Goal: Task Accomplishment & Management: Manage account settings

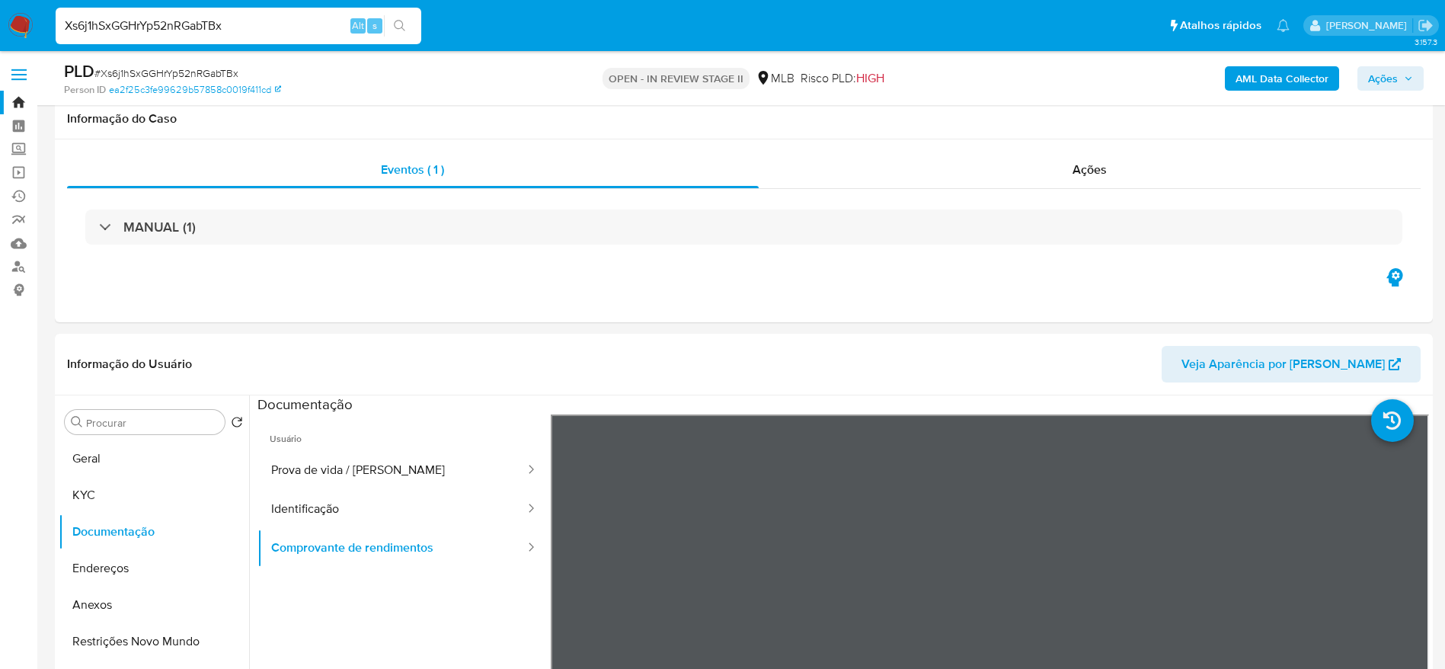
select select "10"
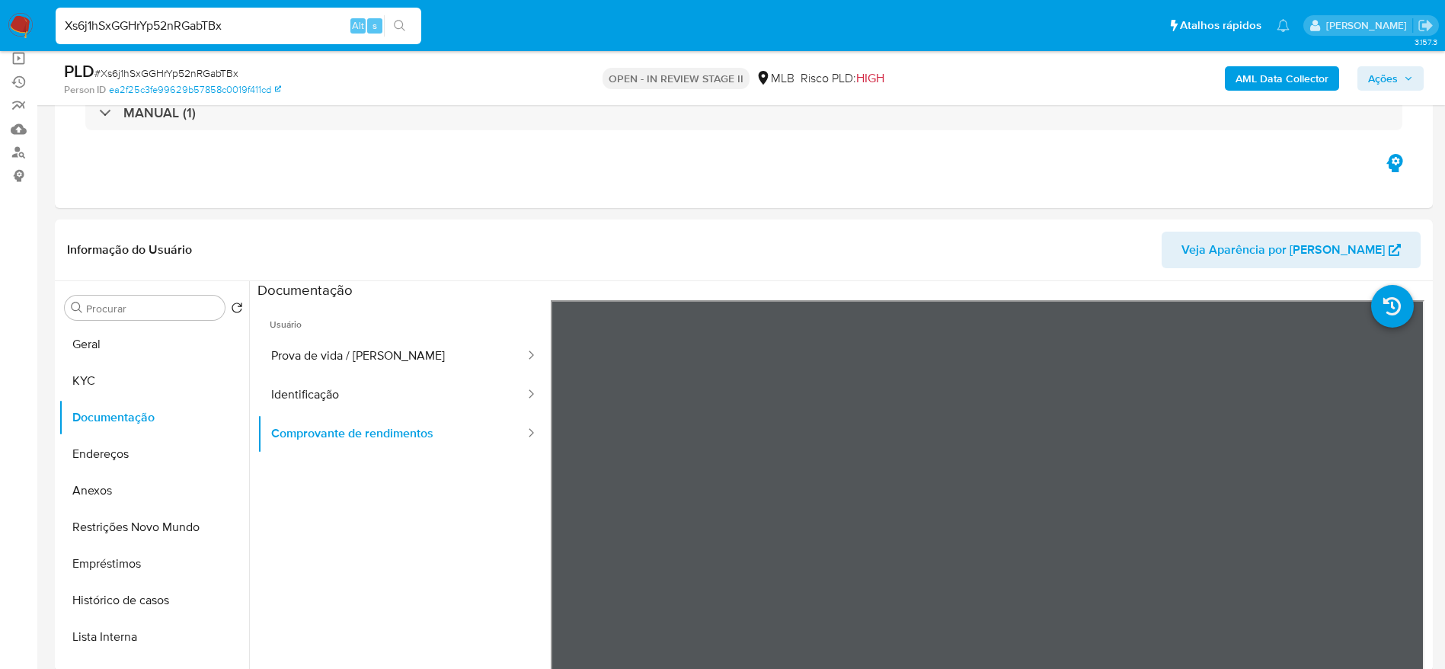
click at [201, 29] on input "Xs6j1hSxGGHrYp52nRGabTBx" at bounding box center [239, 26] width 366 height 20
paste input "HYm9RZGDLThpCPXnr38xXxaC"
type input "HYm9RZGDLThpCPXnr38xXxaC"
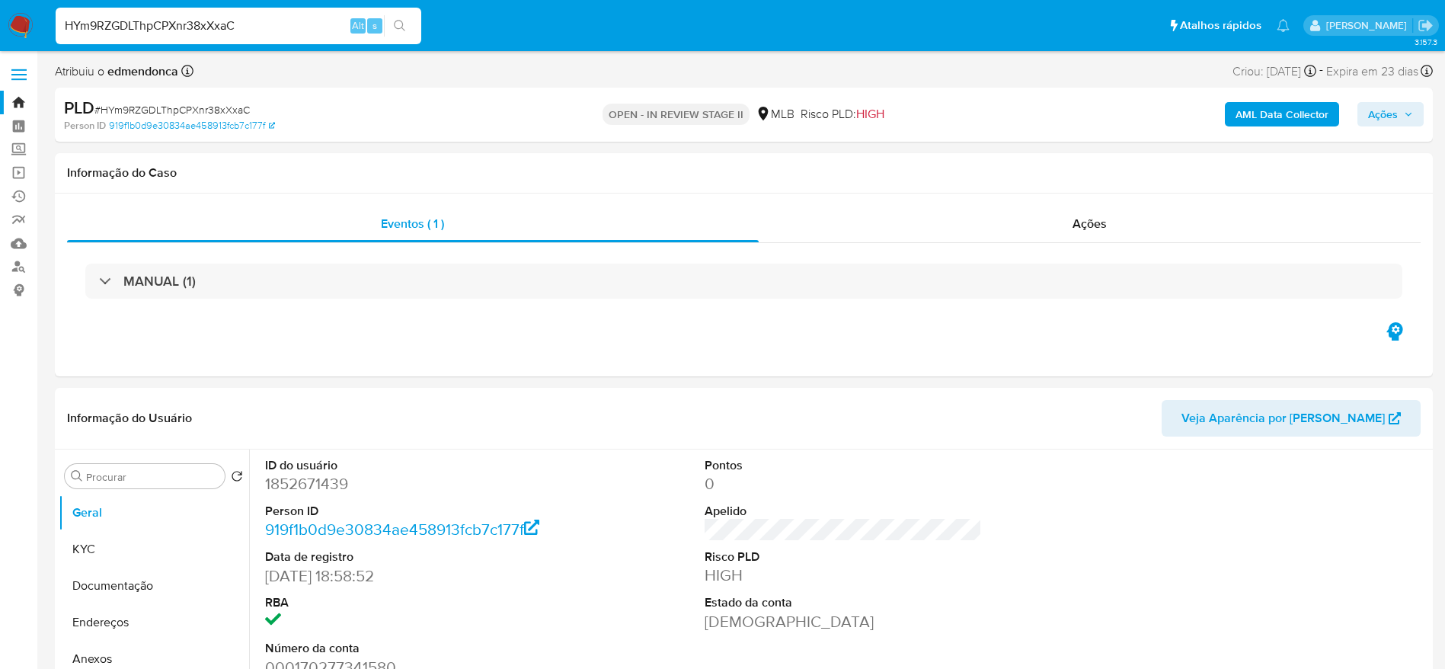
select select "10"
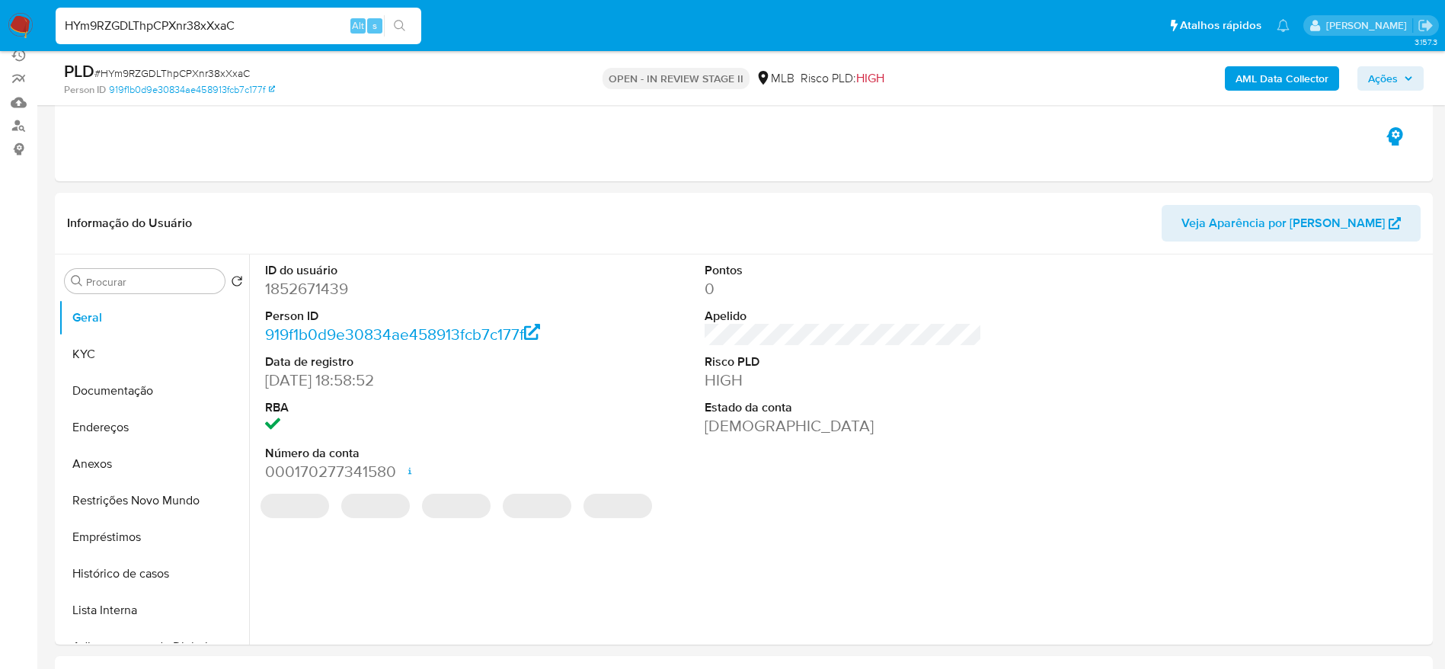
scroll to position [229, 0]
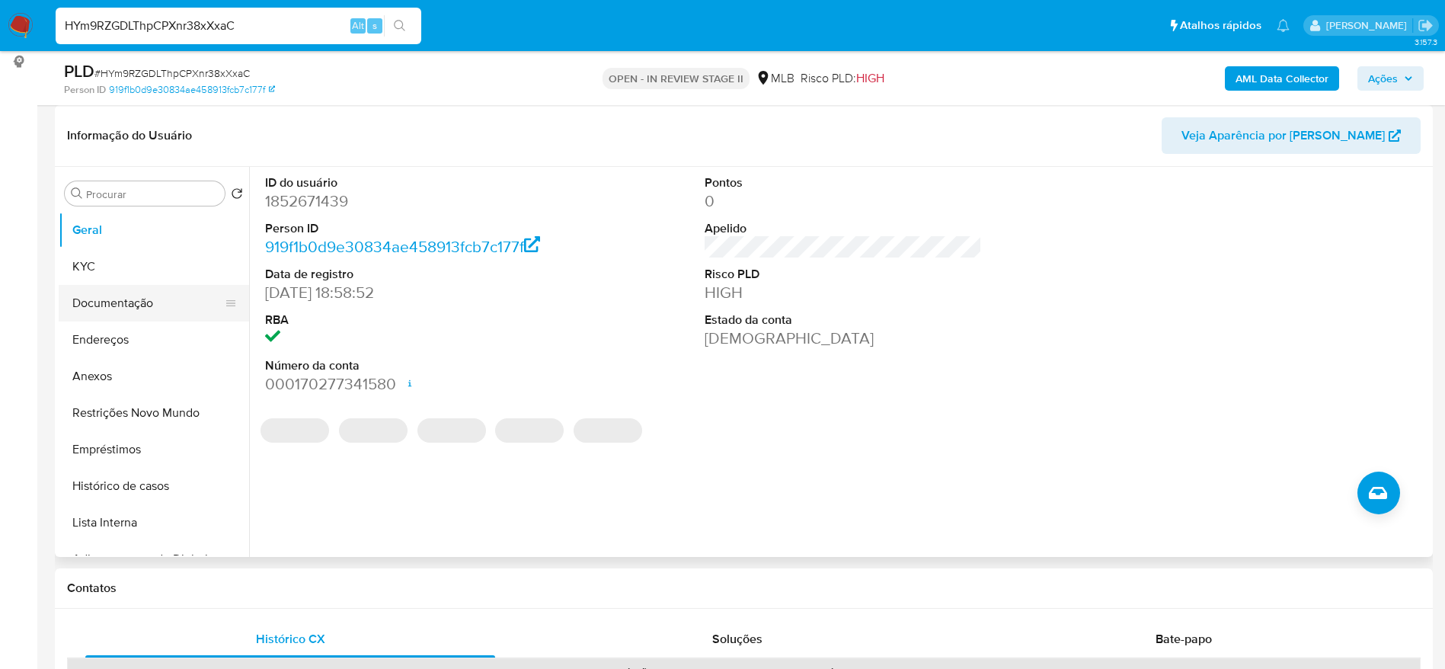
click at [88, 312] on button "Documentação" at bounding box center [148, 303] width 178 height 37
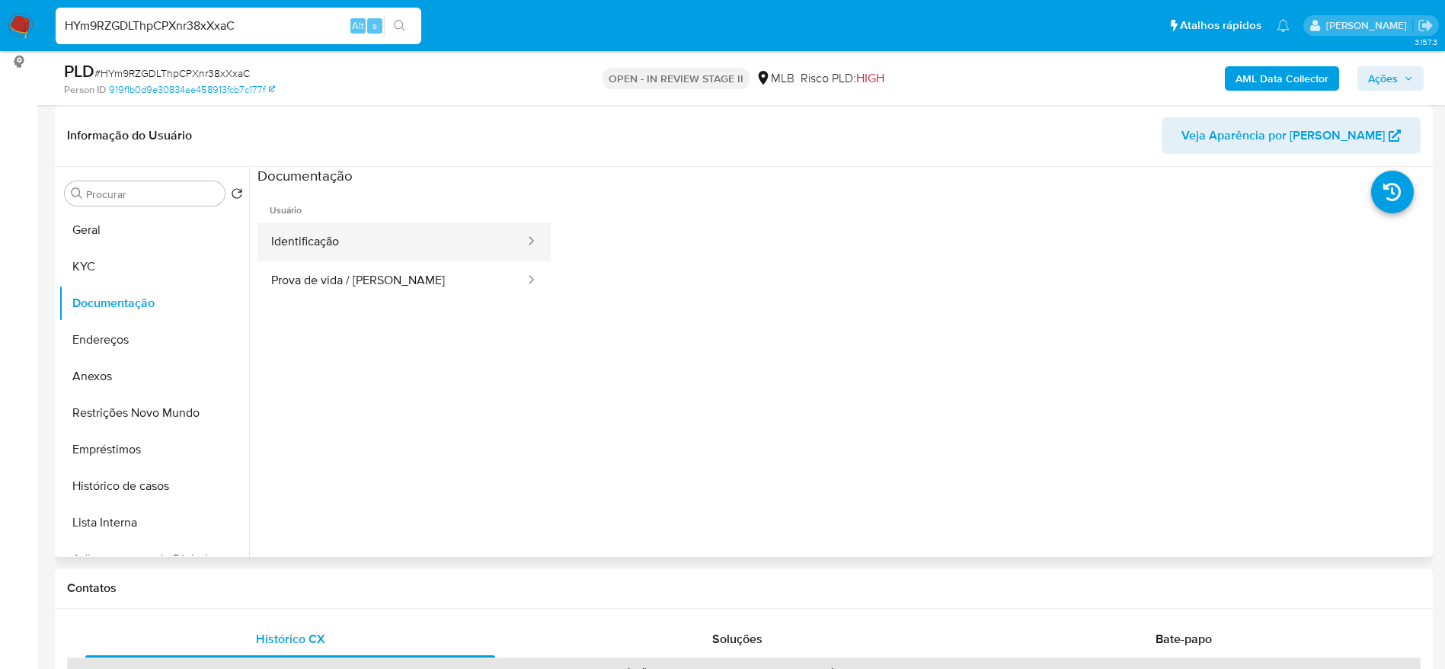
click at [334, 240] on button "Identificação" at bounding box center [392, 241] width 269 height 39
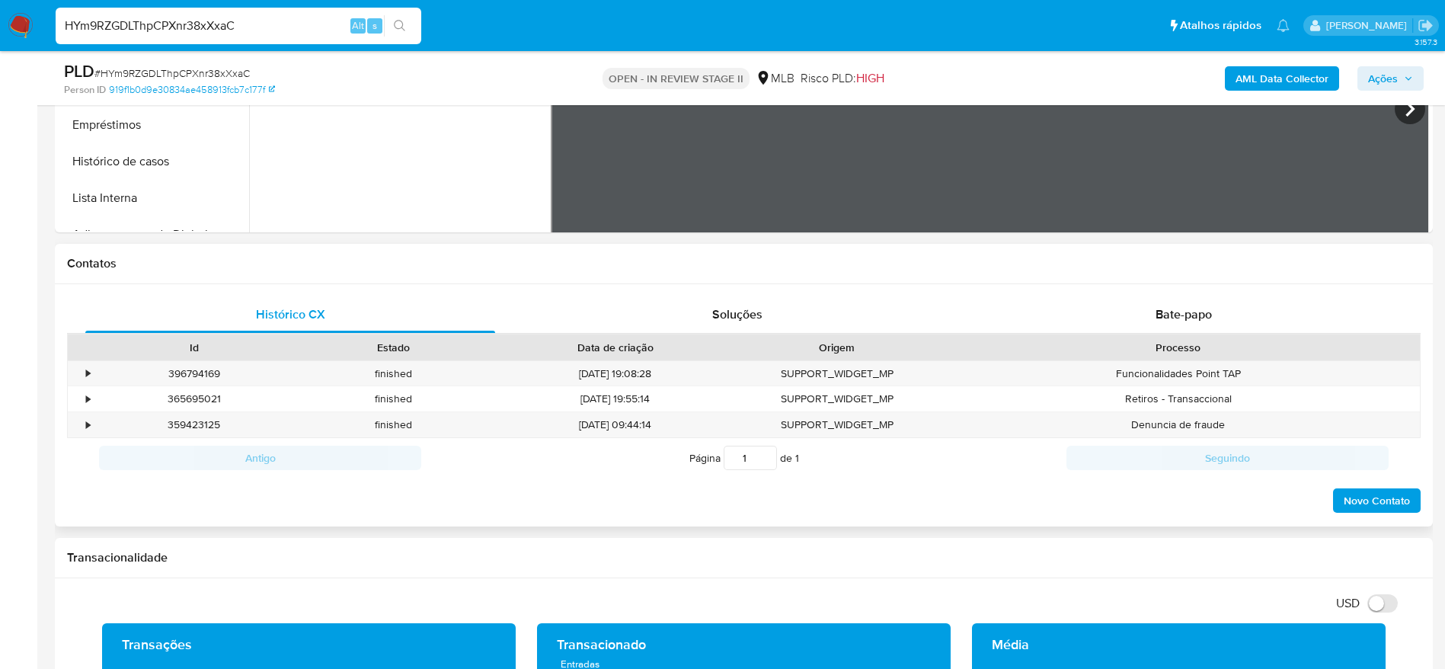
scroll to position [686, 0]
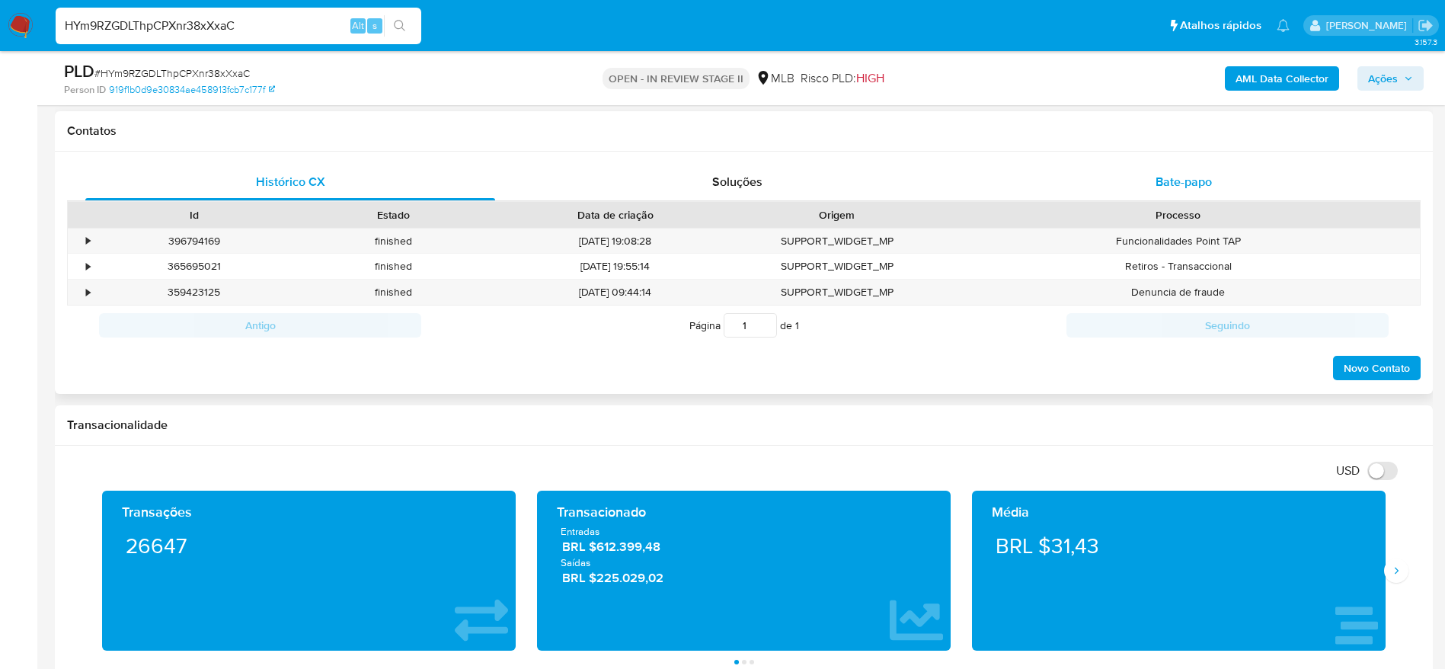
click at [1040, 173] on div "Bate-papo" at bounding box center [1184, 182] width 410 height 37
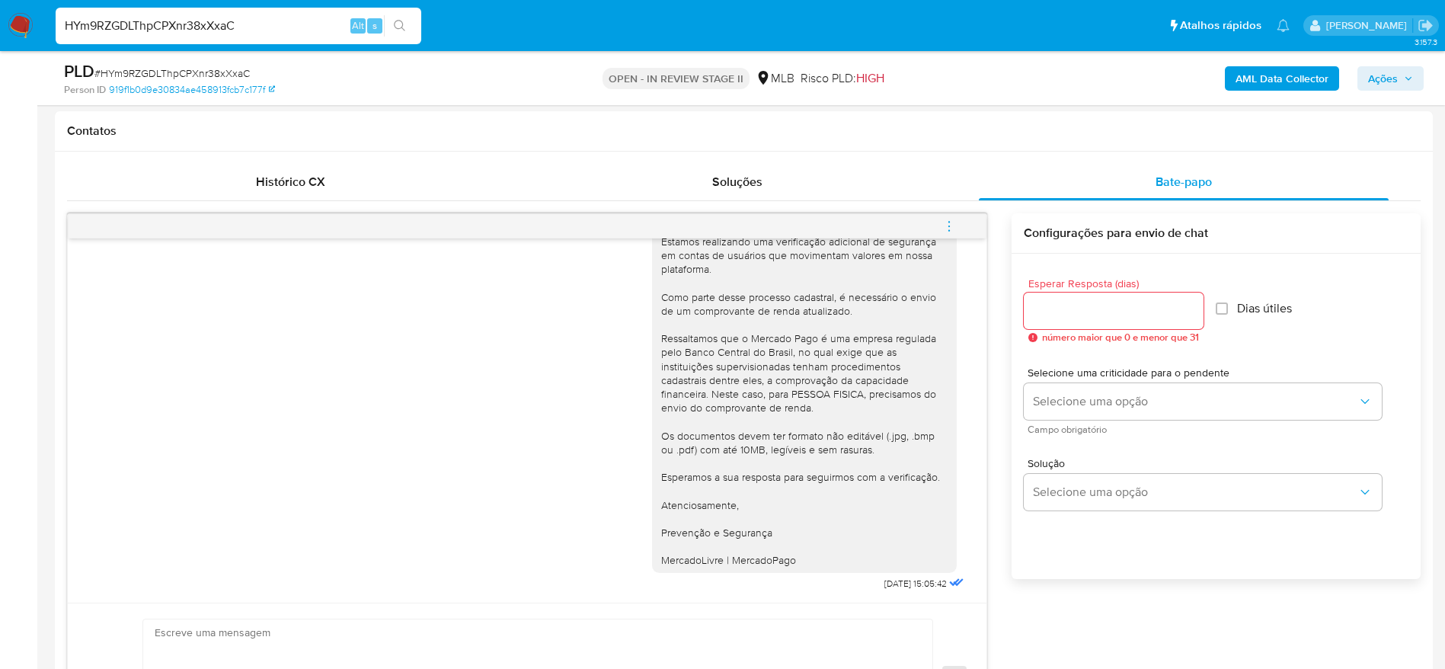
click at [307, 18] on input "HYm9RZGDLThpCPXnr38xXxaC" at bounding box center [239, 26] width 366 height 20
paste input "NHpwYQeY46bfkwt37HpCnjoz"
type input "NHpwYQeY46bfkwt37HpCnjoz"
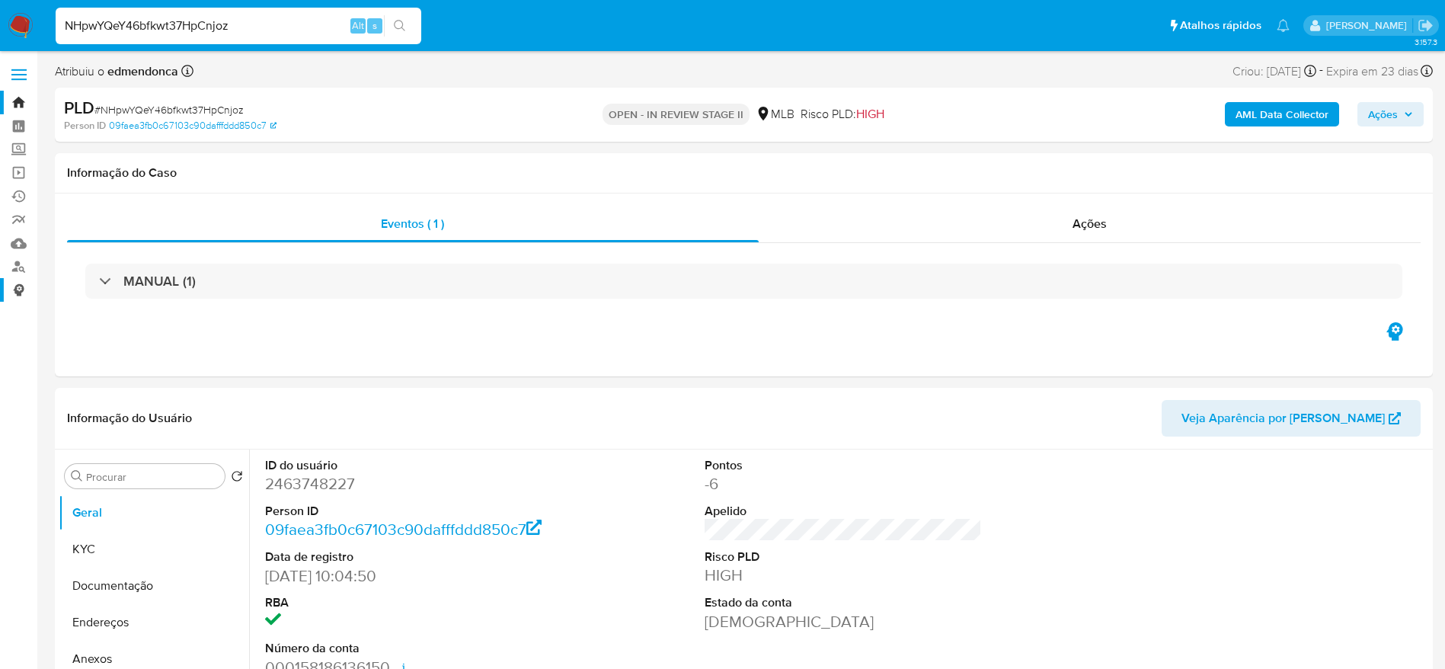
select select "10"
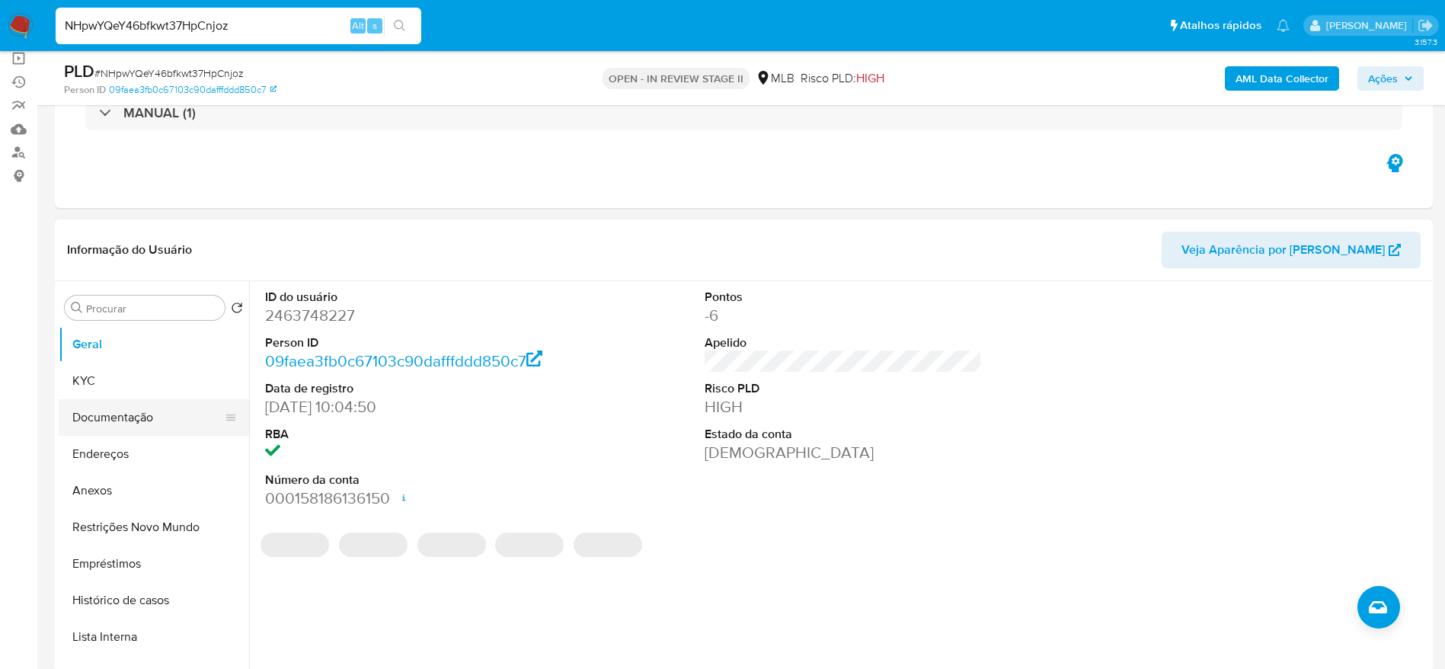
click at [109, 411] on button "Documentação" at bounding box center [148, 417] width 178 height 37
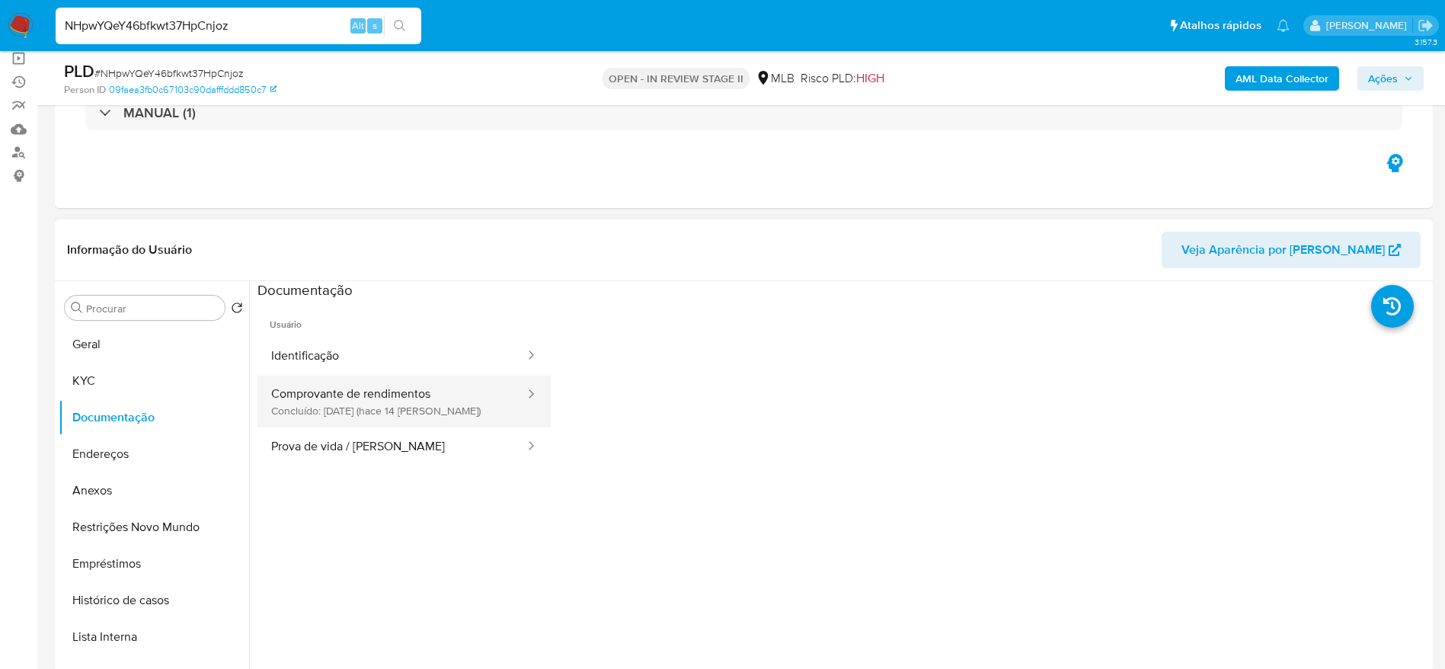
click at [299, 395] on button "Comprovante de rendimentos Concluído: 22/08/2025 (hace 14 días)" at bounding box center [392, 402] width 269 height 52
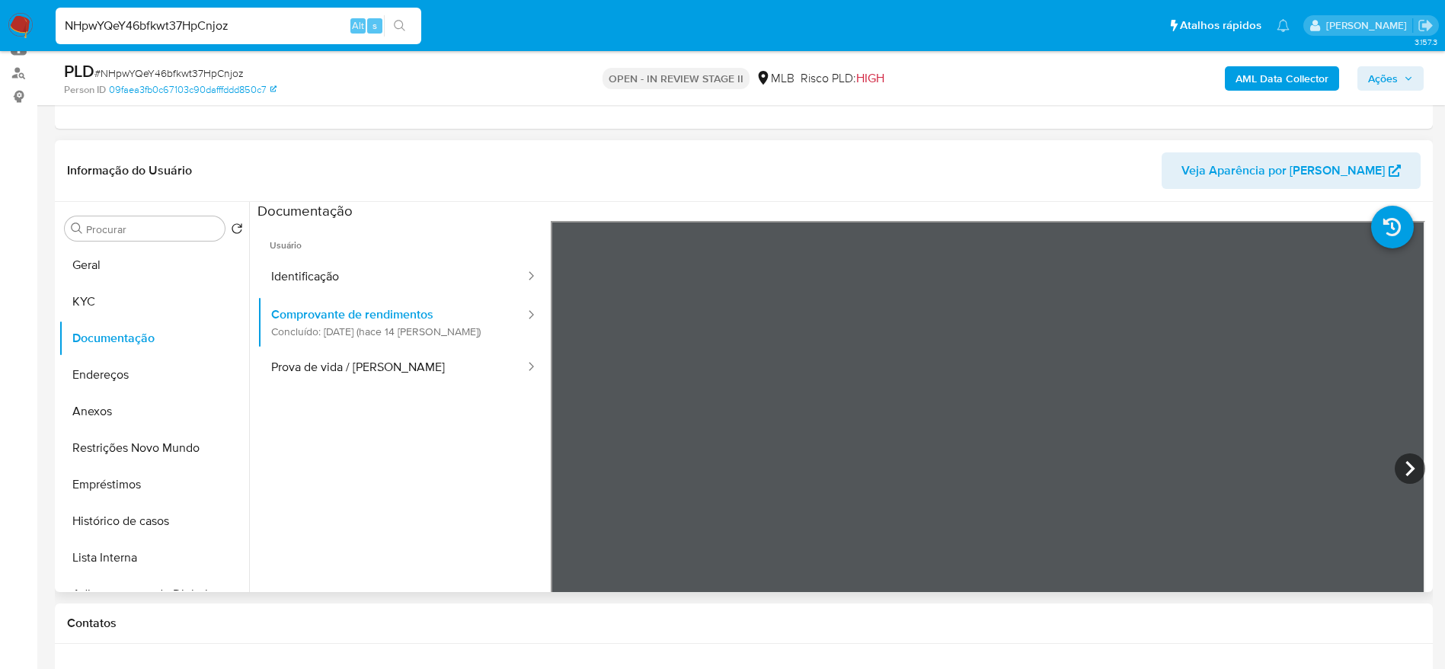
scroll to position [229, 0]
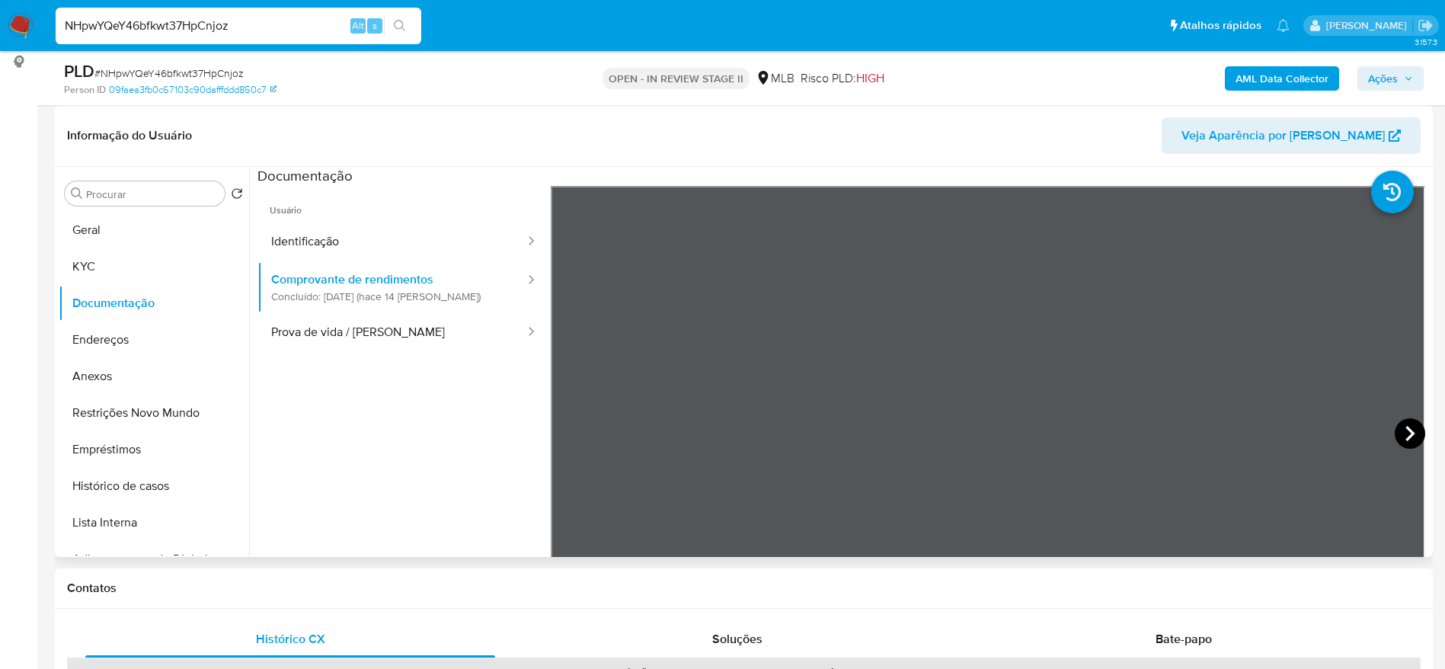
click at [1402, 433] on icon at bounding box center [1410, 433] width 30 height 30
click at [291, 432] on ul "Usuário Identificação Comprovante de rendimentos Concluído: 22/08/2025 (hace 14…" at bounding box center [404, 405] width 293 height 439
click at [570, 424] on icon at bounding box center [570, 433] width 30 height 30
click at [1401, 431] on icon at bounding box center [1410, 433] width 30 height 30
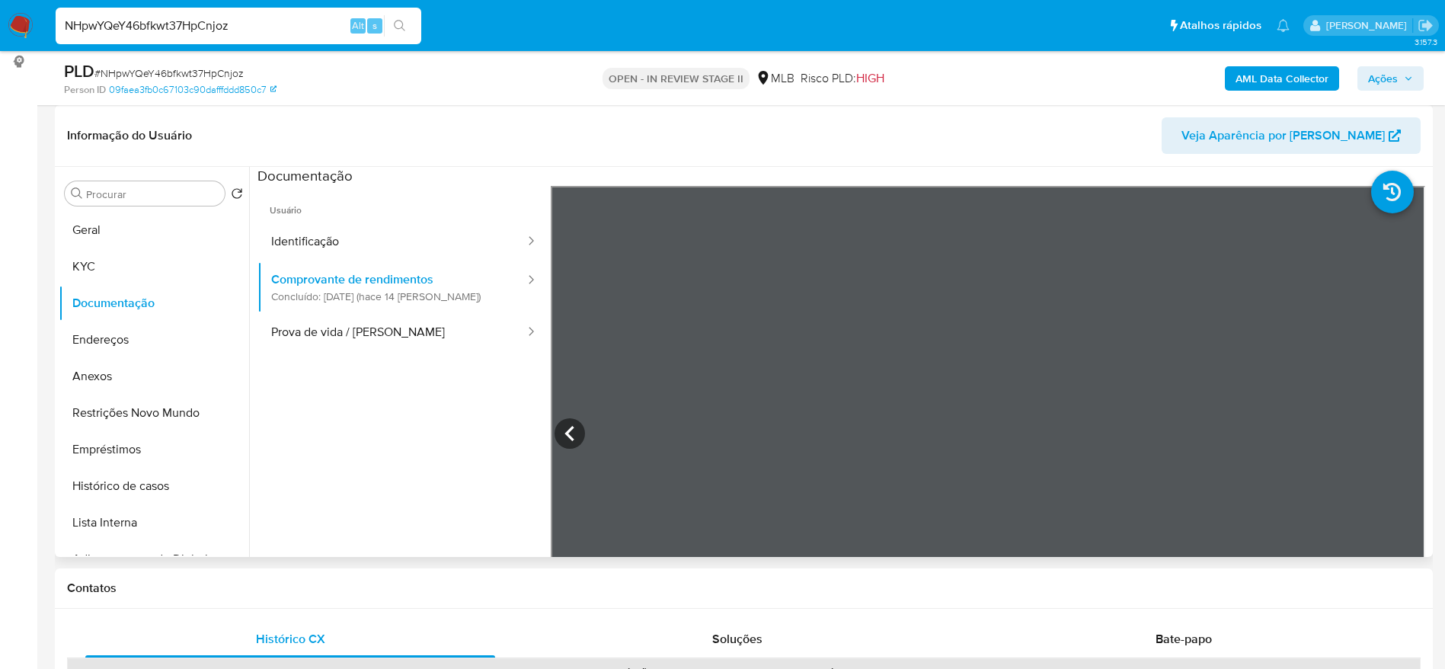
click at [236, 21] on input "NHpwYQeY46bfkwt37HpCnjoz" at bounding box center [239, 26] width 366 height 20
paste input "5W350YdIP4Ng6Tce3nWlCwP7"
type input "5W350YdIP4Ng6Tce3nWlCwP7"
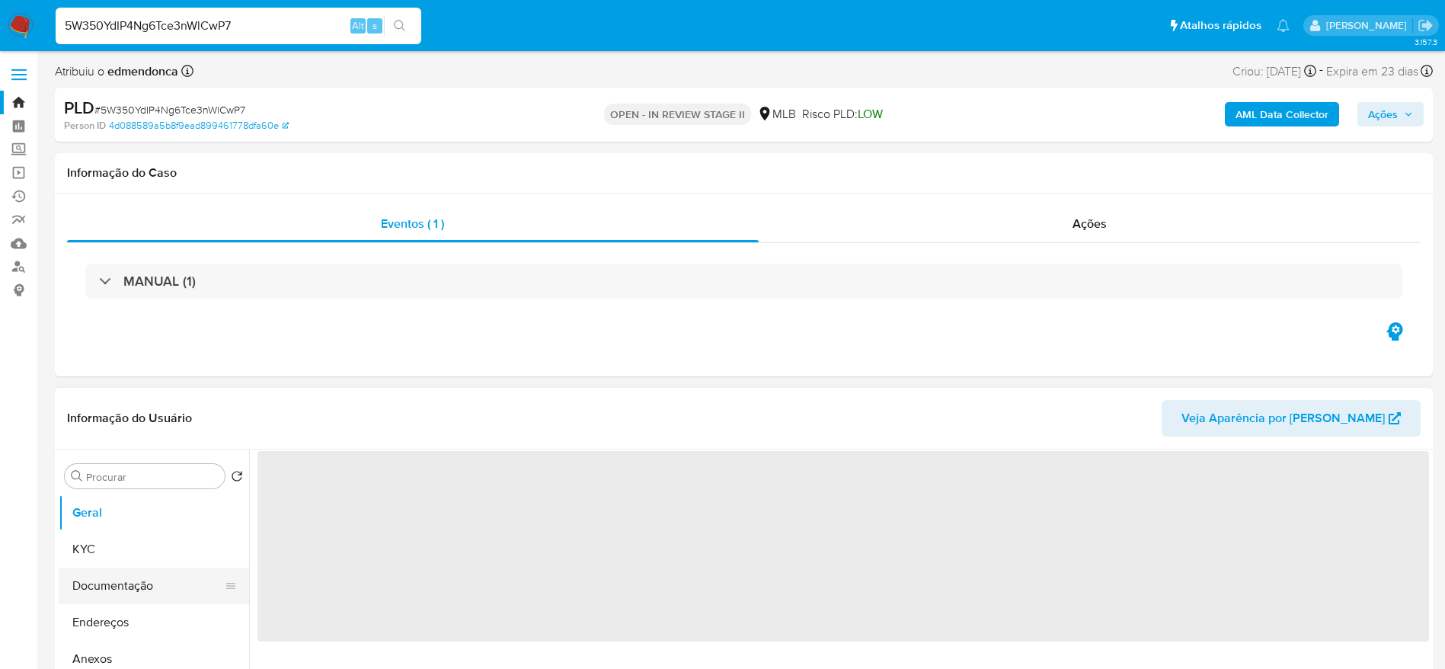
click at [114, 576] on button "Documentação" at bounding box center [148, 586] width 178 height 37
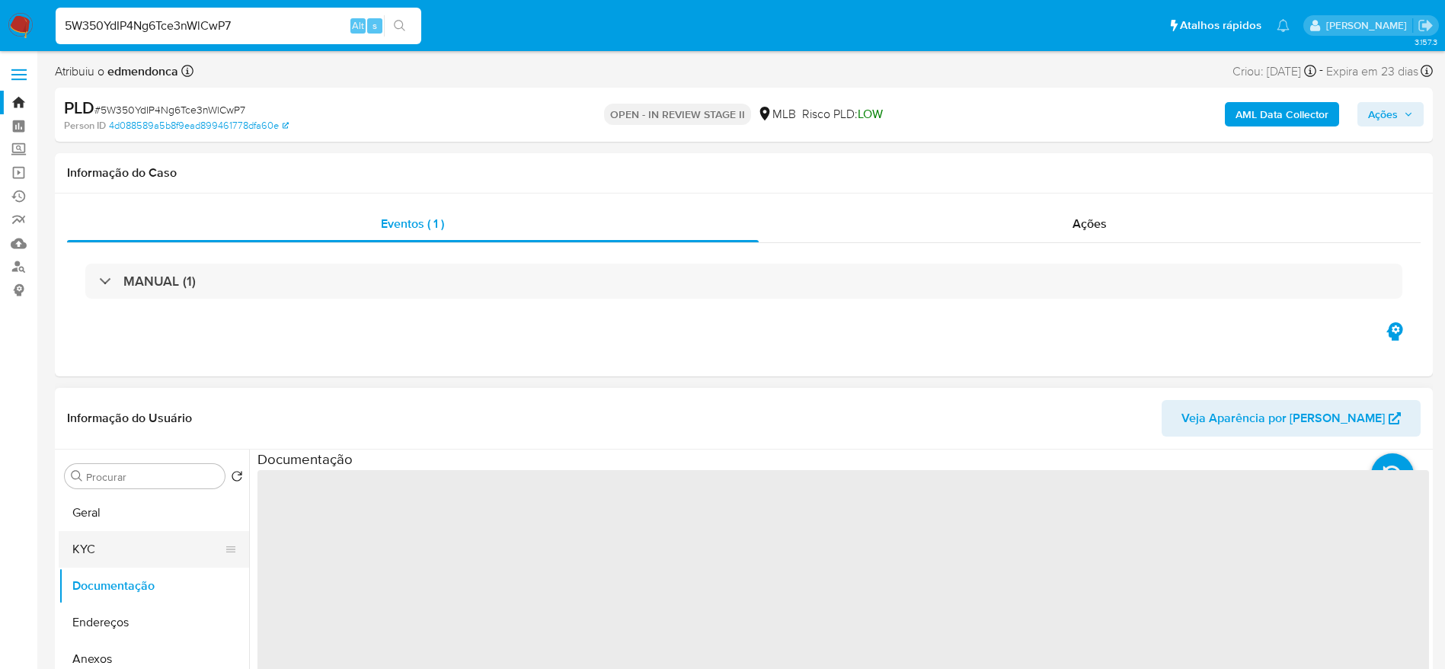
select select "10"
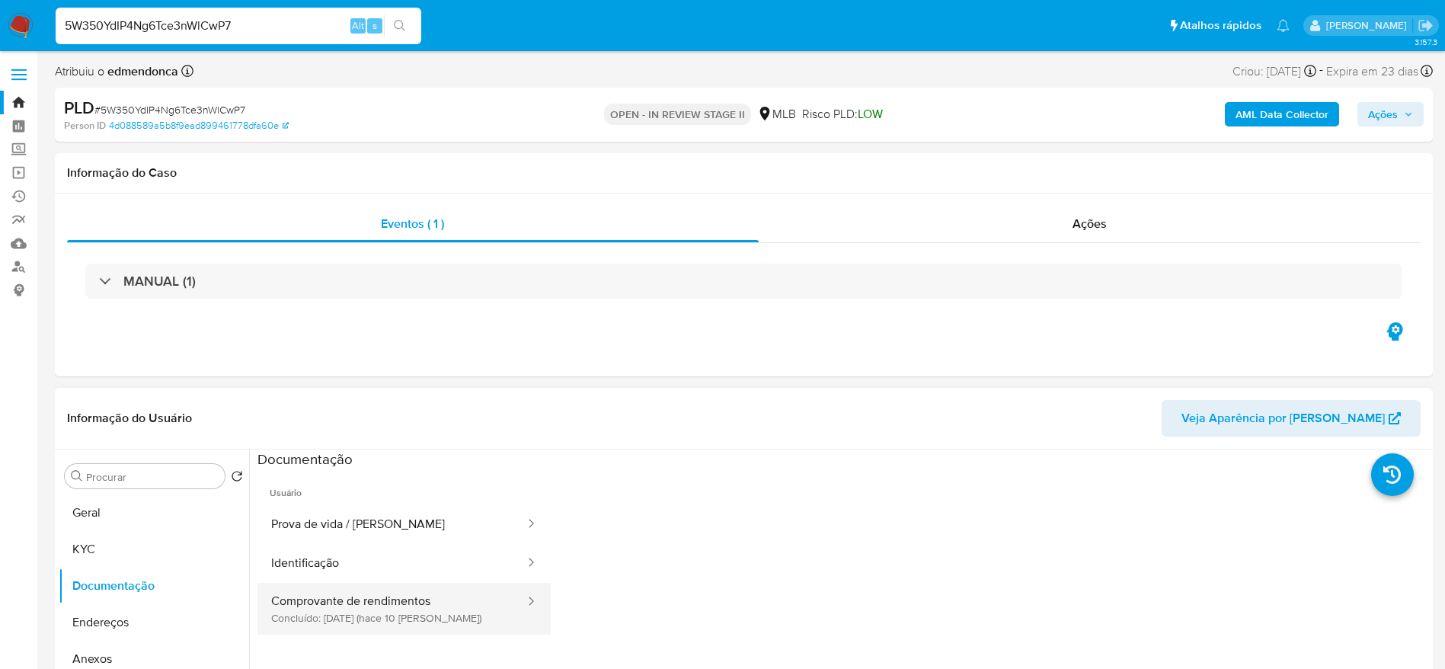
scroll to position [114, 0]
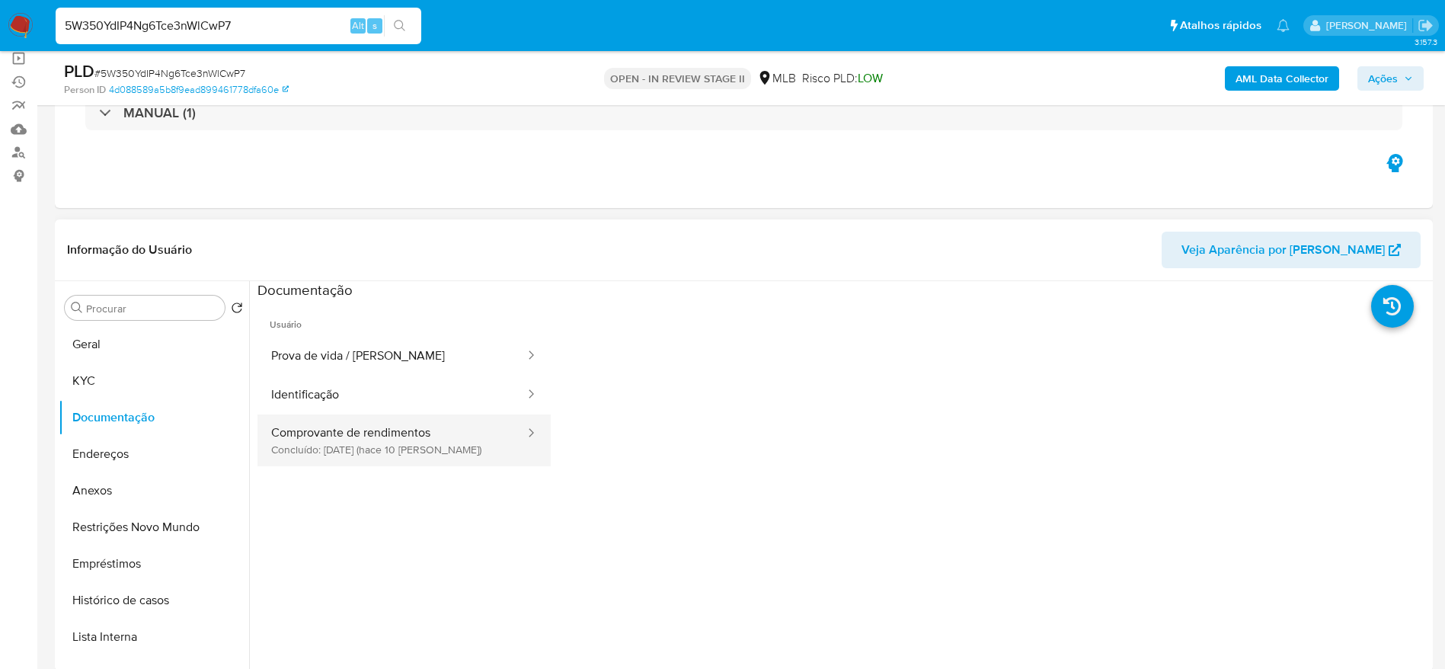
click at [377, 443] on button "Comprovante de rendimentos Concluído: 26/08/2025 (hace 10 días)" at bounding box center [392, 440] width 269 height 52
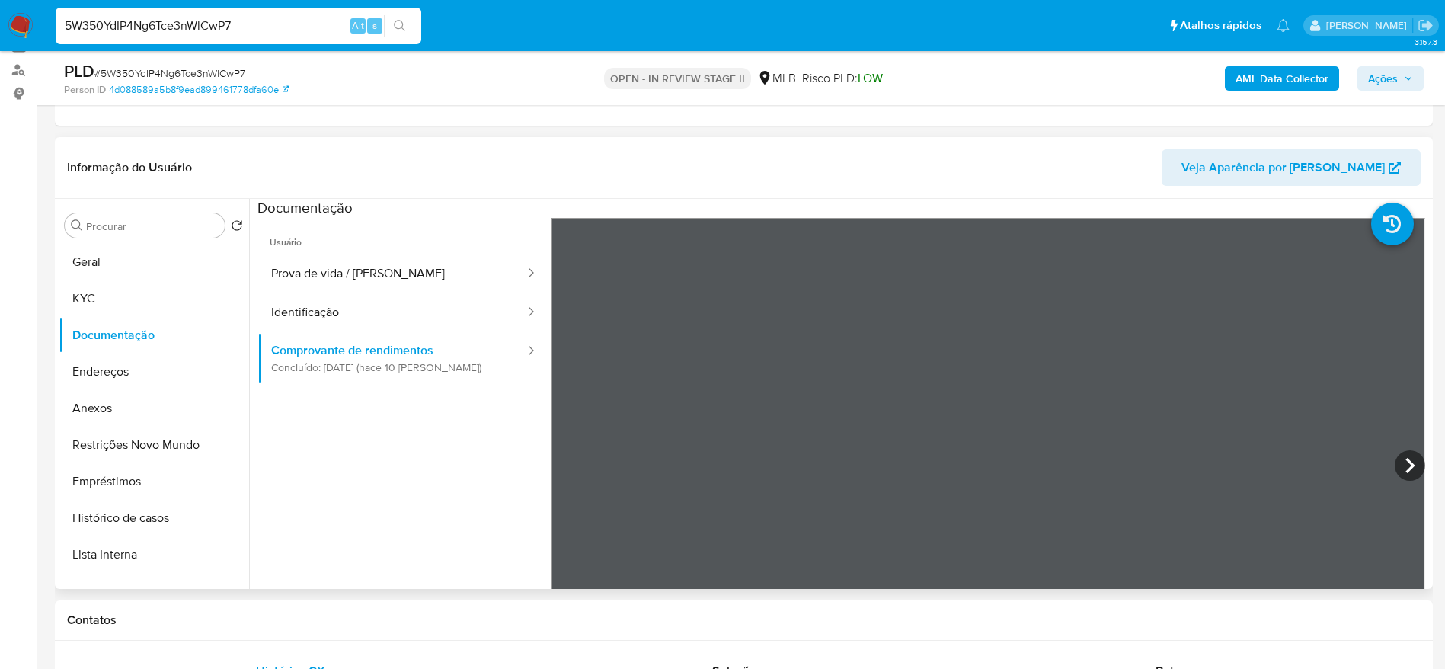
scroll to position [229, 0]
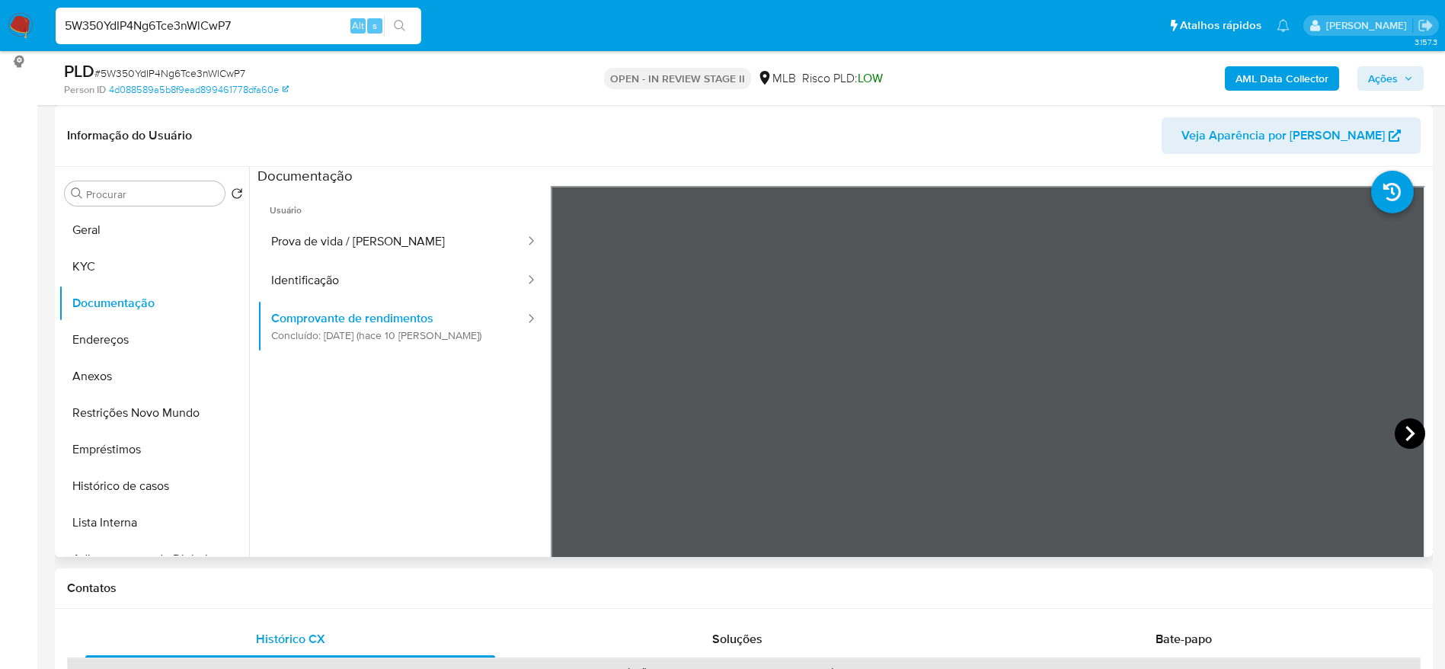
click at [1410, 440] on icon at bounding box center [1410, 433] width 30 height 30
click at [203, 24] on input "5W350YdIP4Ng6Tce3nWlCwP7" at bounding box center [239, 26] width 366 height 20
paste input "t6t6JahYzdY2nw6rItLjmVnl"
type input "t6t6JahYzdY2nw6rItLjmVnl"
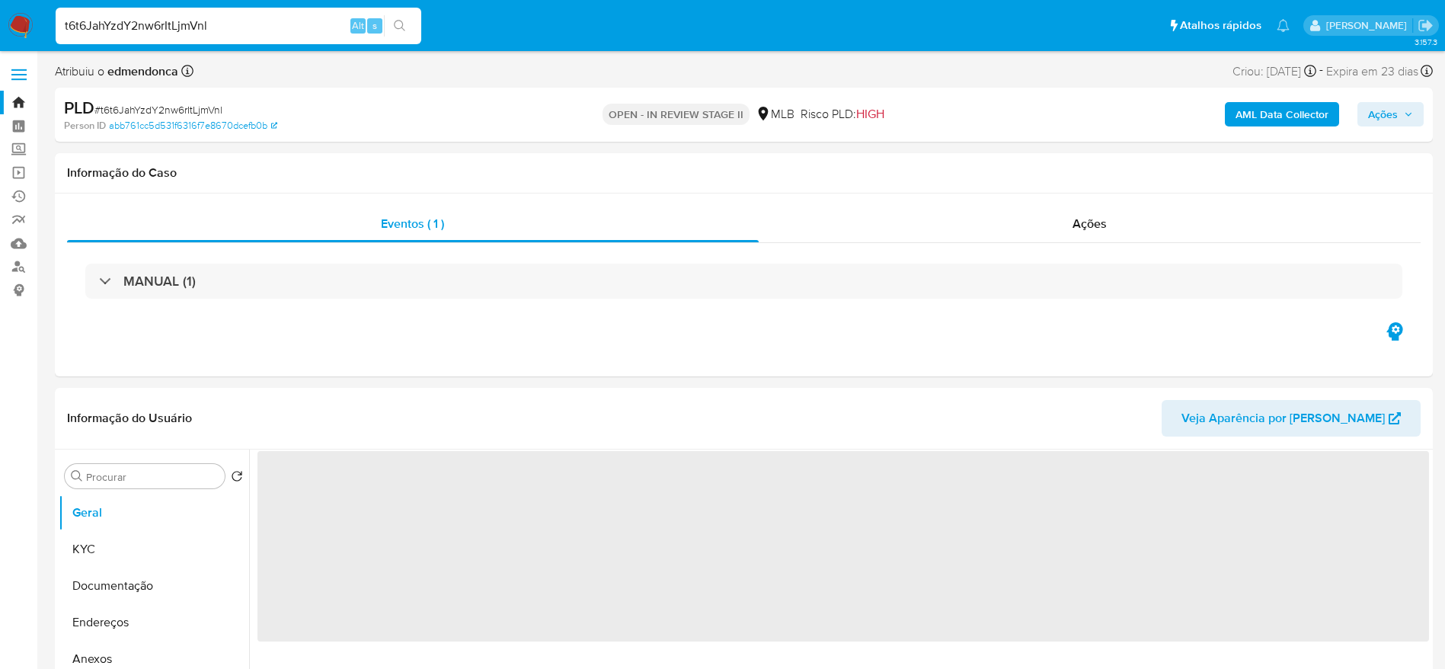
select select "10"
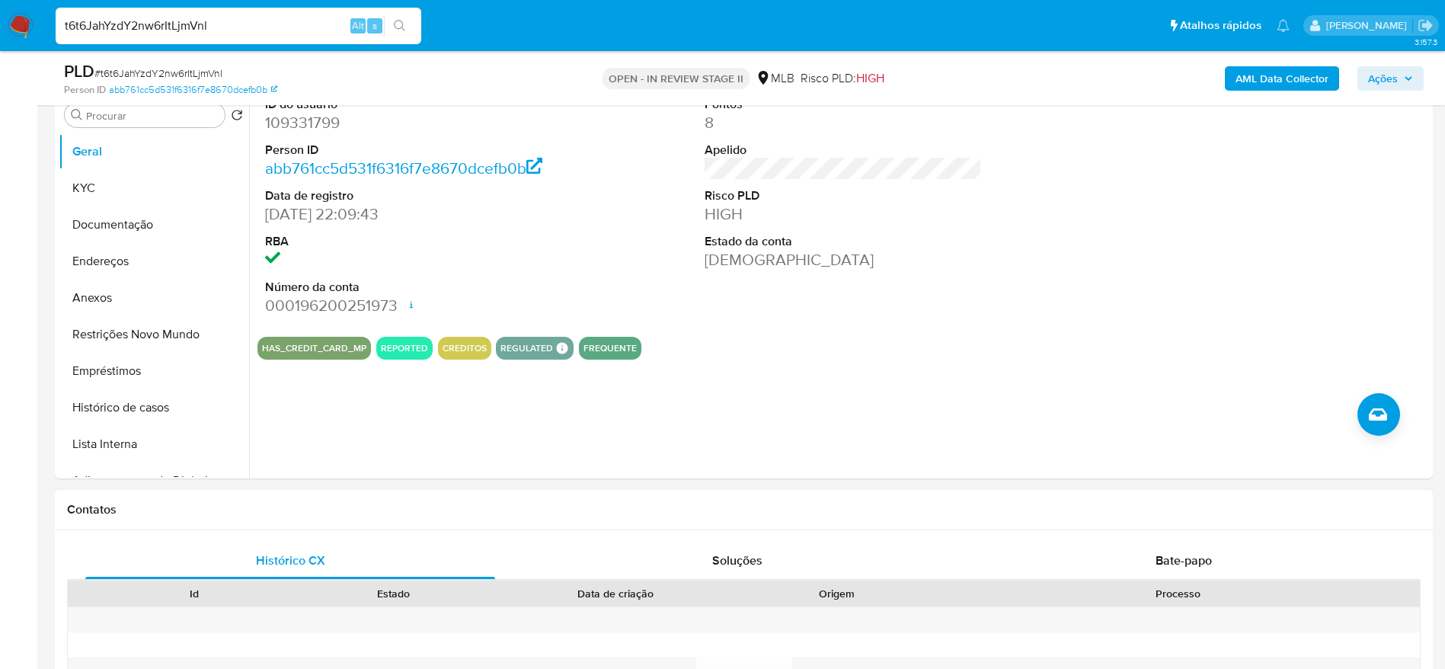
scroll to position [343, 0]
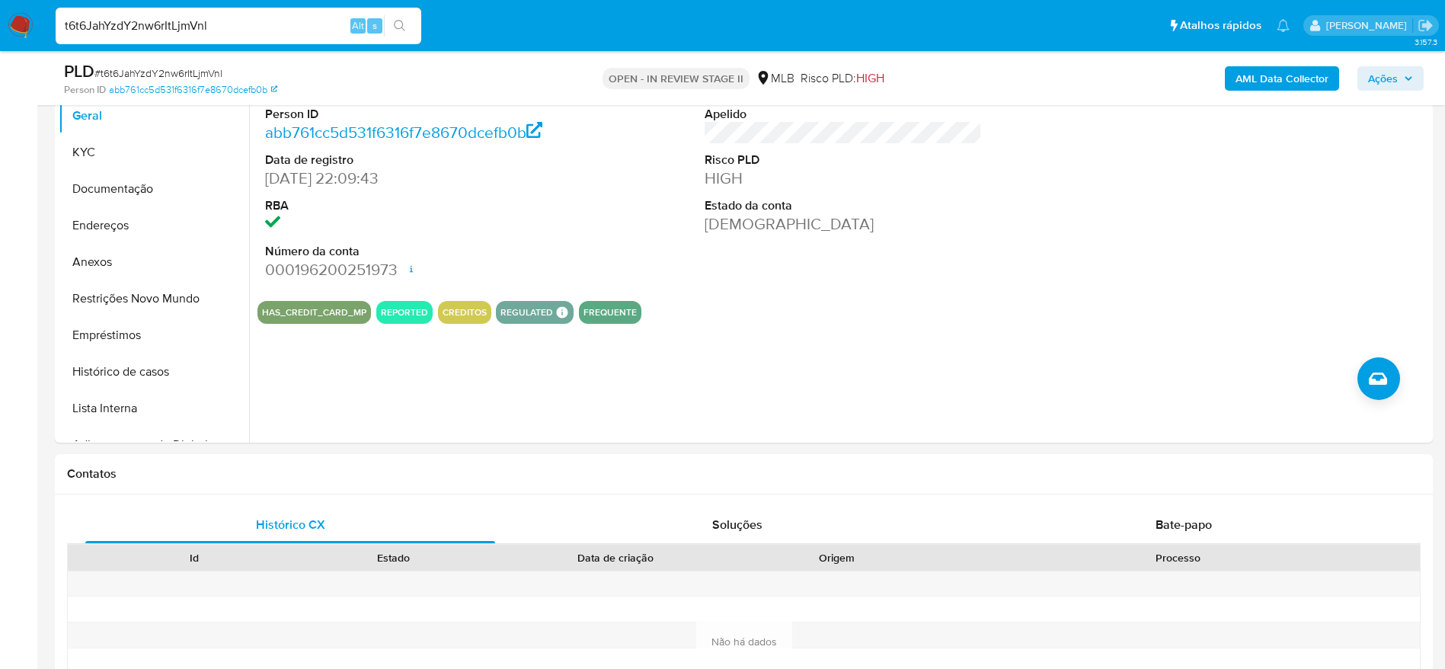
click at [295, 30] on input "t6t6JahYzdY2nw6rItLjmVnl" at bounding box center [239, 26] width 366 height 20
paste input "W6iZTRreGtumwzwT2DioBwyX"
type input "W6iZTRreGtumwzwT2DioBwyX"
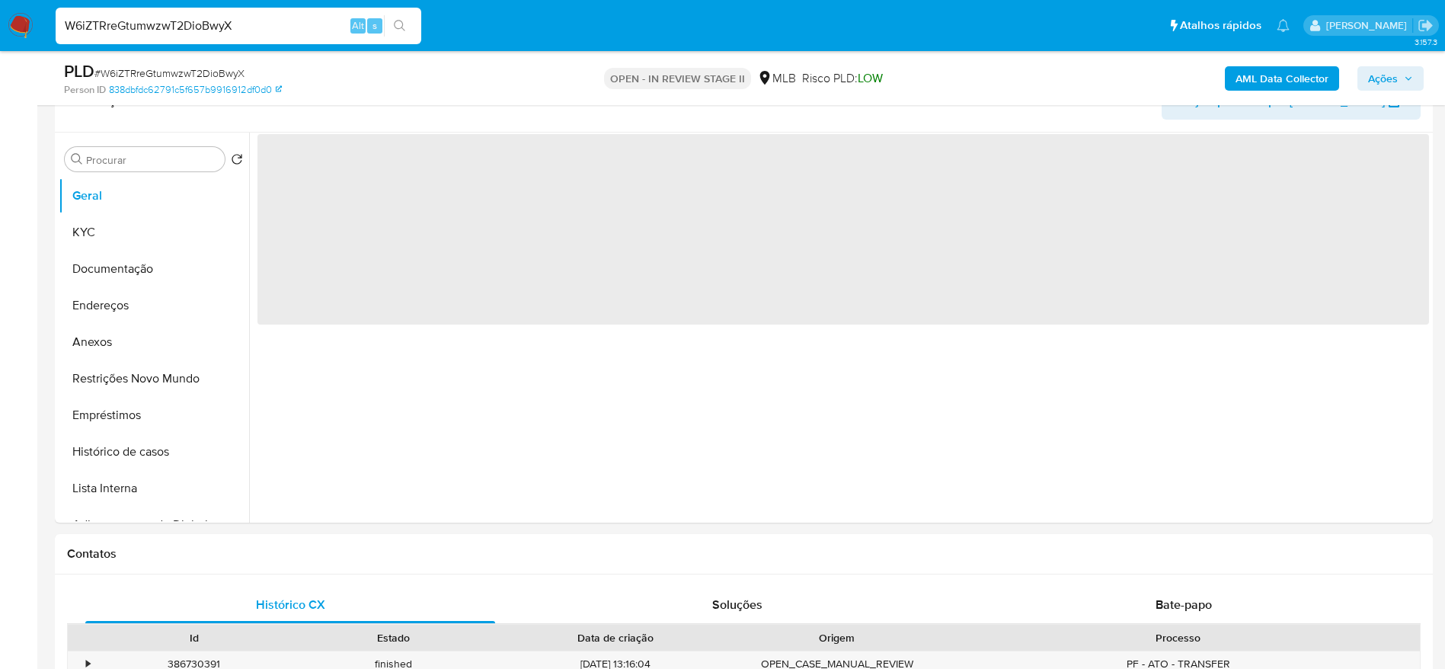
scroll to position [343, 0]
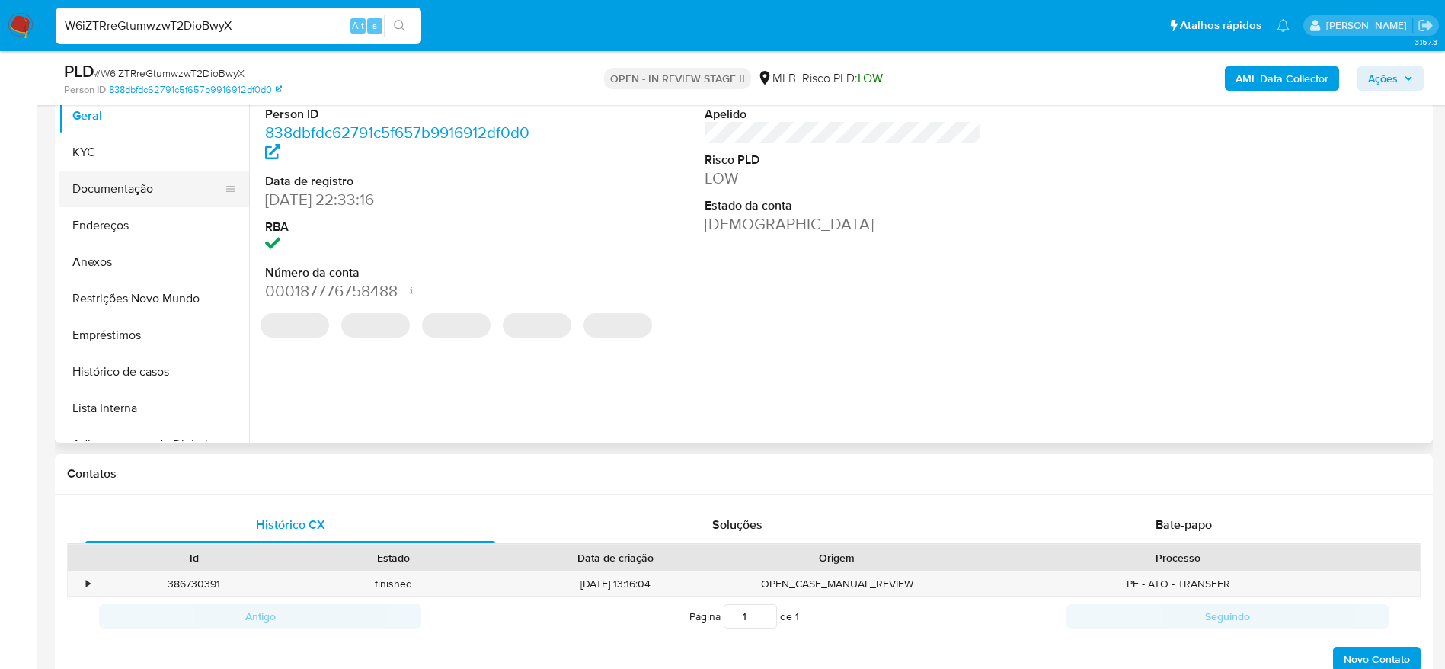
click at [107, 190] on button "Documentação" at bounding box center [148, 189] width 178 height 37
select select "10"
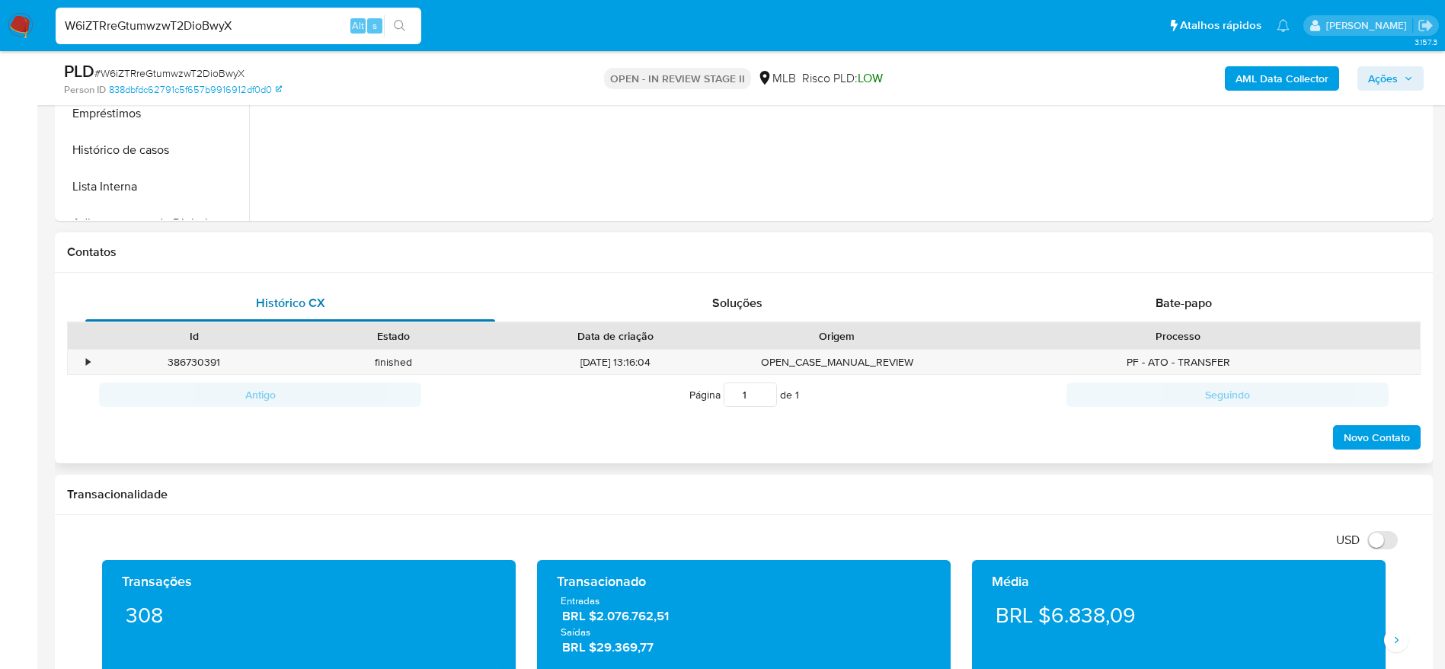
scroll to position [571, 0]
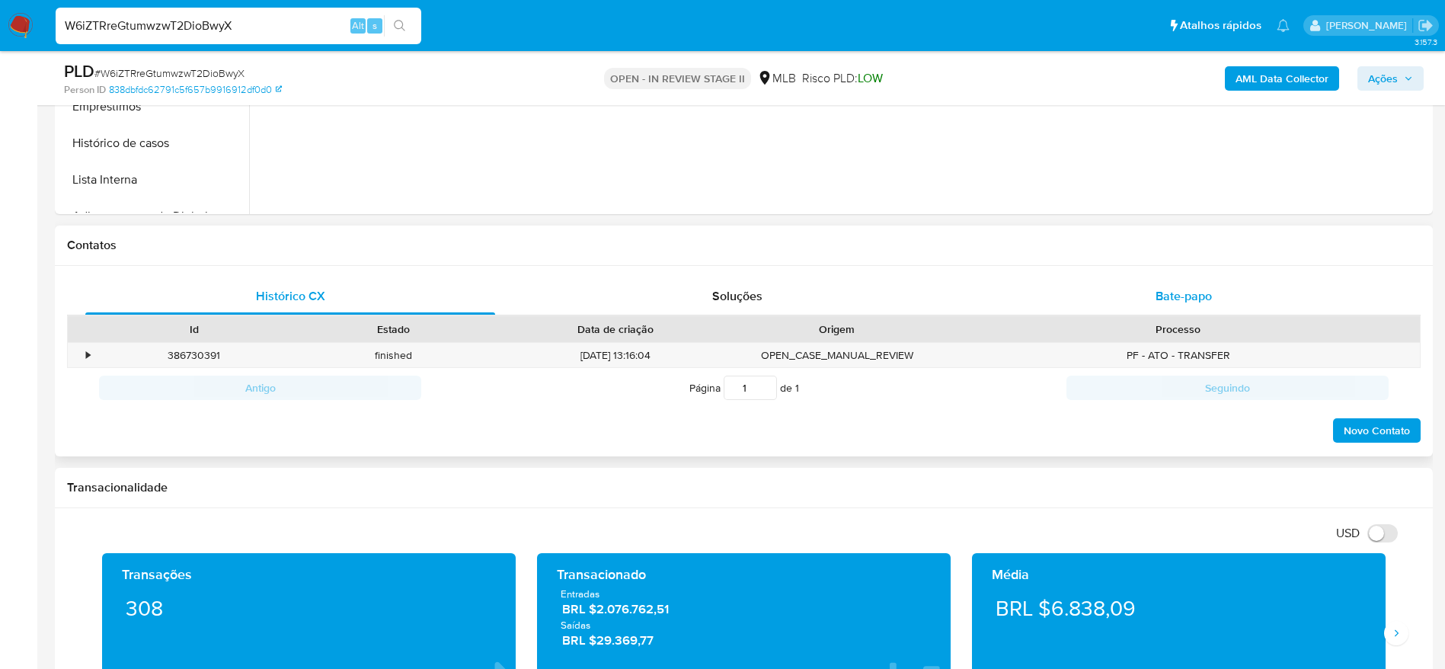
click at [1226, 287] on div "Bate-papo" at bounding box center [1184, 296] width 410 height 37
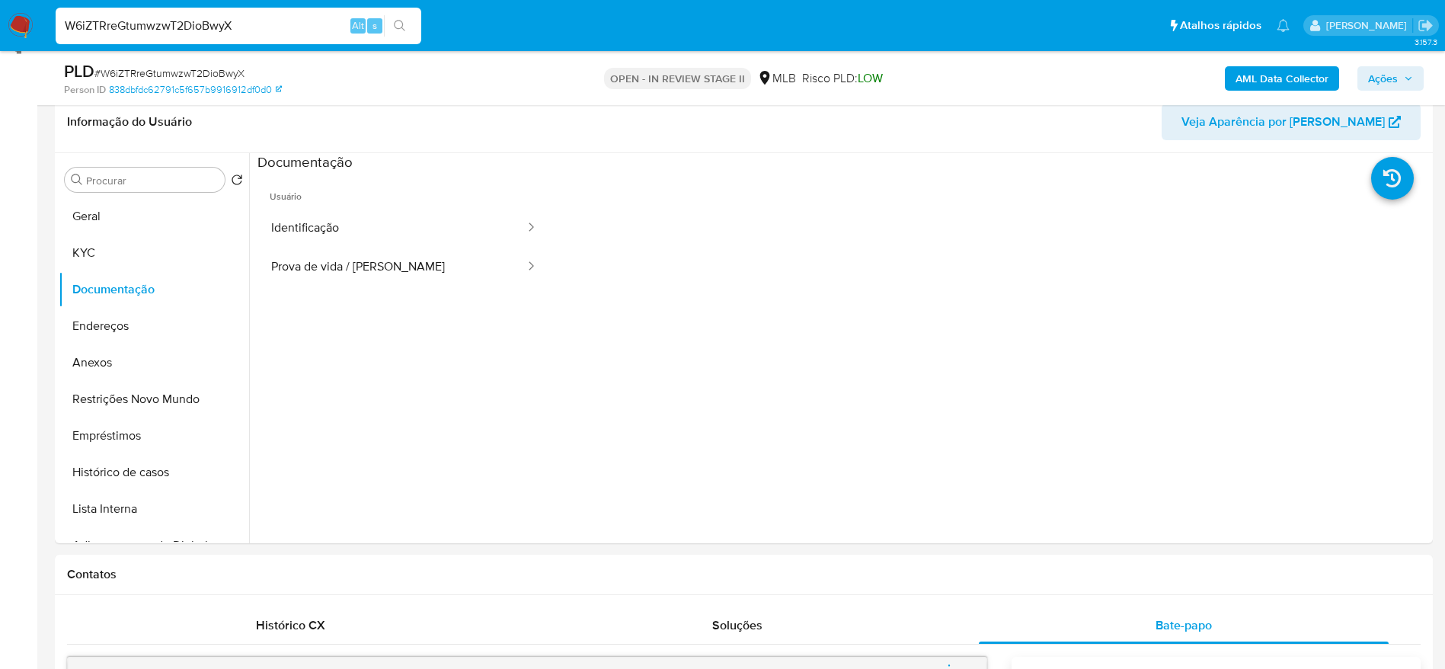
scroll to position [229, 0]
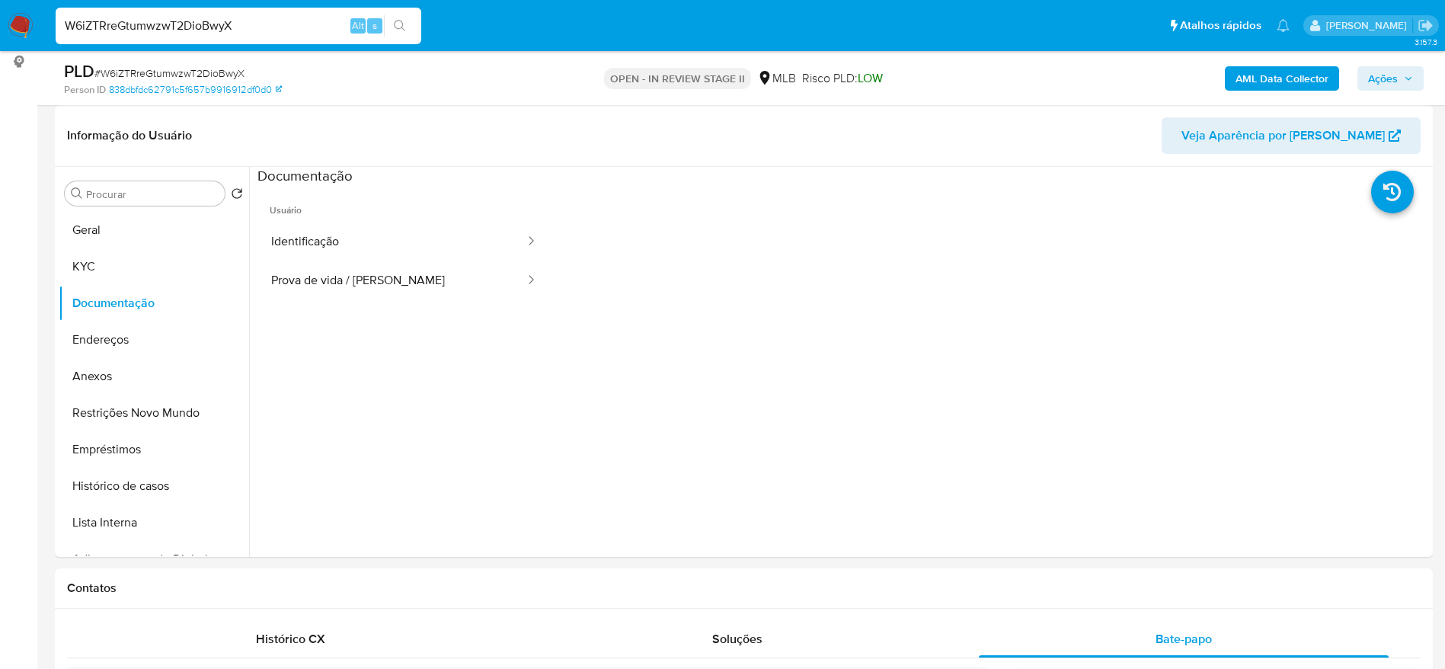
click at [298, 26] on input "W6iZTRreGtumwzwT2DioBwyX" at bounding box center [239, 26] width 366 height 20
paste input "M0bVMkYlkPO2QpMofQUqf7yj"
type input "M0bVMkYlkPO2QpMofQUqf7yj"
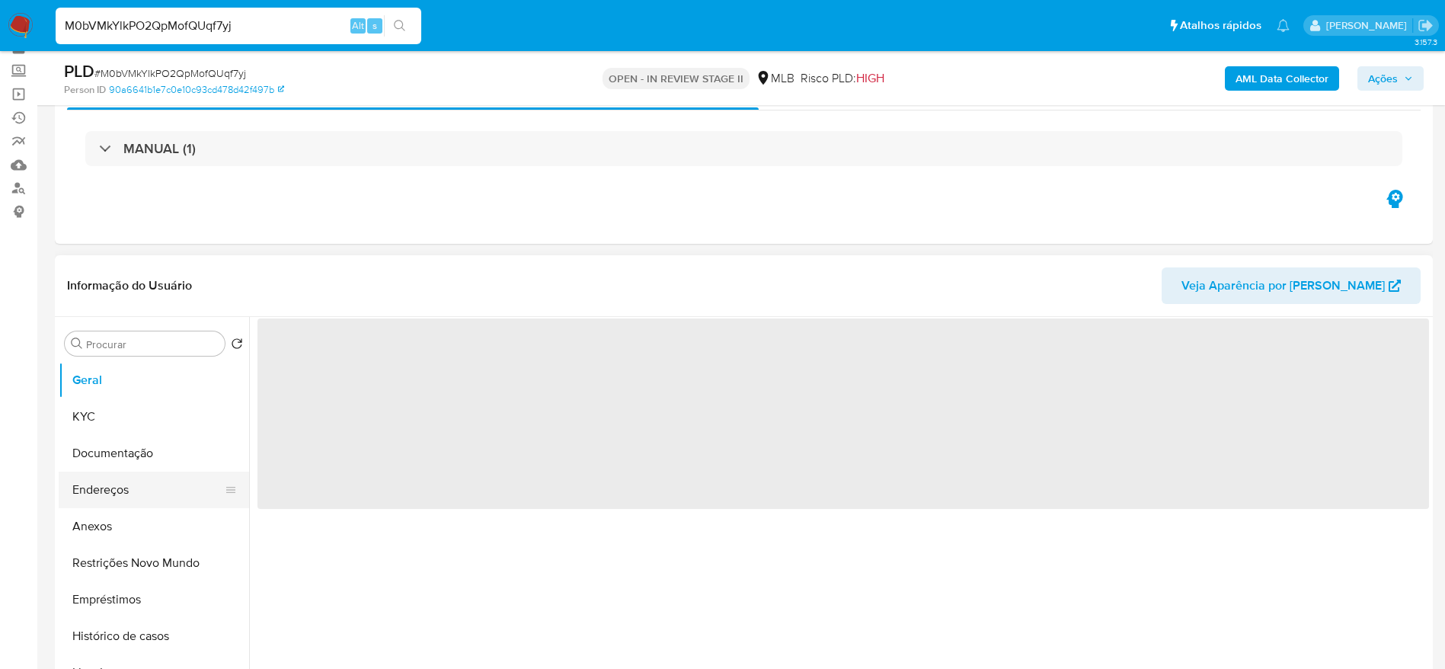
scroll to position [114, 0]
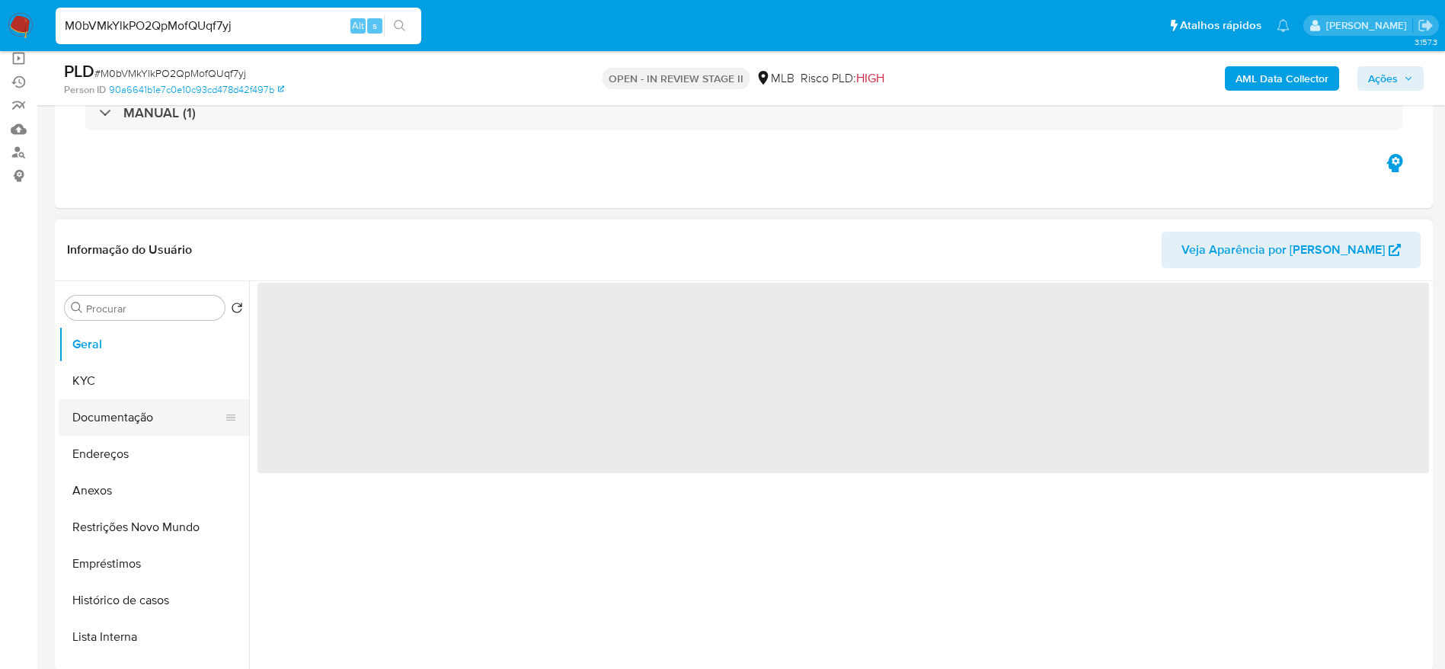
click at [105, 416] on button "Documentação" at bounding box center [148, 417] width 178 height 37
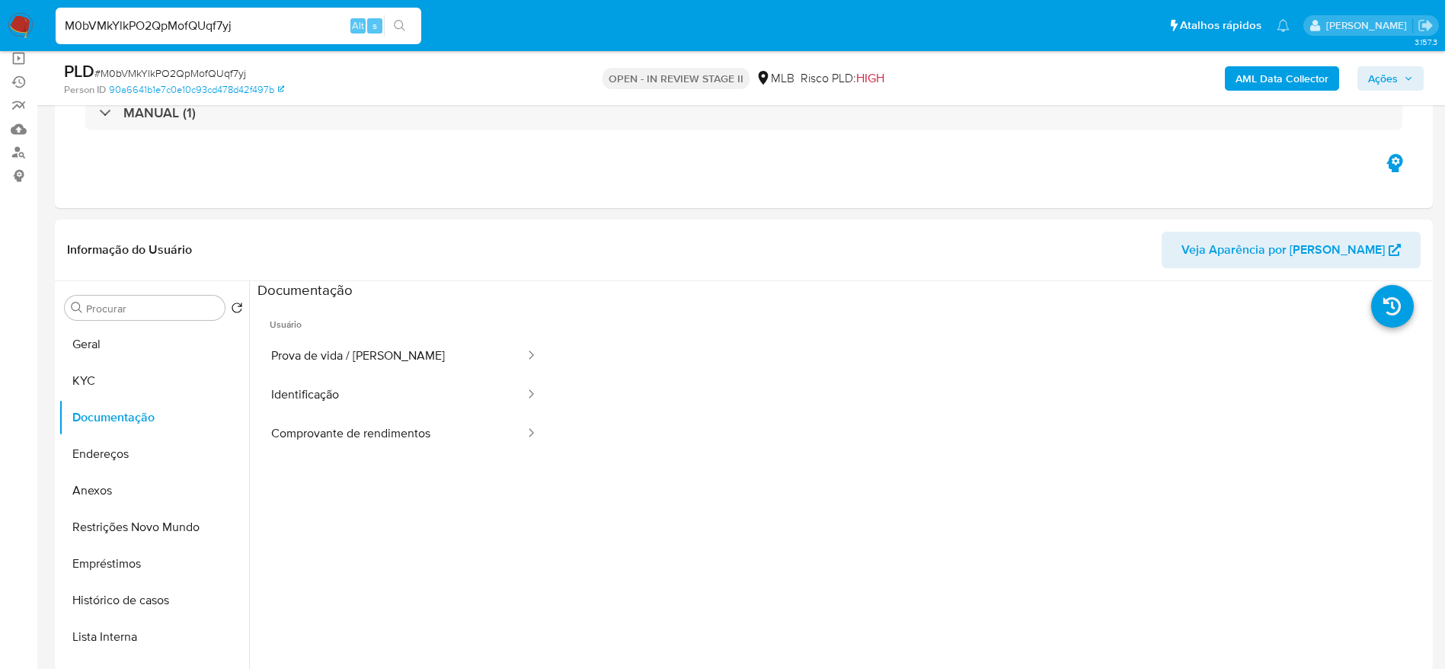
select select "10"
click at [386, 442] on button "Comprovante de rendimentos" at bounding box center [392, 433] width 269 height 39
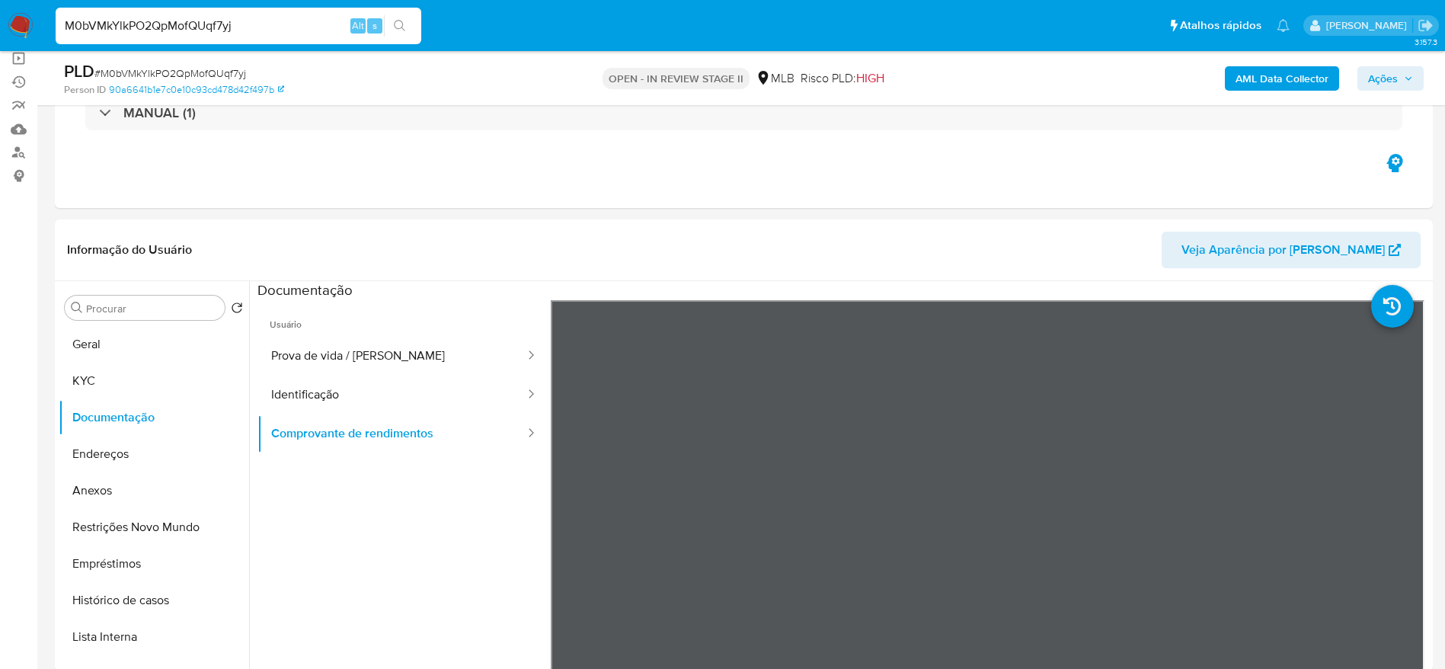
click at [297, 23] on input "M0bVMkYlkPO2QpMofQUqf7yj" at bounding box center [239, 26] width 366 height 20
paste input "hsEgUnCnow3nqEExI7NhrzGa"
type input "hsEgUnCnow3nqEExI7NhrzGa"
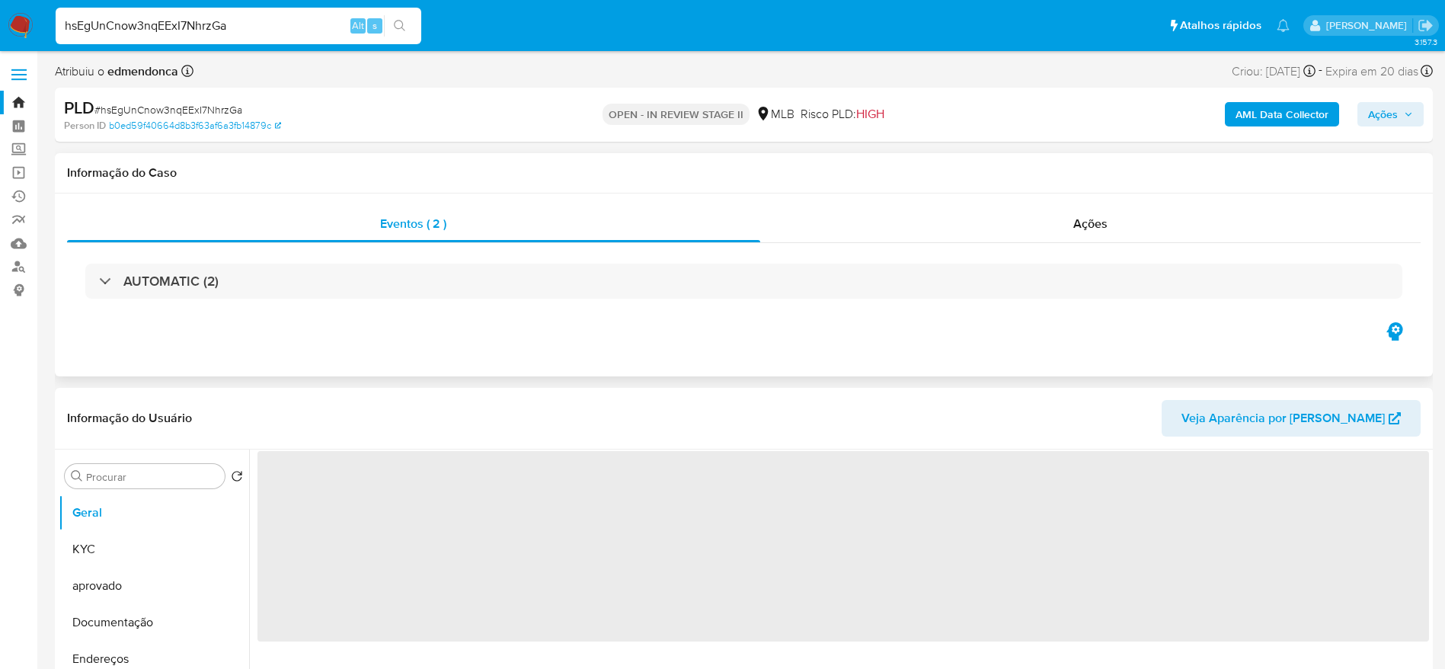
click at [927, 200] on div "Eventos ( 2 ) Ações AUTOMATIC (2)" at bounding box center [744, 285] width 1378 height 183
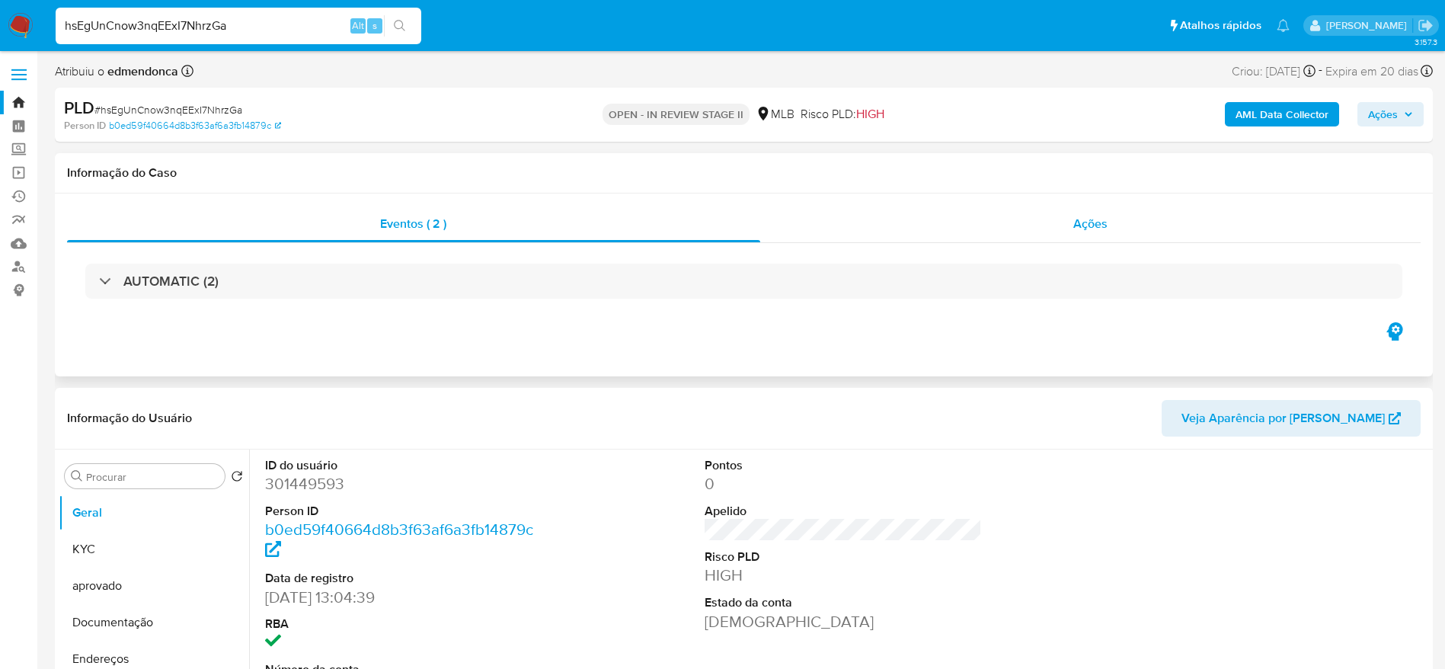
click at [920, 223] on div "Ações" at bounding box center [1090, 224] width 661 height 37
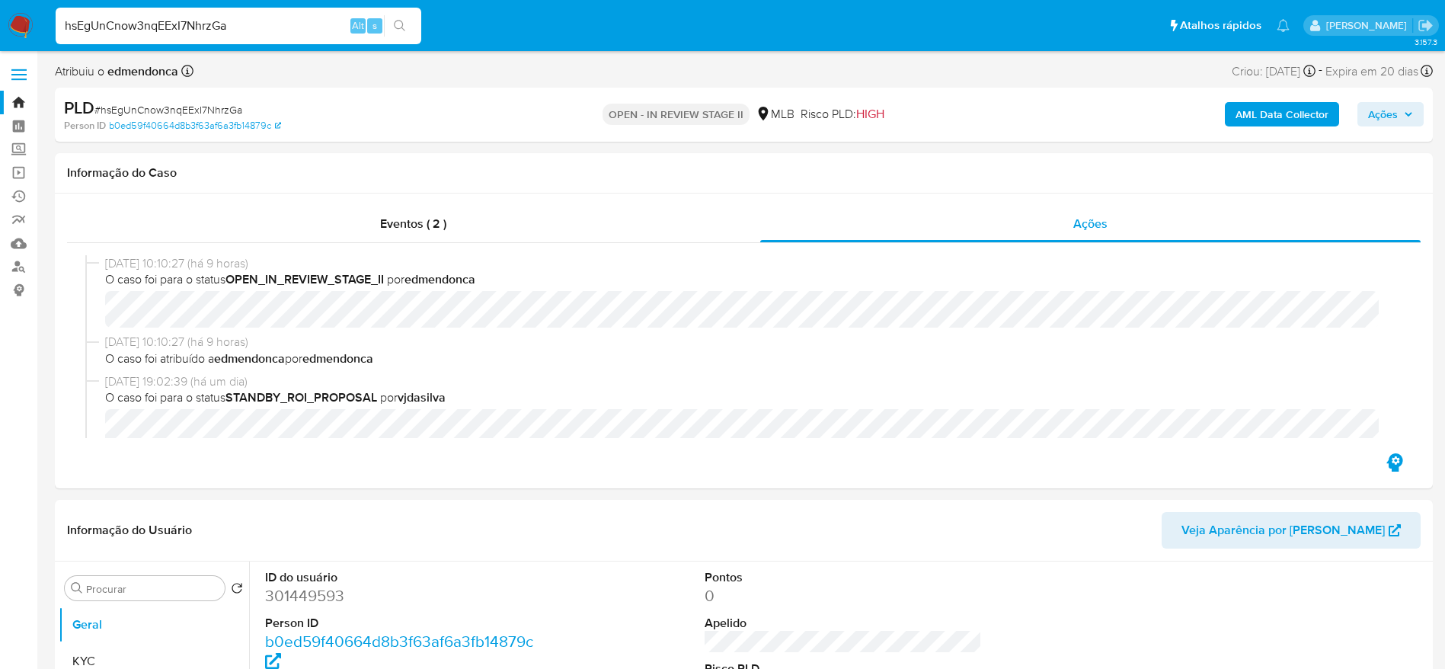
select select "10"
click at [206, 34] on input "hsEgUnCnow3nqEExI7NhrzGa" at bounding box center [239, 26] width 366 height 20
paste input "vRcIq4icm9yisw3fezgDl9el"
type input "vRcIq4icm9yisw3fezgDl9el"
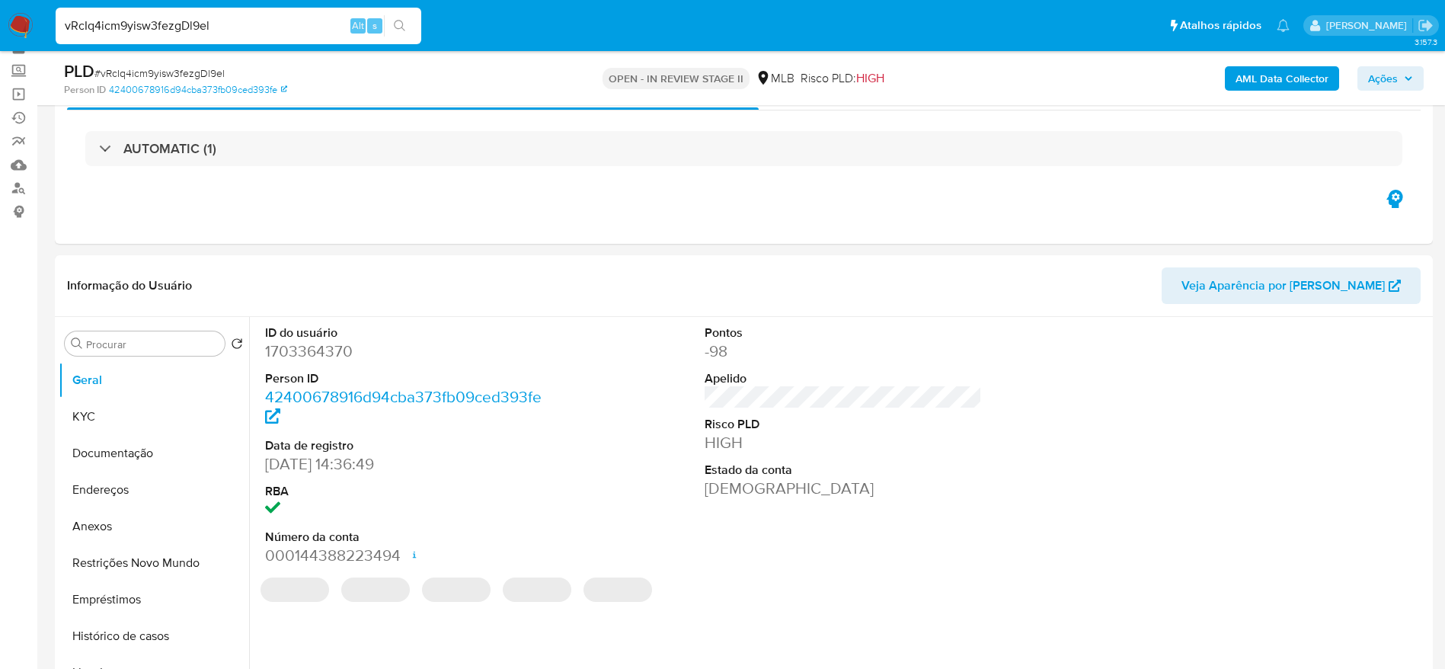
scroll to position [114, 0]
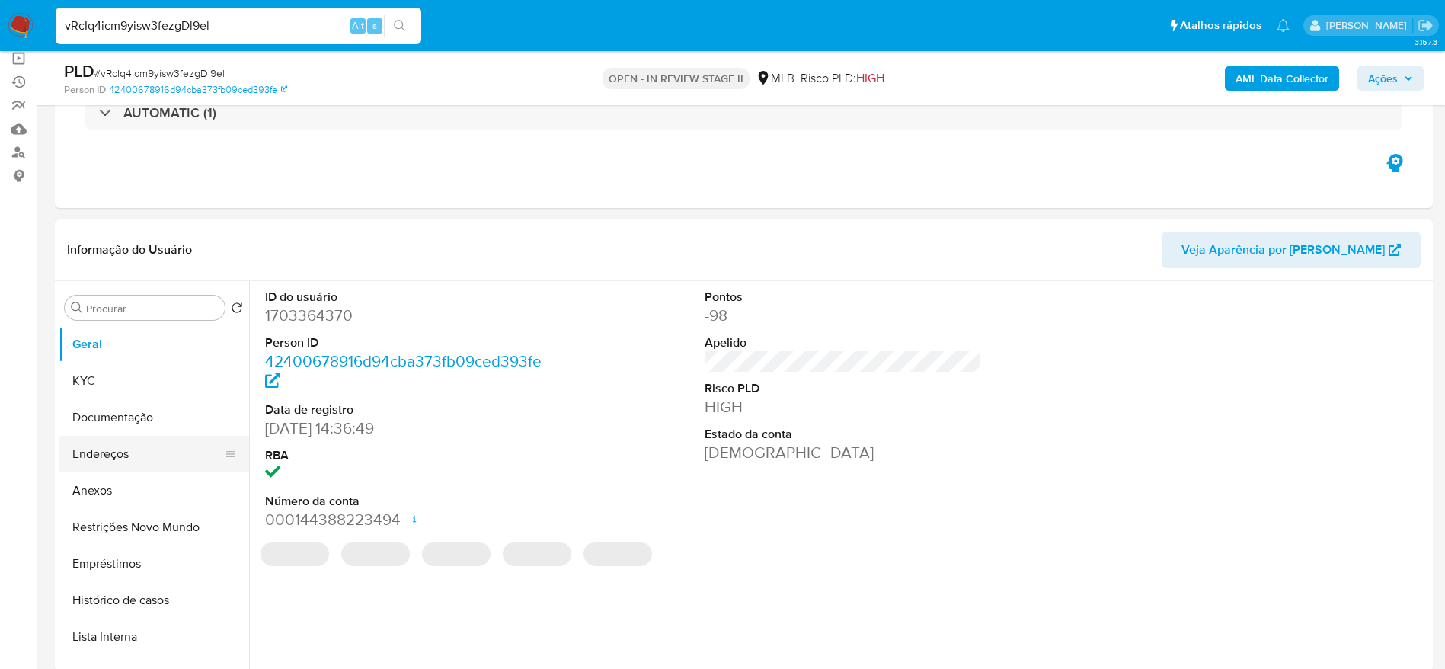
select select "10"
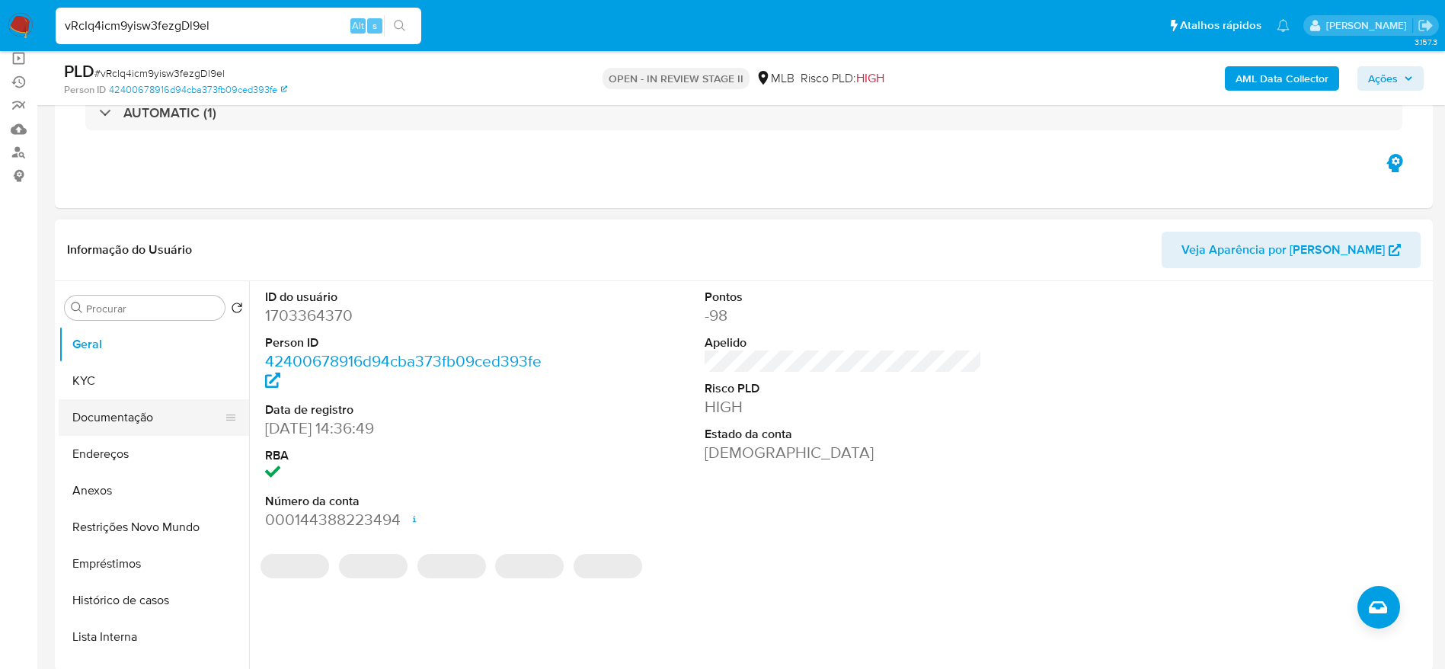
click at [105, 408] on button "Documentação" at bounding box center [148, 417] width 178 height 37
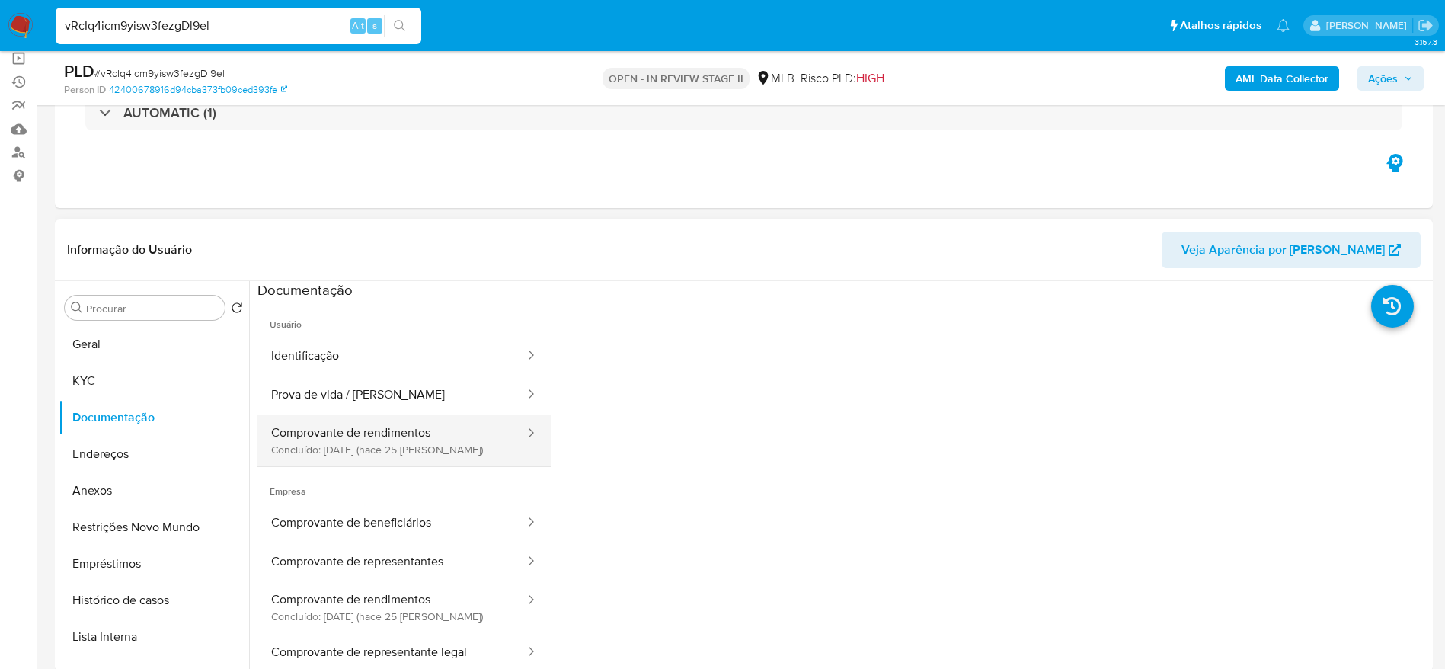
click at [426, 431] on button "Comprovante de rendimentos Concluído: 11/08/2025 (hace 25 días)" at bounding box center [392, 440] width 269 height 52
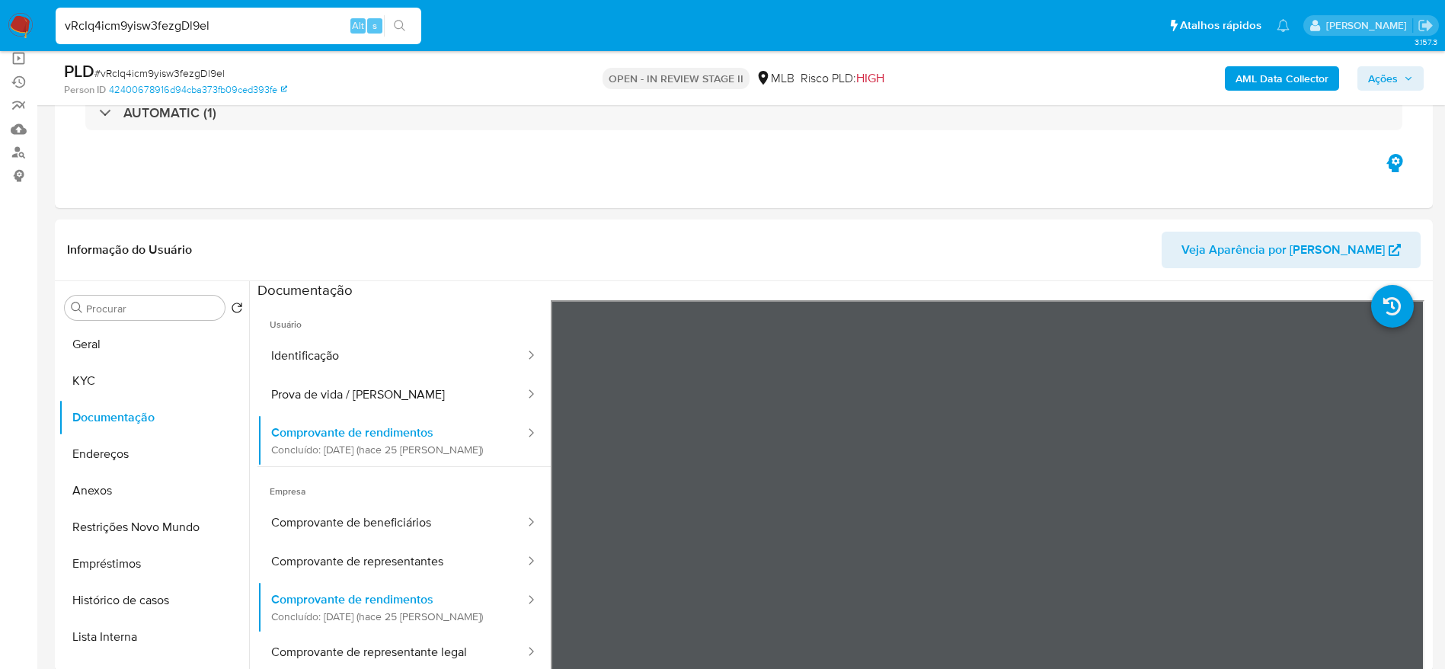
click at [249, 26] on input "vRcIq4icm9yisw3fezgDl9el" at bounding box center [239, 26] width 366 height 20
paste input "A5QTV1y2V80GSn99mMuBYlhU"
type input "A5QTV1y2V80GSn99mMuBYlhU"
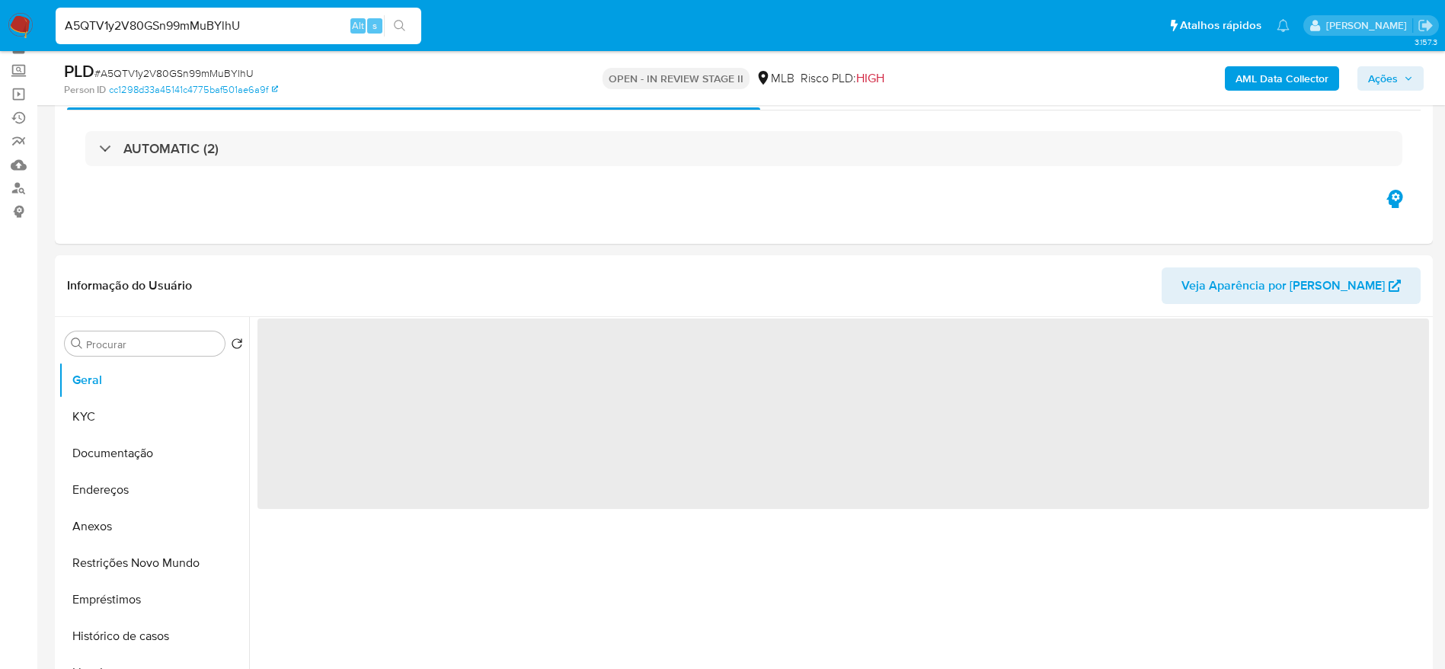
scroll to position [114, 0]
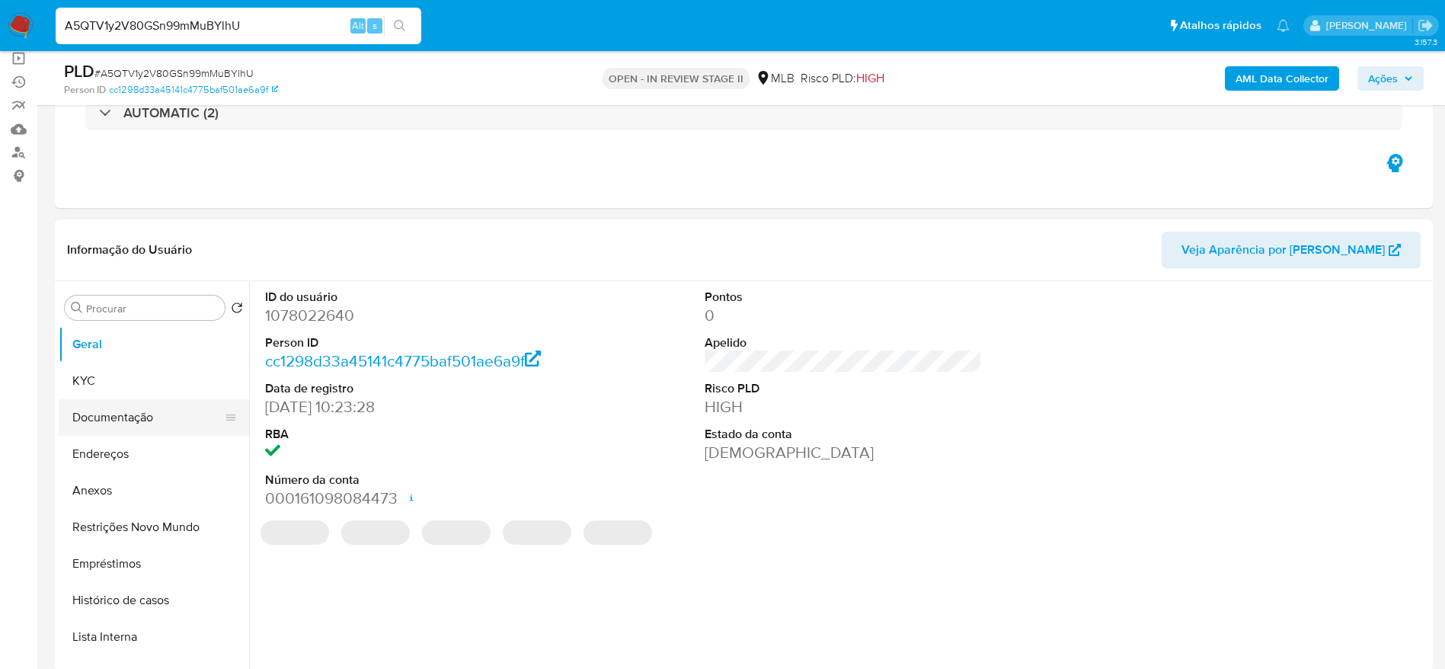
click at [85, 410] on button "Documentação" at bounding box center [148, 417] width 178 height 37
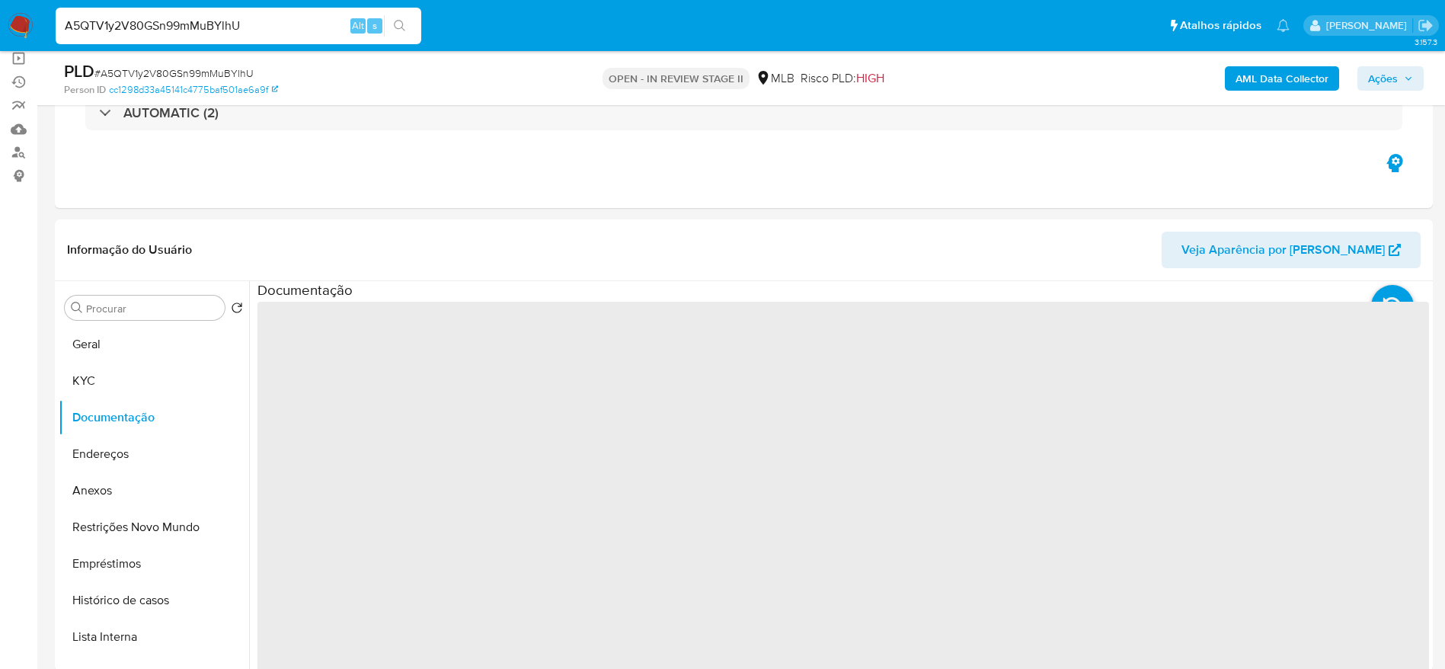
select select "10"
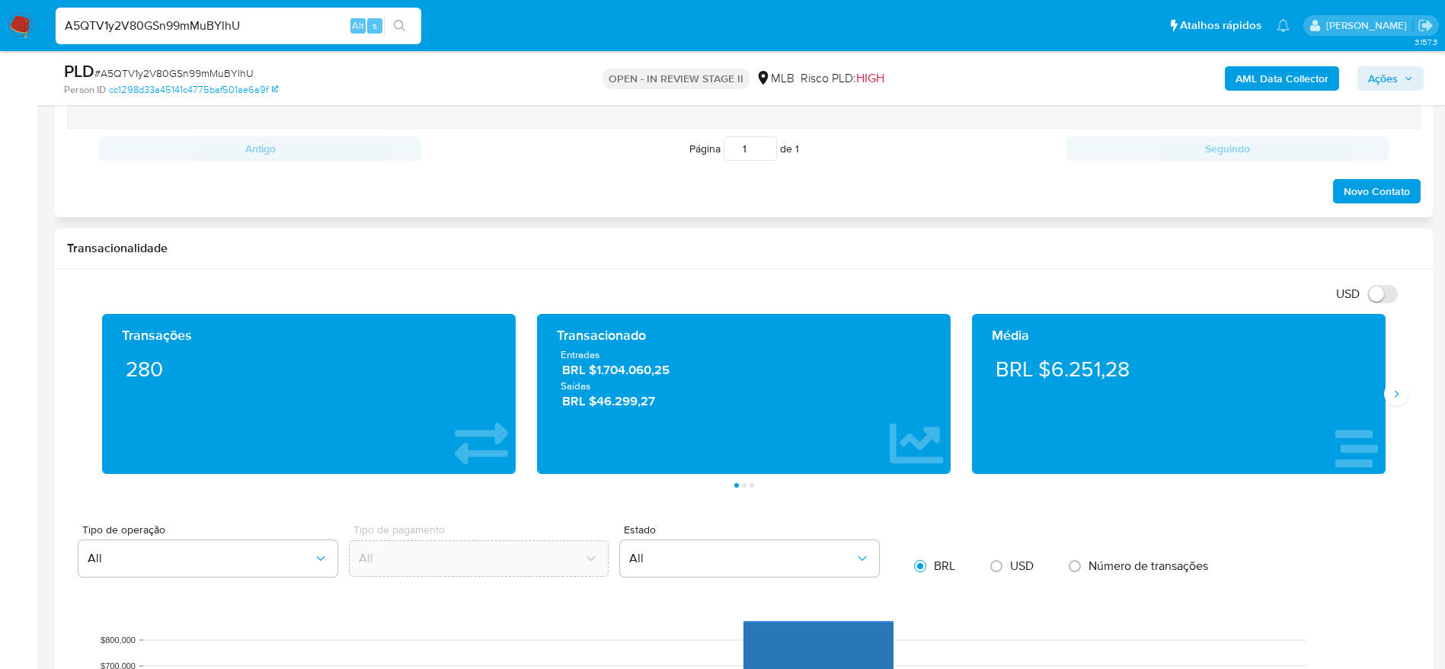
scroll to position [571, 0]
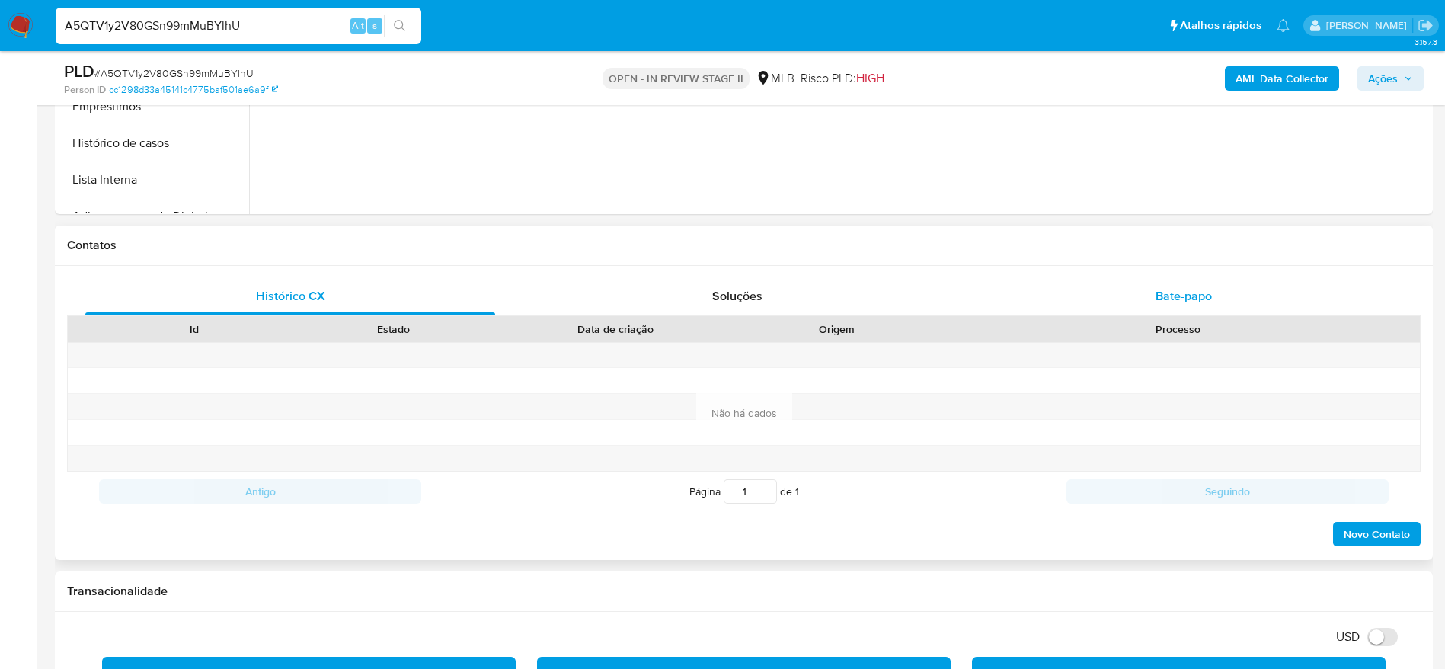
click at [1026, 312] on div "Bate-papo" at bounding box center [1184, 296] width 410 height 37
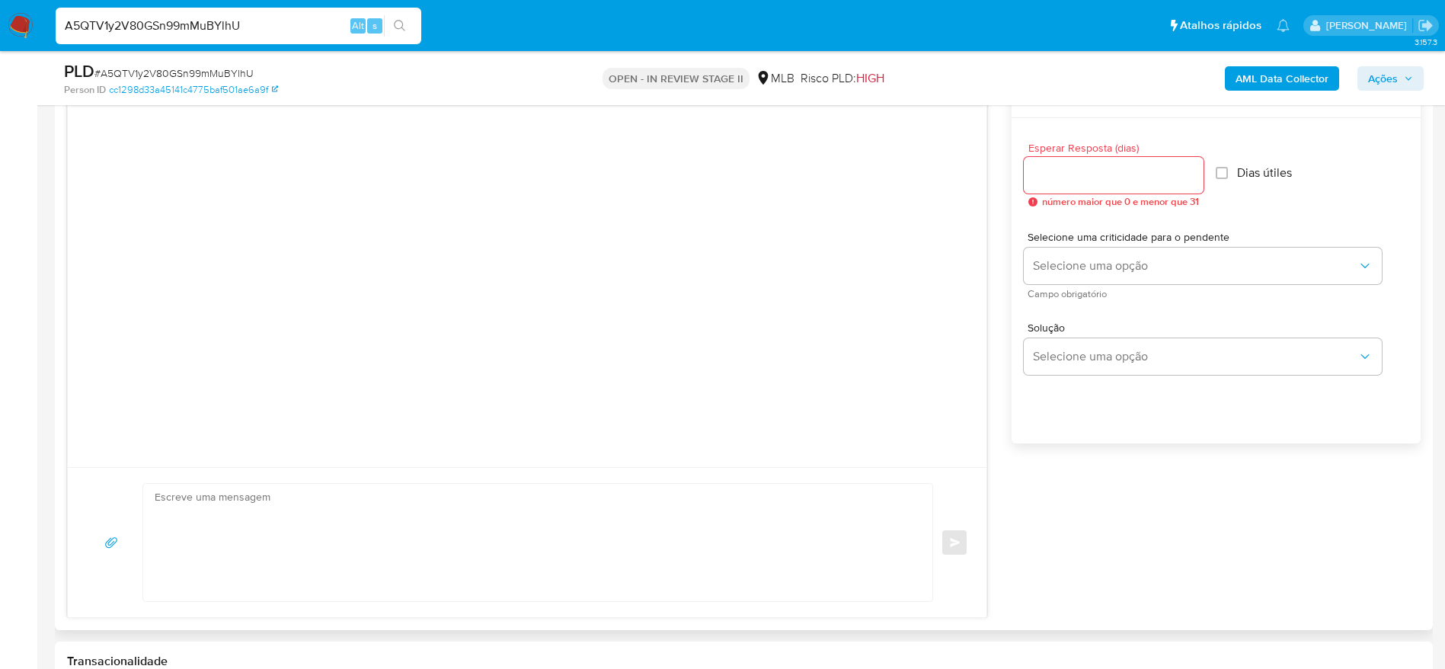
scroll to position [686, 0]
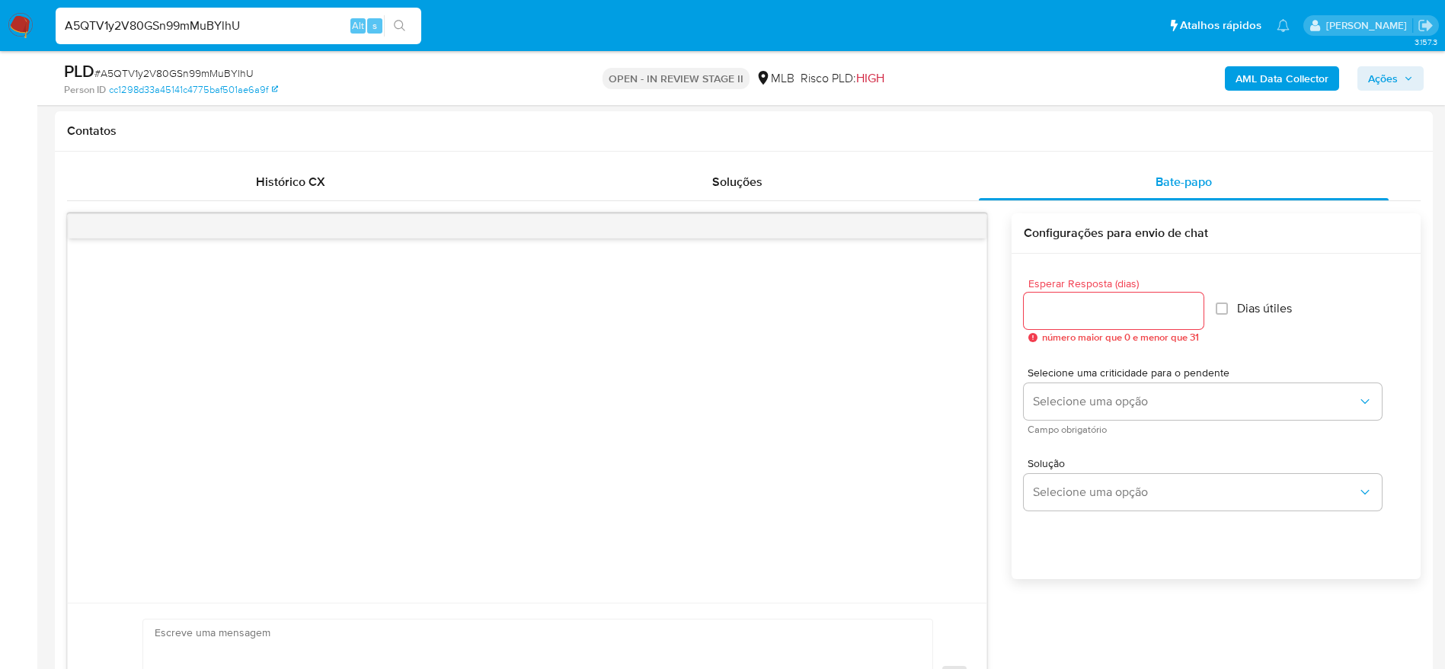
click at [159, 26] on input "A5QTV1y2V80GSn99mMuBYlhU" at bounding box center [239, 26] width 366 height 20
click at [1115, 318] on input "Esperar Resposta (dias)" at bounding box center [1114, 311] width 180 height 20
type input "3"
click at [1223, 303] on input "Dias útiles" at bounding box center [1217, 308] width 12 height 12
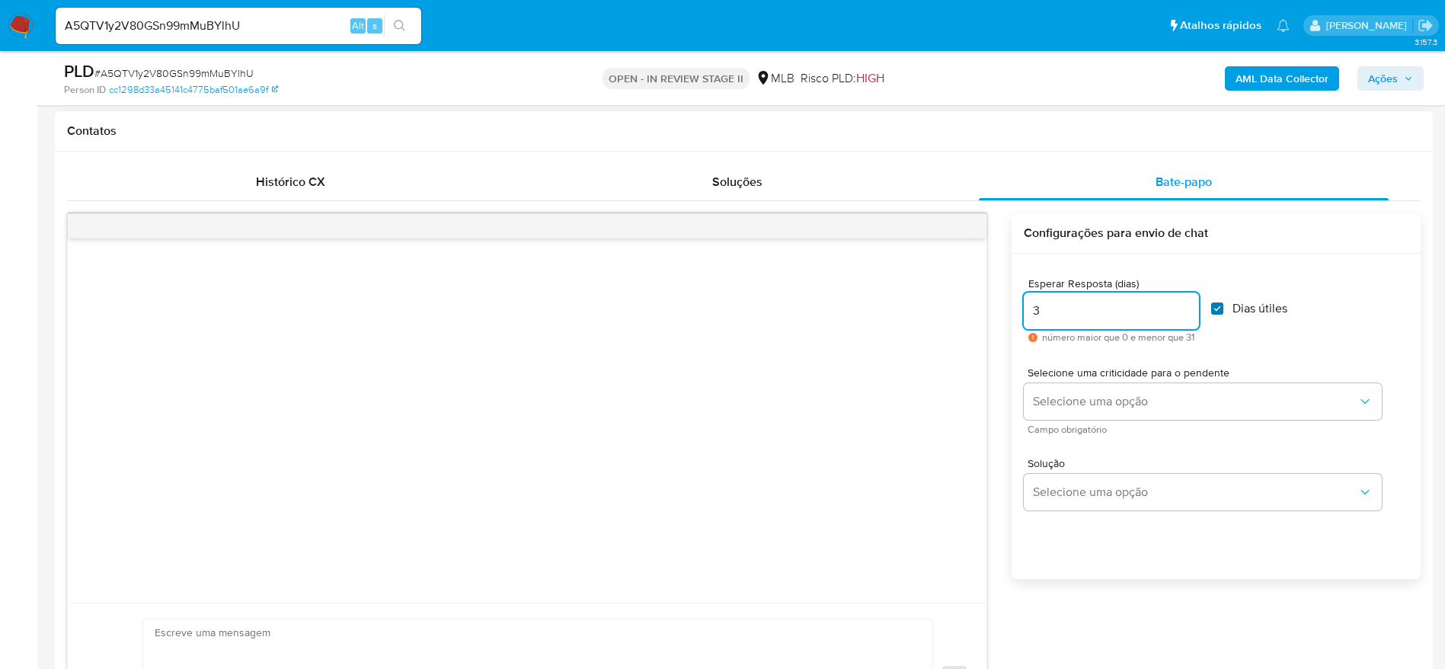
checkbox input "true"
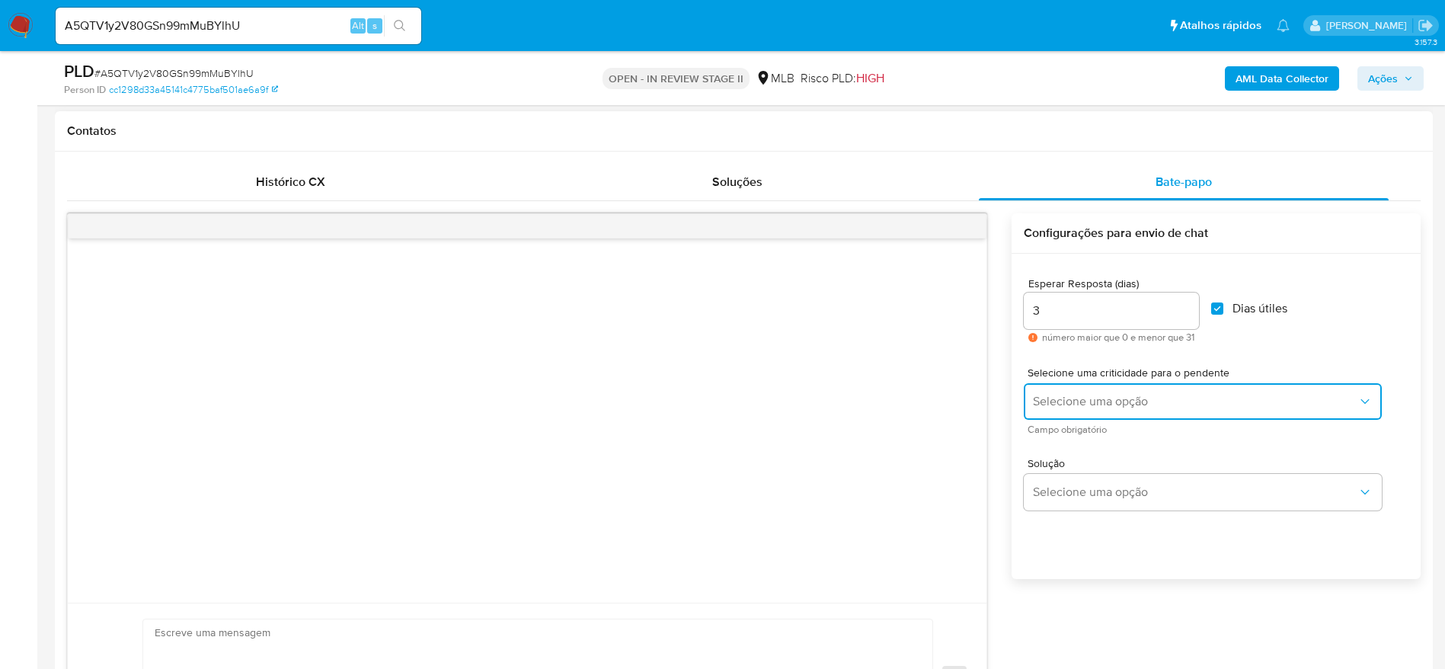
click at [1142, 410] on button "Selecione uma opção" at bounding box center [1203, 401] width 358 height 37
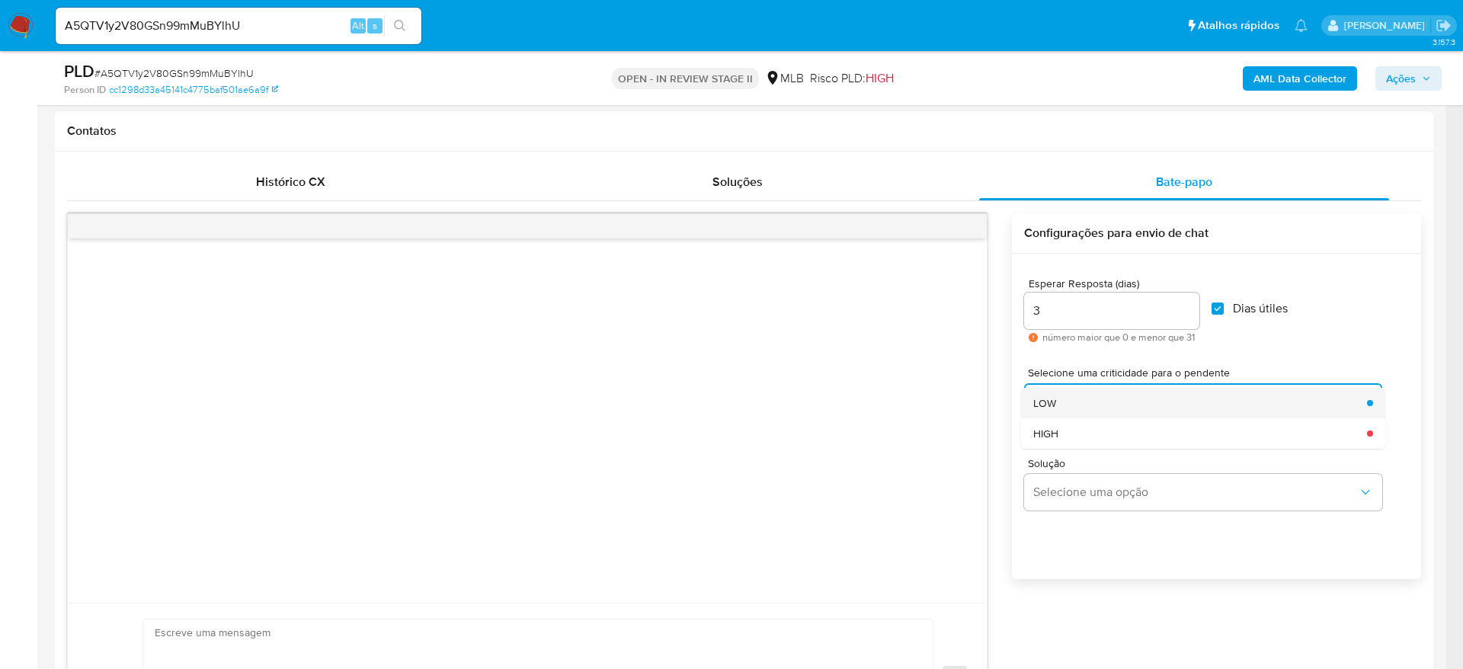
click at [1123, 411] on div "LOW" at bounding box center [1195, 403] width 325 height 30
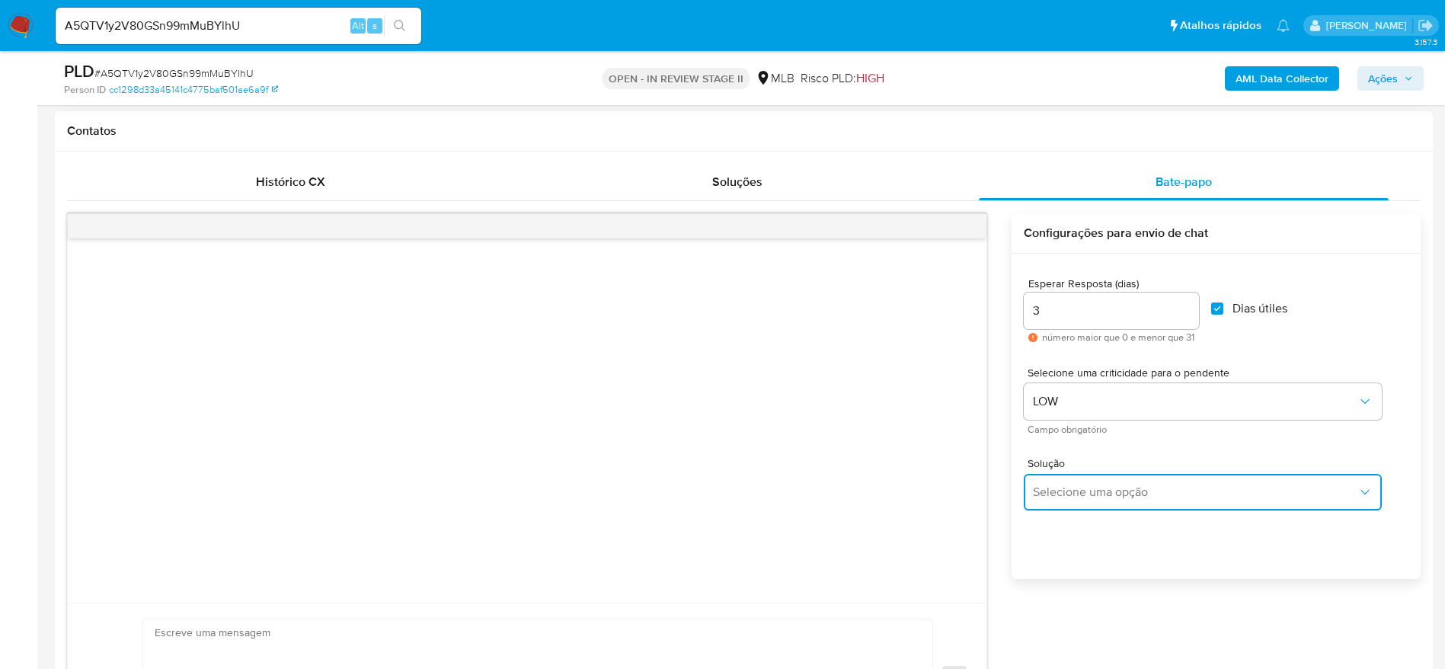
click at [1158, 493] on span "Selecione uma opção" at bounding box center [1195, 492] width 325 height 15
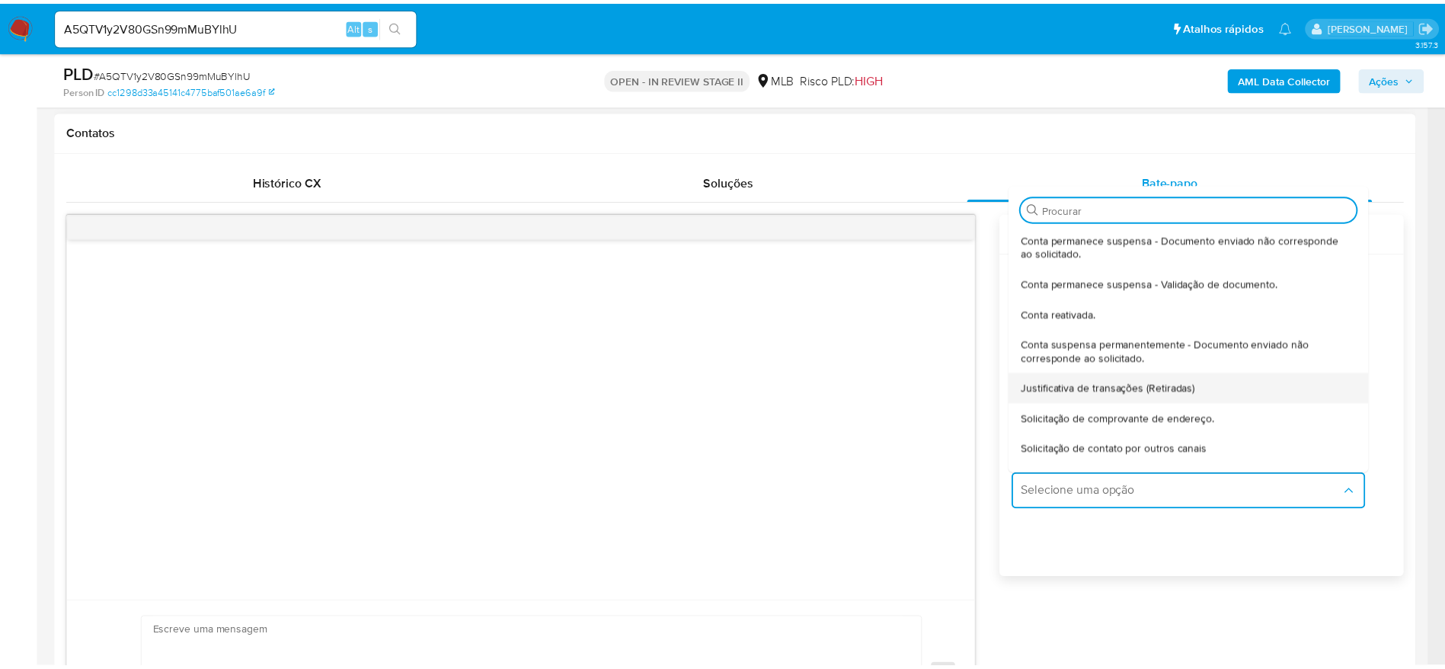
scroll to position [114, 0]
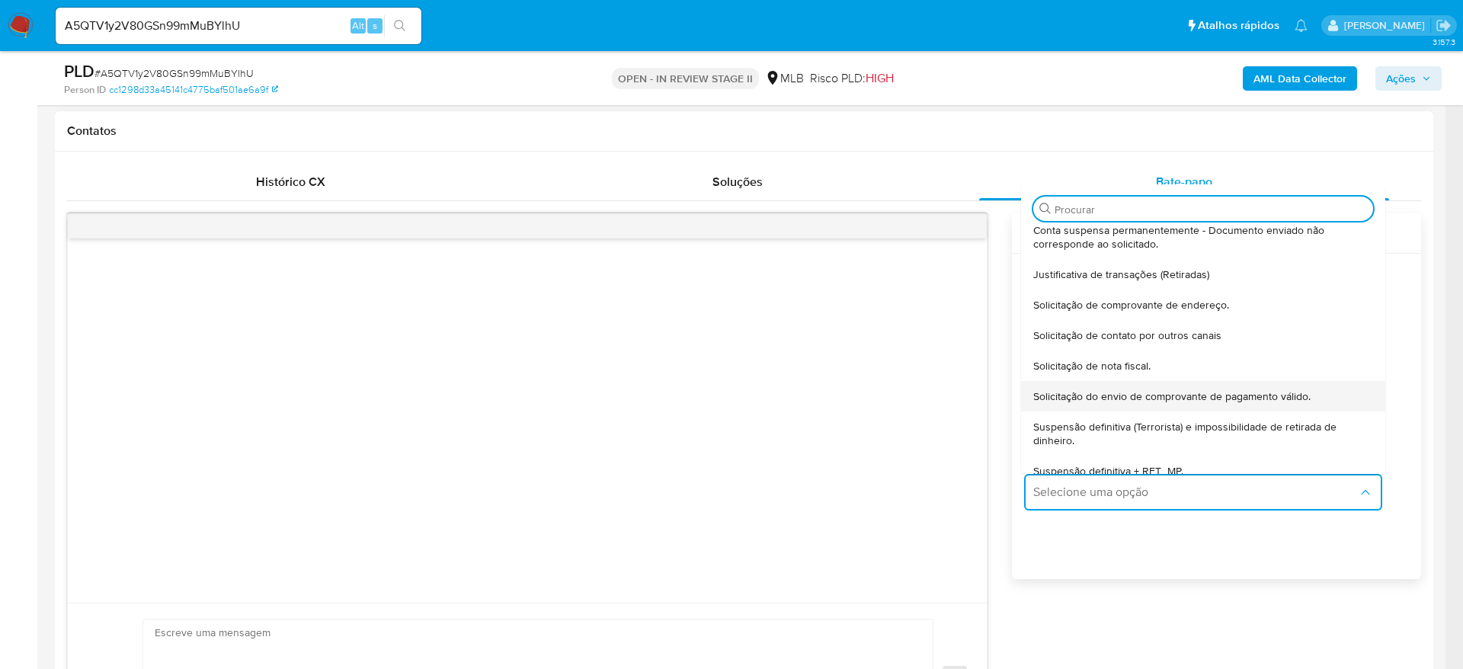
click at [1325, 403] on div "Solicitação do envio de comprovante de pagamento válido." at bounding box center [1198, 396] width 331 height 30
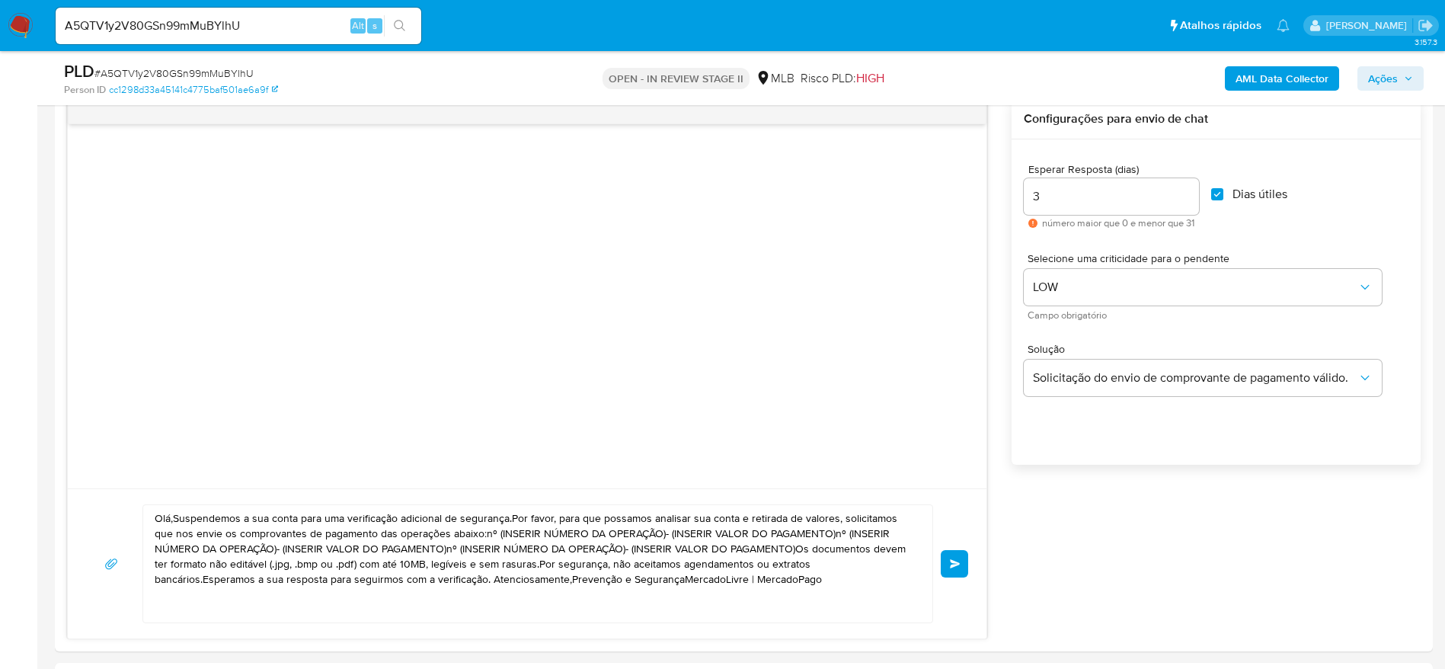
scroll to position [914, 0]
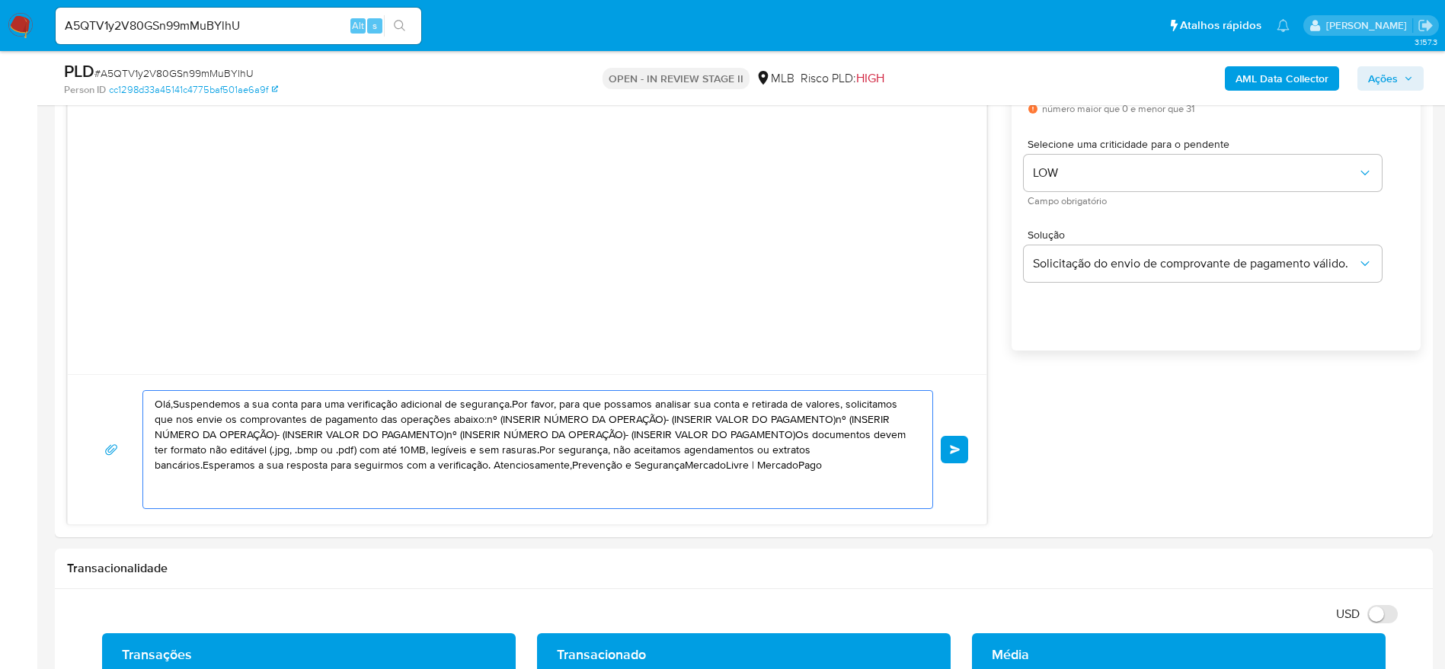
drag, startPoint x: 693, startPoint y: 466, endPoint x: 143, endPoint y: 400, distance: 553.2
click at [143, 400] on div "Olá,Suspendemos a sua conta para uma verificação adicional de segurança.Por fav…" at bounding box center [534, 449] width 782 height 117
paste textarea "! Estamos realizando uma verificação adicional de segurança em contas de usuári…"
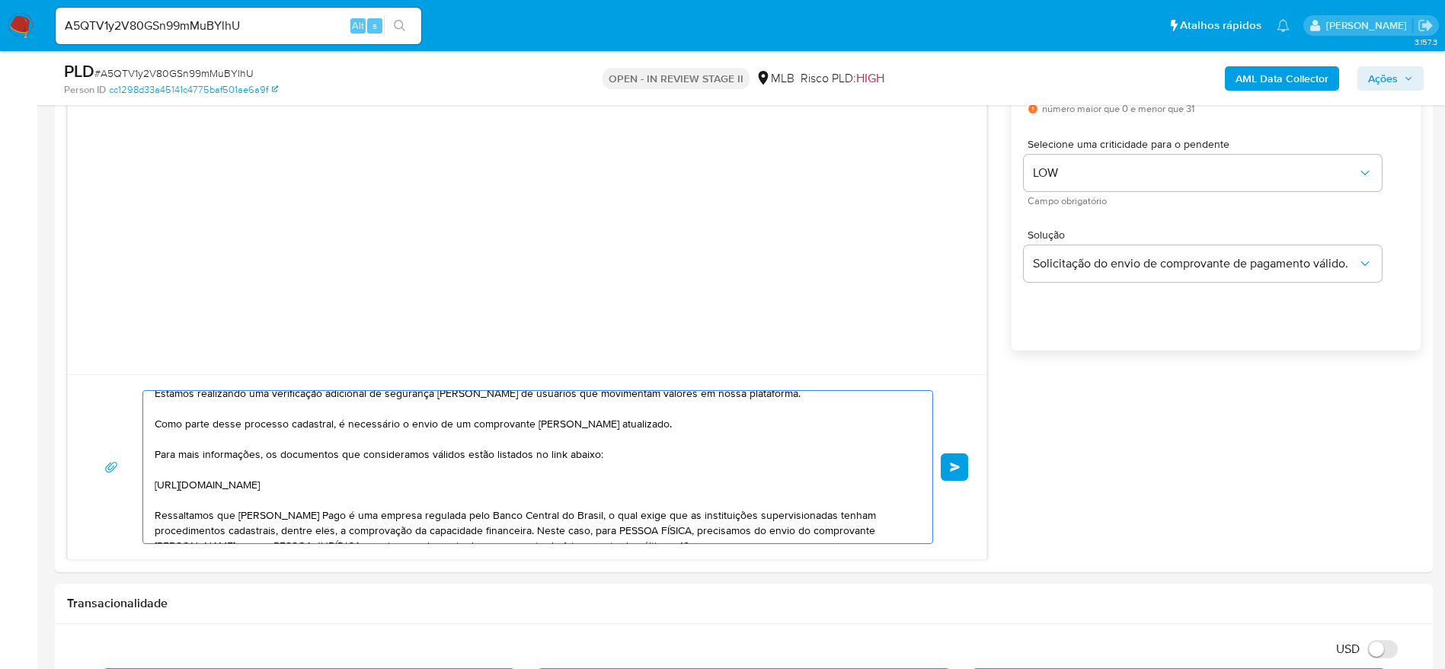
scroll to position [0, 0]
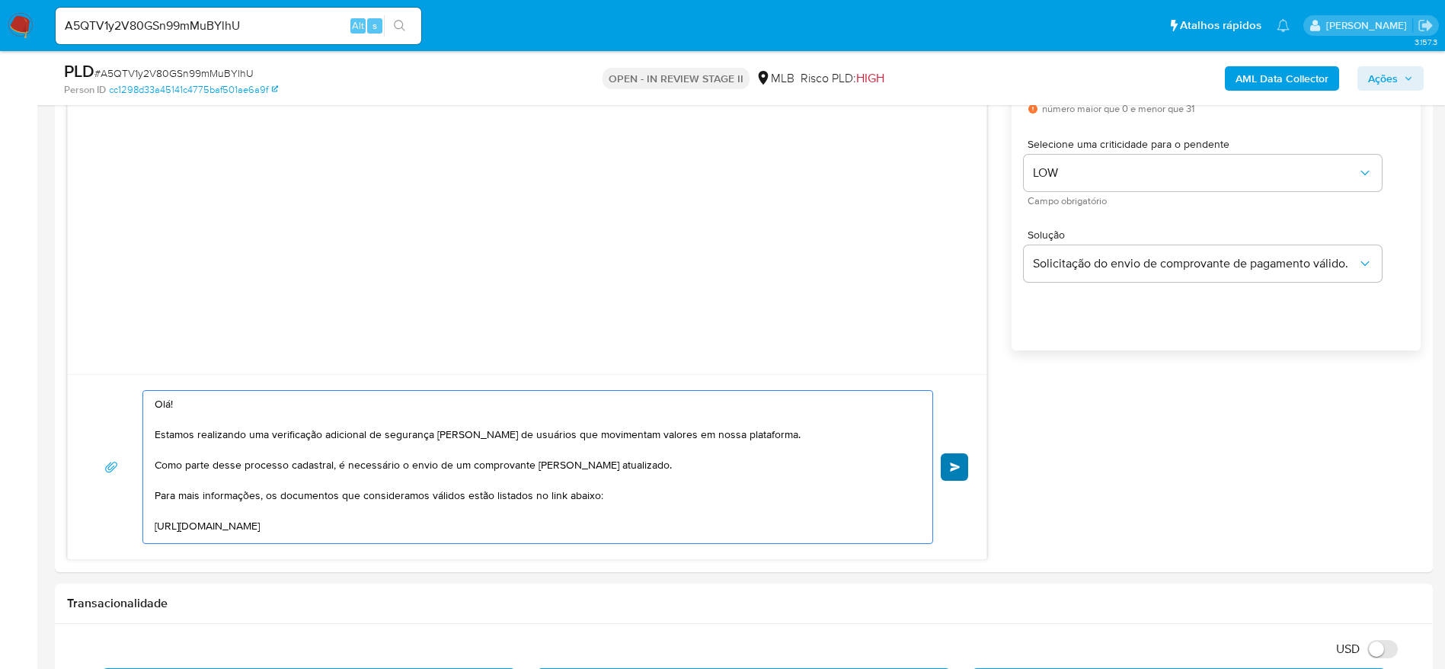
type textarea "Olá! Estamos realizando uma verificação adicional de segurança em contas de usu…"
click at [962, 463] on button "common.send" at bounding box center [954, 466] width 27 height 27
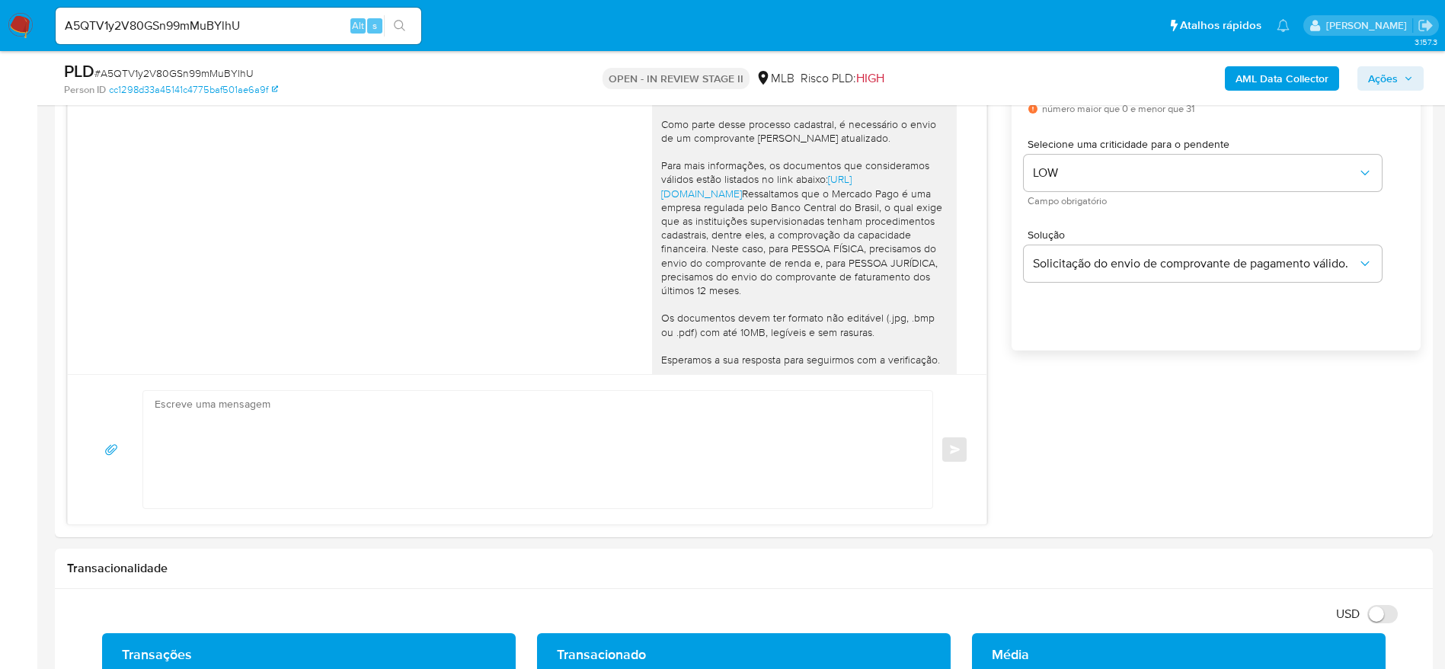
scroll to position [139, 0]
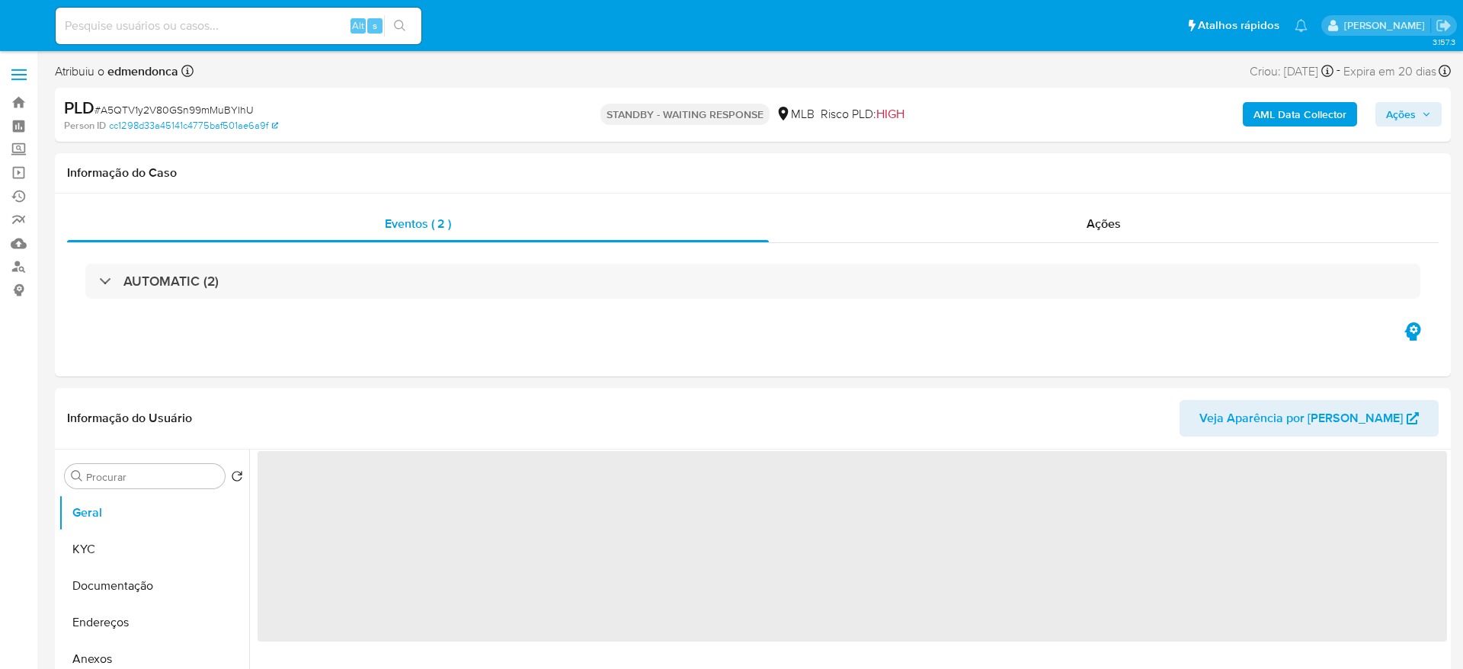
select select "10"
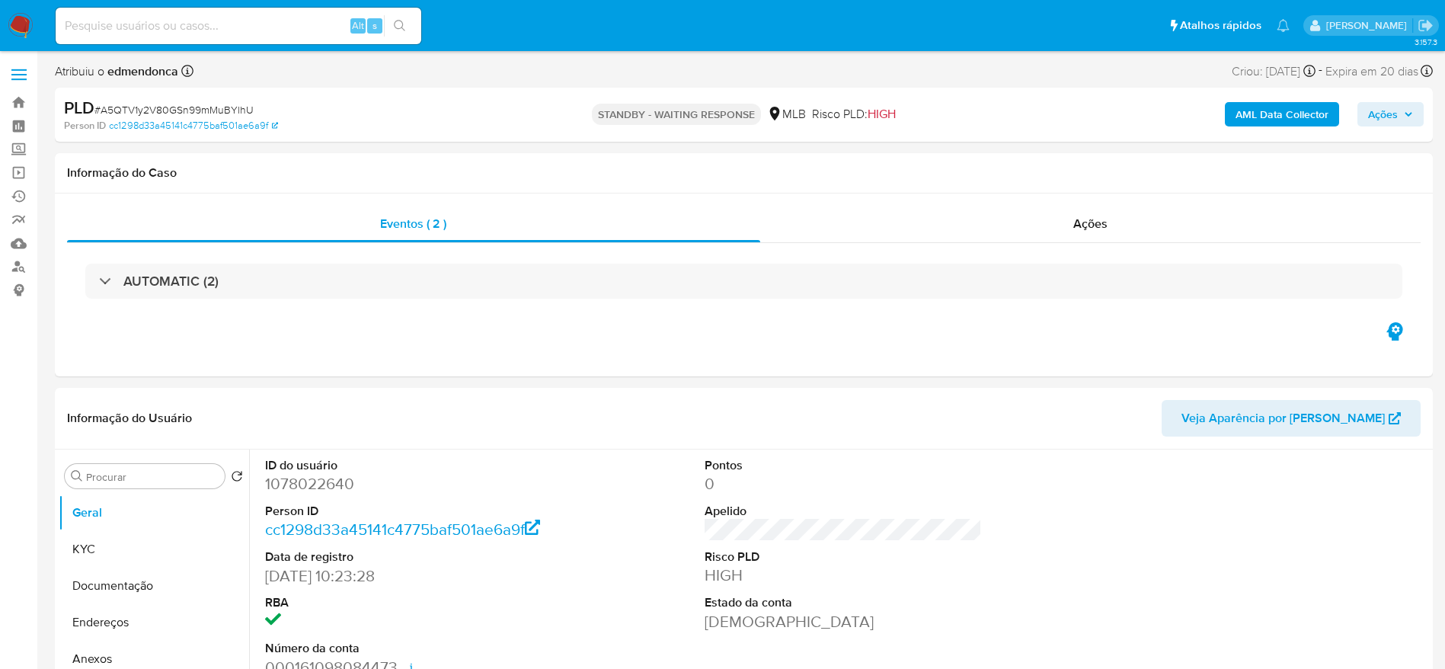
click at [274, 22] on input at bounding box center [239, 26] width 366 height 20
paste input "HwmJmbjZaYoDe6Elv7ws9Fql"
type input "HwmJmbjZaYoDe6Elv7ws9Fql"
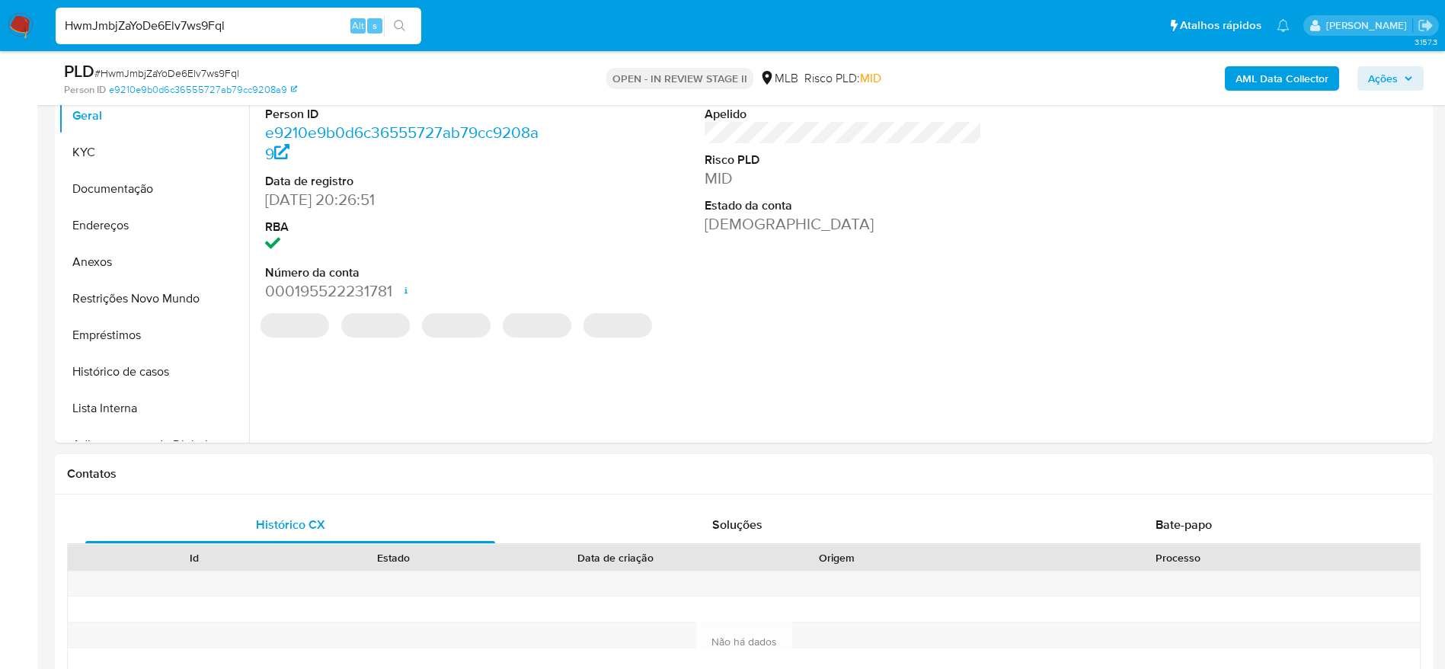
select select "10"
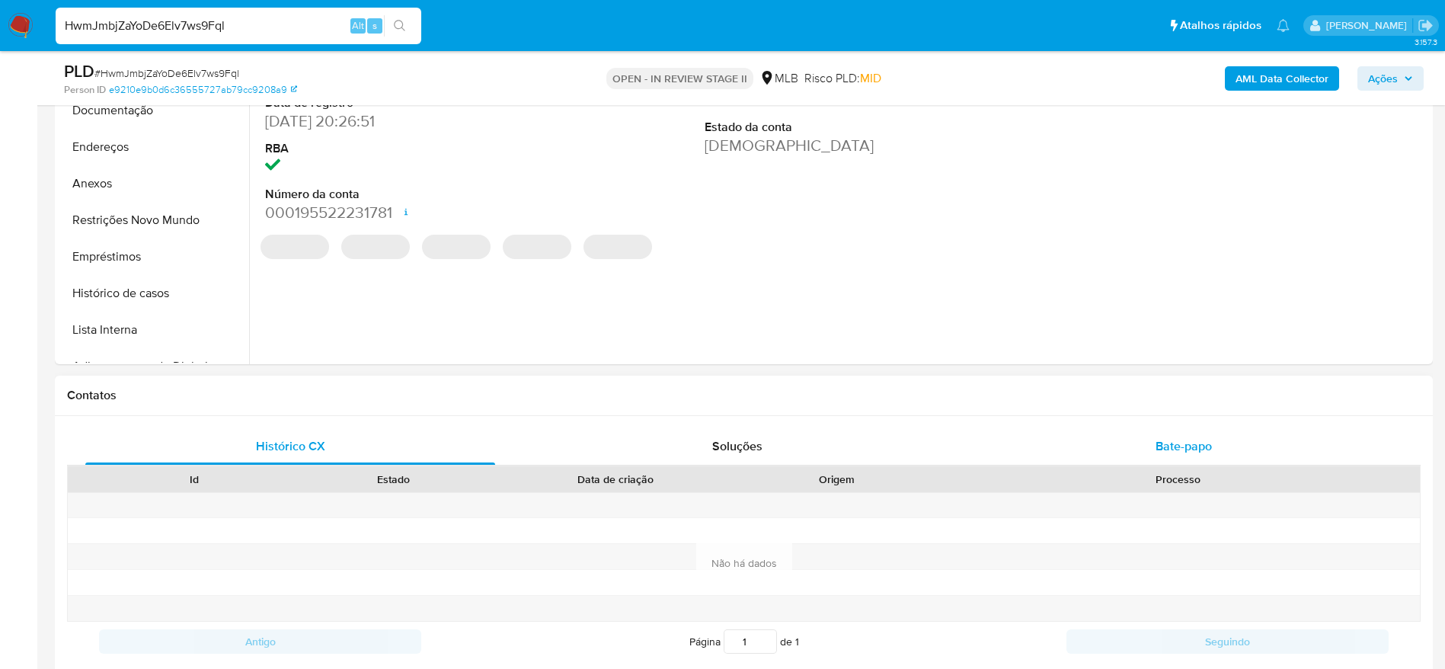
scroll to position [457, 0]
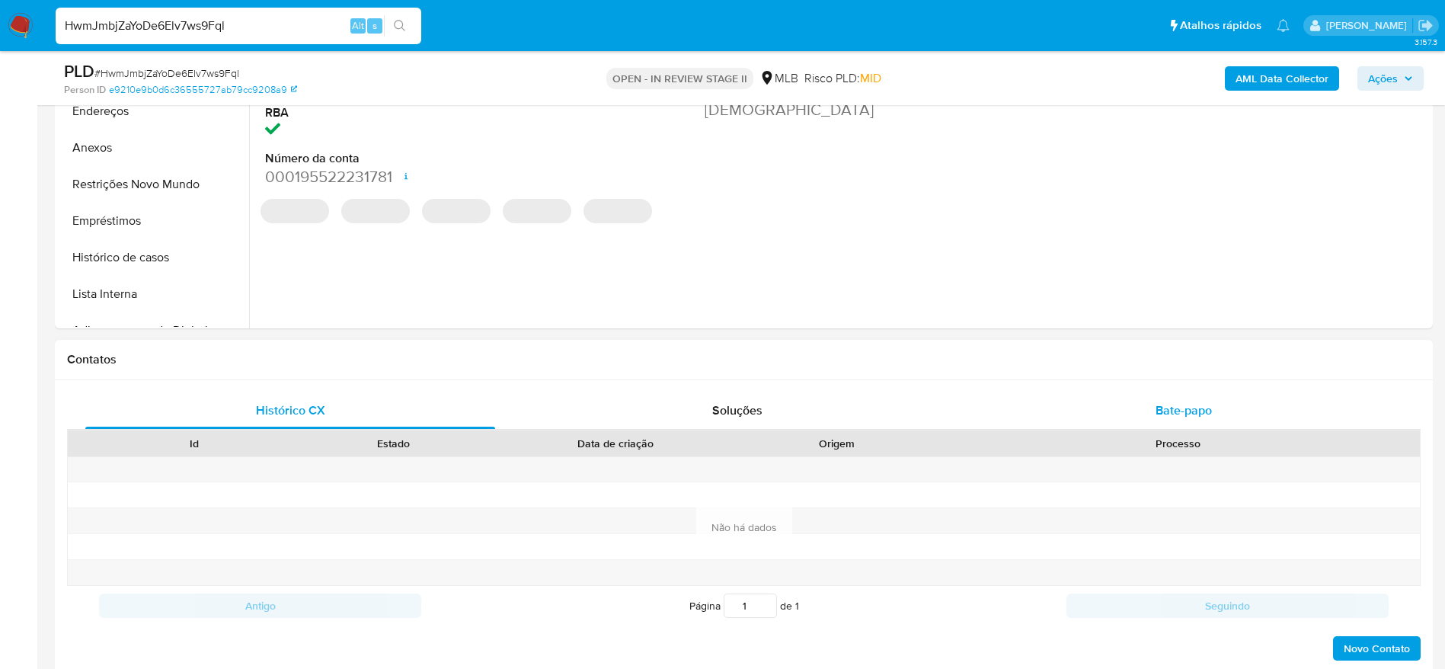
drag, startPoint x: 1198, startPoint y: 409, endPoint x: 1181, endPoint y: 405, distance: 17.4
click at [1198, 408] on span "Bate-papo" at bounding box center [1184, 411] width 56 height 18
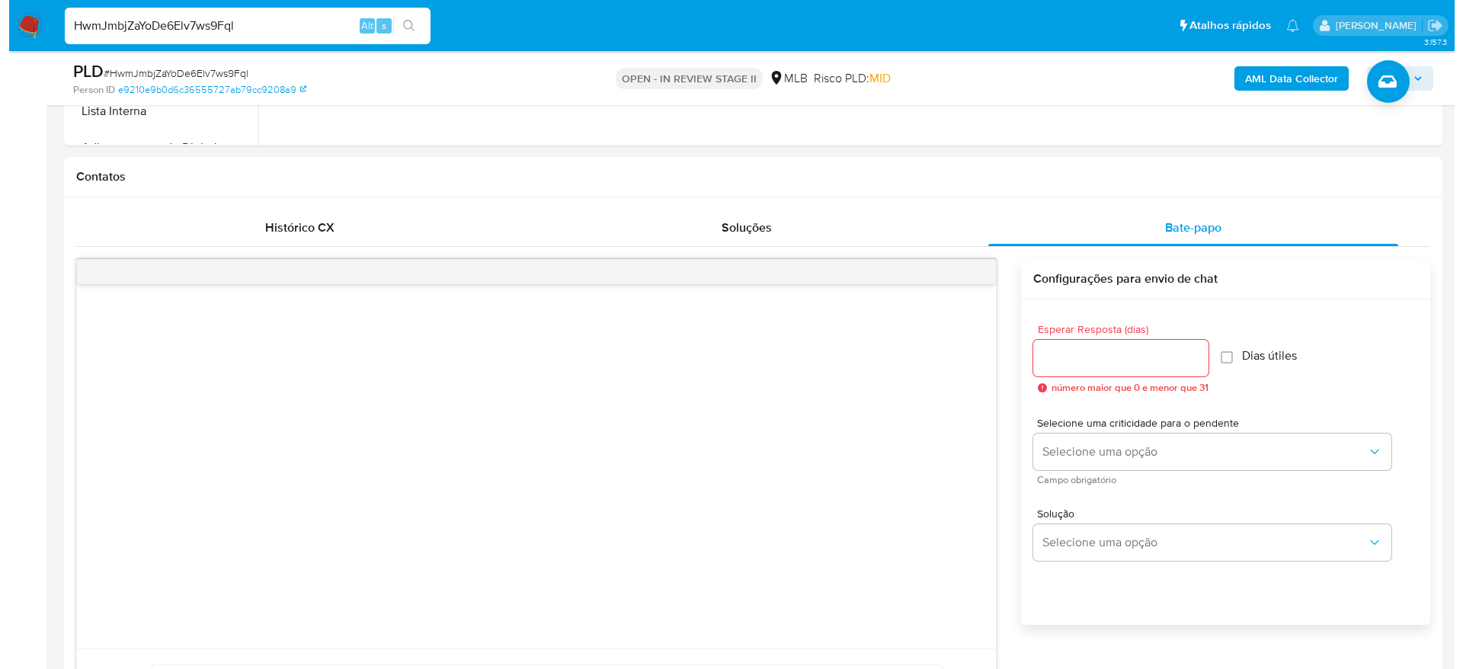
scroll to position [800, 0]
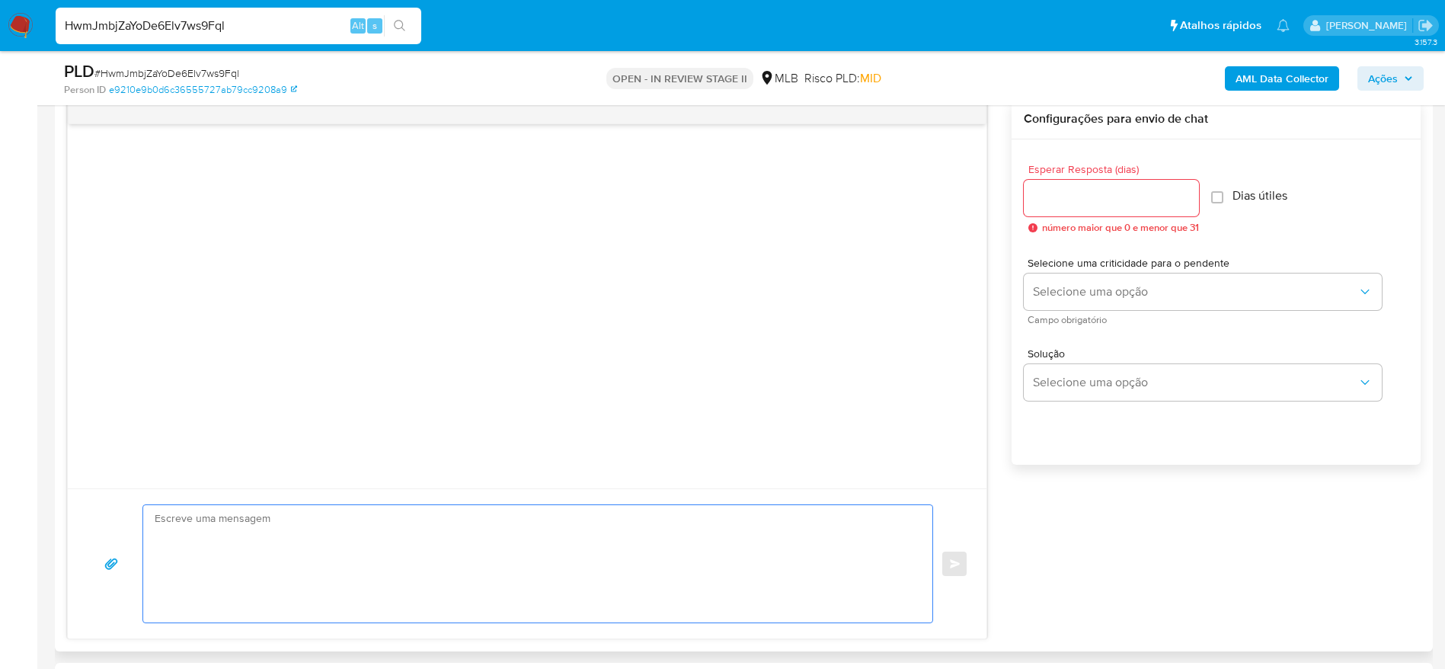
click at [421, 574] on textarea at bounding box center [534, 563] width 759 height 117
click at [1135, 193] on input "Esperar Resposta (dias)" at bounding box center [1111, 198] width 175 height 20
type input "3"
click at [1218, 200] on input "Dias útiles" at bounding box center [1213, 197] width 12 height 12
checkbox input "true"
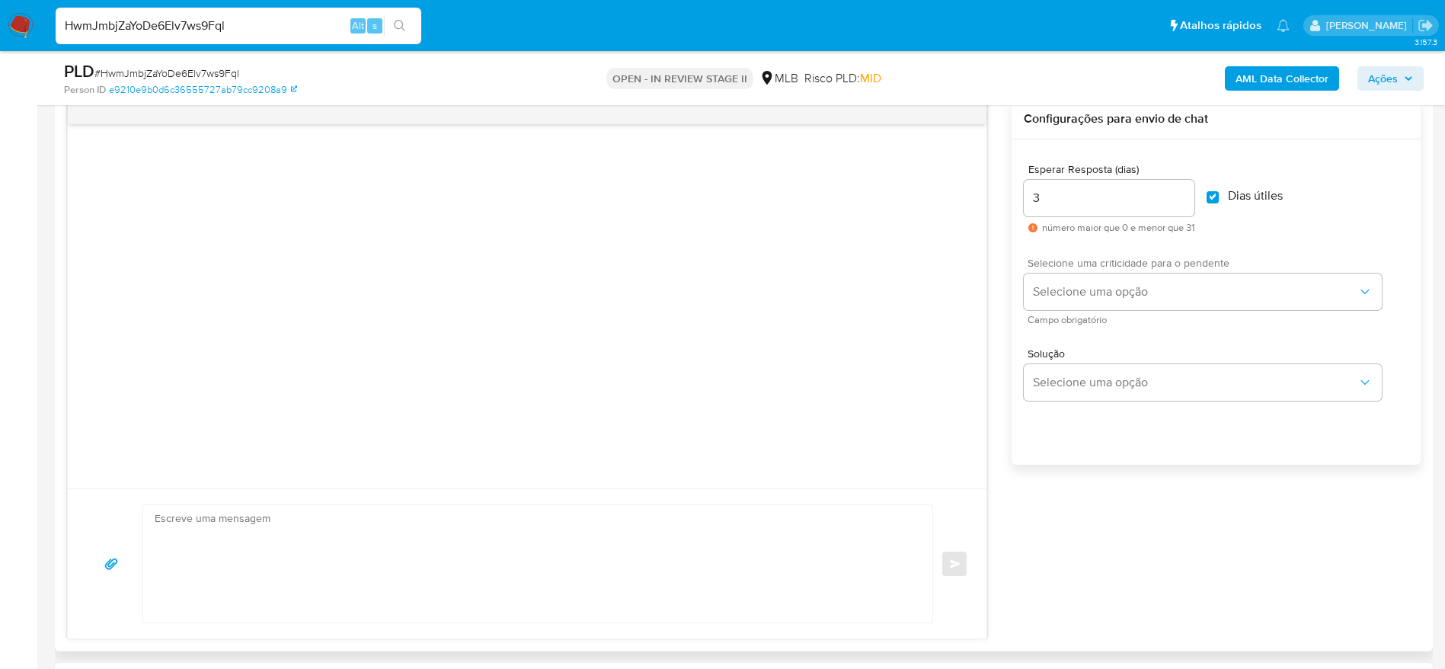
click at [1198, 314] on div "Selecione uma criticidade para o pendente Selecione uma opção Campo obrigatório" at bounding box center [1203, 291] width 358 height 66
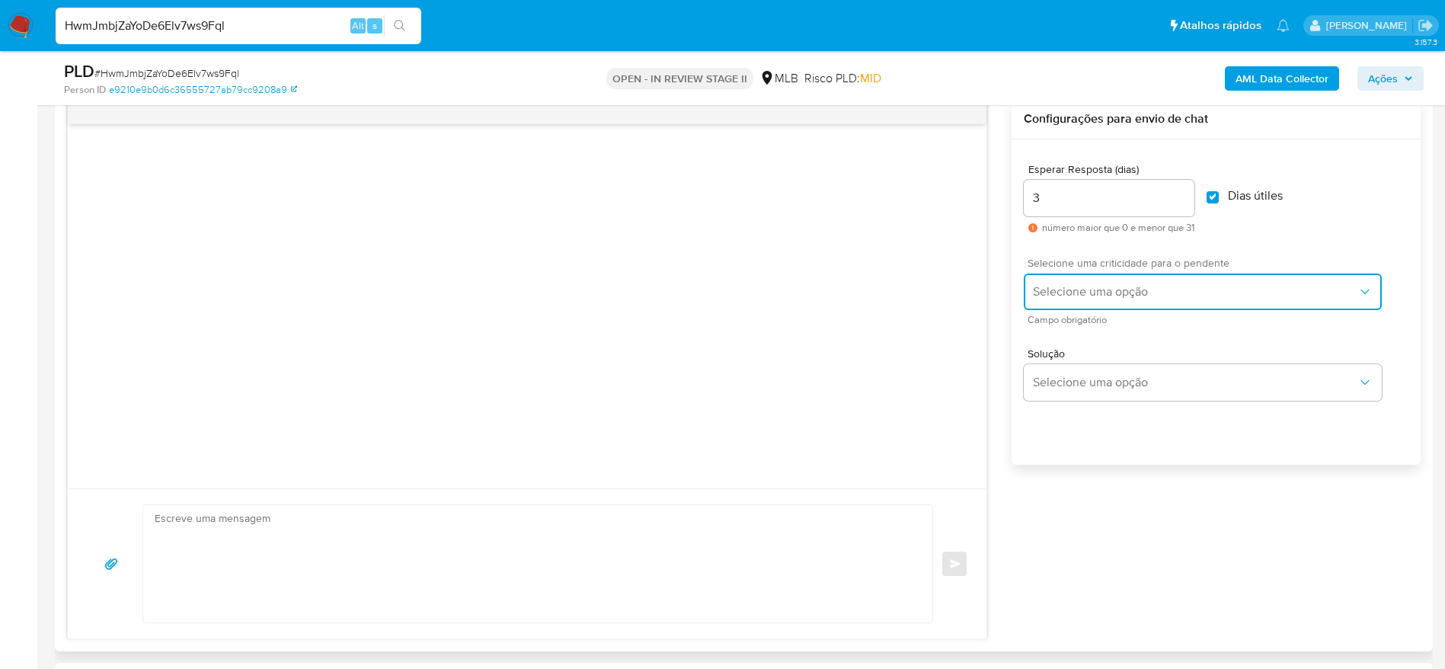
click at [1194, 297] on span "Selecione uma opção" at bounding box center [1195, 291] width 325 height 15
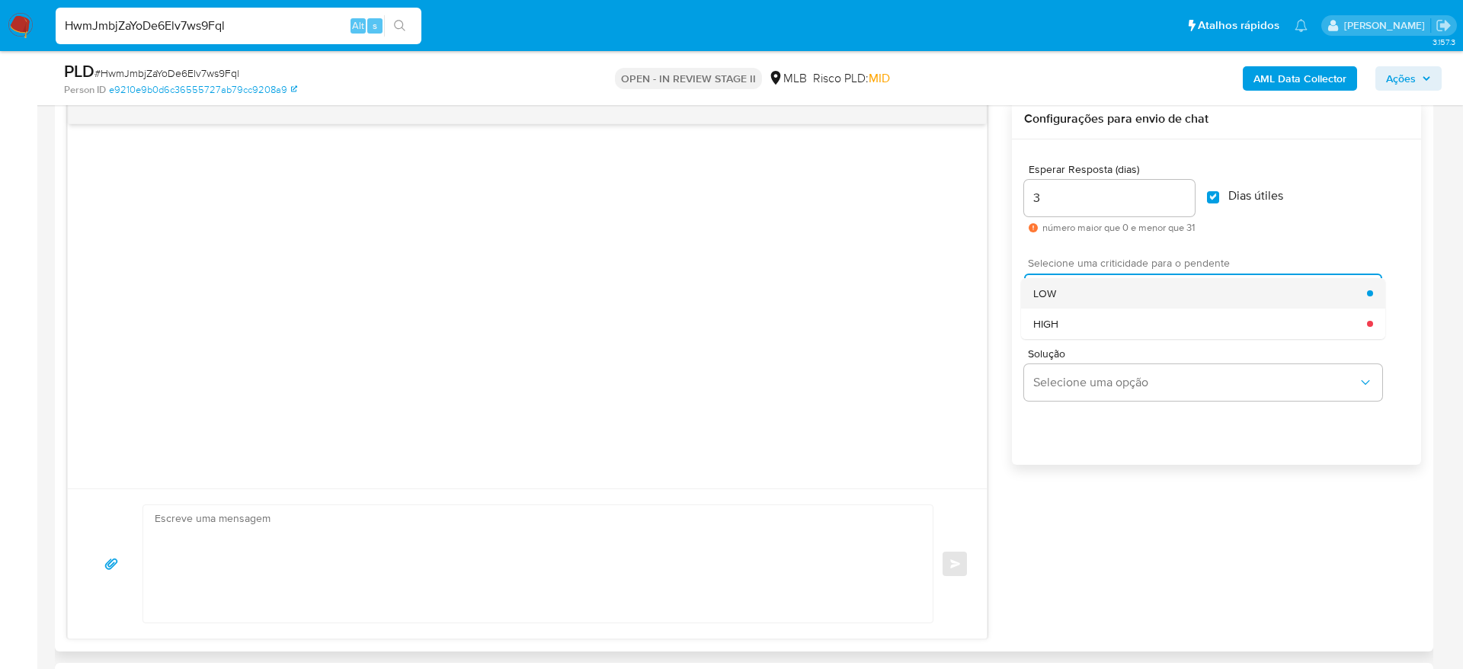
click at [1155, 299] on div "LOW" at bounding box center [1200, 293] width 334 height 30
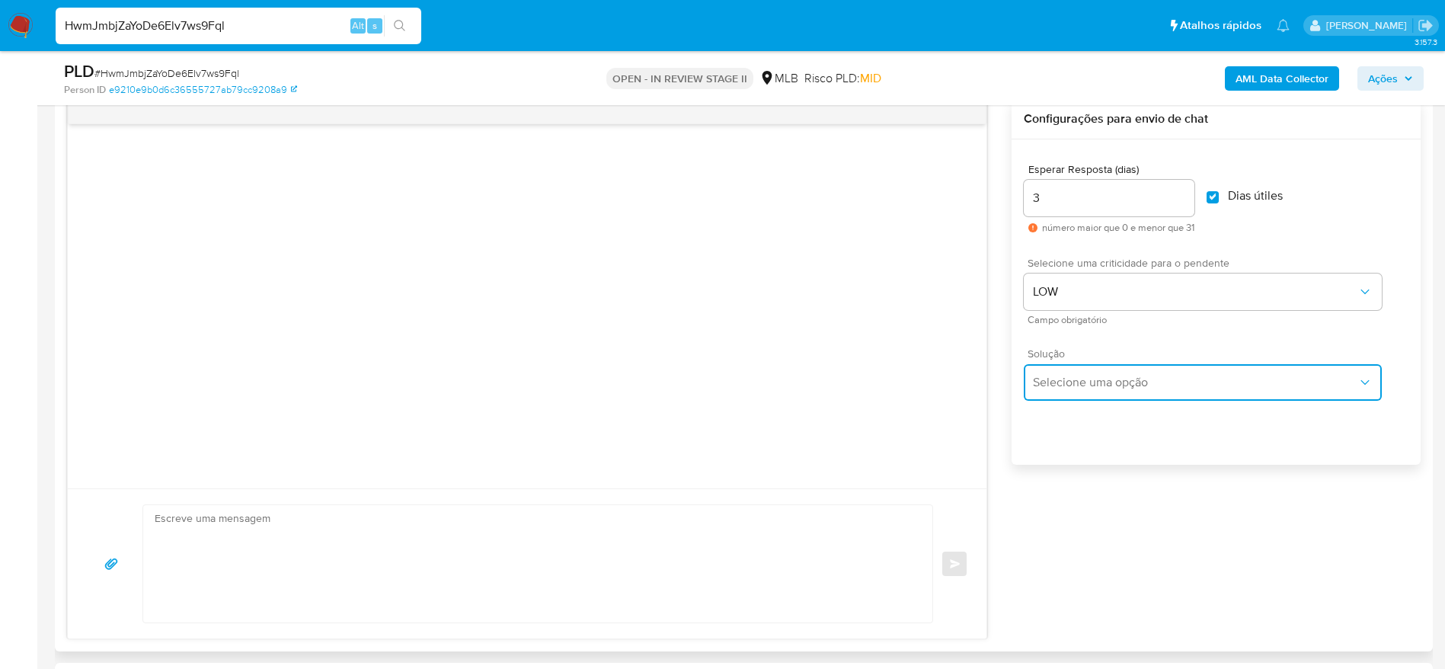
click at [1131, 386] on span "Selecione uma opção" at bounding box center [1195, 382] width 325 height 15
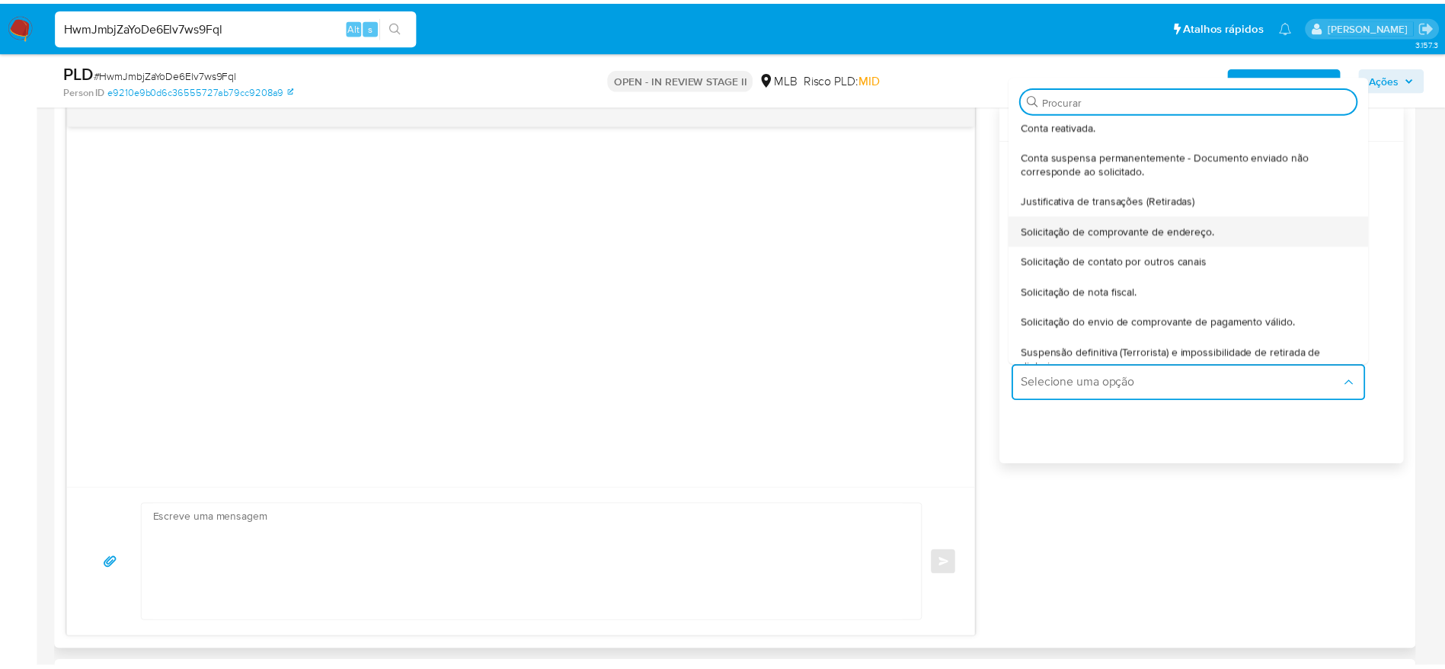
scroll to position [114, 0]
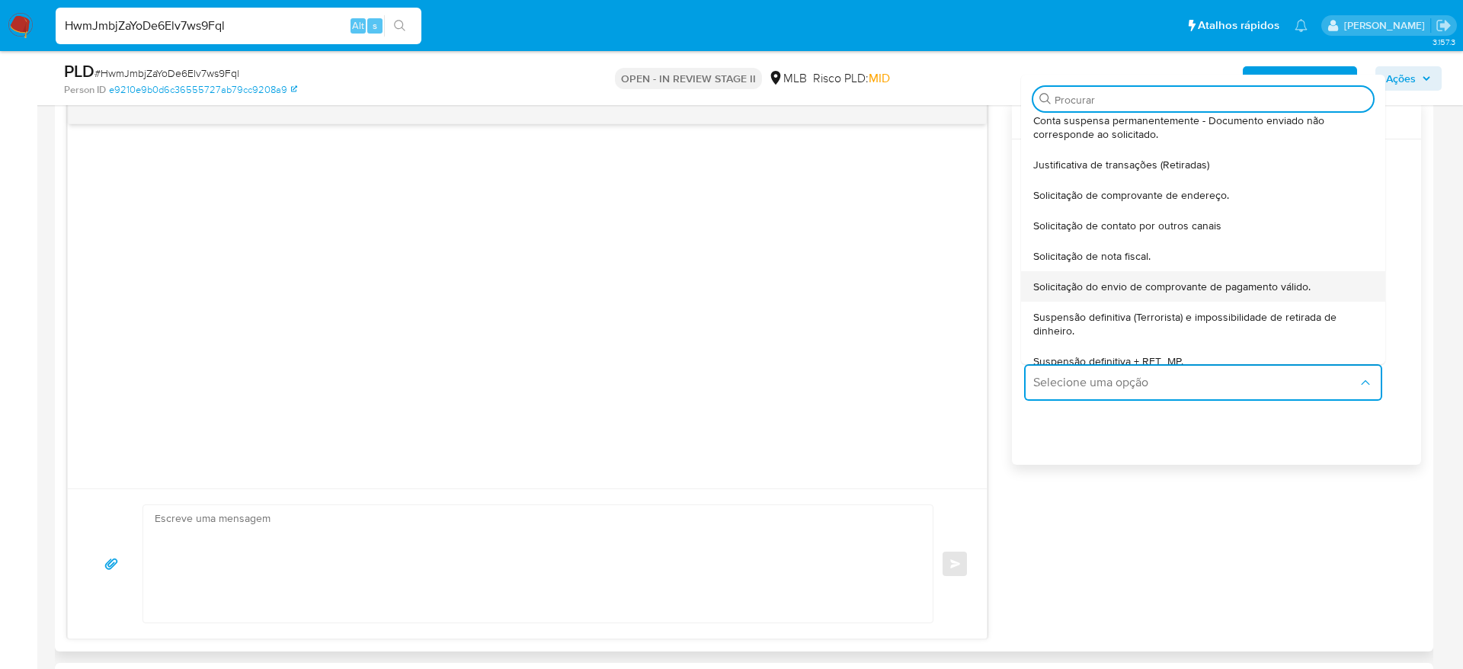
click at [1293, 288] on span "Solicitação do envio de comprovante de pagamento válido." at bounding box center [1171, 287] width 277 height 14
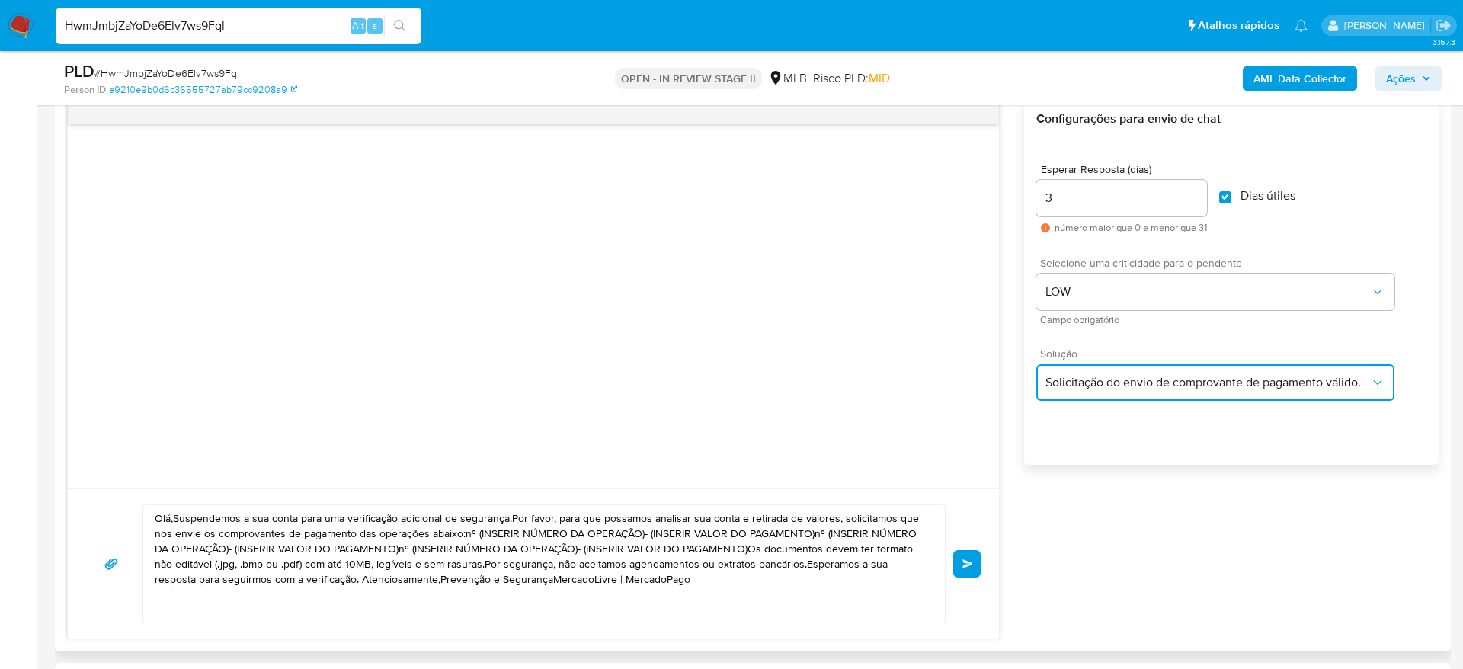
type textarea "Olá,Suspendemos a sua conta para uma verificação adicional de segurança.Por fav…"
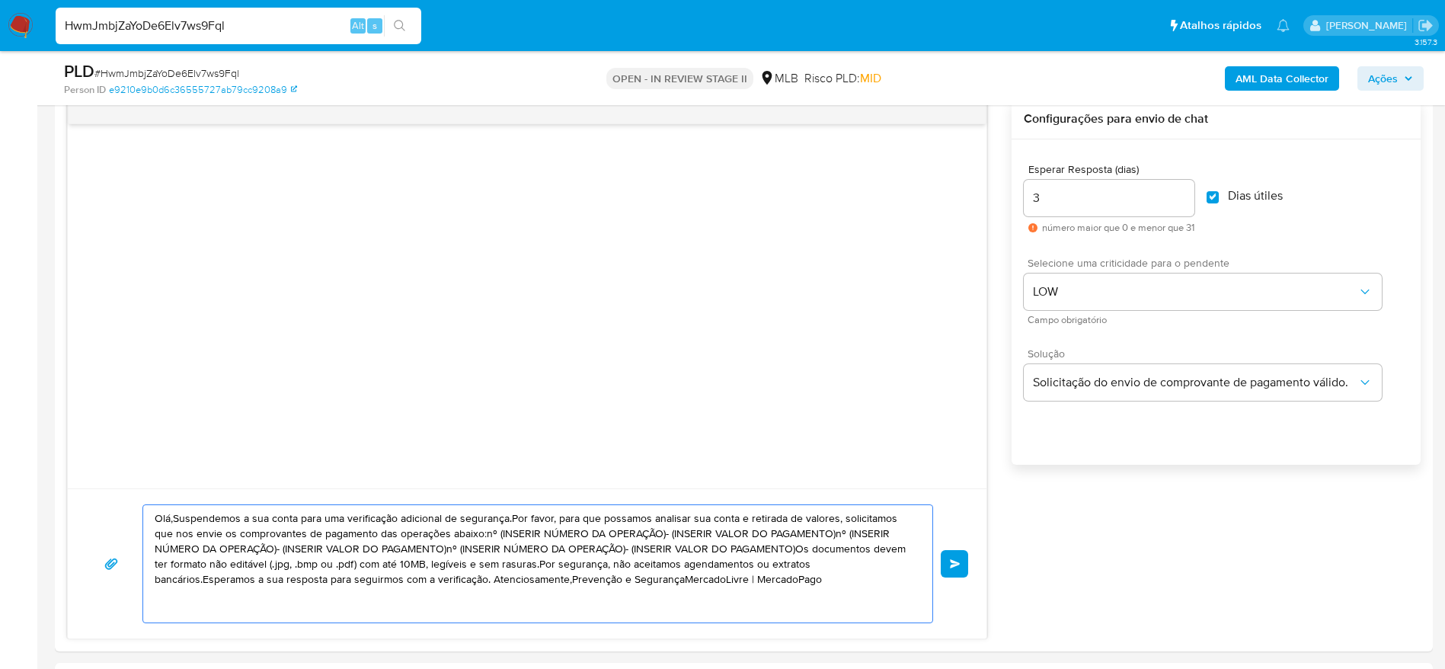
drag, startPoint x: 702, startPoint y: 587, endPoint x: 30, endPoint y: 482, distance: 680.1
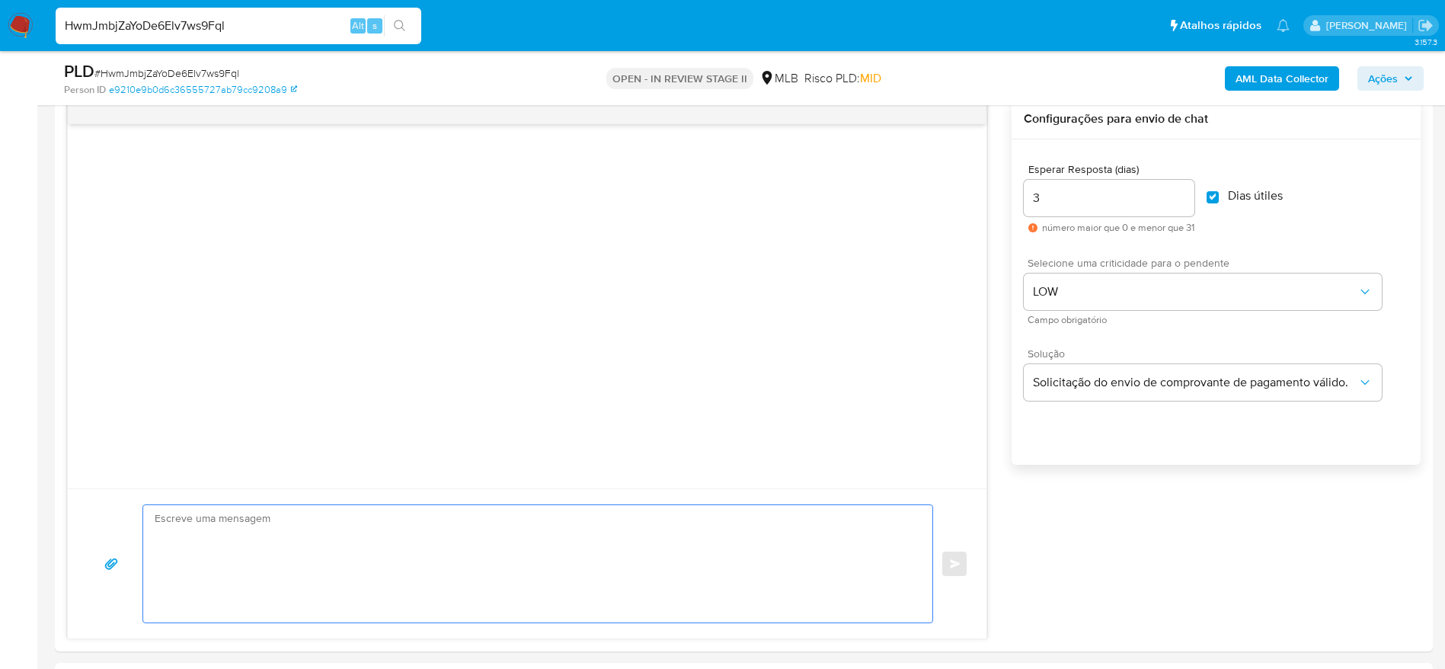
paste textarea "Olá! Estamos realizando uma verificação adicional de segurança em contas de usu…"
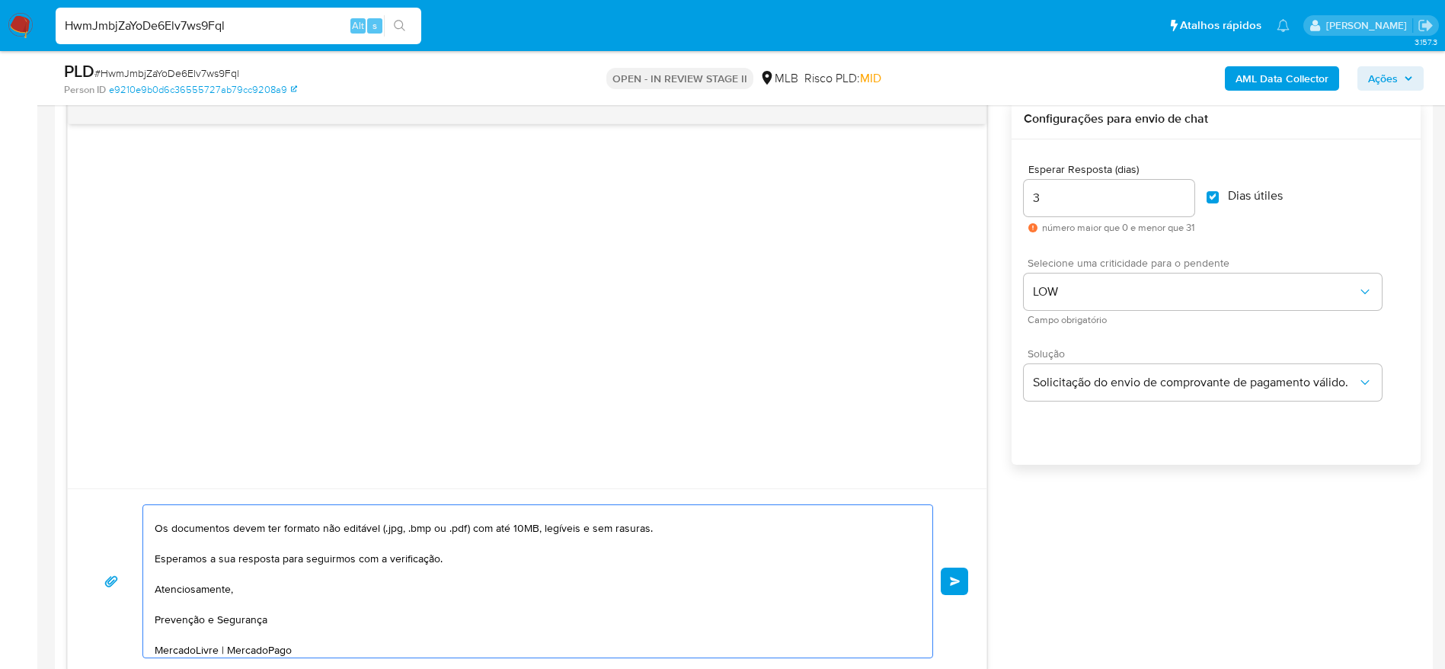
scroll to position [0, 0]
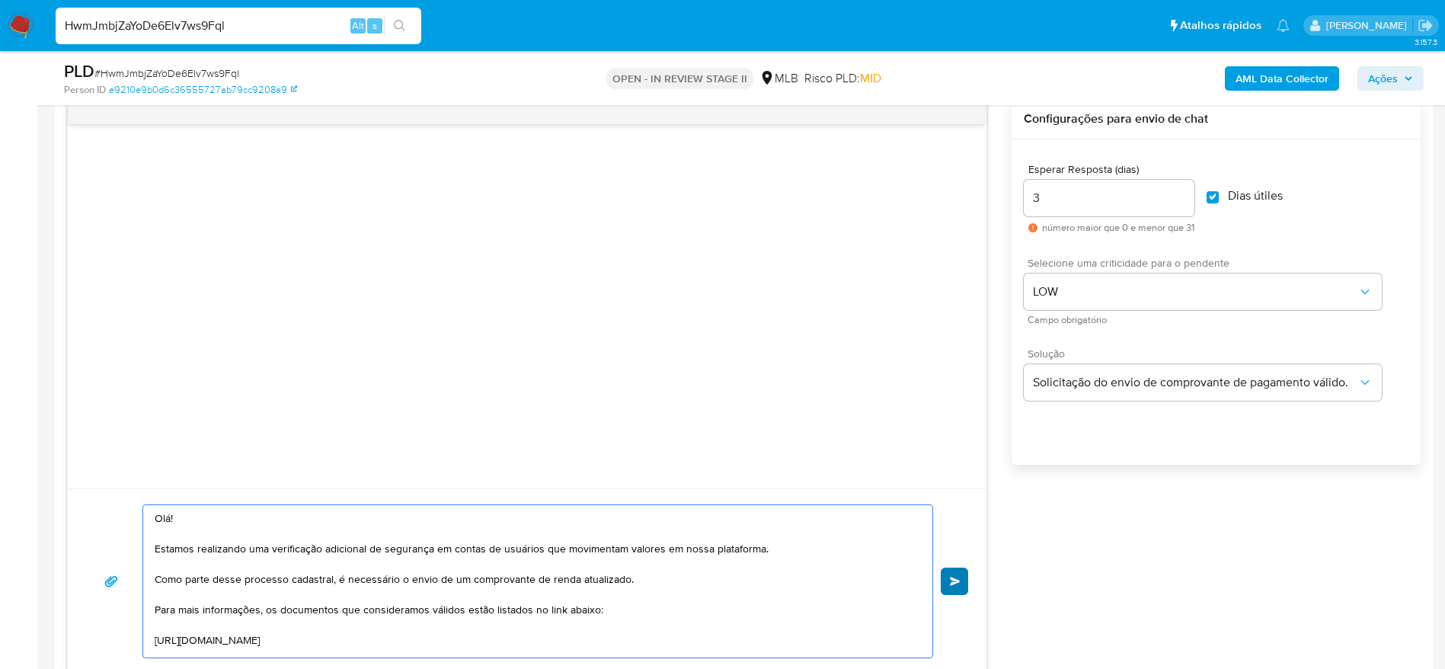
type textarea "Olá! Estamos realizando uma verificação adicional de segurança em contas de usu…"
click at [955, 587] on button "common.send" at bounding box center [954, 581] width 27 height 27
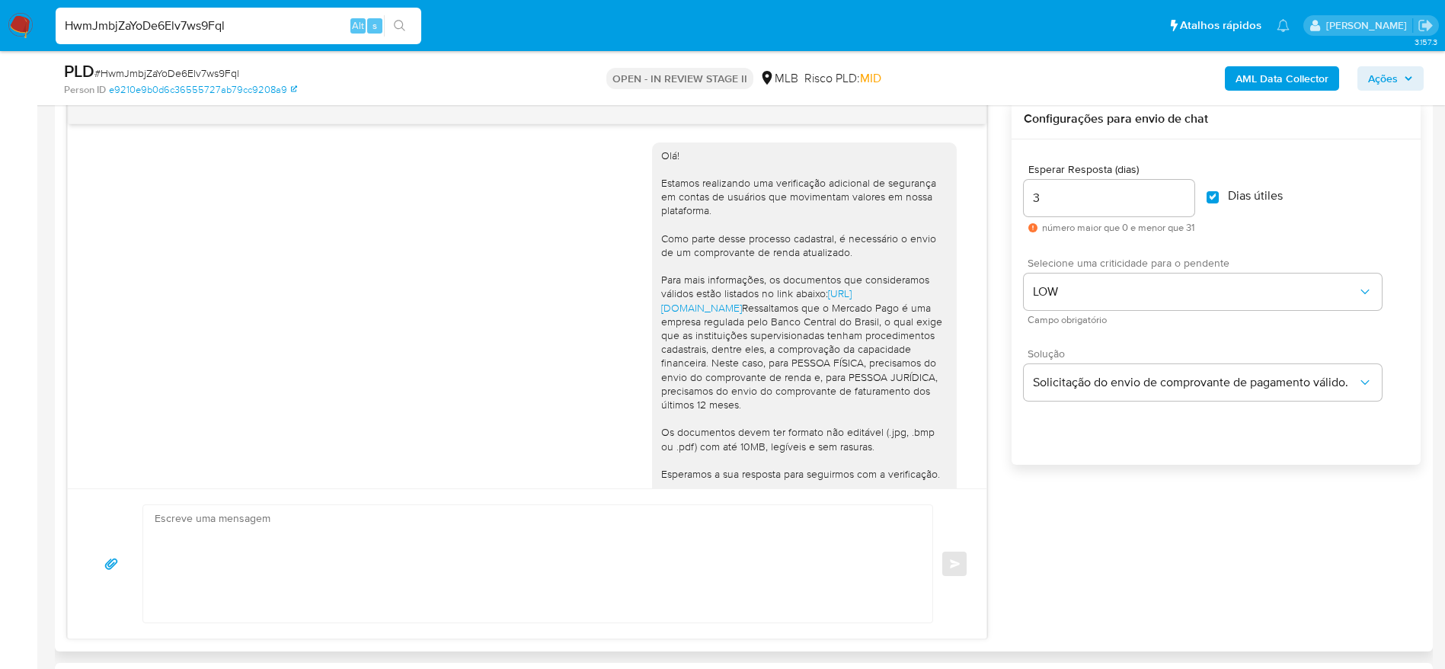
scroll to position [139, 0]
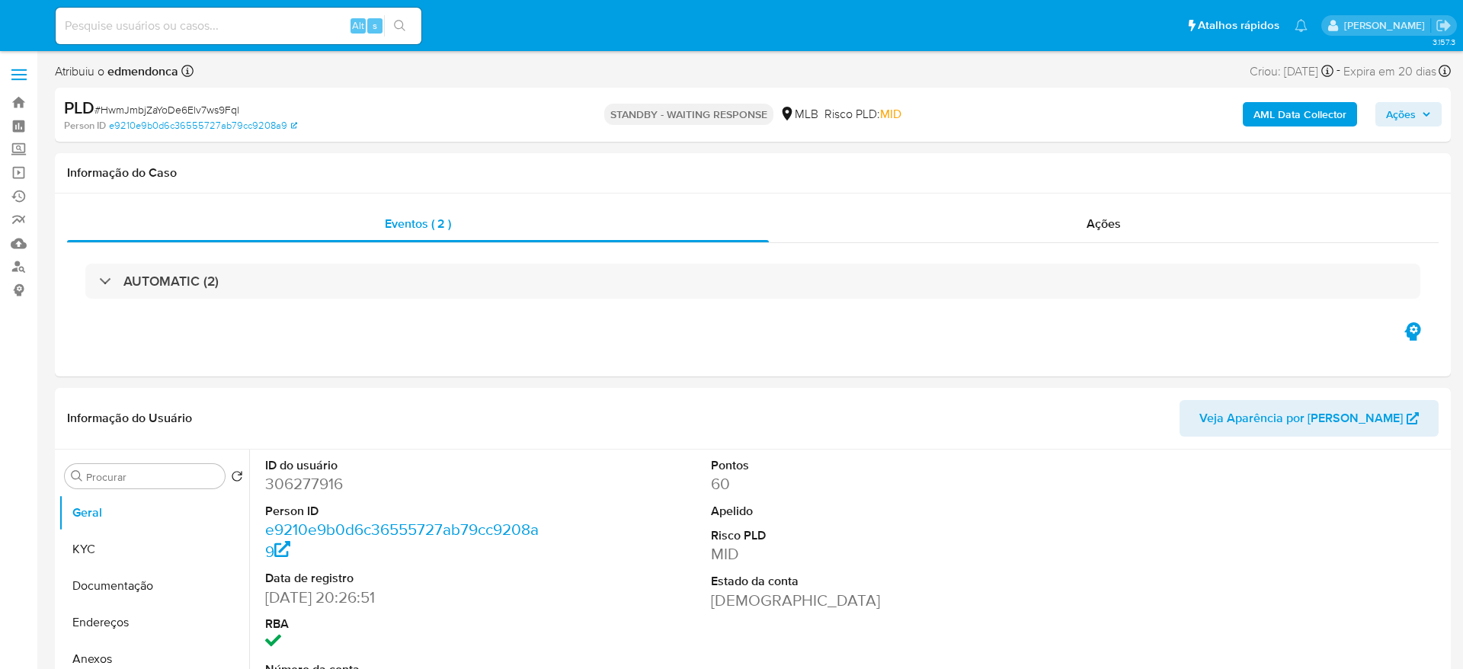
select select "10"
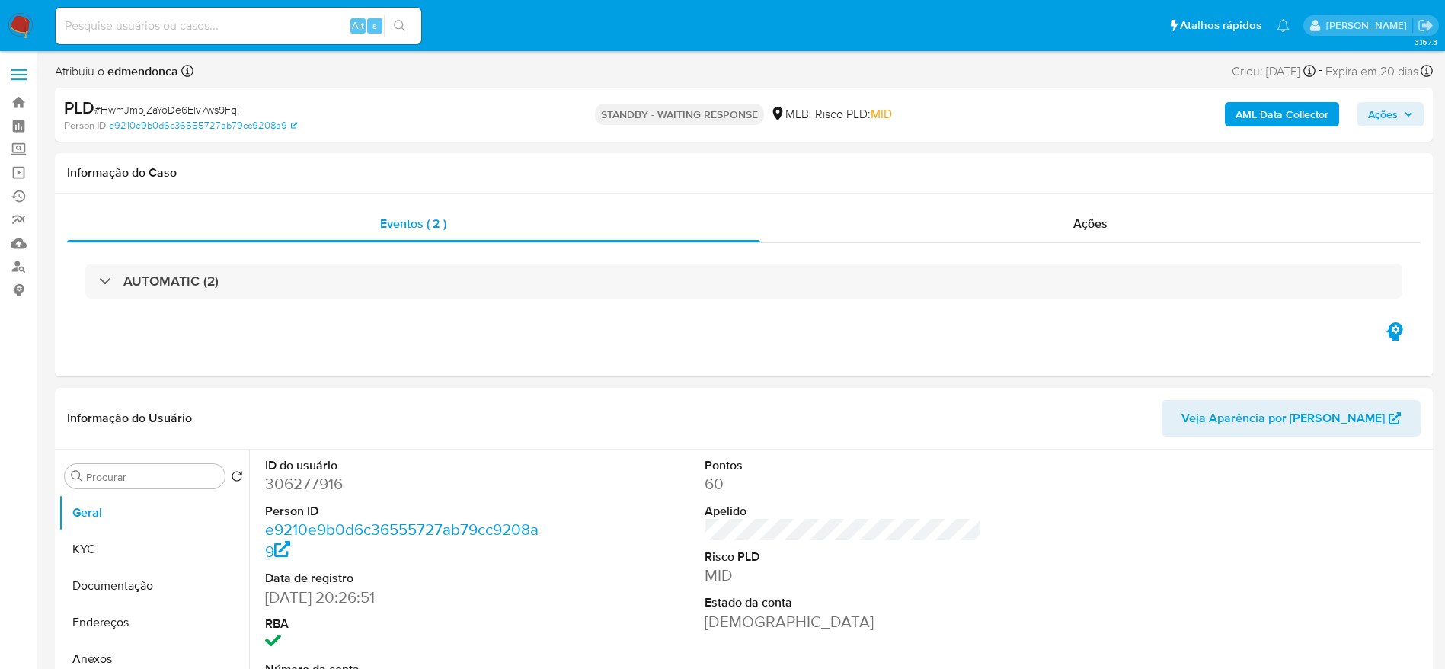
click at [263, 31] on input at bounding box center [239, 26] width 366 height 20
paste input "Fe9Gebxxi6KiBq6eDtRO8w1r"
type input "Fe9Gebxxi6KiBq6eDtRO8w1r"
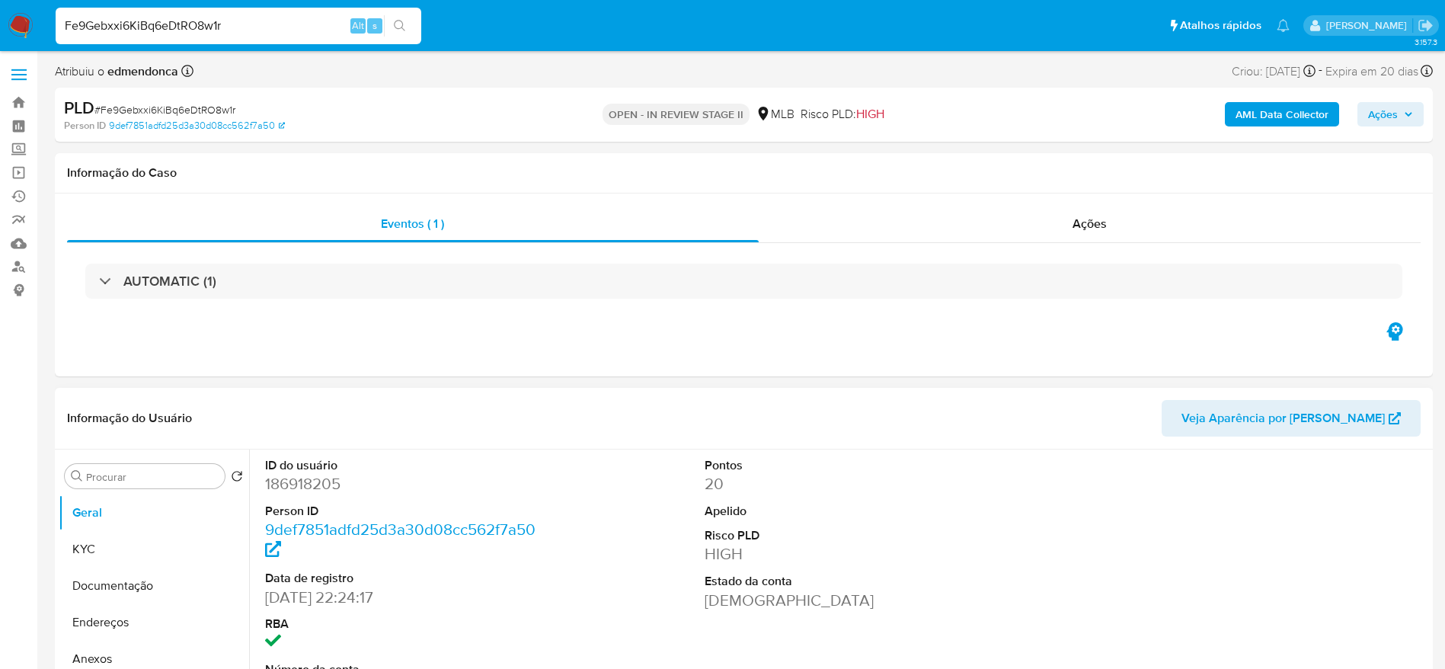
select select "10"
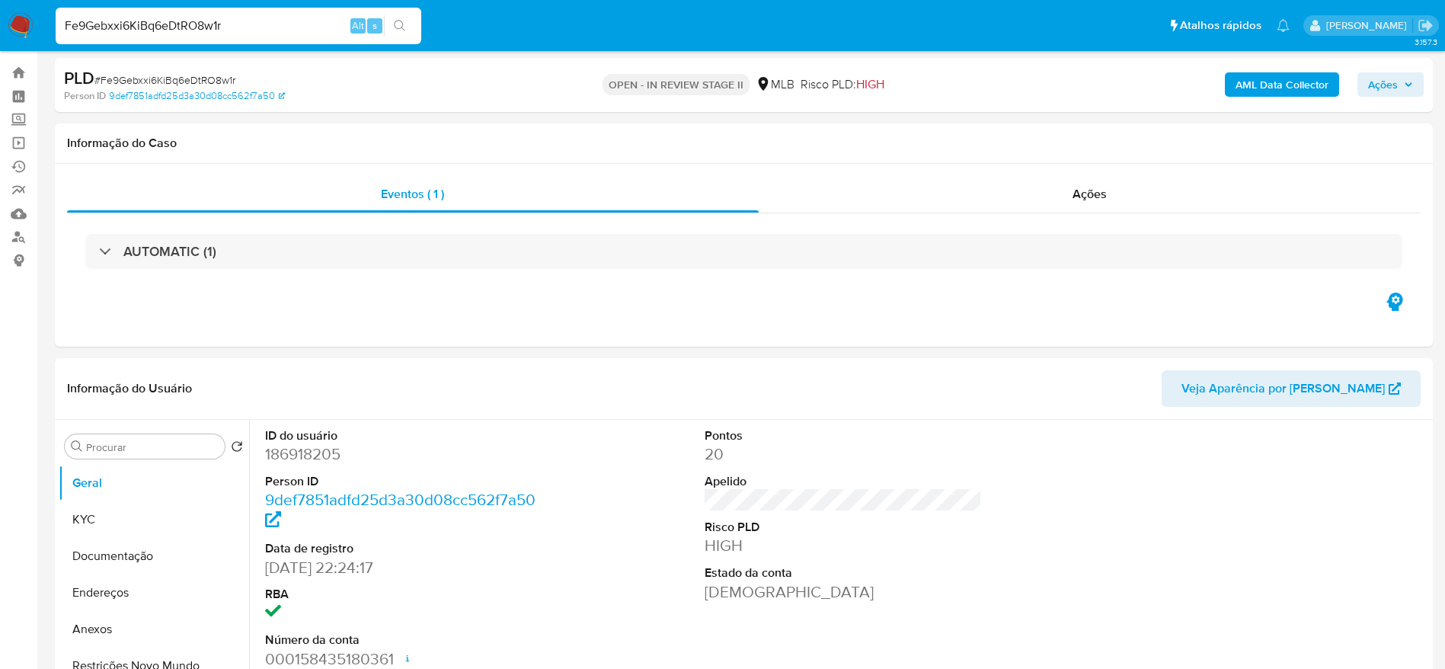
scroll to position [114, 0]
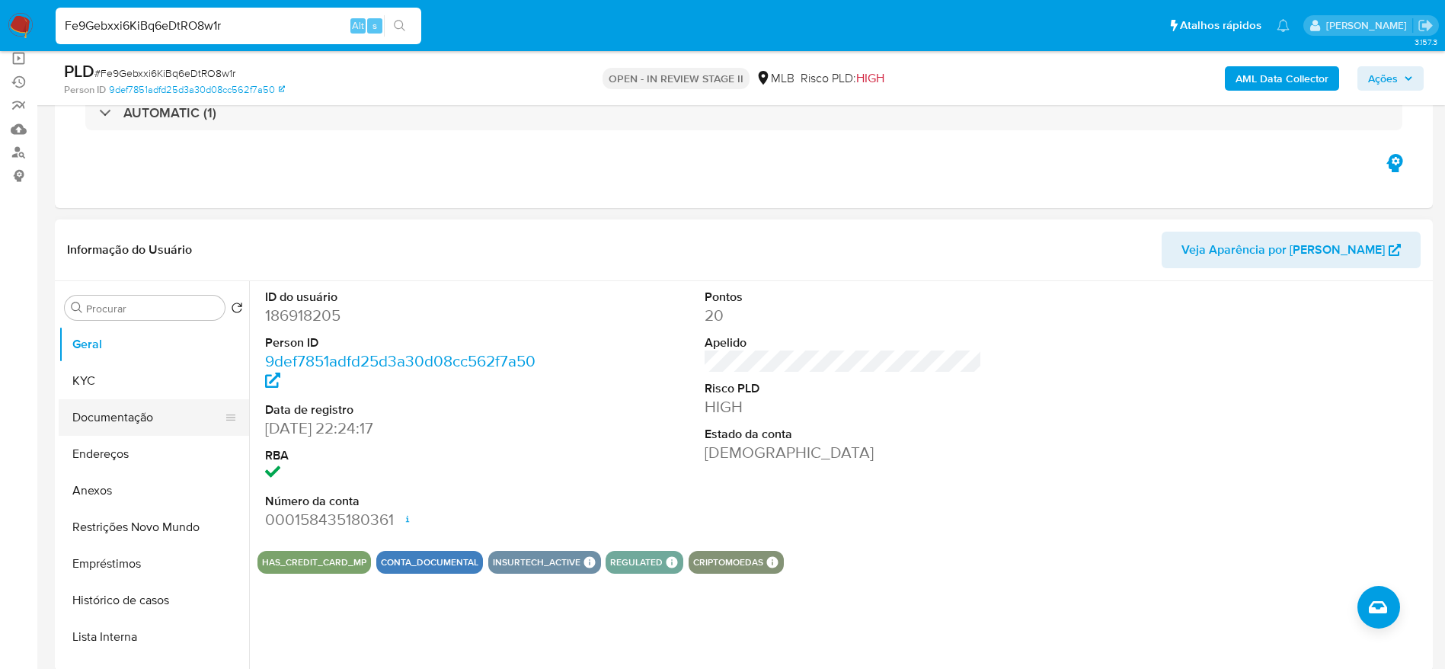
click at [133, 420] on button "Documentação" at bounding box center [148, 417] width 178 height 37
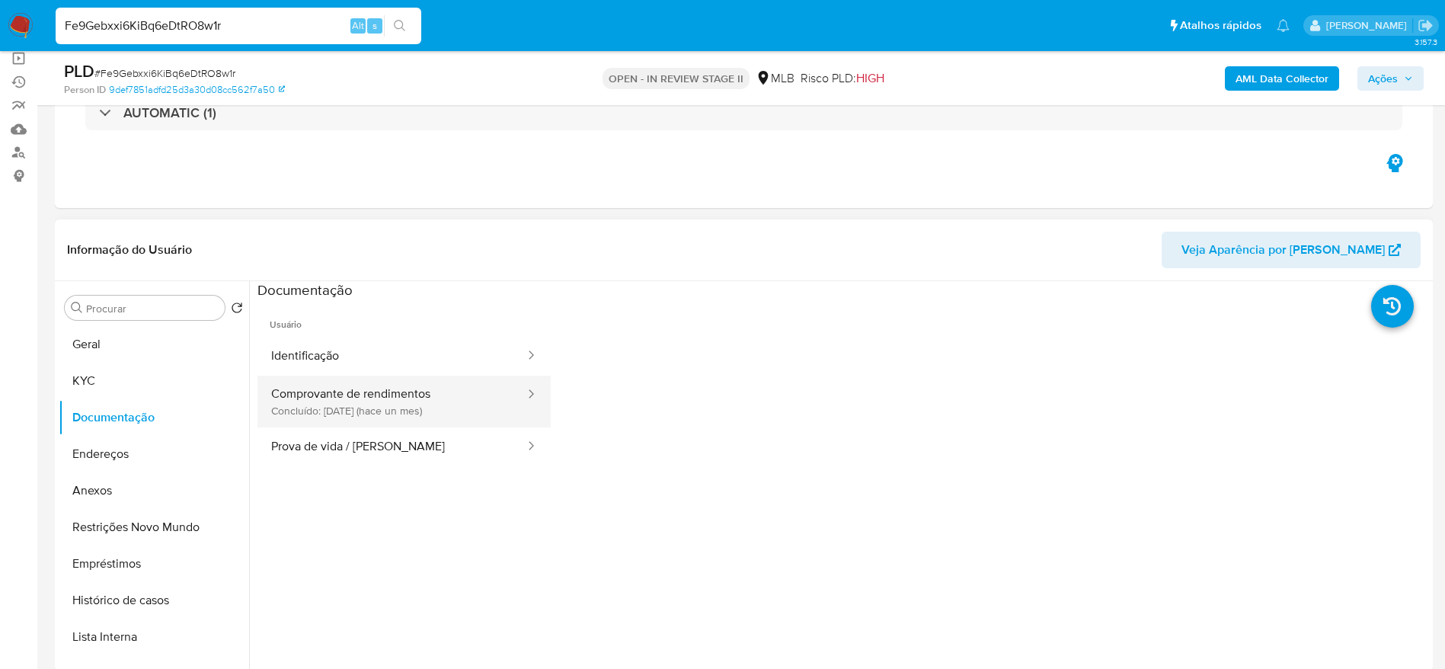
click at [405, 410] on button "Comprovante de rendimentos Concluído: 05/08/2025 (hace un mes)" at bounding box center [392, 402] width 269 height 52
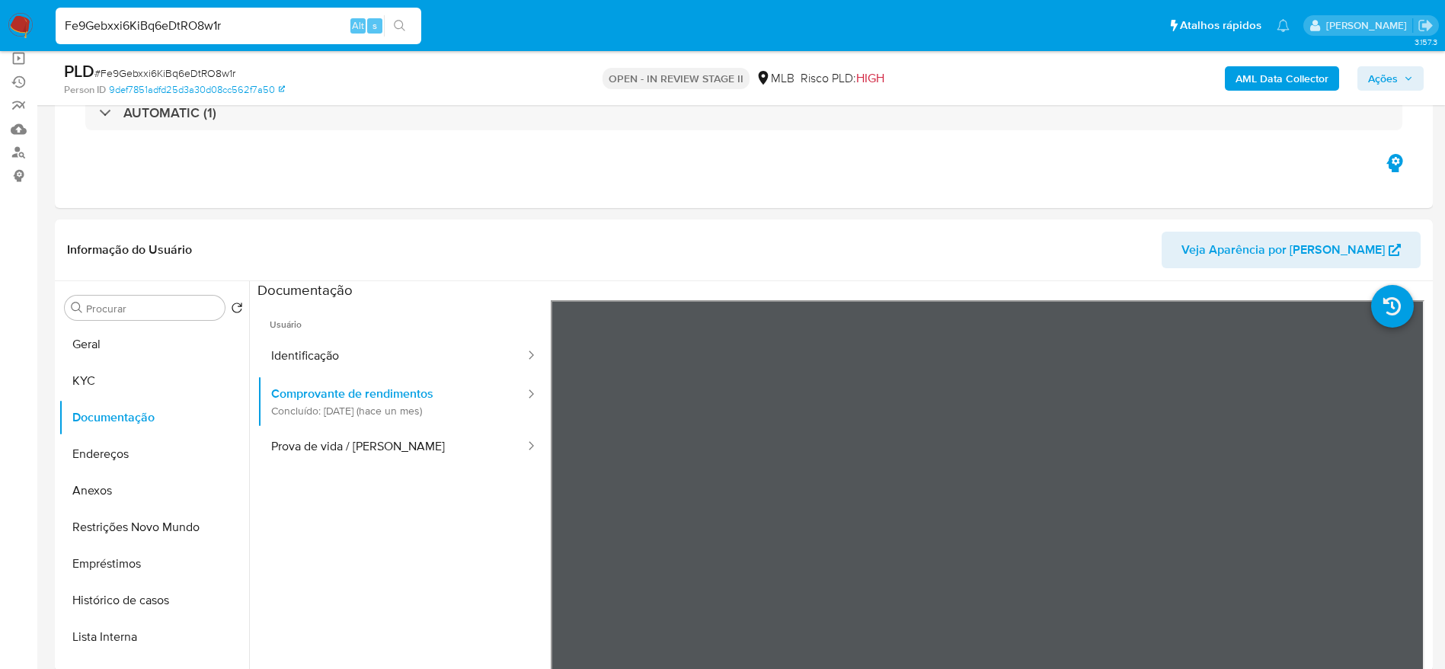
click at [247, 30] on input "Fe9Gebxxi6KiBq6eDtRO8w1r" at bounding box center [239, 26] width 366 height 20
click at [247, 29] on input "Fe9Gebxxi6KiBq6eDtRO8w1r" at bounding box center [239, 26] width 366 height 20
paste input "EDsQVrA26Tv4wSwElQTskGps"
type input "EDsQVrA26Tv4wSwElQTskGps"
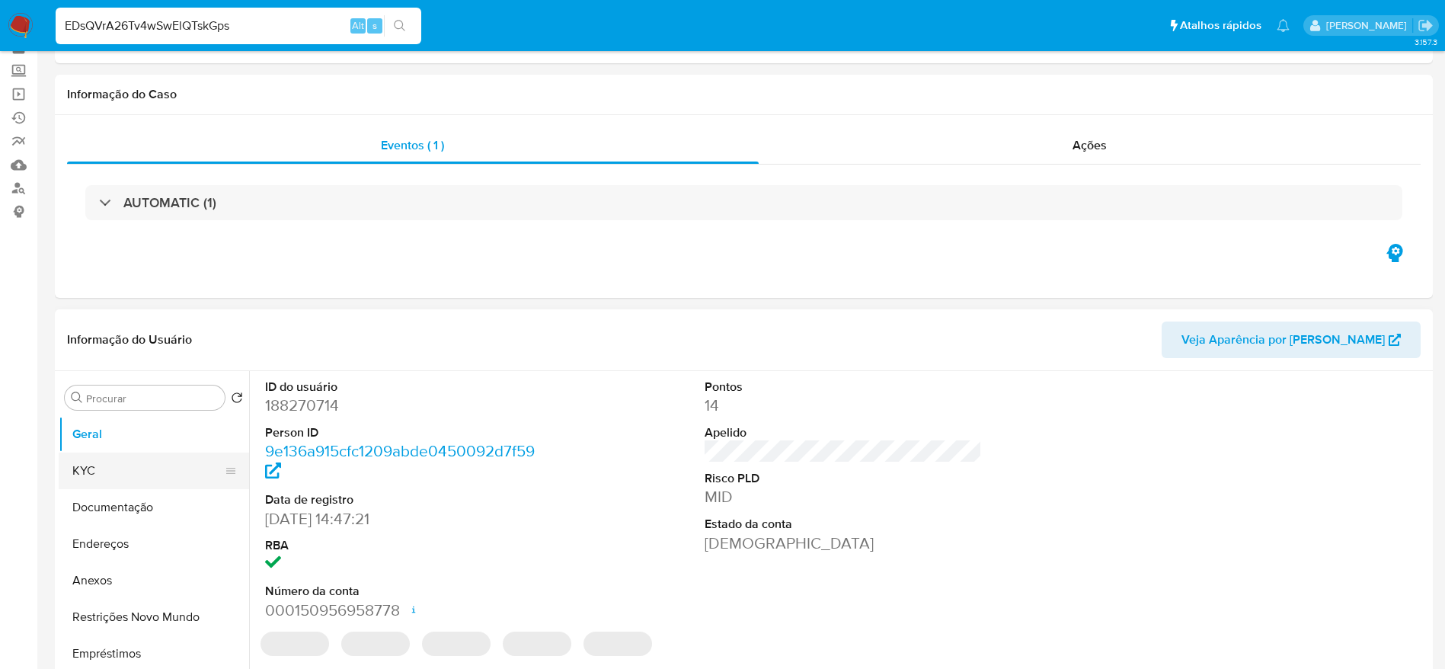
select select "10"
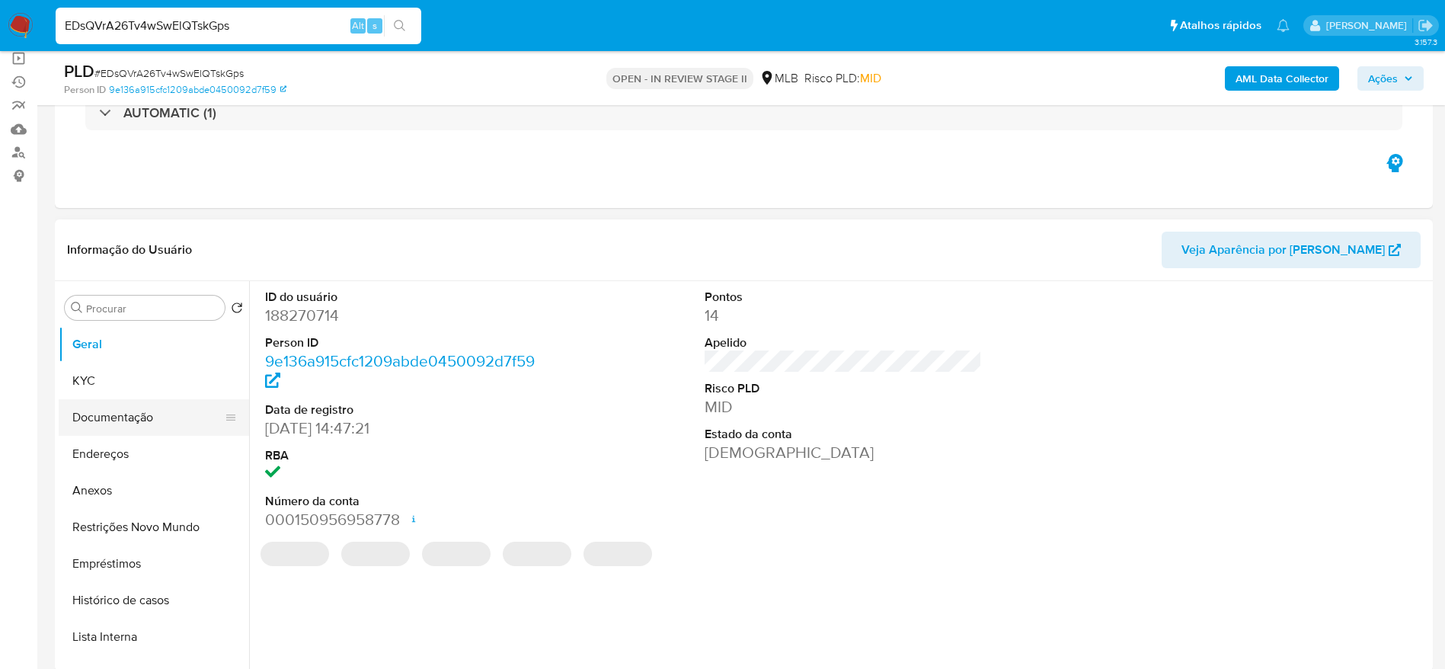
click at [95, 412] on button "Documentação" at bounding box center [148, 417] width 178 height 37
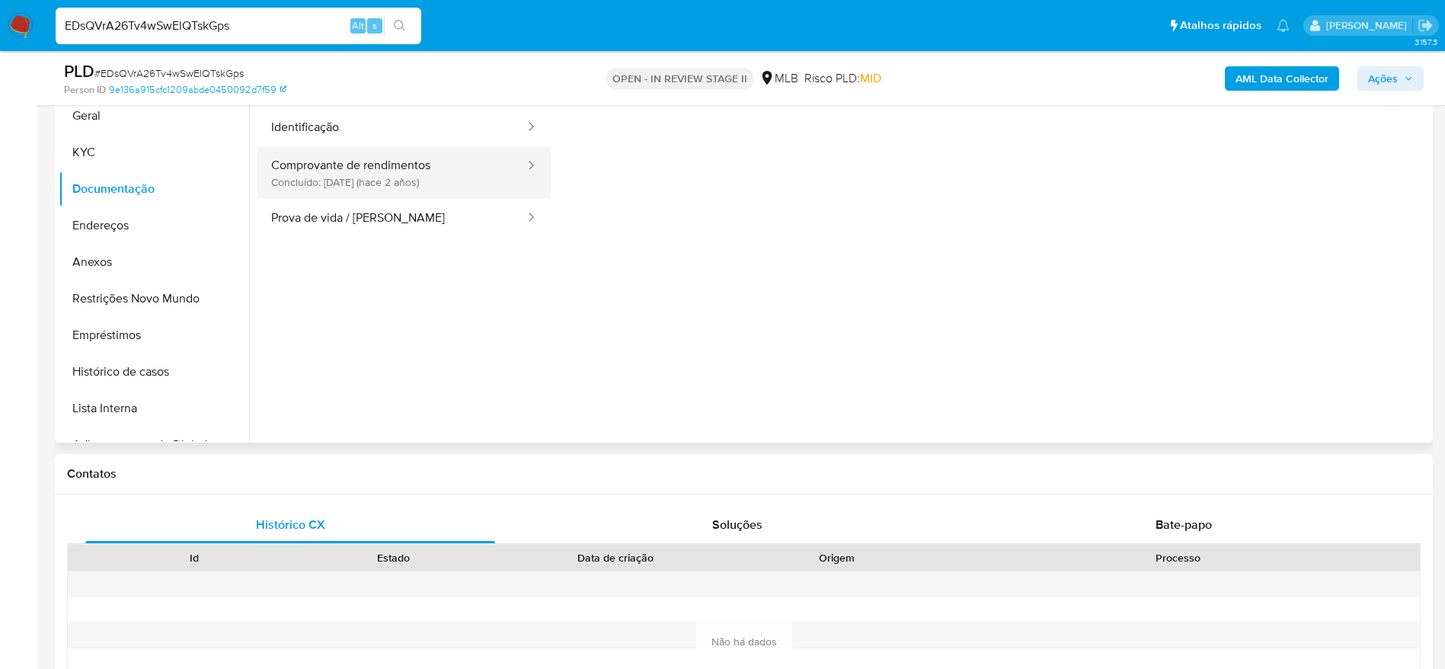
click at [377, 159] on button "Comprovante de rendimentos Concluído: 09/01/2024 (hace 2 años)" at bounding box center [392, 173] width 269 height 52
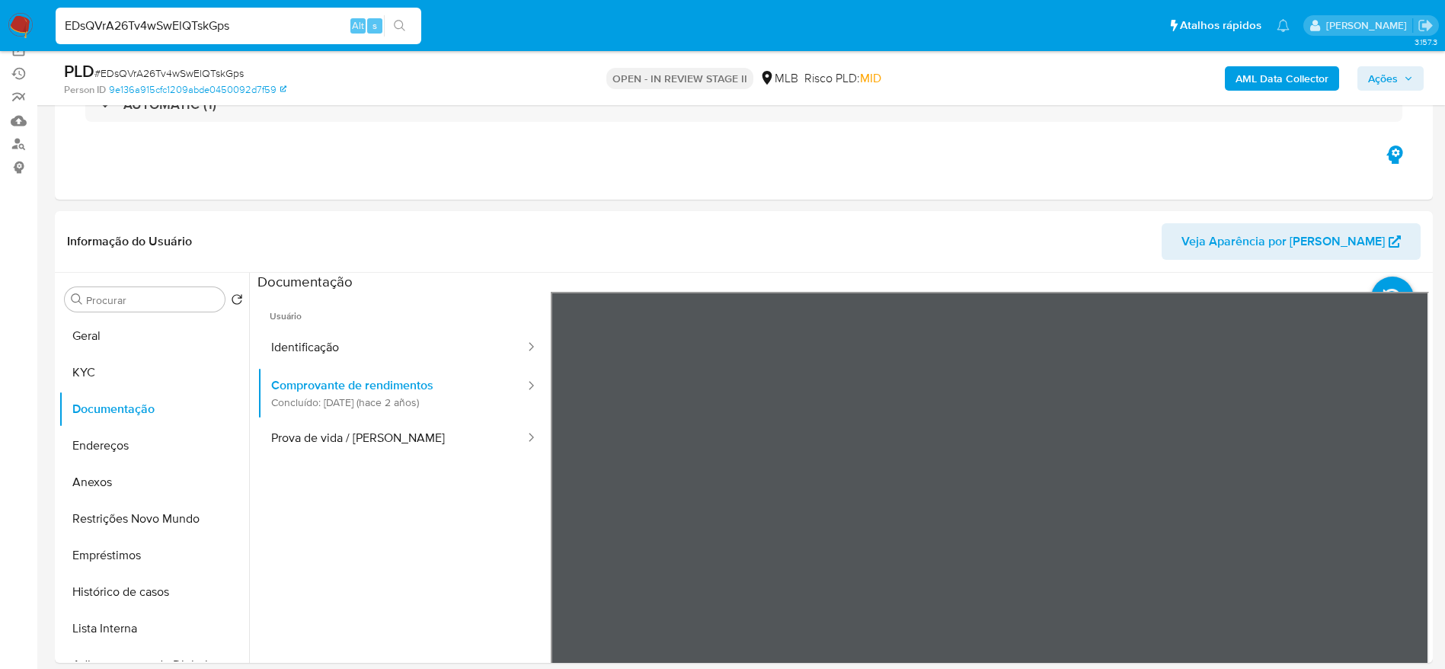
scroll to position [114, 0]
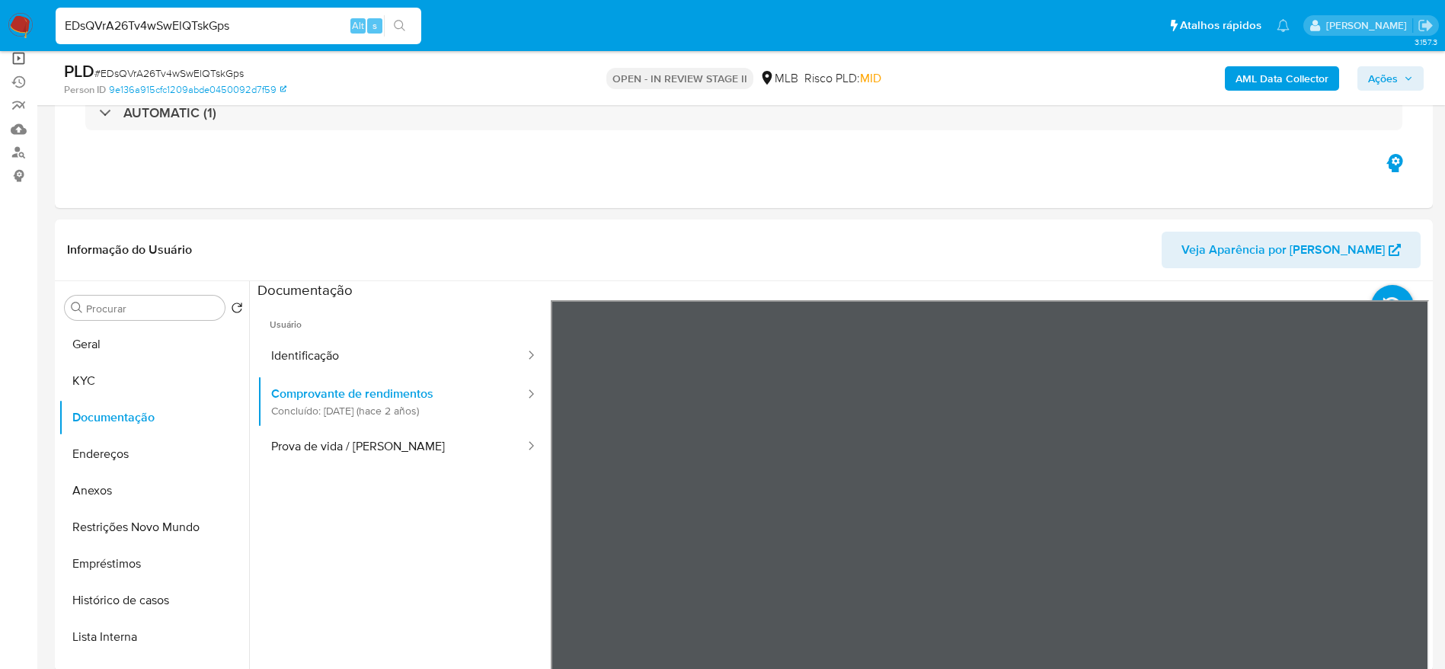
click at [21, 59] on link "Operações em massa" at bounding box center [90, 58] width 181 height 24
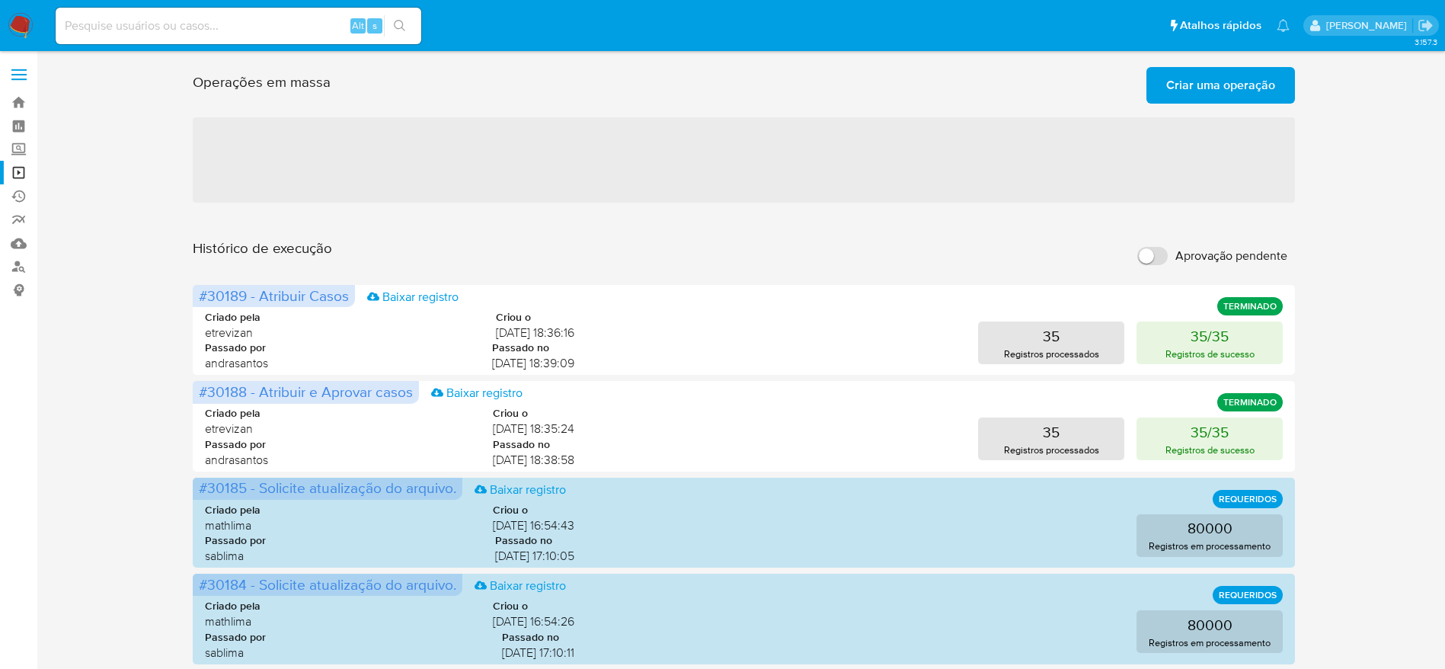
click at [1234, 91] on span "Criar uma operação" at bounding box center [1220, 86] width 109 height 34
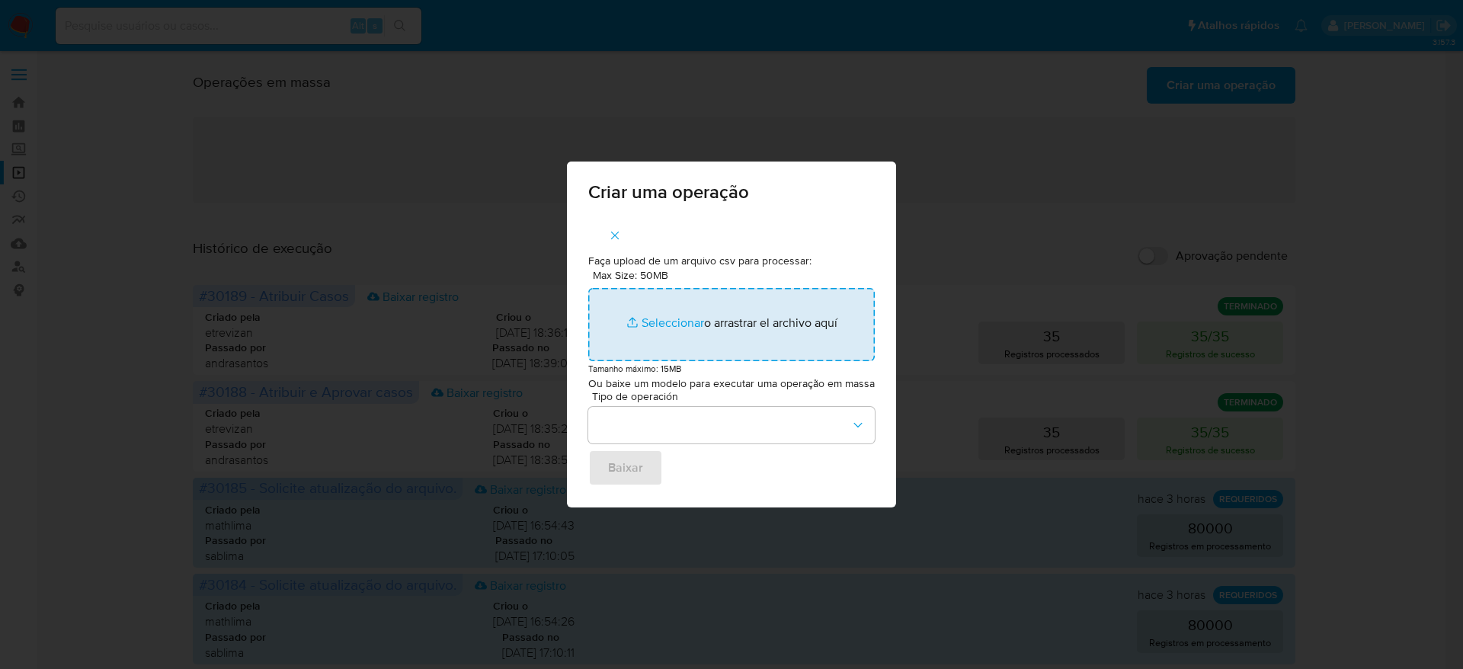
click at [728, 309] on input "Max Size: 50MB Seleccionar archivos" at bounding box center [731, 324] width 286 height 73
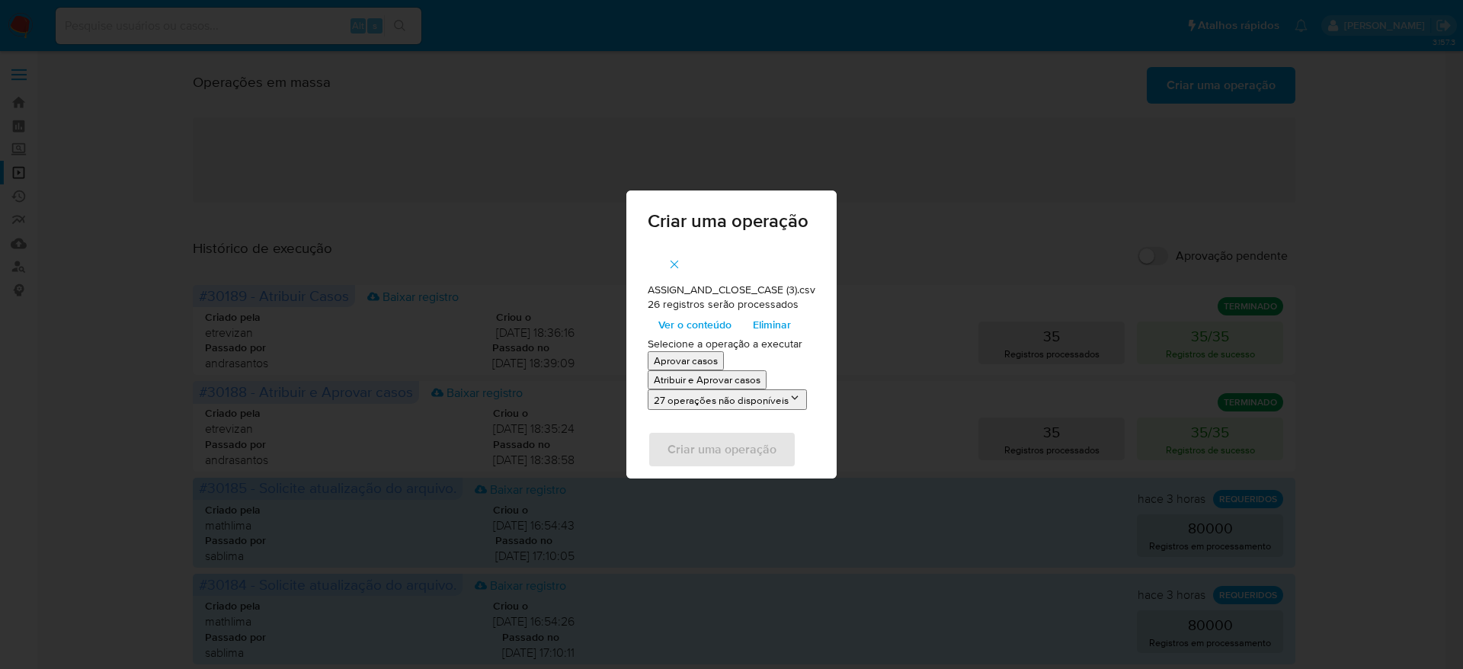
click at [695, 324] on span "Ver o conteúdo" at bounding box center [694, 324] width 73 height 21
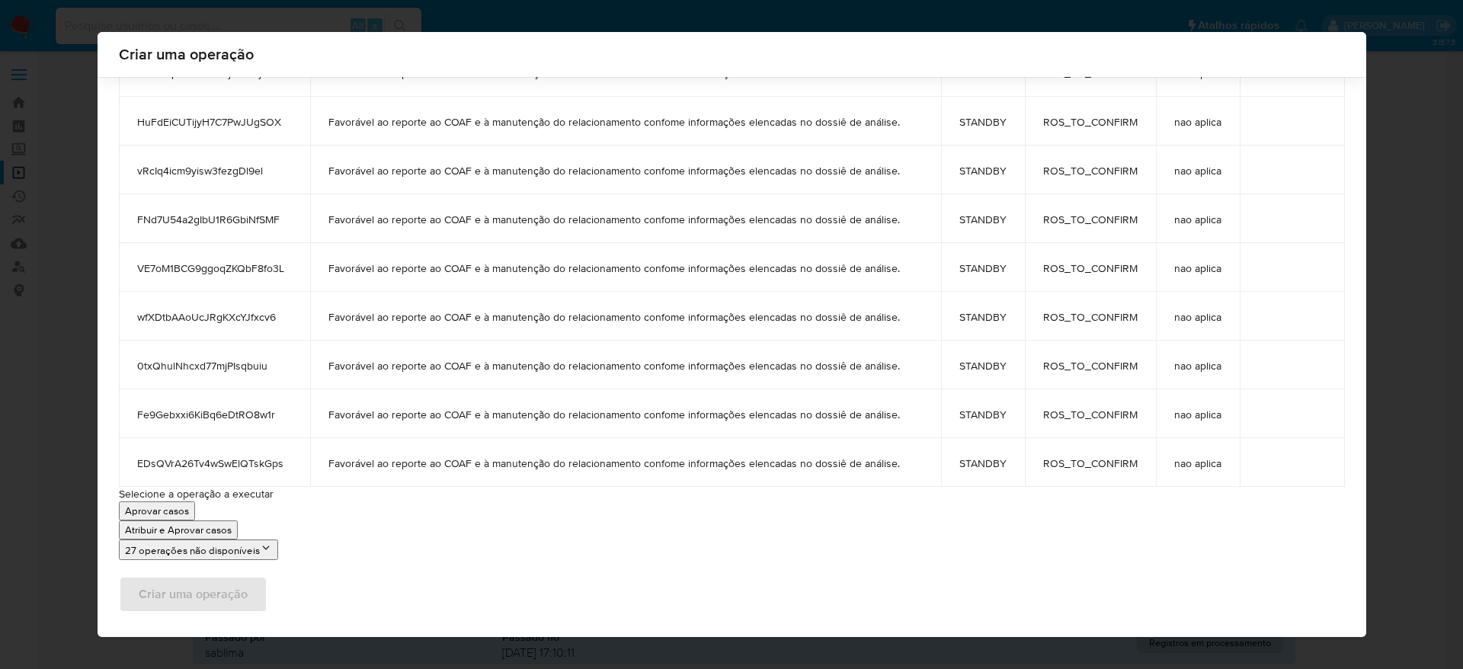
scroll to position [992, 0]
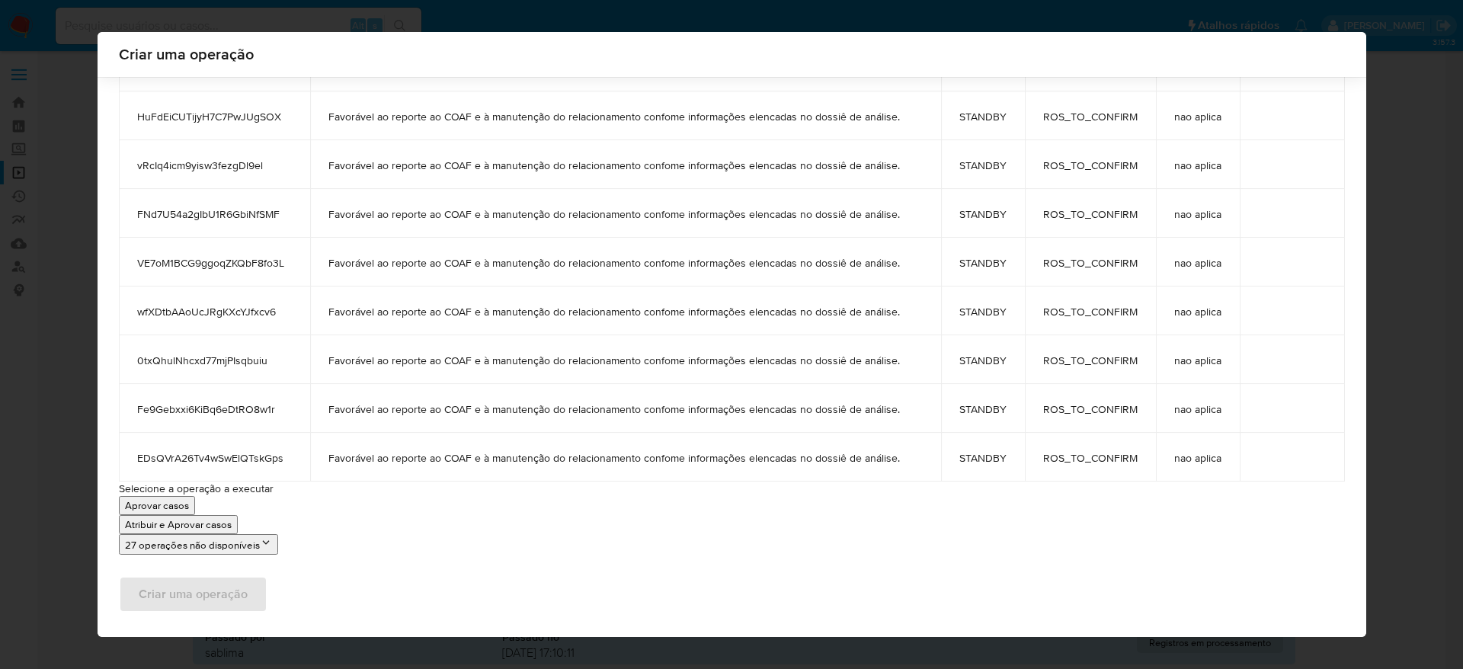
click at [162, 529] on p "Atribuir e Aprovar casos" at bounding box center [178, 524] width 107 height 14
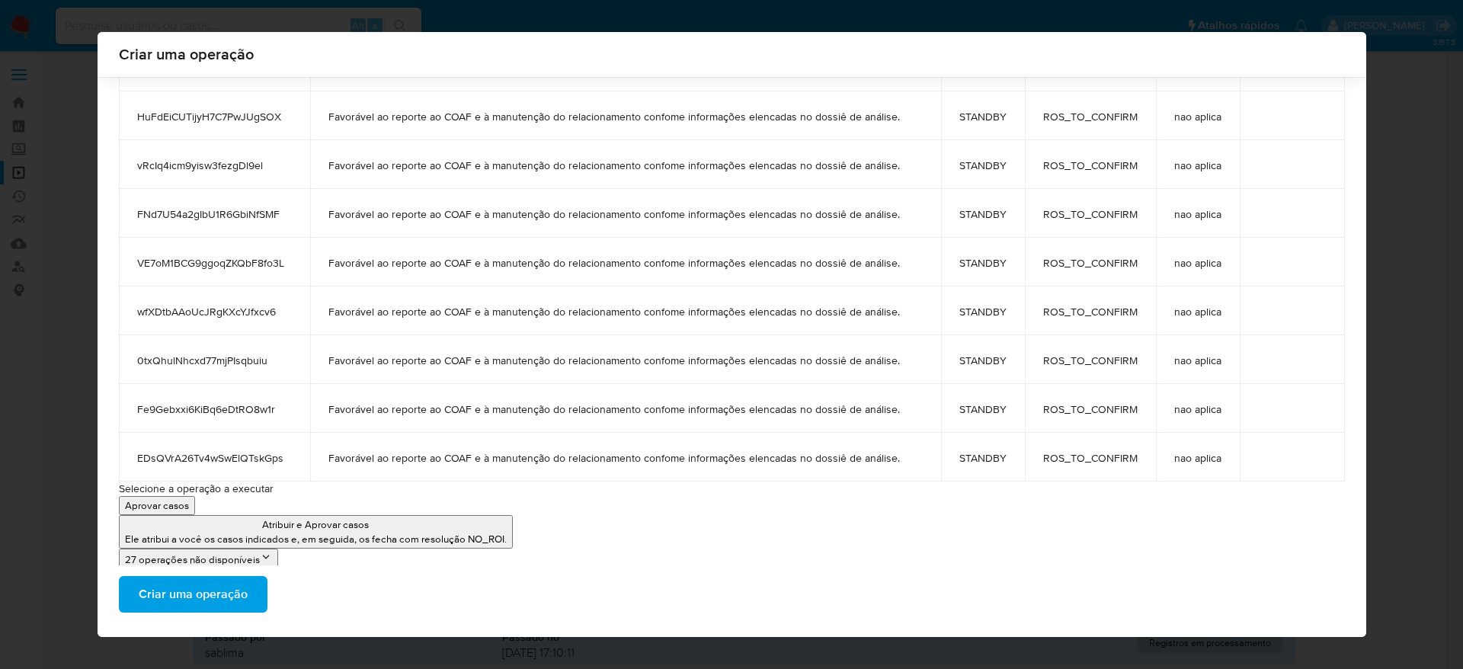
click at [193, 603] on span "Criar uma operação" at bounding box center [193, 595] width 109 height 34
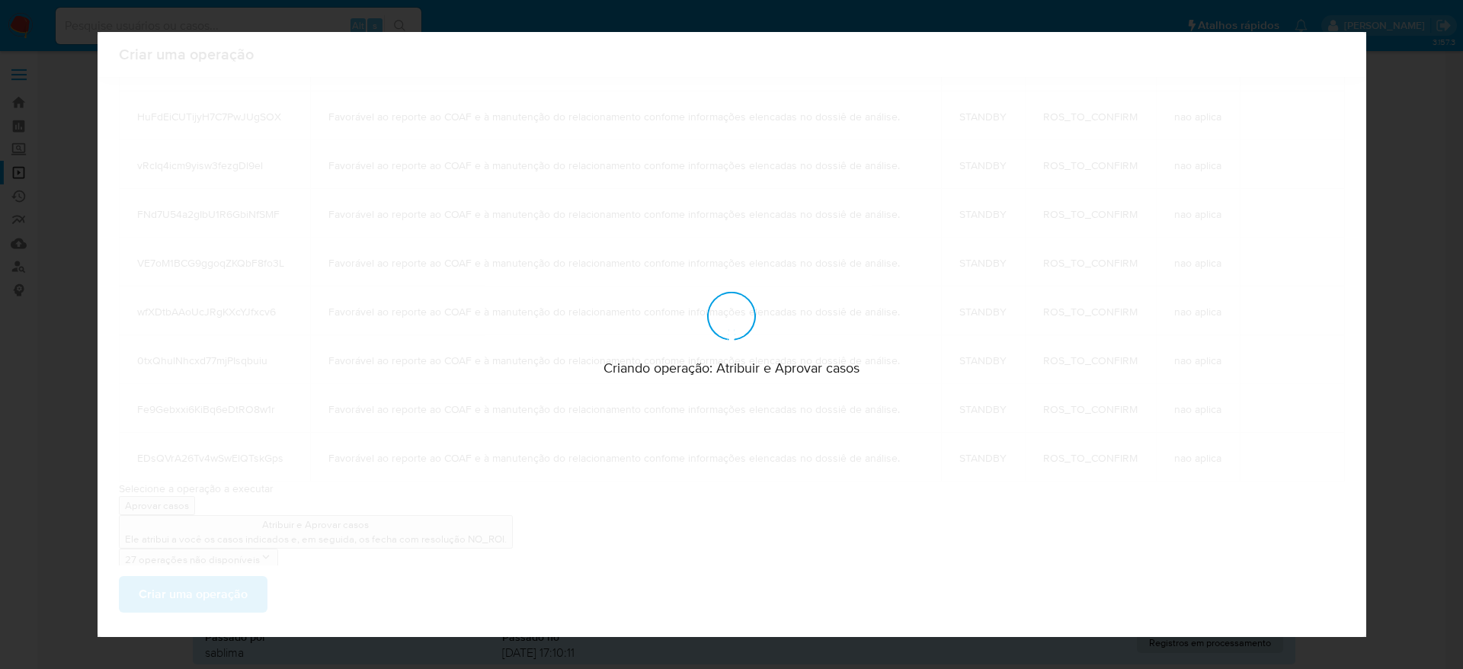
scroll to position [0, 0]
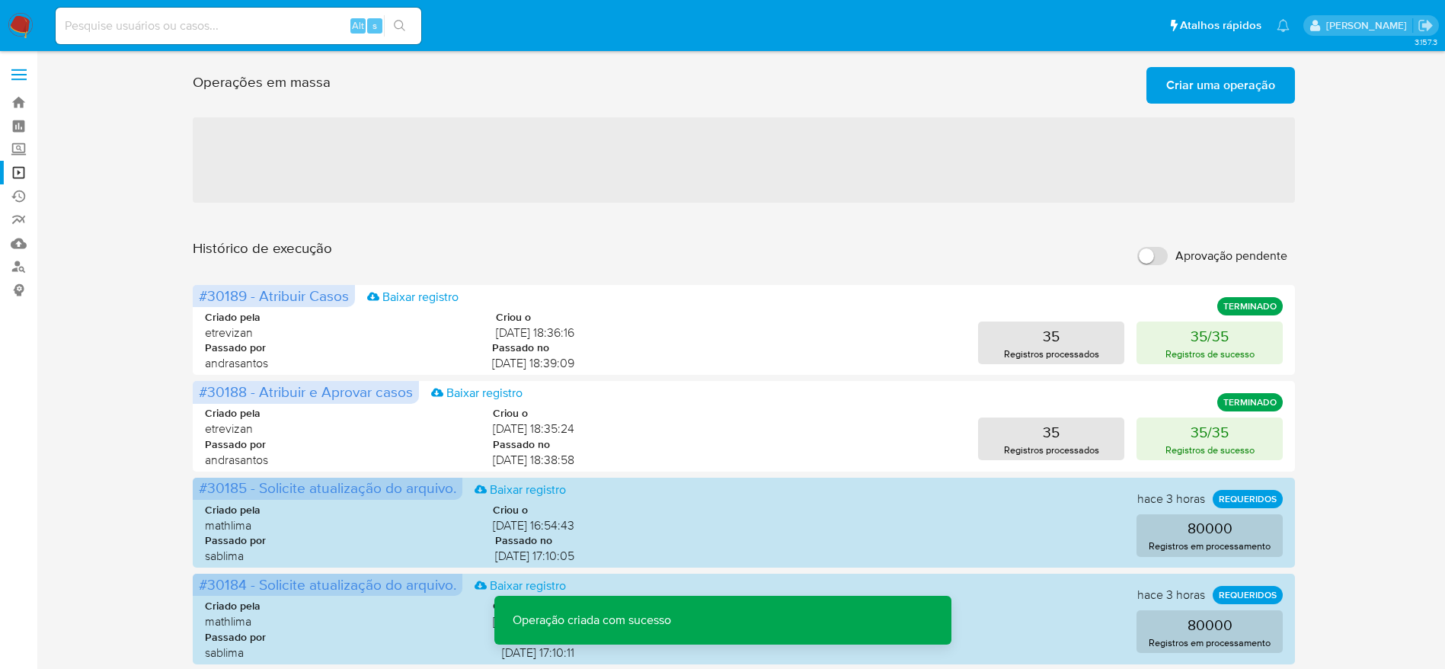
click at [1216, 91] on span "Criar uma operação" at bounding box center [1220, 86] width 109 height 34
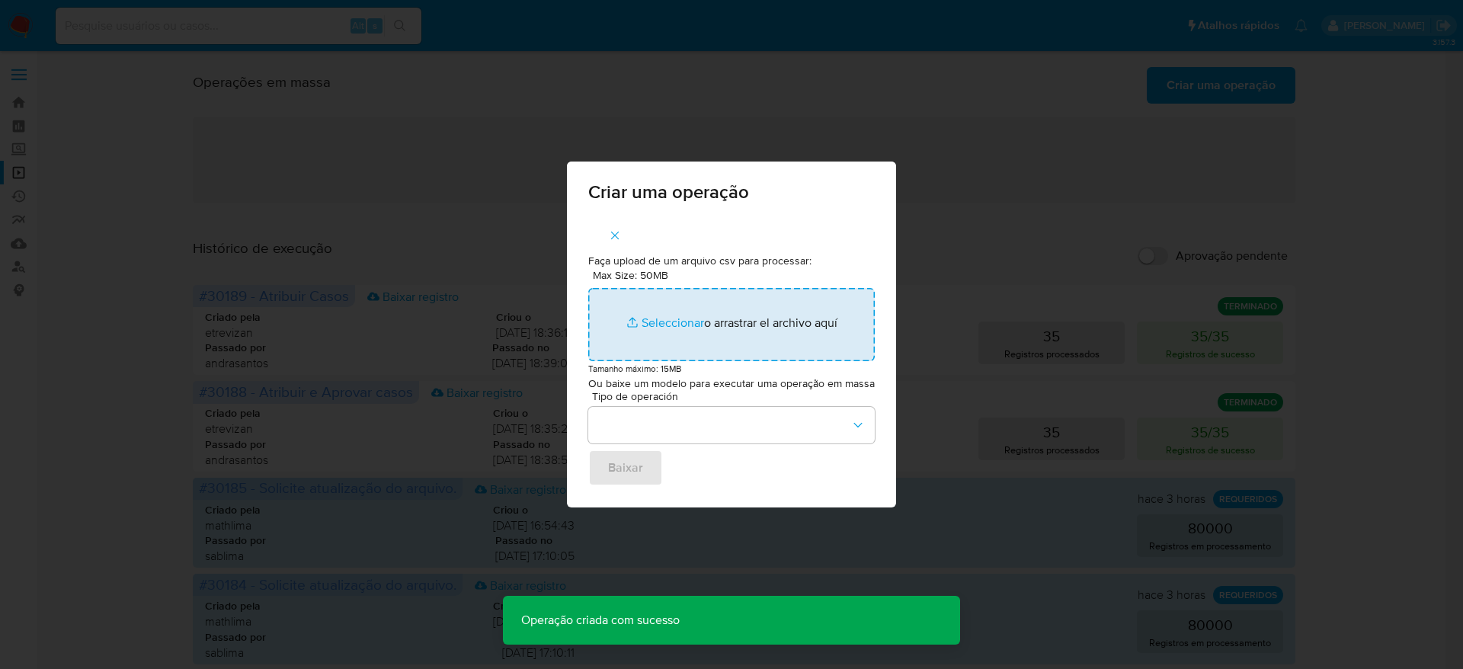
click at [645, 327] on input "Max Size: 50MB Seleccionar archivos" at bounding box center [731, 324] width 286 height 73
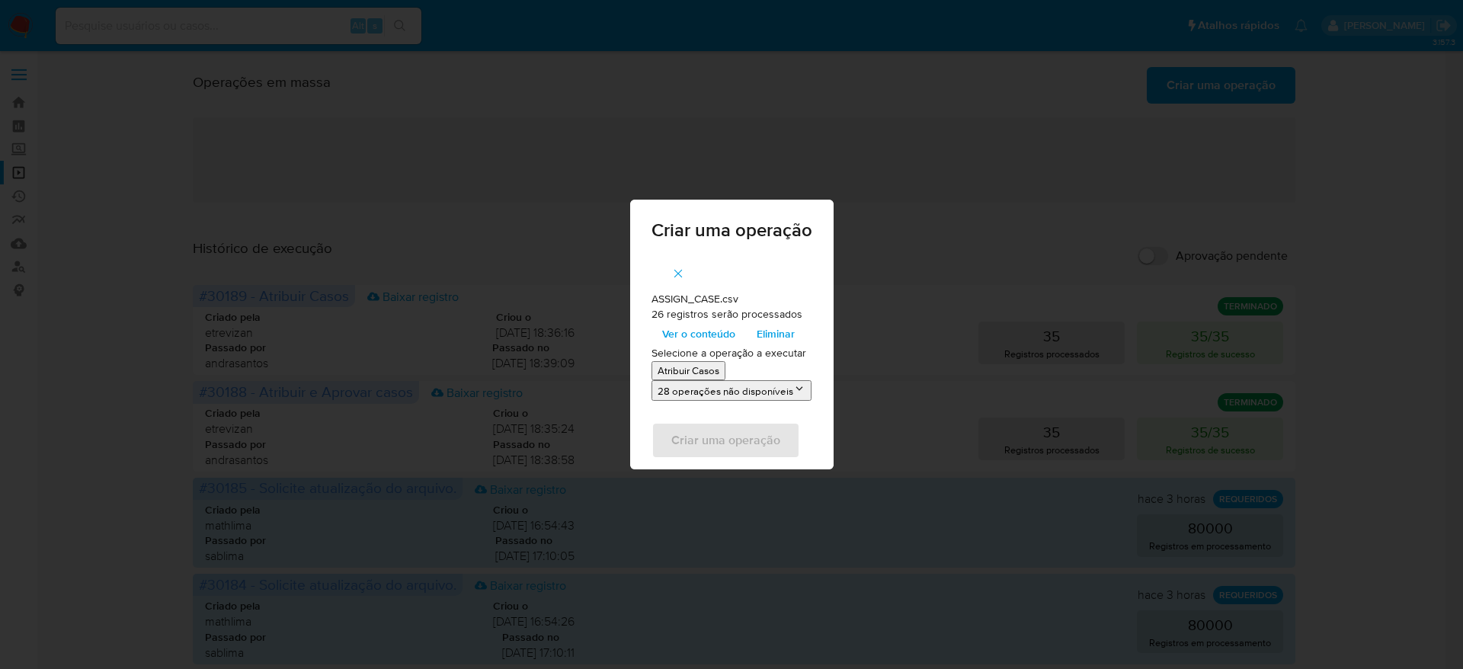
drag, startPoint x: 645, startPoint y: 327, endPoint x: 710, endPoint y: 332, distance: 65.7
click at [710, 332] on span "Ver o conteúdo" at bounding box center [698, 333] width 73 height 21
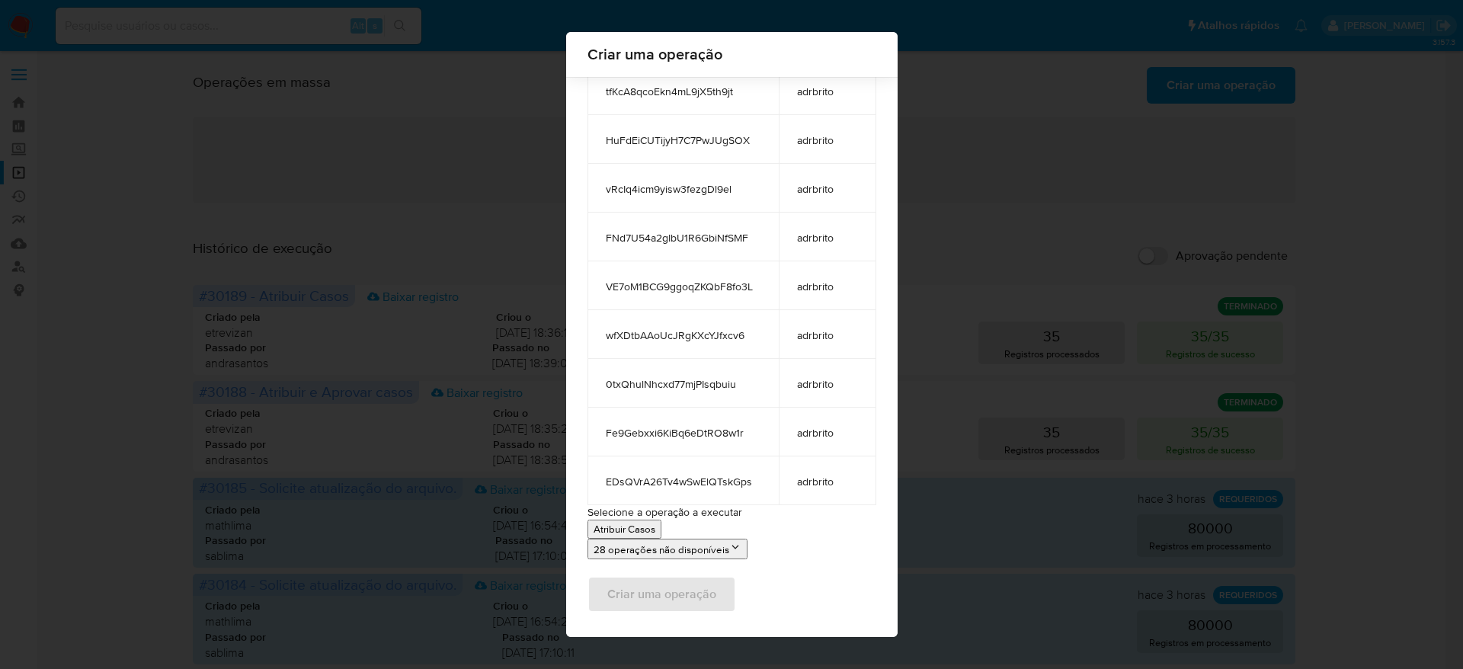
scroll to position [973, 0]
click at [629, 516] on button "Atribuir Casos" at bounding box center [624, 524] width 74 height 19
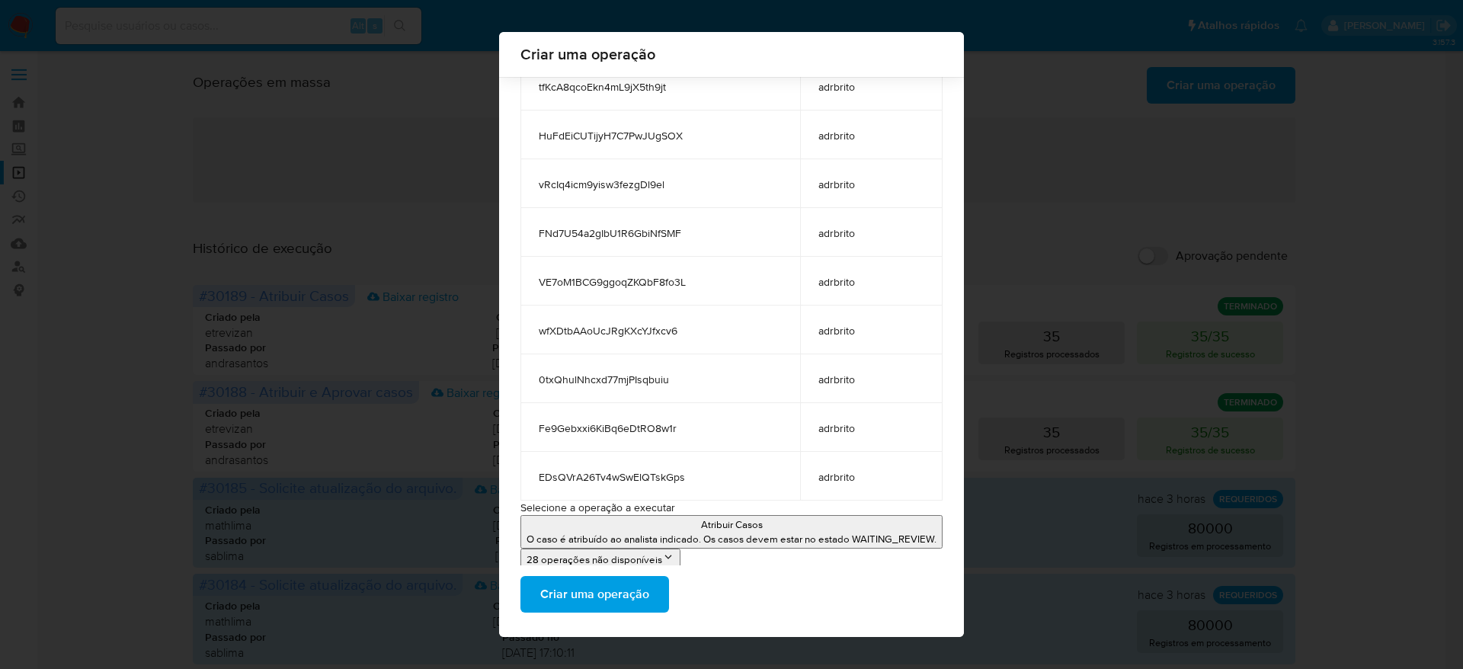
click at [617, 595] on span "Criar uma operação" at bounding box center [594, 595] width 109 height 34
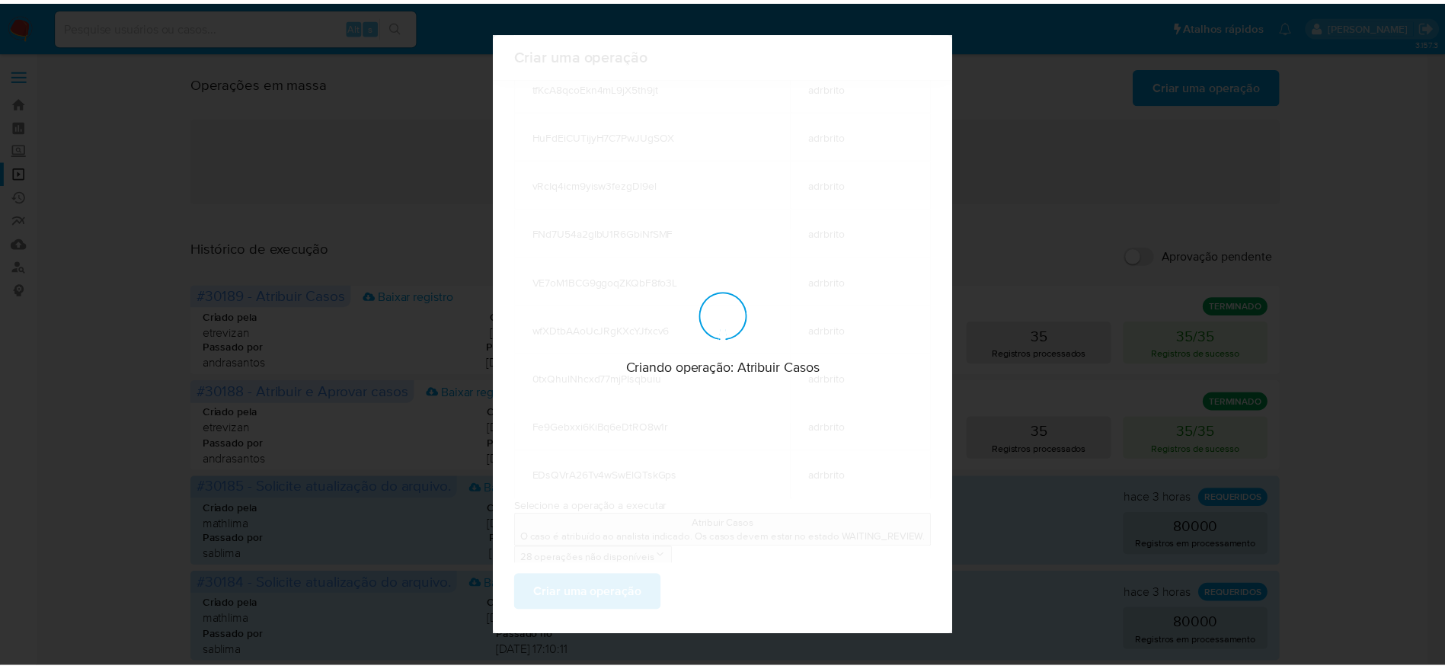
scroll to position [0, 0]
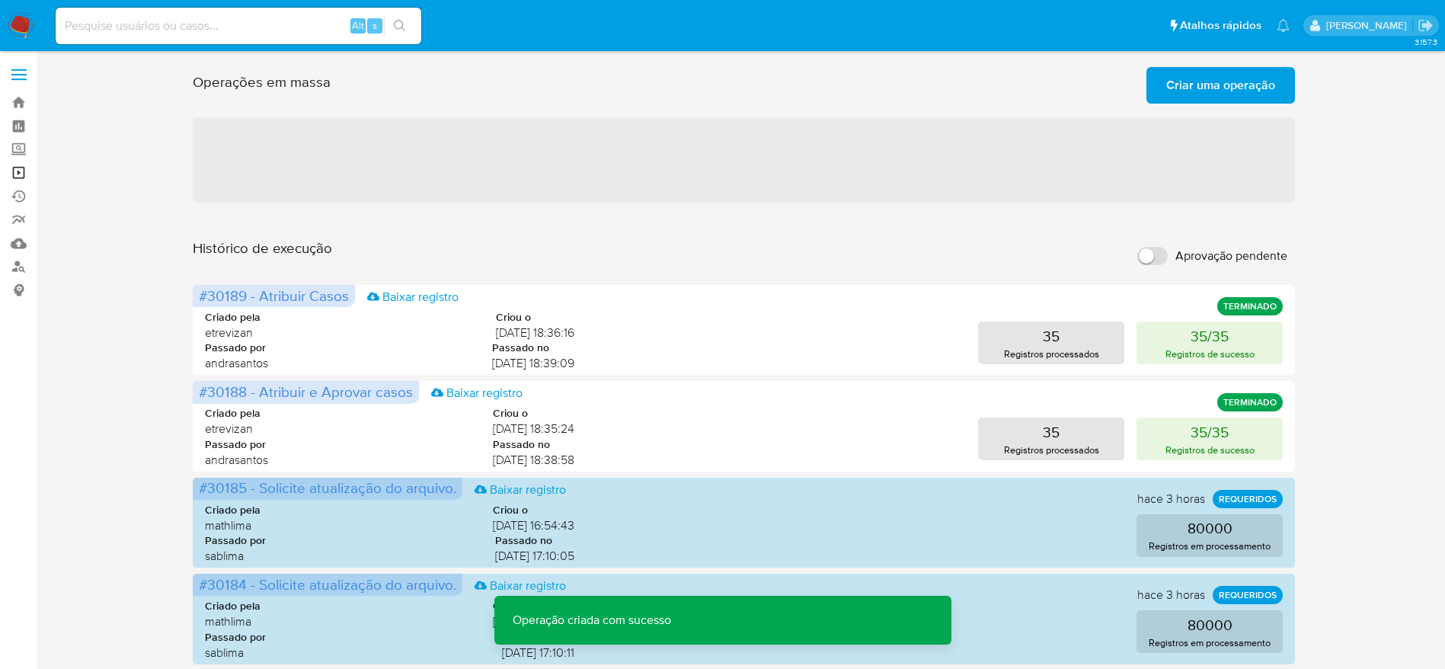
drag, startPoint x: 21, startPoint y: 169, endPoint x: 50, endPoint y: 167, distance: 28.3
click at [21, 169] on link "Operações em massa" at bounding box center [90, 173] width 181 height 24
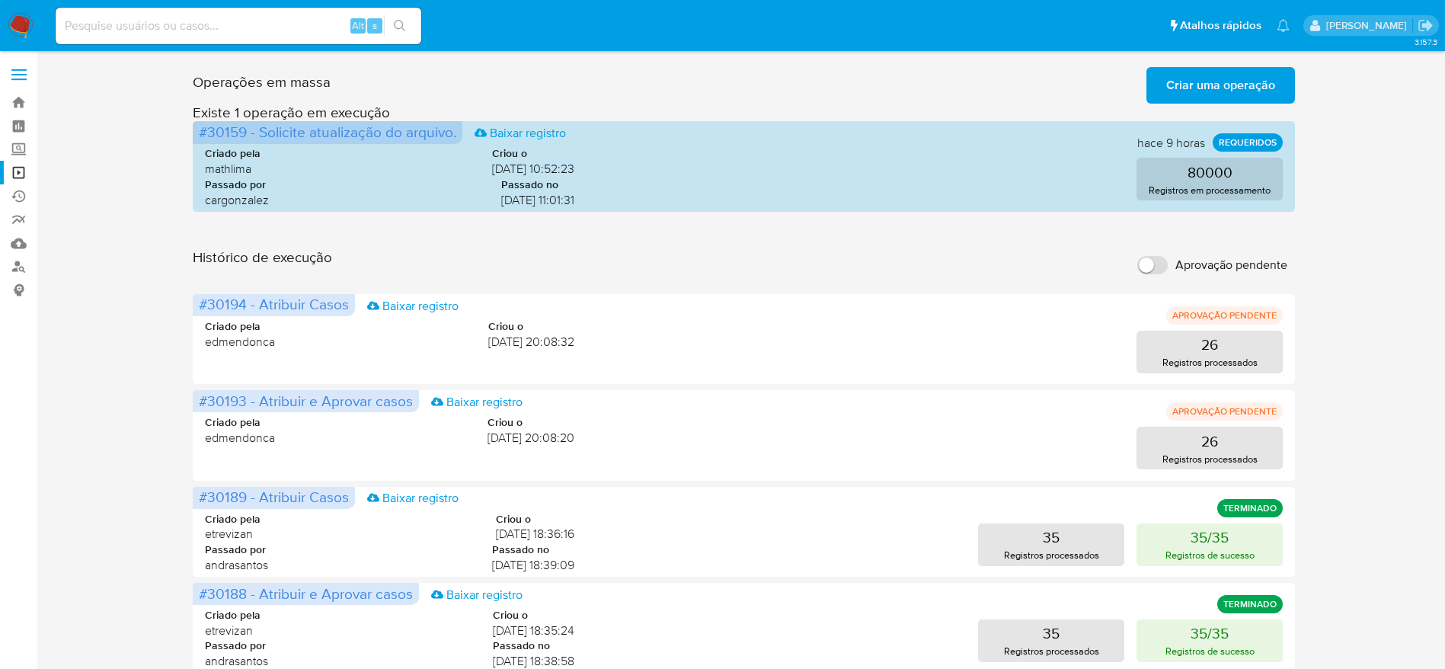
drag, startPoint x: 90, startPoint y: 263, endPoint x: 186, endPoint y: 219, distance: 105.4
click at [90, 264] on div "Operações em massa Criar uma operação Só pode haver no máximo 5 recursos colado…" at bounding box center [744, 680] width 1378 height 1239
click at [12, 168] on link "Operações em massa" at bounding box center [90, 173] width 181 height 24
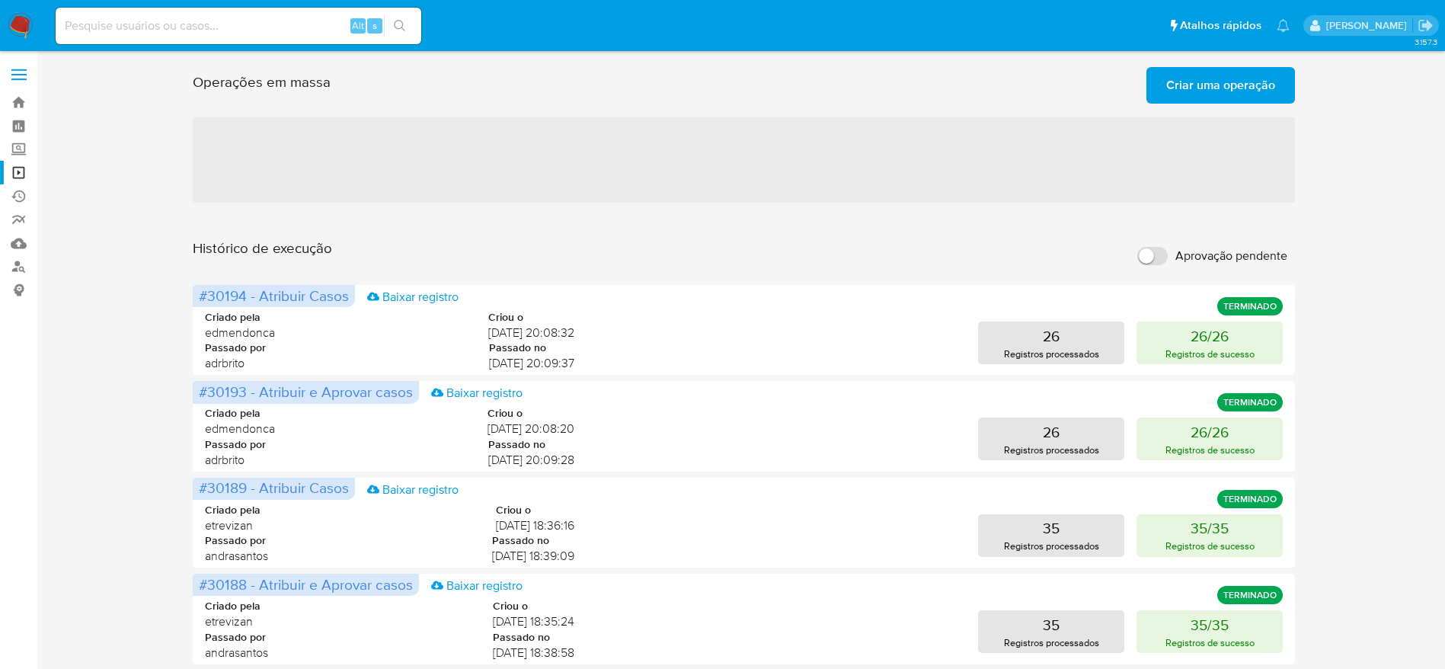
click at [25, 30] on img at bounding box center [21, 26] width 26 height 26
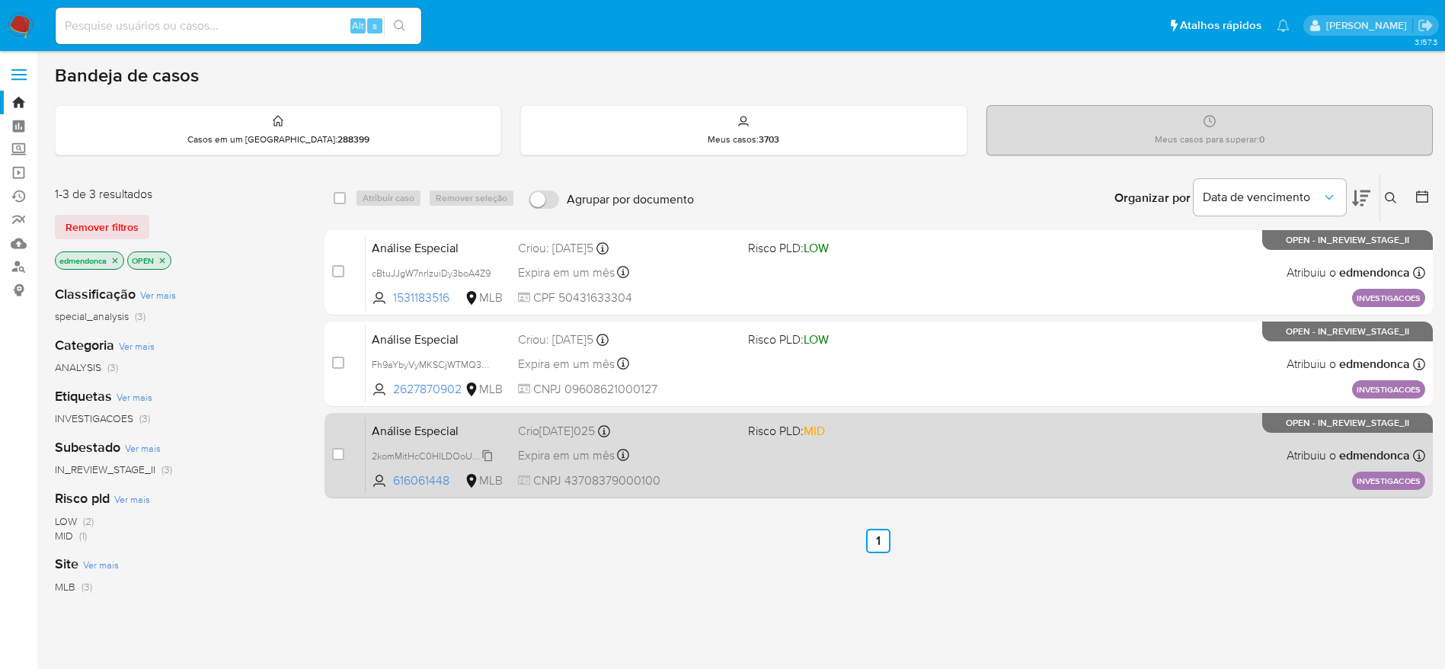
click at [492, 456] on span "2komMitHcC0HILDOoUQ740ib" at bounding box center [438, 454] width 132 height 17
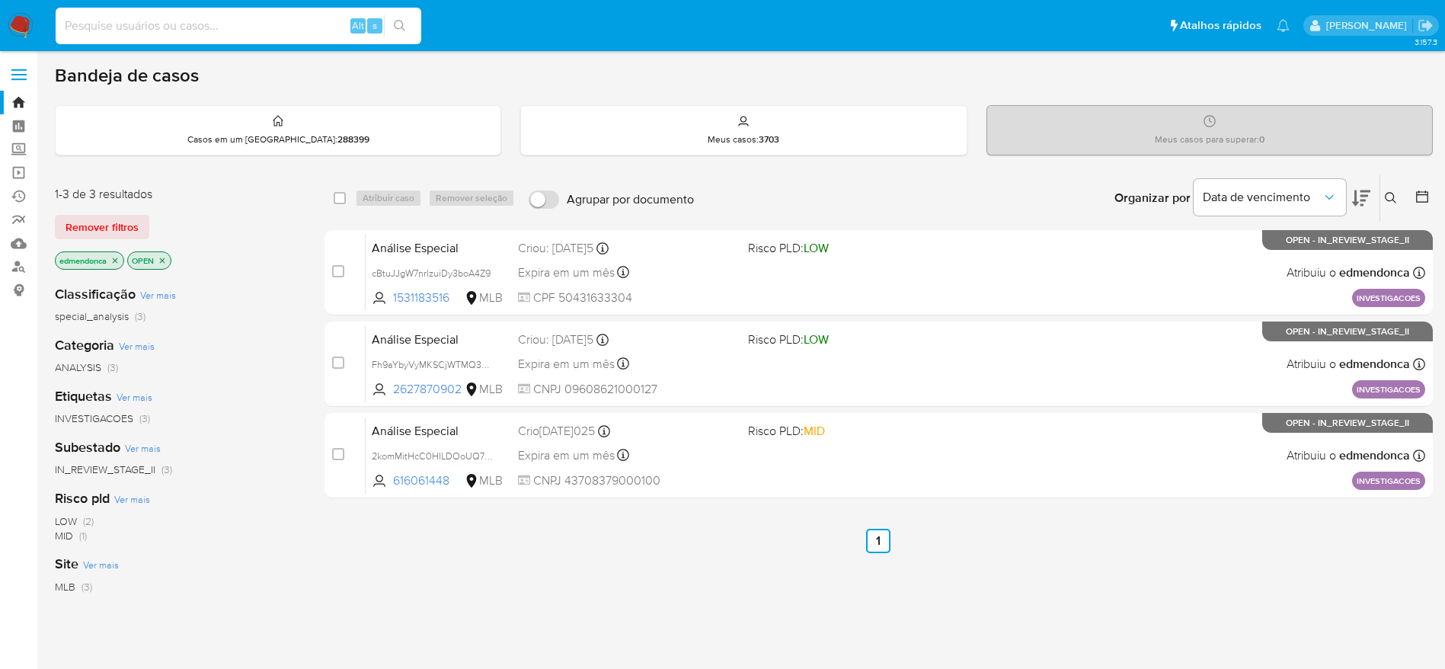
click at [171, 21] on input at bounding box center [239, 26] width 366 height 20
paste input "cBtuJJgW7nrlzuiDy3boA4Z9"
type input "cBtuJJgW7nrlzuiDy3boA4Z9"
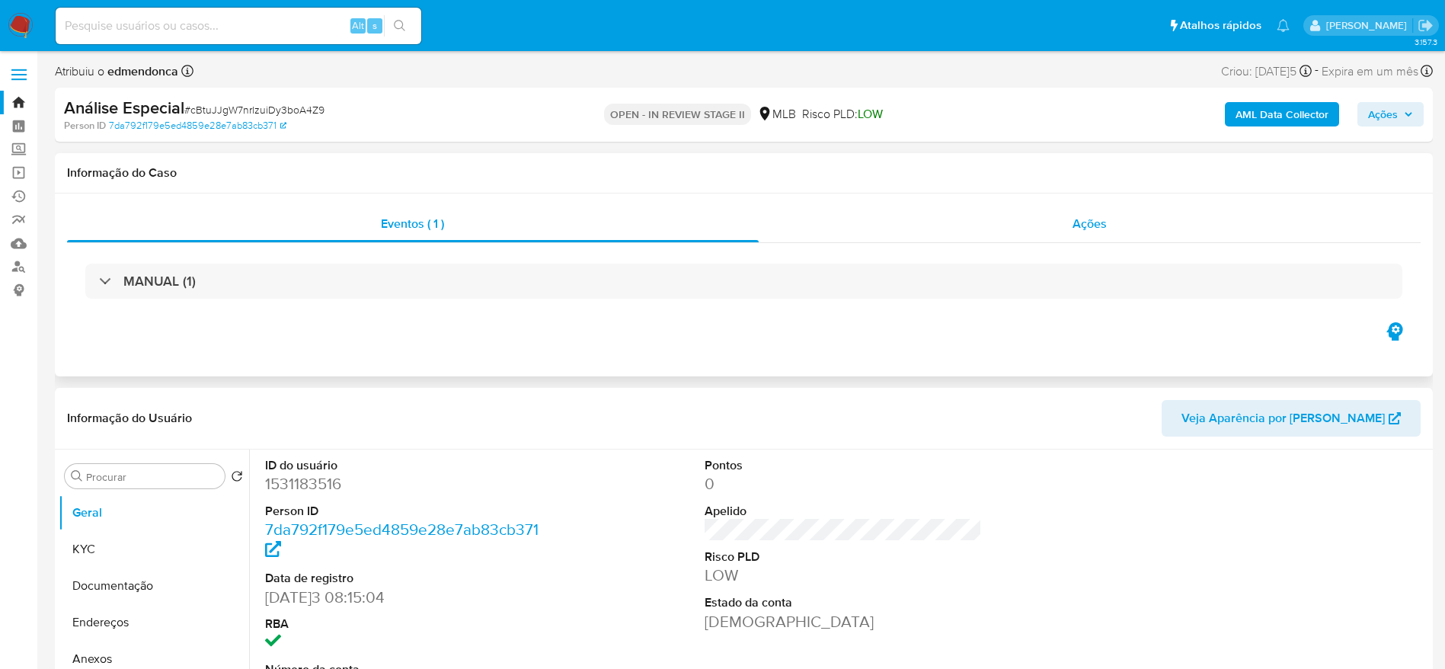
click at [956, 223] on div "Ações" at bounding box center [1090, 224] width 663 height 37
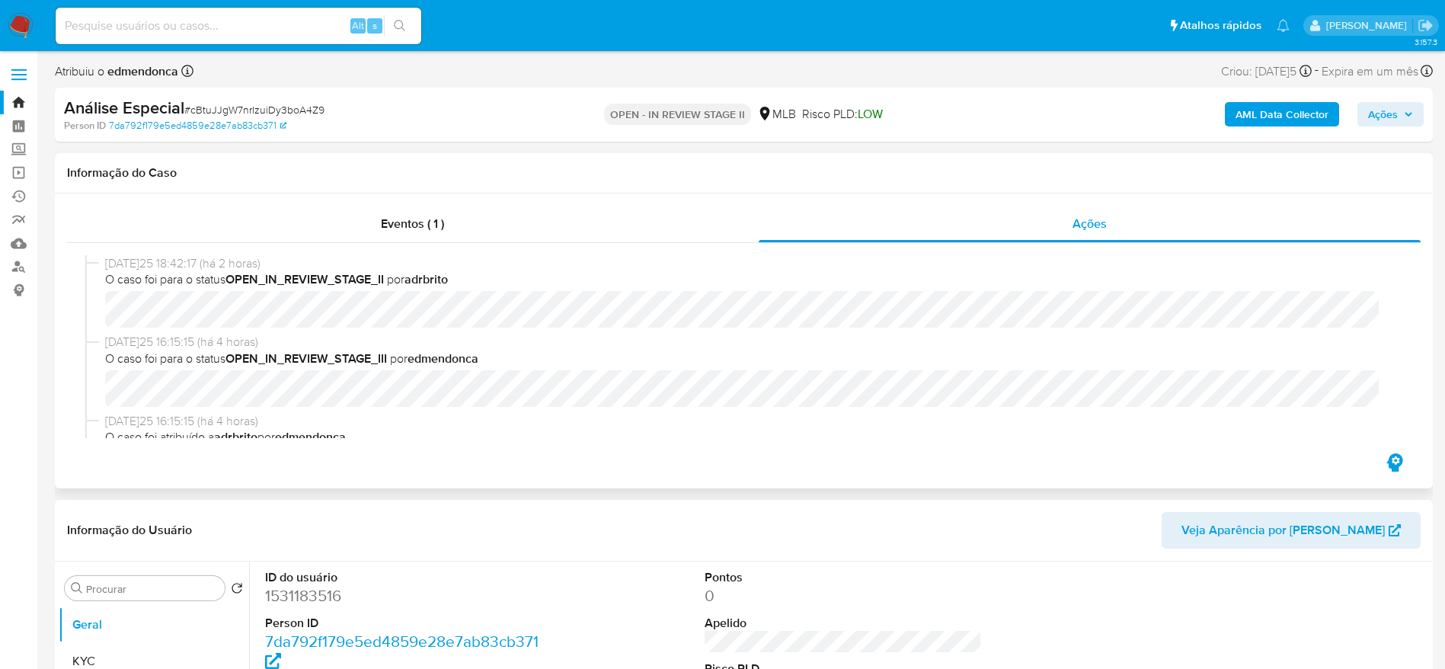
select select "10"
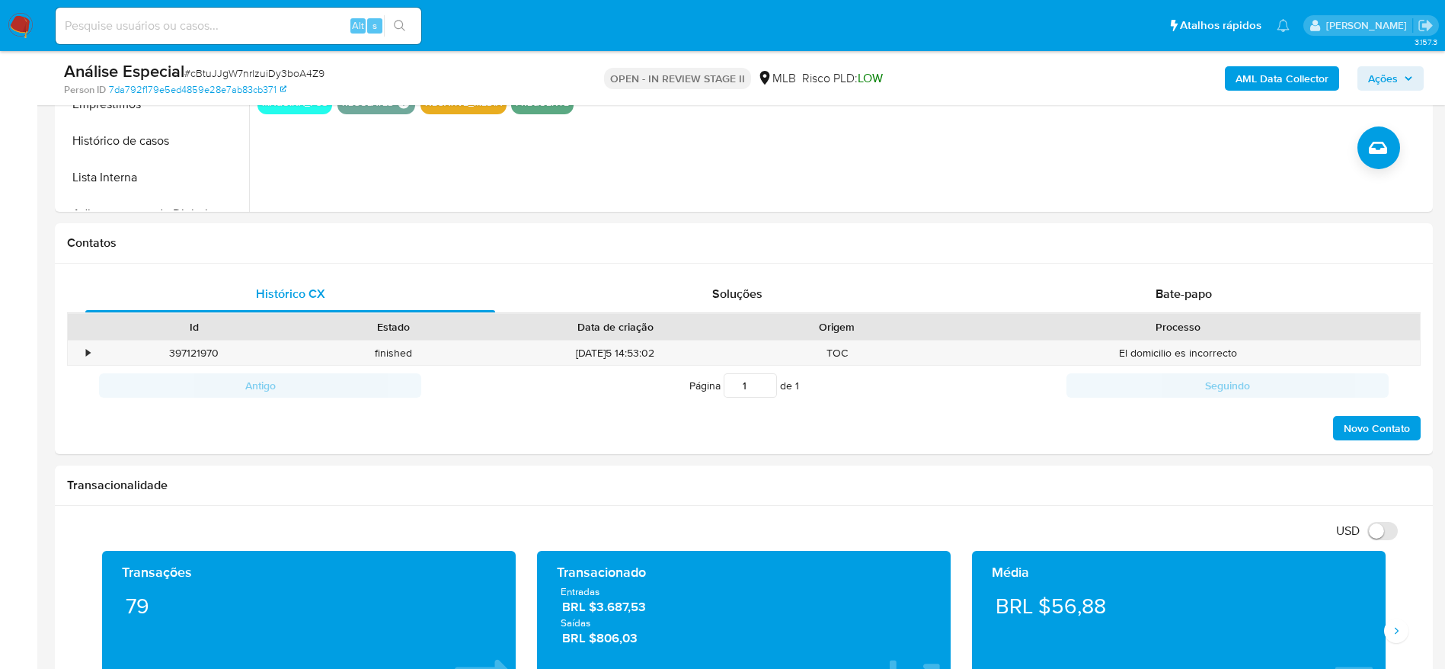
scroll to position [457, 0]
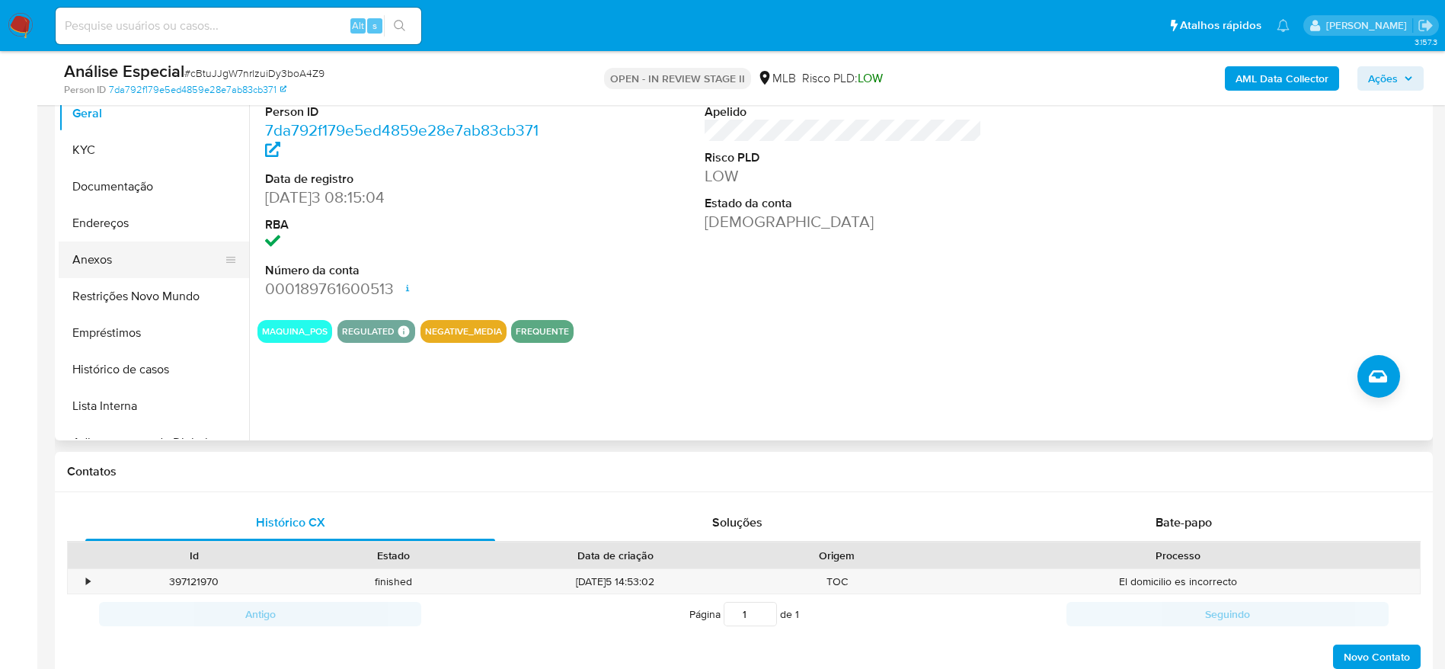
click at [128, 258] on button "Anexos" at bounding box center [148, 260] width 178 height 37
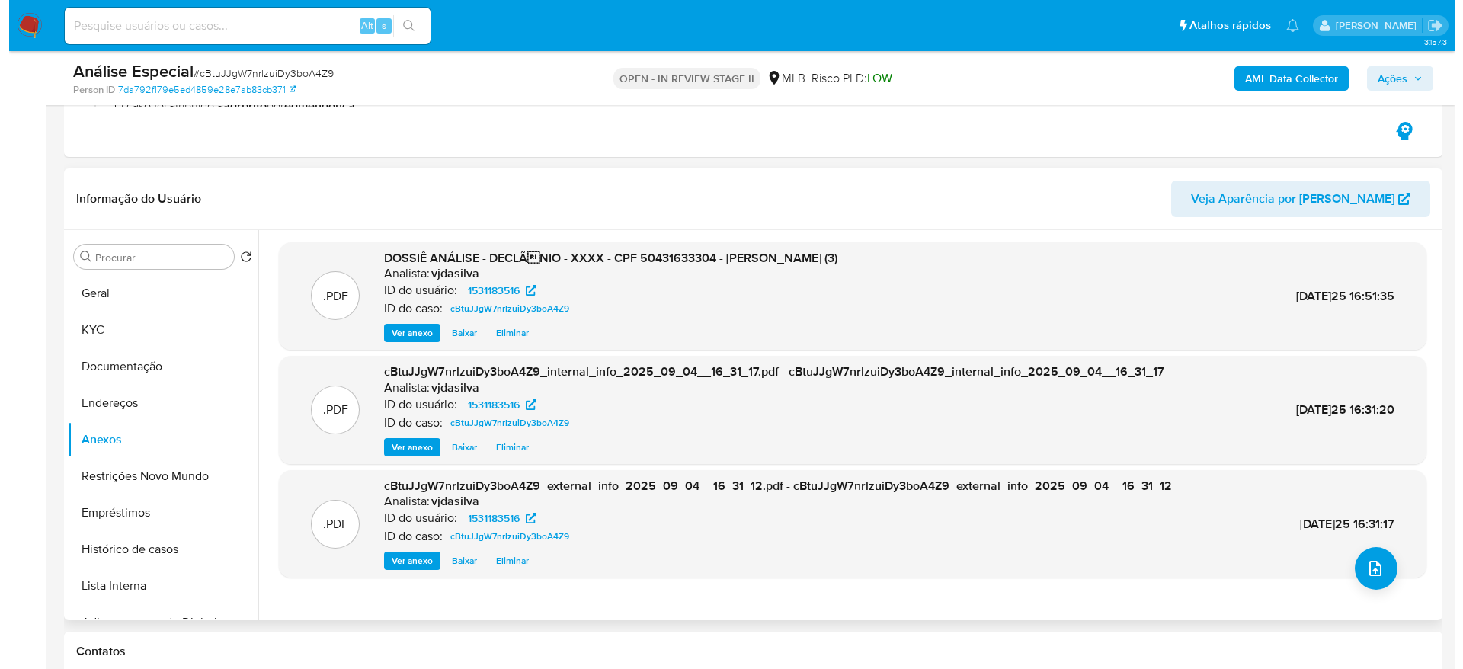
scroll to position [229, 0]
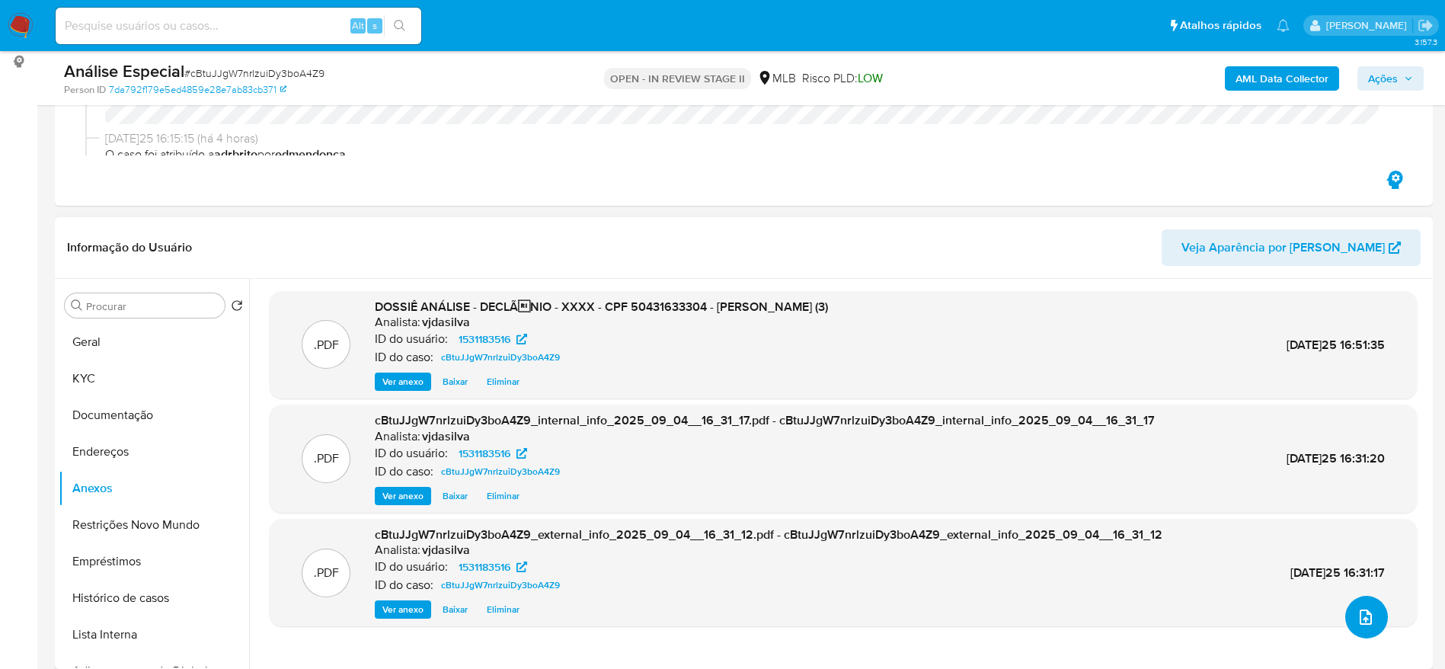
click at [1368, 605] on button "upload-file" at bounding box center [1367, 617] width 43 height 43
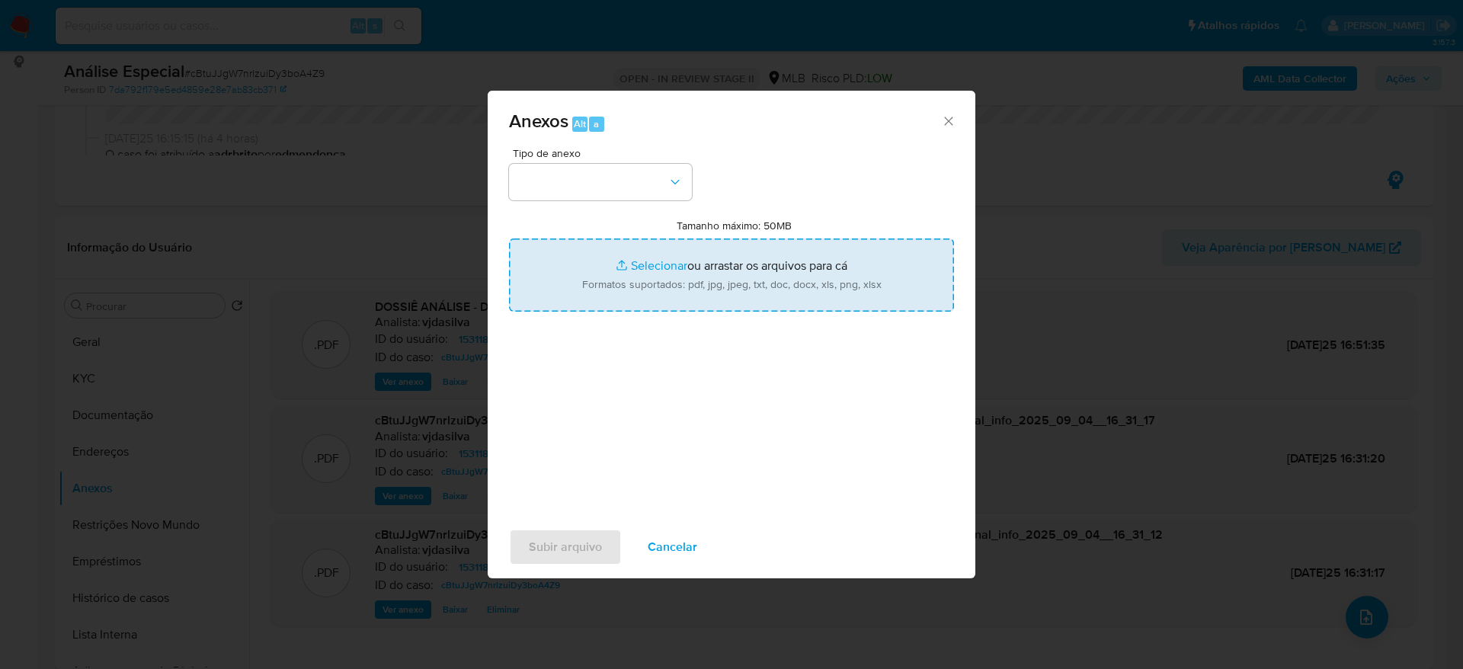
type input "C:\fakepath\DECLÍNIO -CPF 50431633304 - JOSE DA GUIA DE OLIVEIRA.pdf"
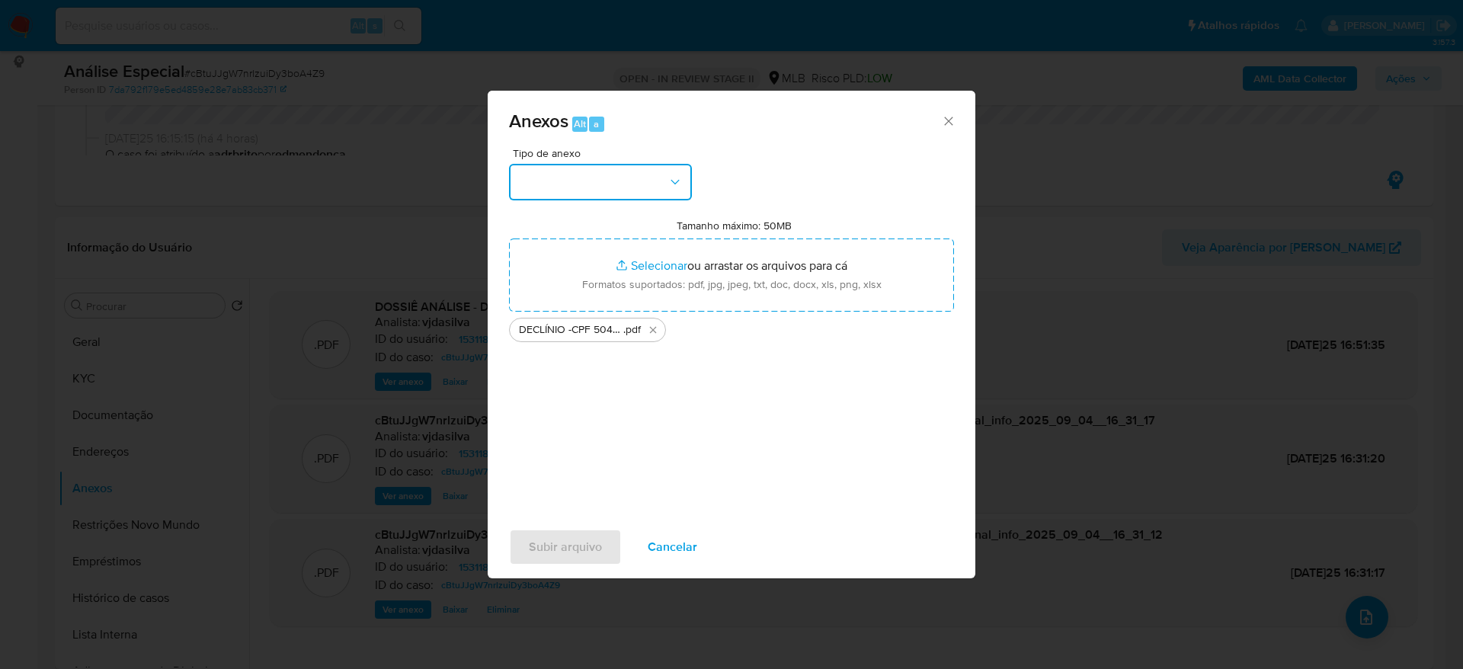
click at [651, 180] on button "button" at bounding box center [600, 182] width 183 height 37
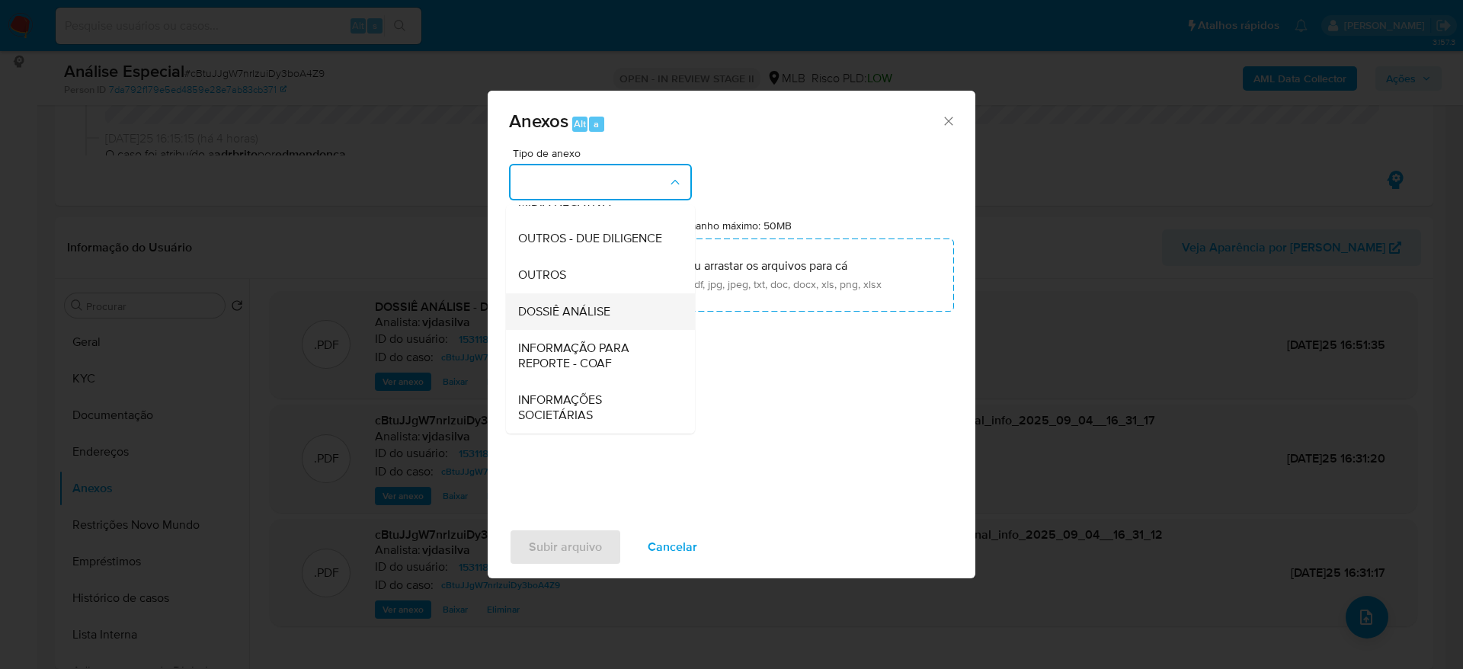
click at [596, 319] on span "DOSSIÊ ANÁLISE" at bounding box center [564, 311] width 92 height 15
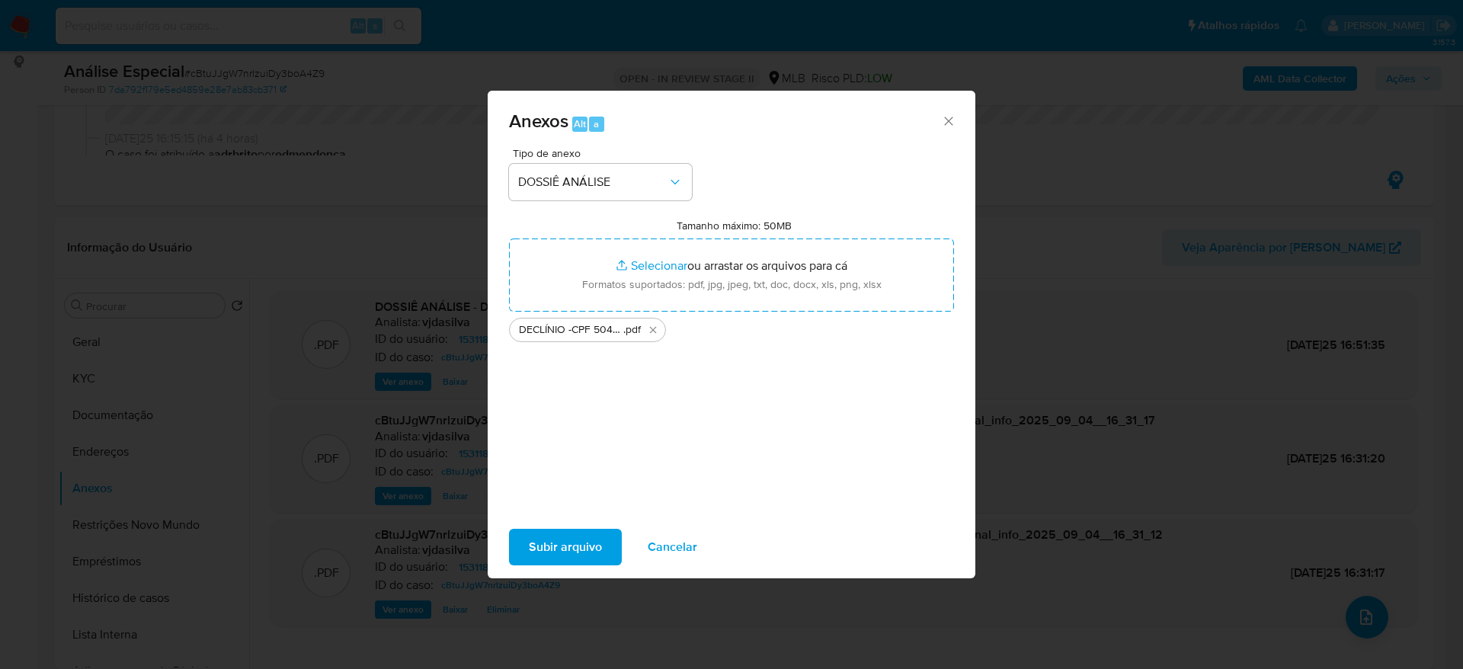
click at [578, 545] on span "Subir arquivo" at bounding box center [565, 547] width 73 height 34
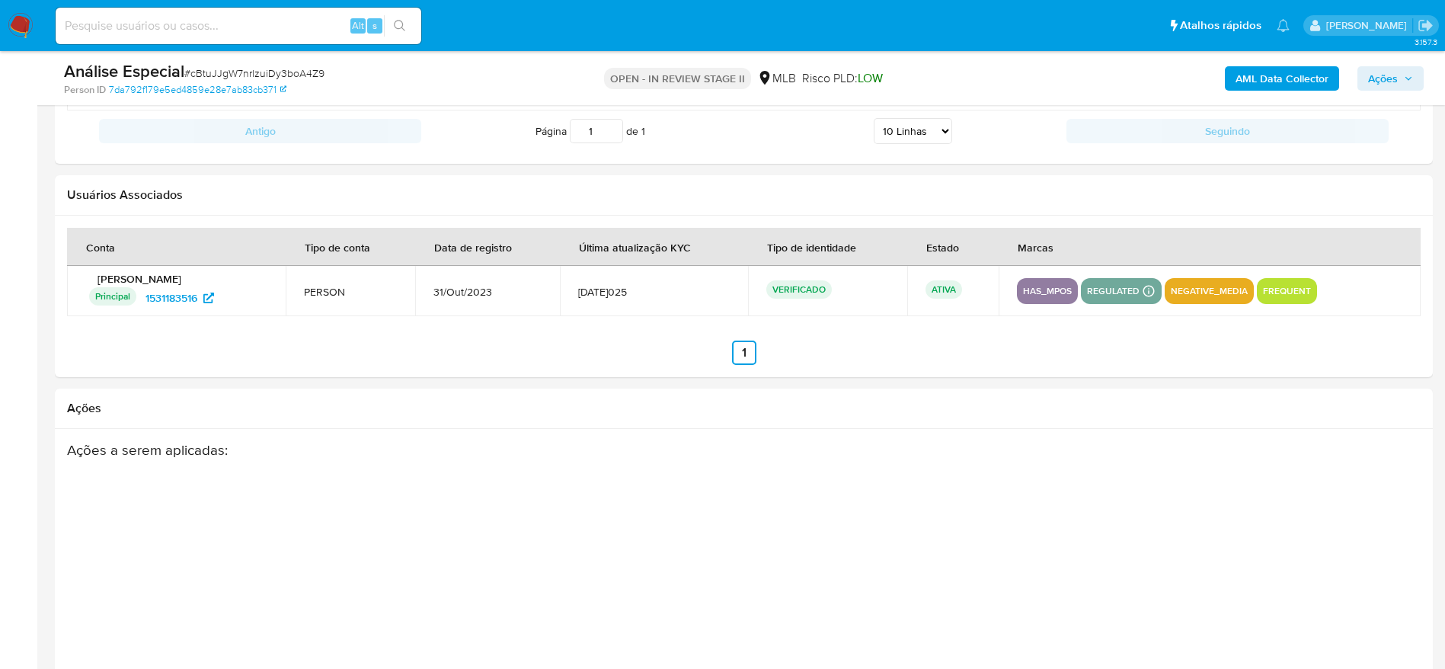
scroll to position [2369, 0]
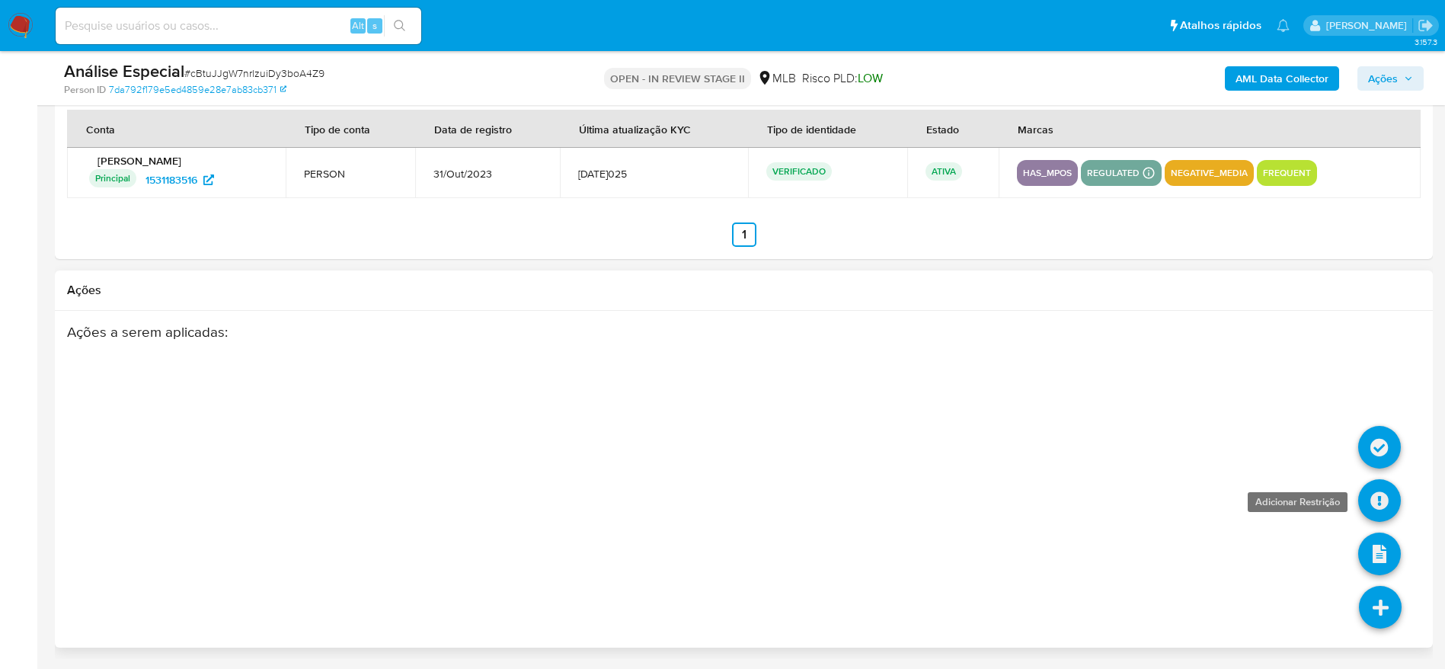
click at [1371, 494] on icon at bounding box center [1379, 500] width 43 height 43
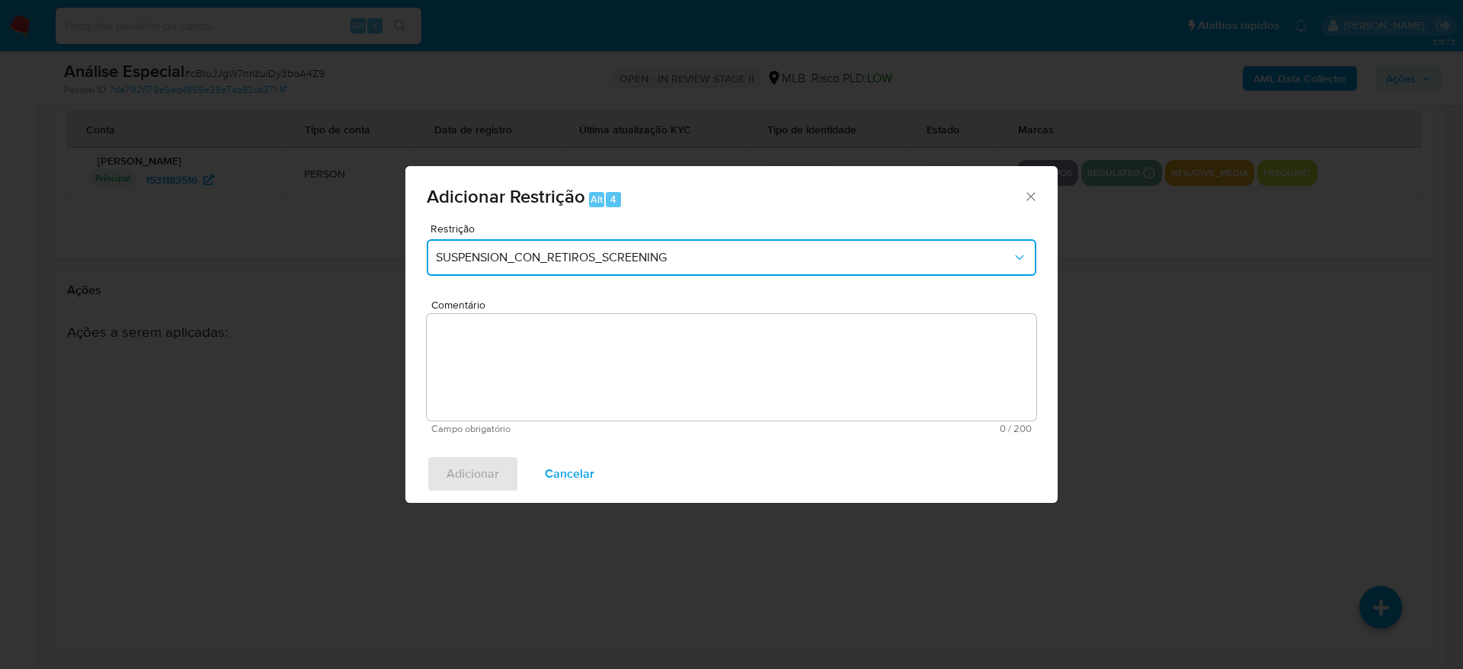
click at [637, 254] on span "SUSPENSION_CON_RETIROS_SCREENING" at bounding box center [724, 257] width 576 height 15
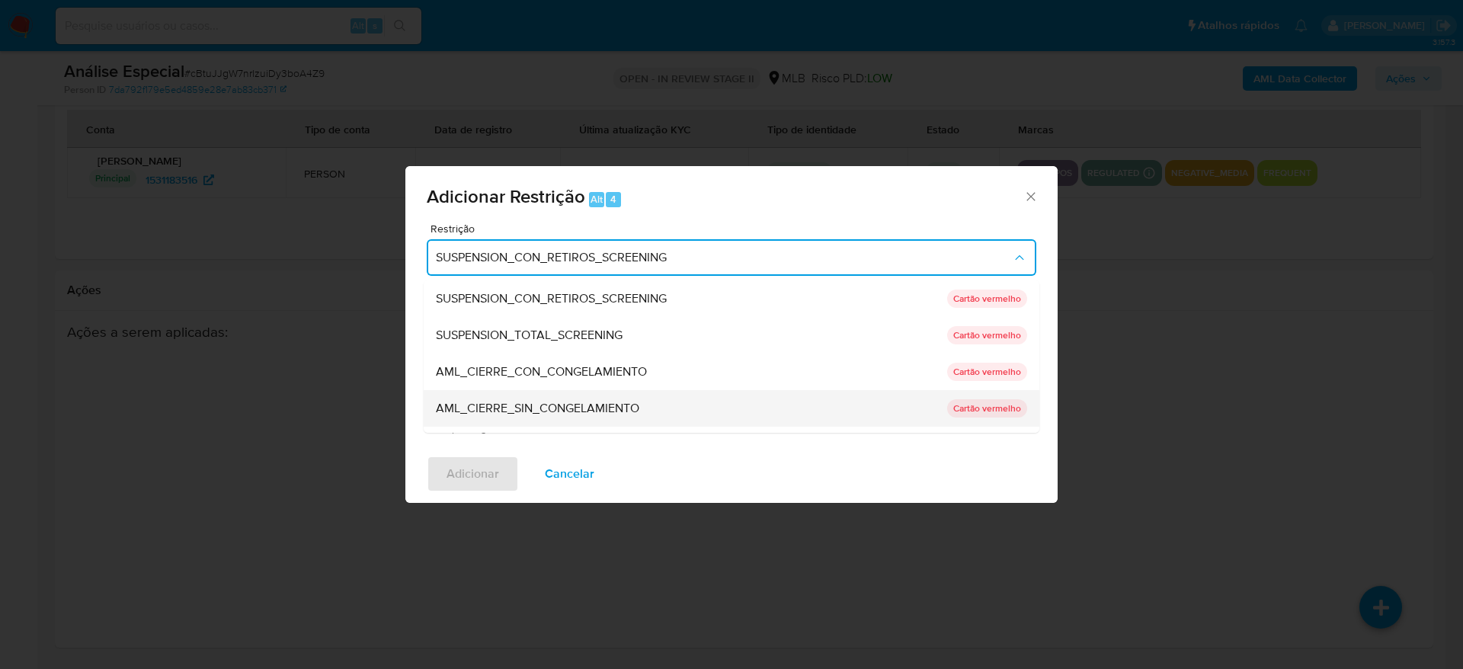
click at [556, 401] on span "AML_CIERRE_SIN_CONGELAMIENTO" at bounding box center [537, 408] width 203 height 15
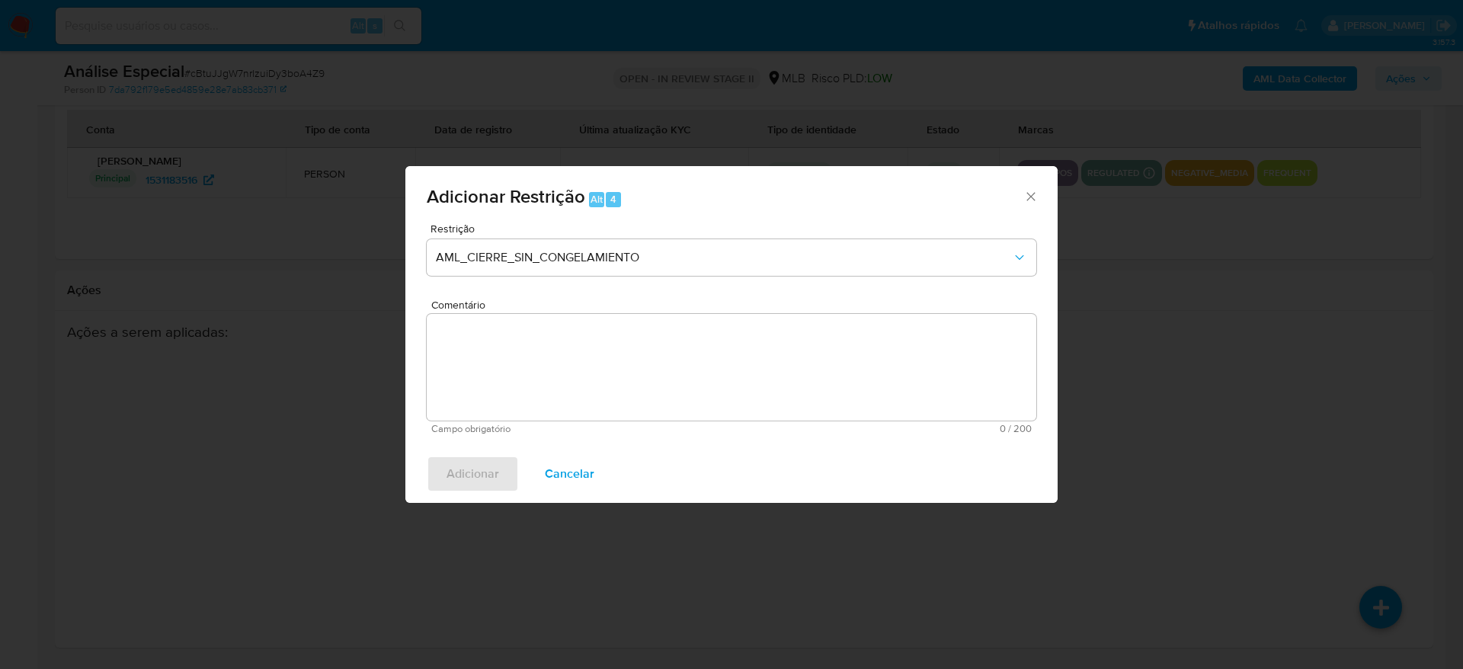
click at [581, 342] on textarea "Comentário" at bounding box center [732, 367] width 610 height 107
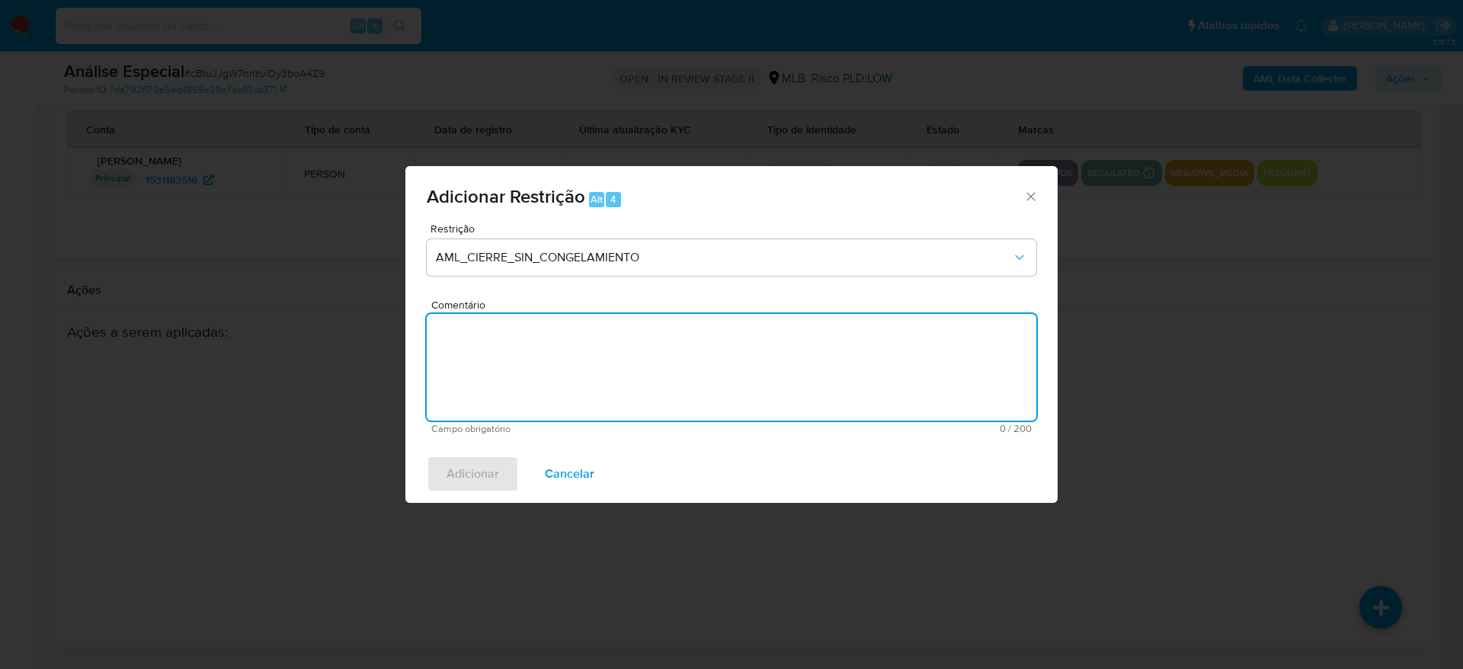
paste textarea "Deliberação para encerrar o relacionamento. NÃO INFORMAR AO USUÁRIO QUE SE TRAT…"
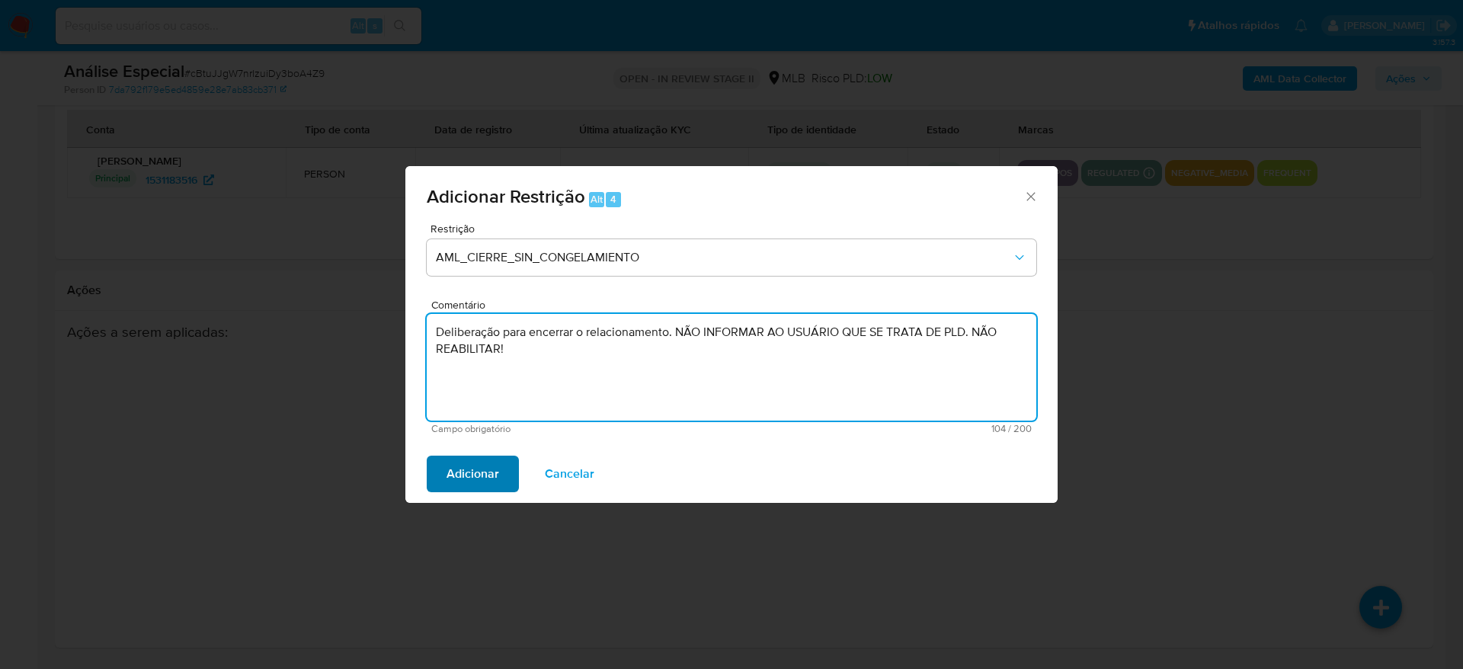
type textarea "Deliberação para encerrar o relacionamento. NÃO INFORMAR AO USUÁRIO QUE SE TRAT…"
click at [488, 468] on span "Adicionar" at bounding box center [472, 474] width 53 height 34
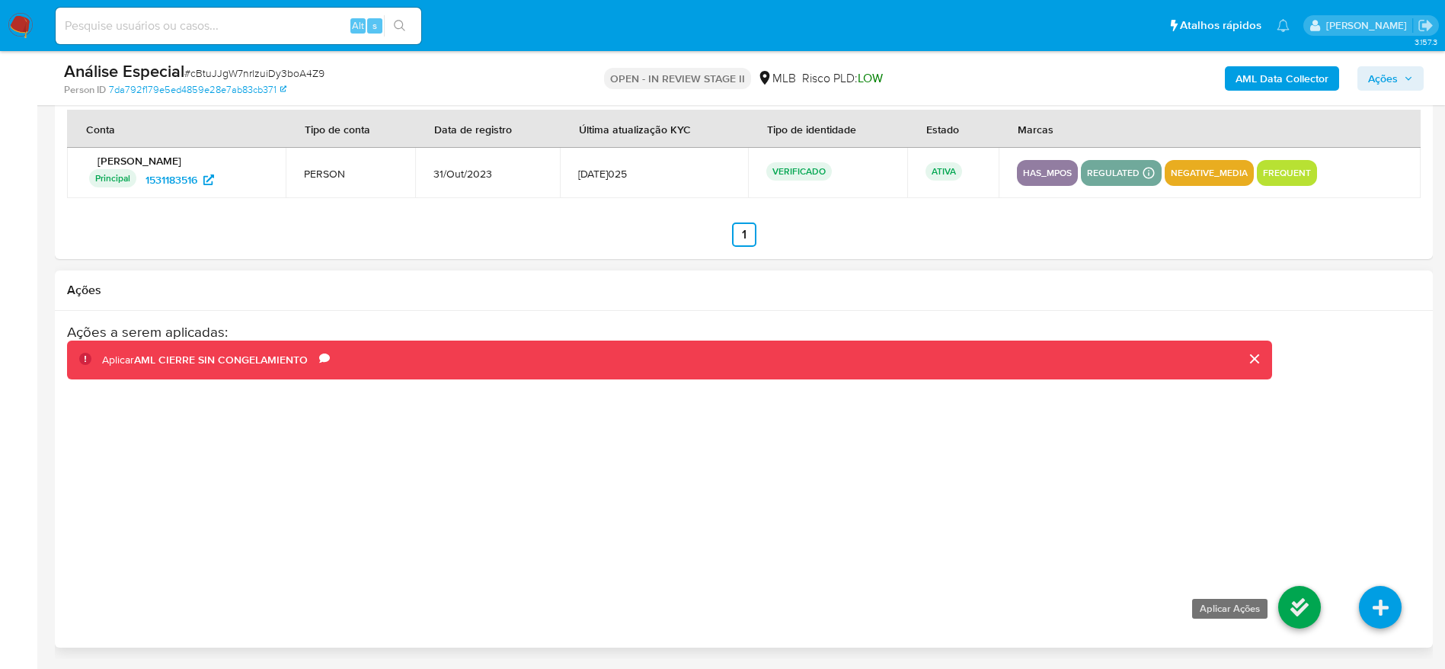
click at [1296, 605] on icon at bounding box center [1299, 607] width 43 height 43
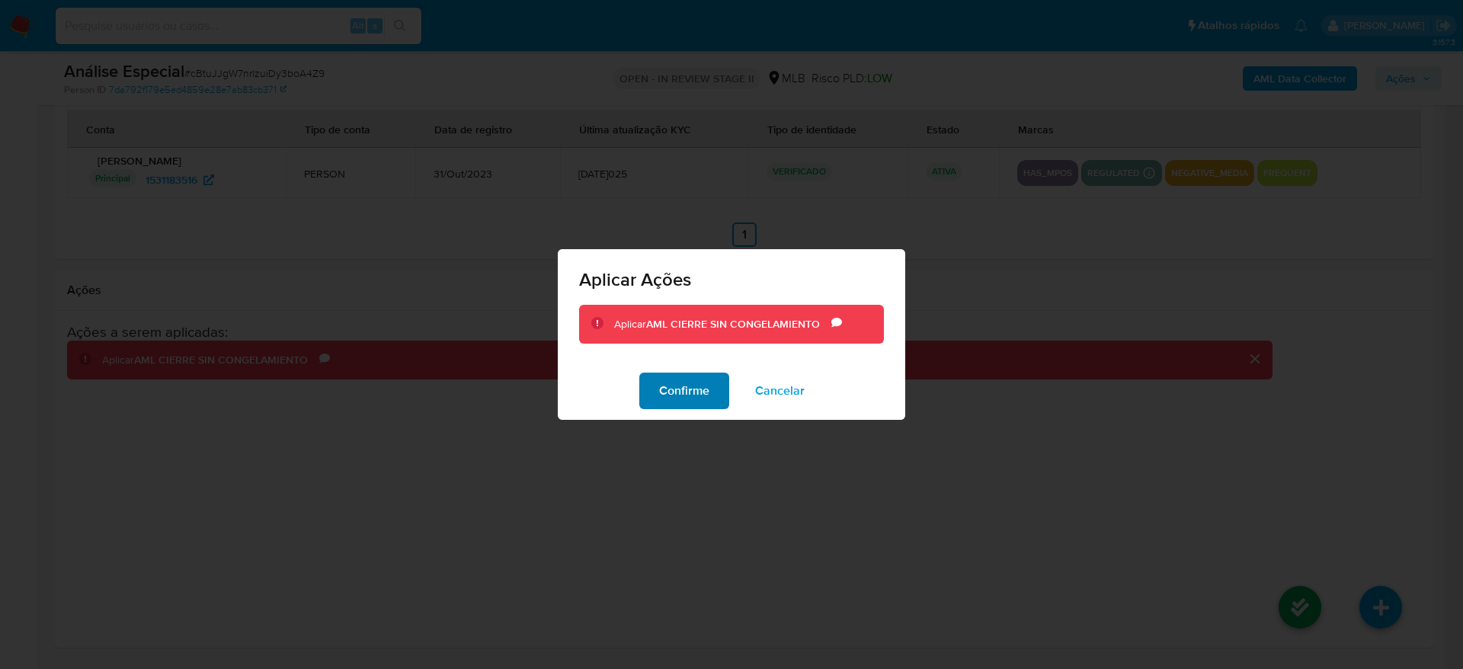
click at [707, 390] on span "Confirme" at bounding box center [684, 391] width 50 height 34
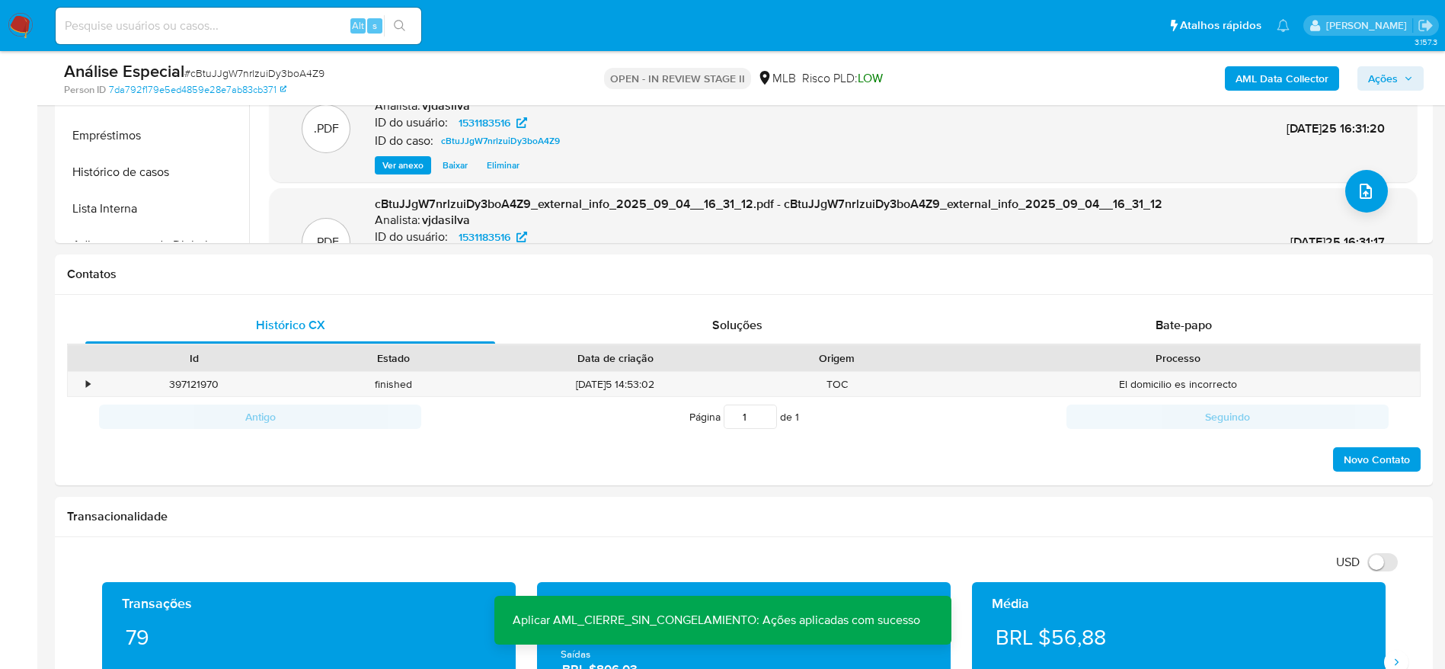
scroll to position [312, 0]
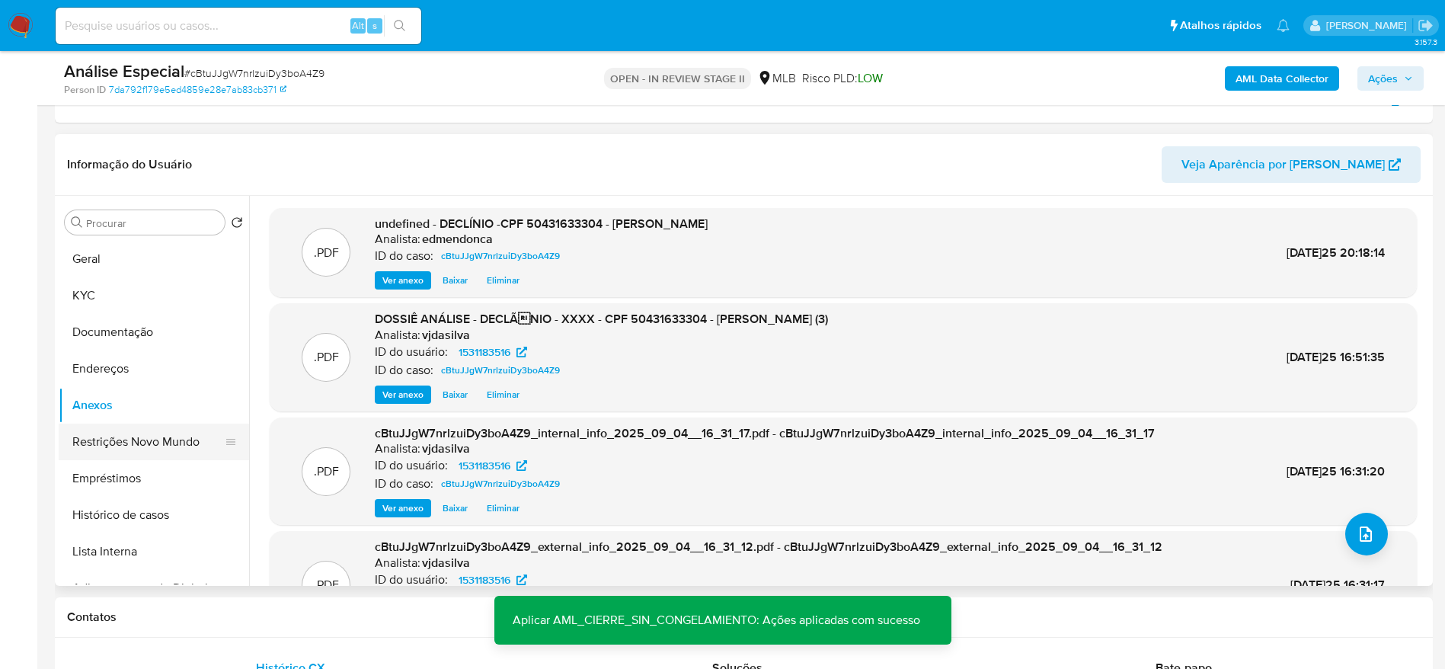
click at [125, 430] on button "Restrições Novo Mundo" at bounding box center [148, 442] width 178 height 37
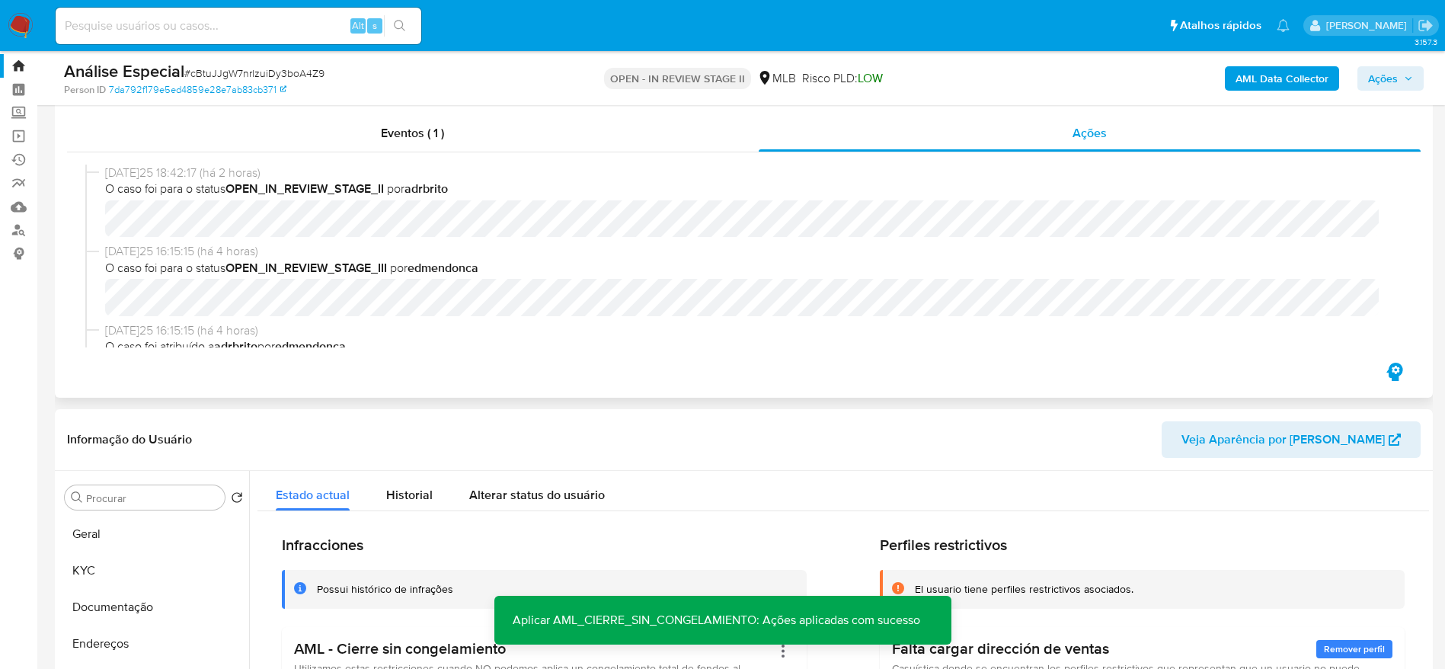
scroll to position [0, 0]
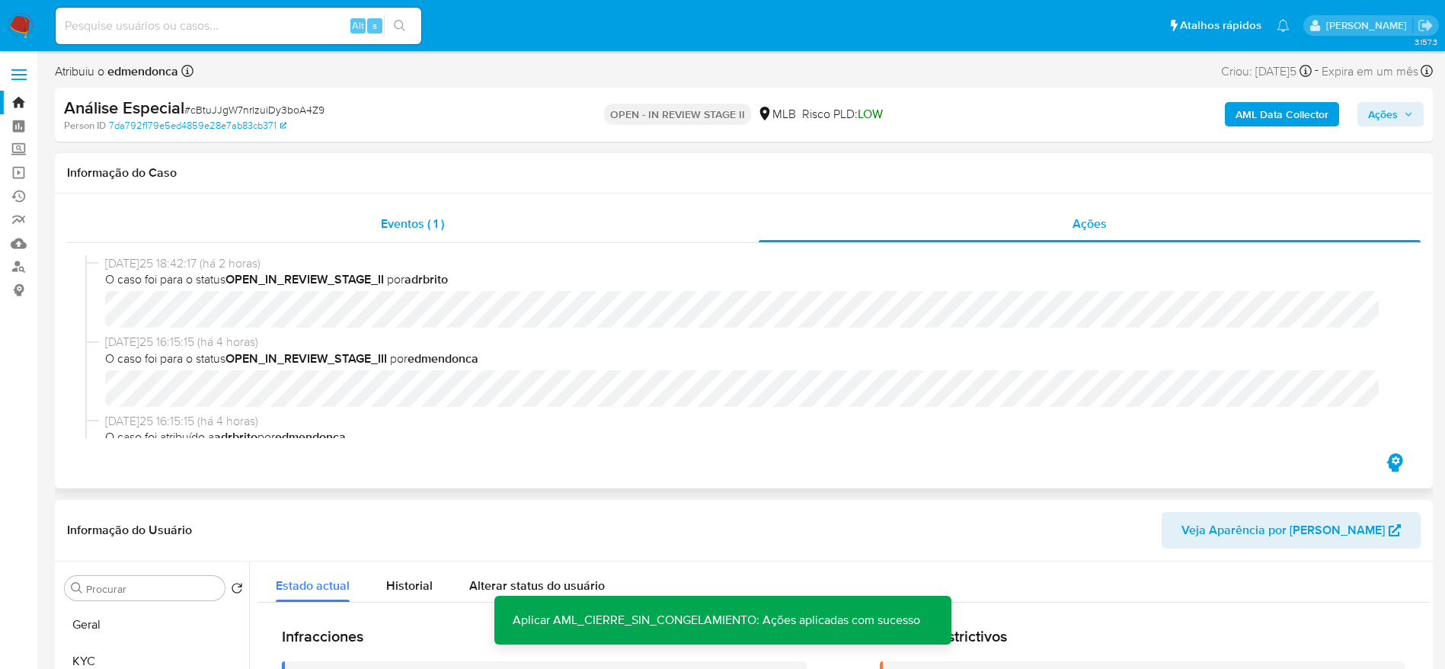
click at [574, 240] on div "Eventos ( 1 )" at bounding box center [413, 224] width 692 height 37
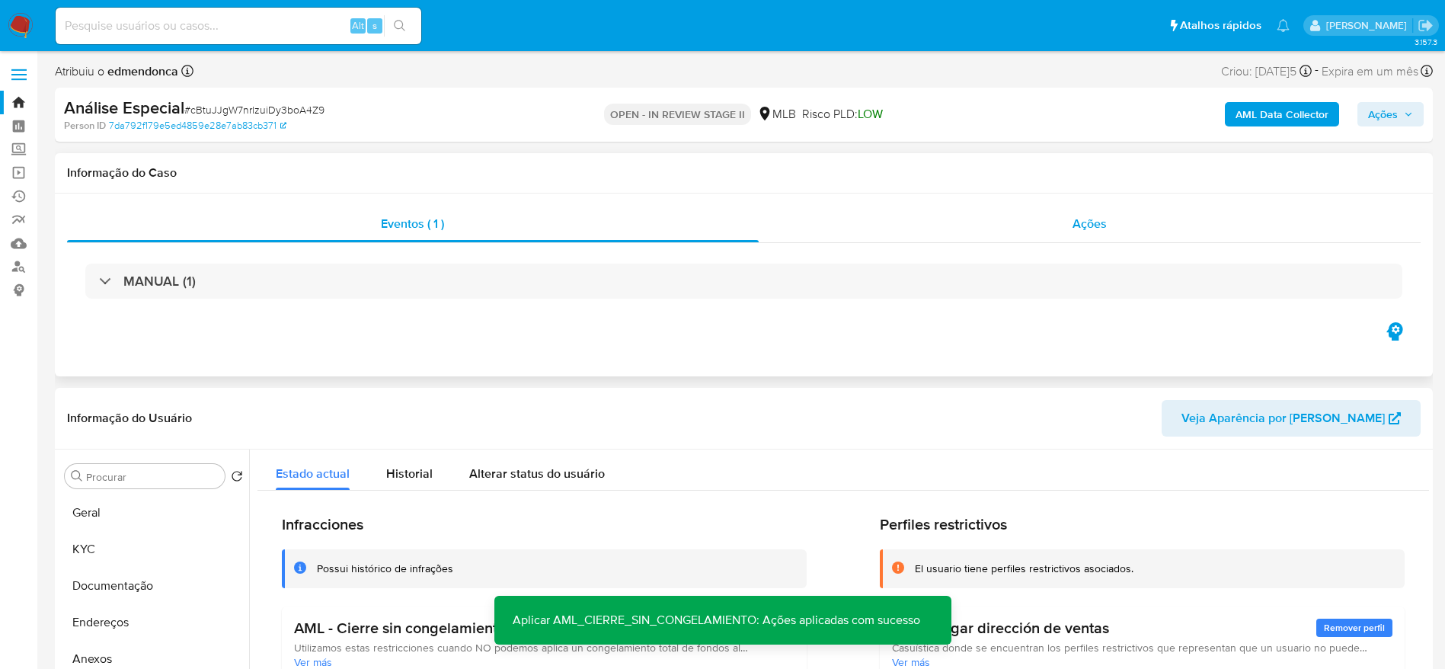
click at [1020, 222] on div "Ações" at bounding box center [1090, 224] width 663 height 37
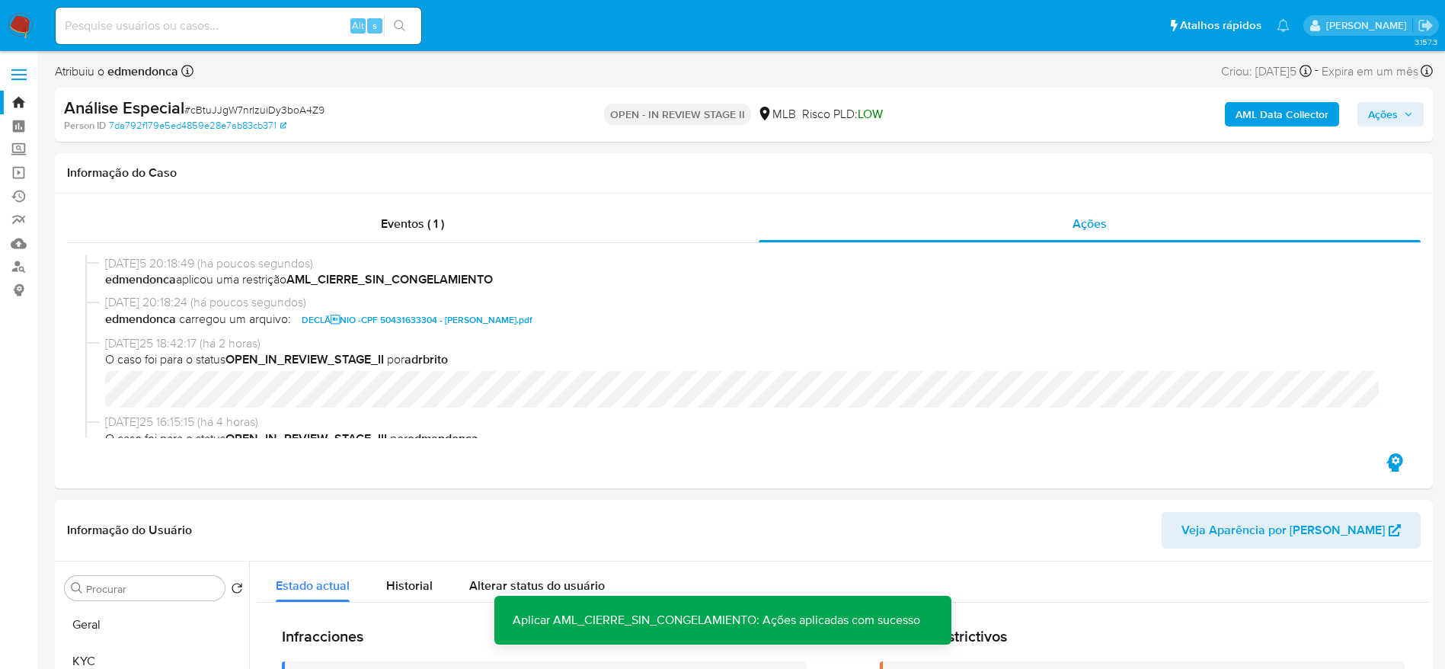
click at [1410, 101] on div "AML Data Collector Ações" at bounding box center [1199, 115] width 450 height 36
click at [1410, 114] on icon "button" at bounding box center [1408, 114] width 9 height 9
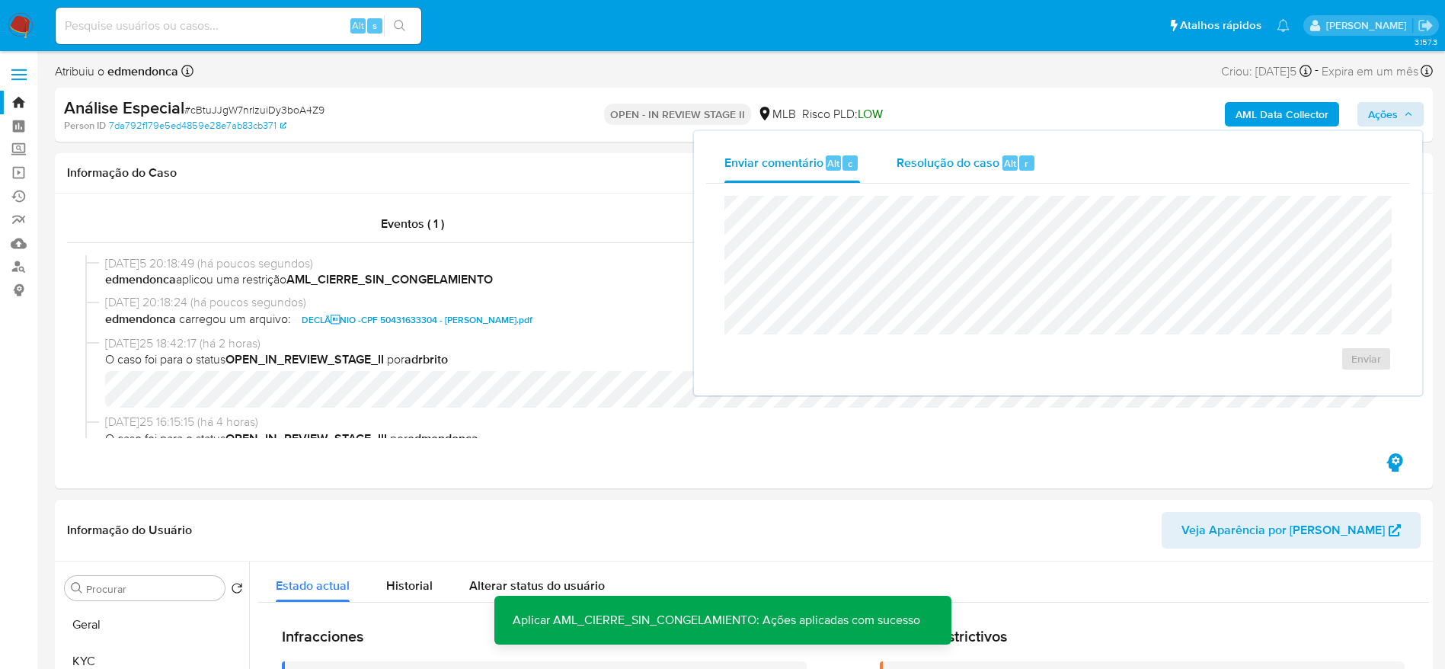
click at [974, 164] on span "Resolução do caso" at bounding box center [948, 163] width 103 height 18
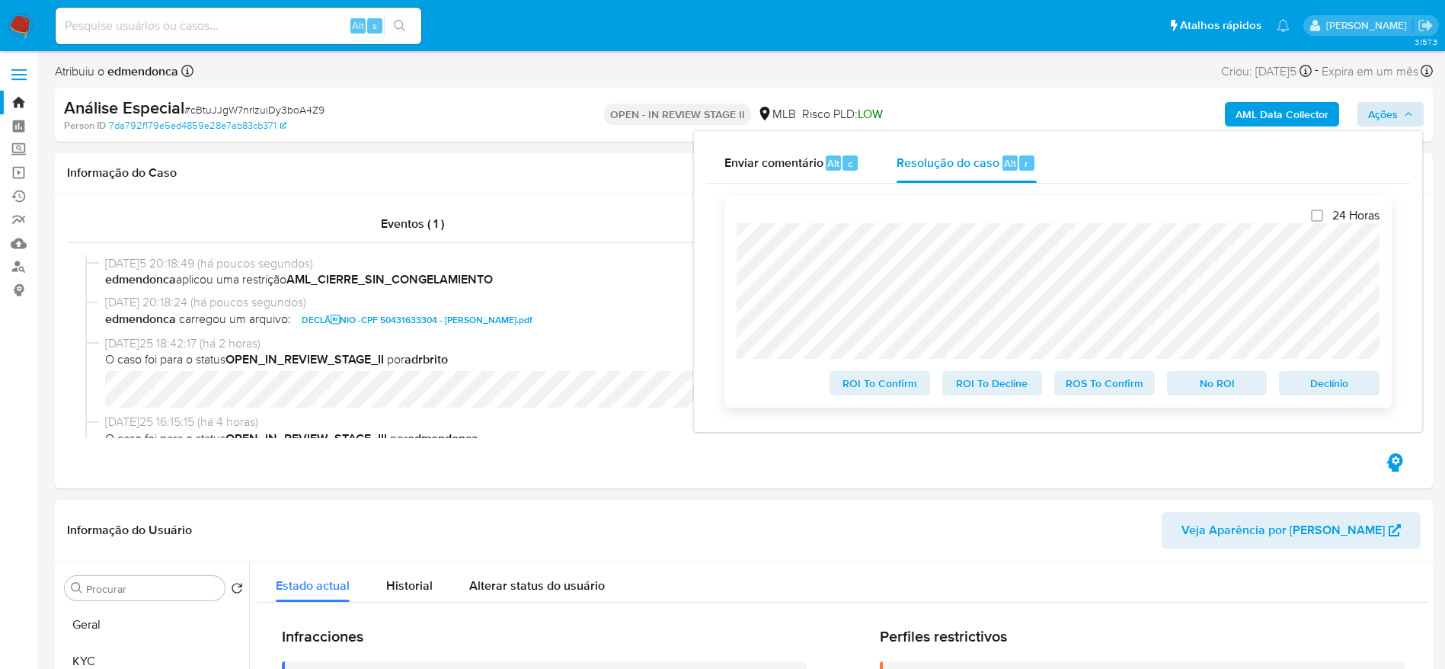
click at [1221, 382] on span "No ROI" at bounding box center [1217, 383] width 79 height 21
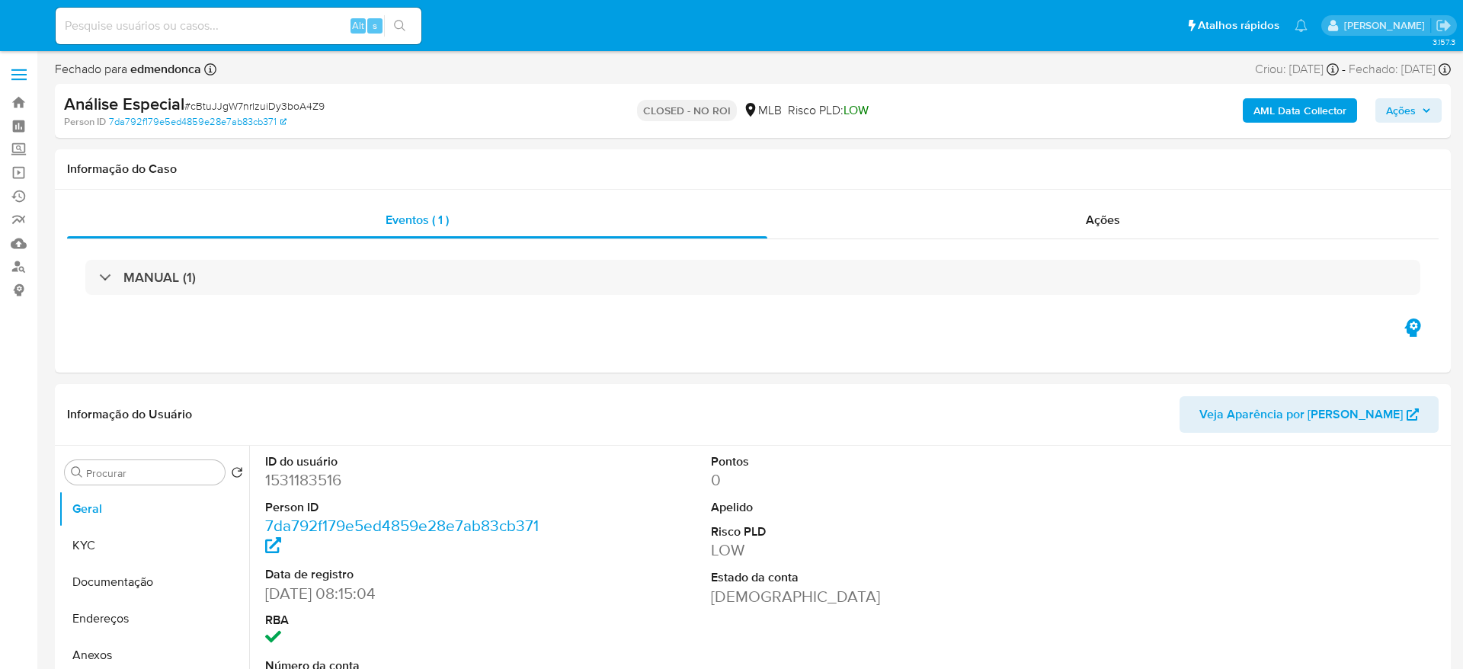
select select "10"
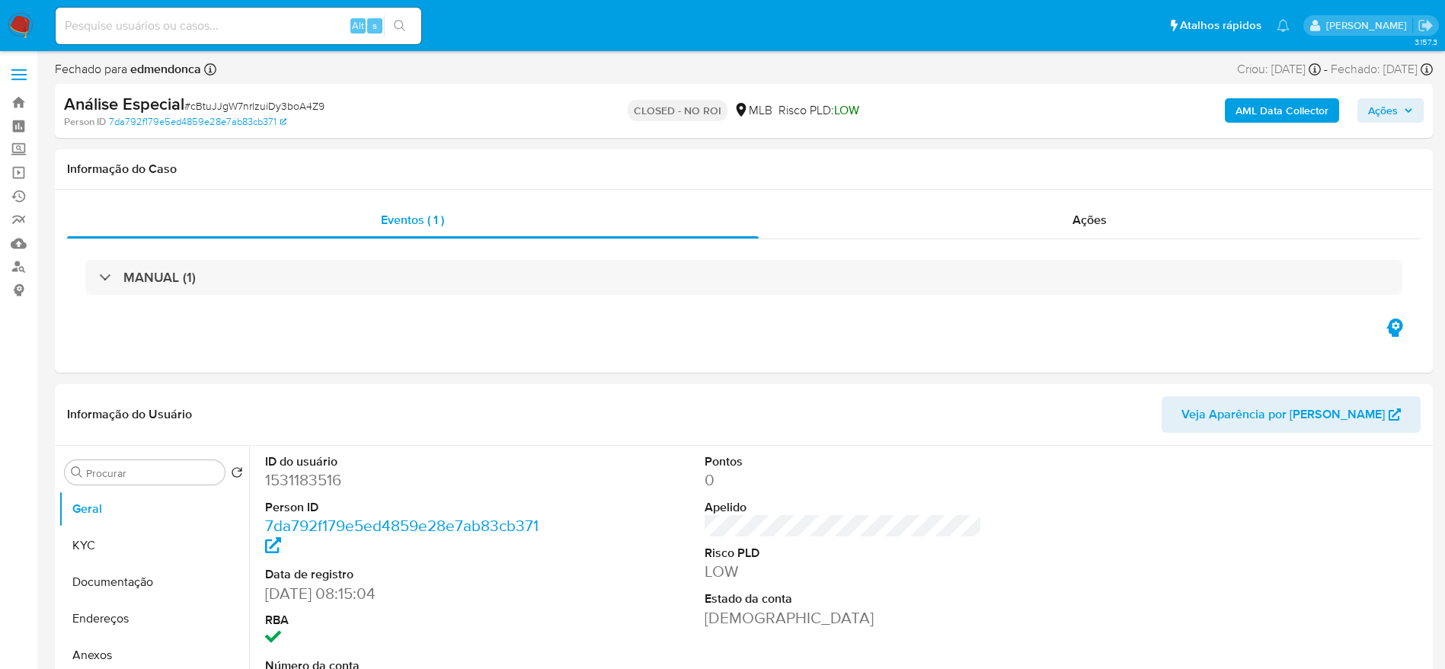
click at [239, 29] on input at bounding box center [239, 26] width 366 height 20
paste input "Fh9aYbyVyMKSCjWTMQ3uUkcv"
type input "Fh9aYbyVyMKSCjWTMQ3uUkcv"
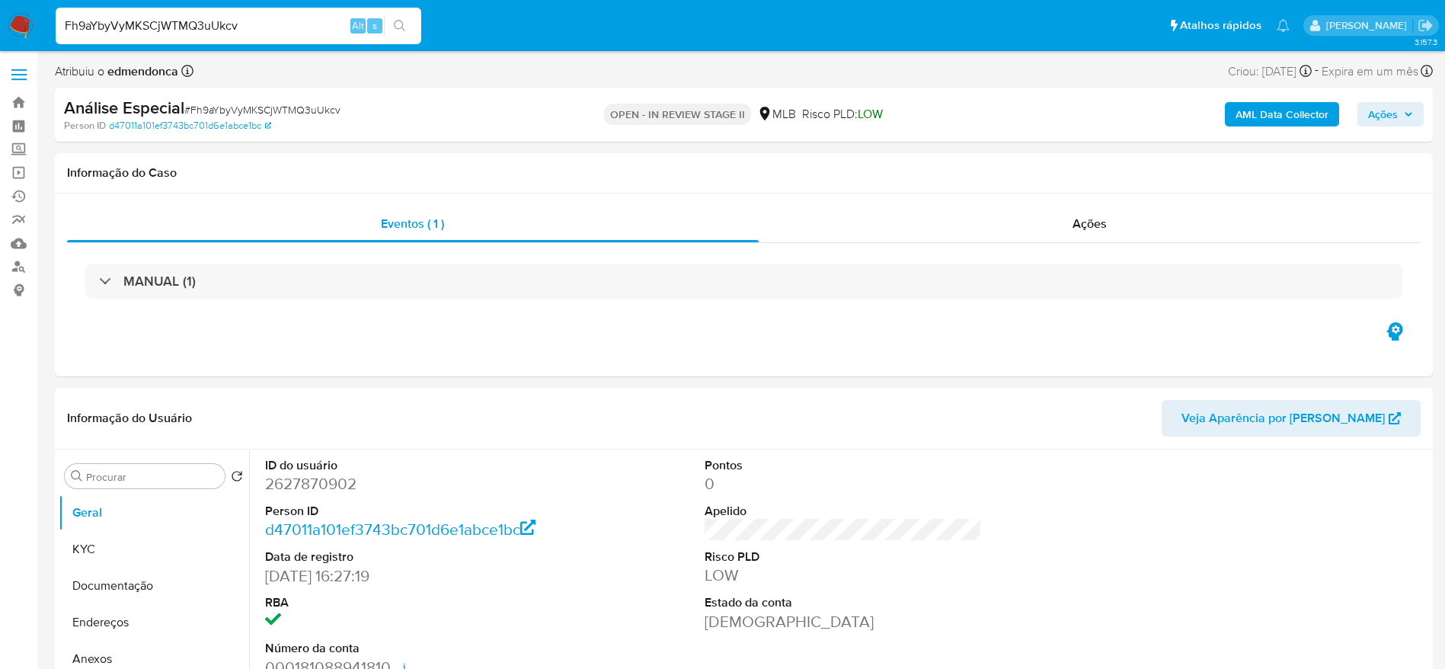
select select "10"
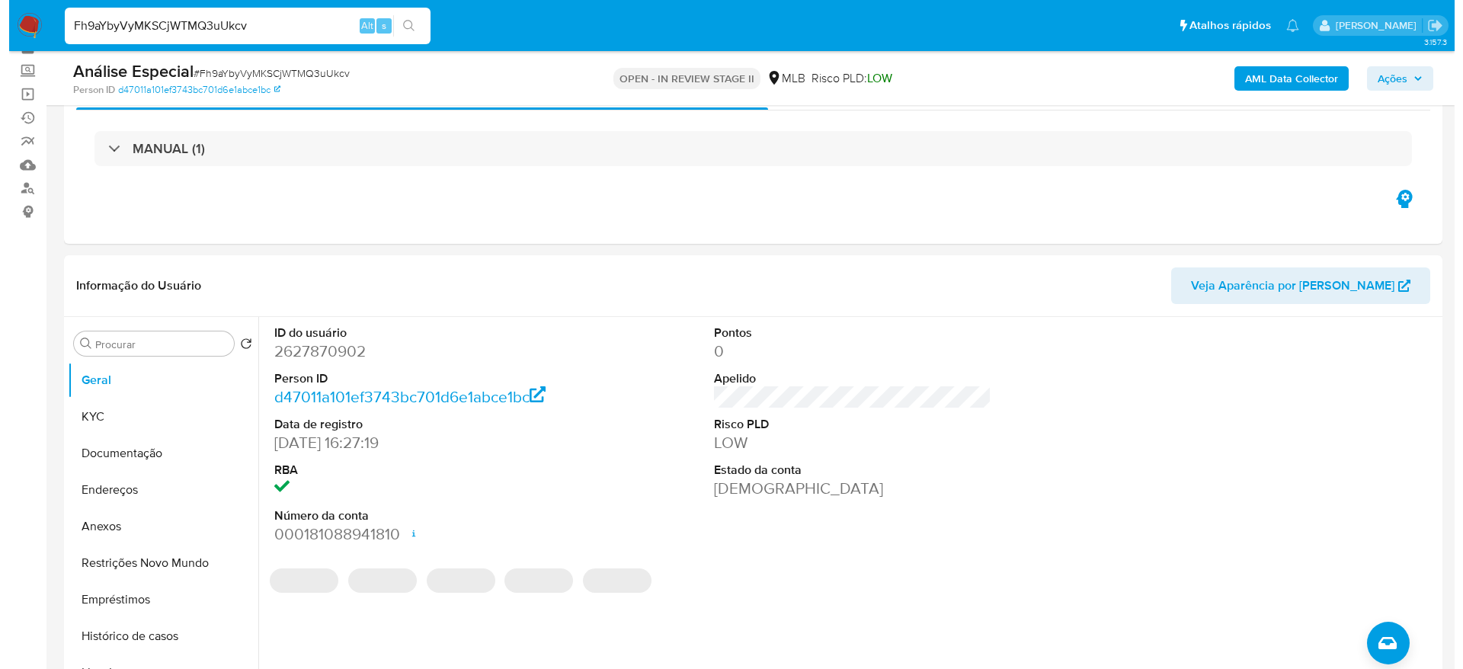
scroll to position [114, 0]
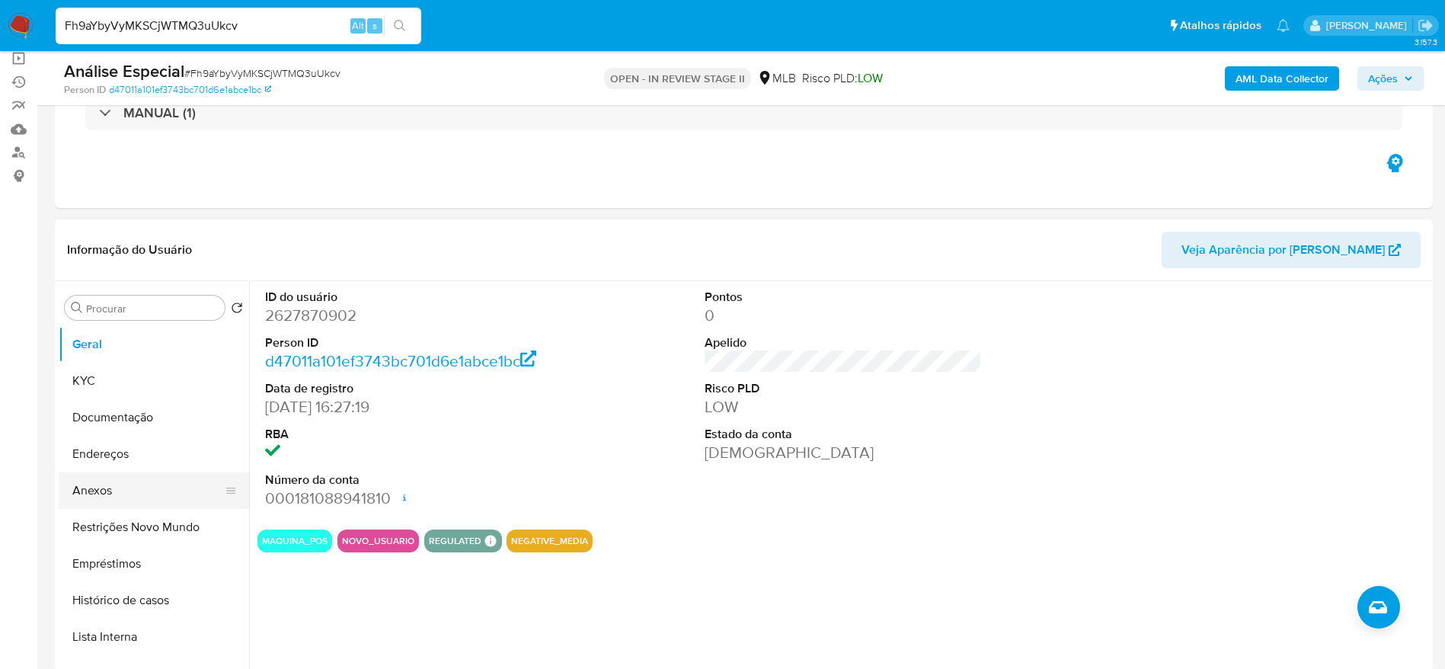
click at [120, 492] on button "Anexos" at bounding box center [148, 490] width 178 height 37
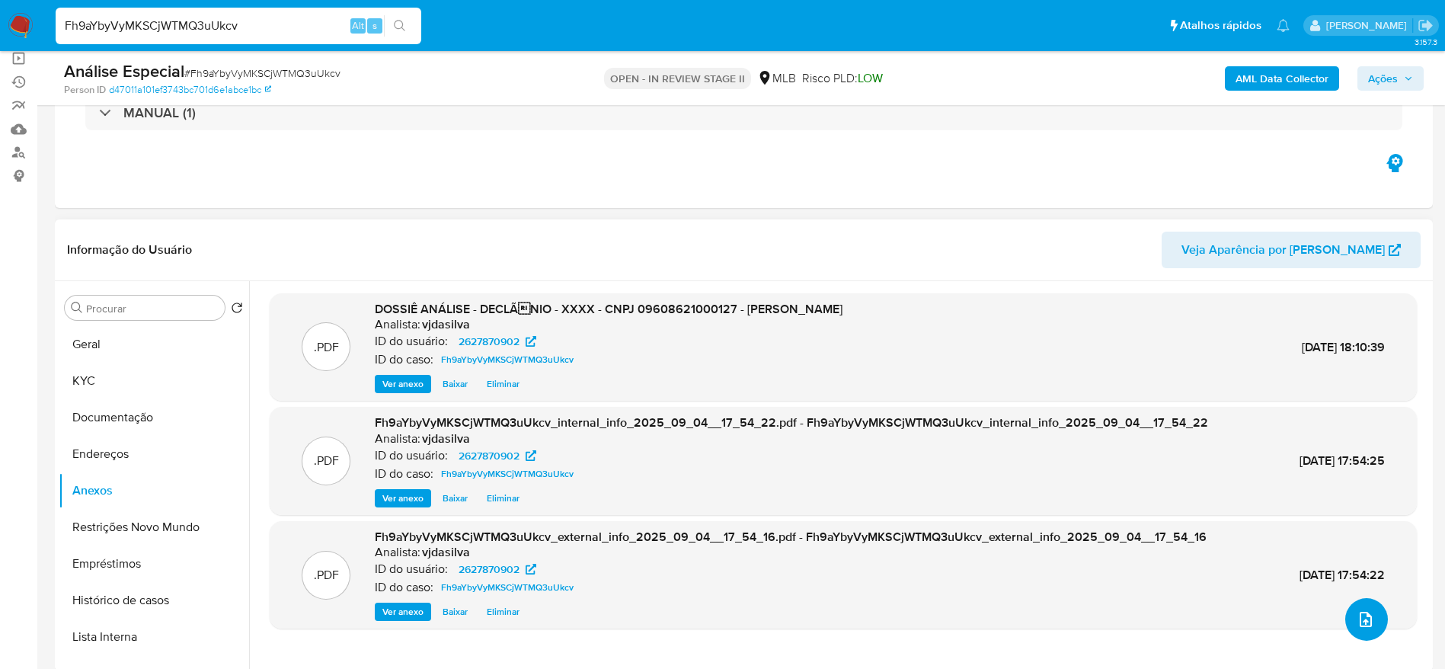
click at [1363, 610] on icon "upload-file" at bounding box center [1366, 619] width 18 height 18
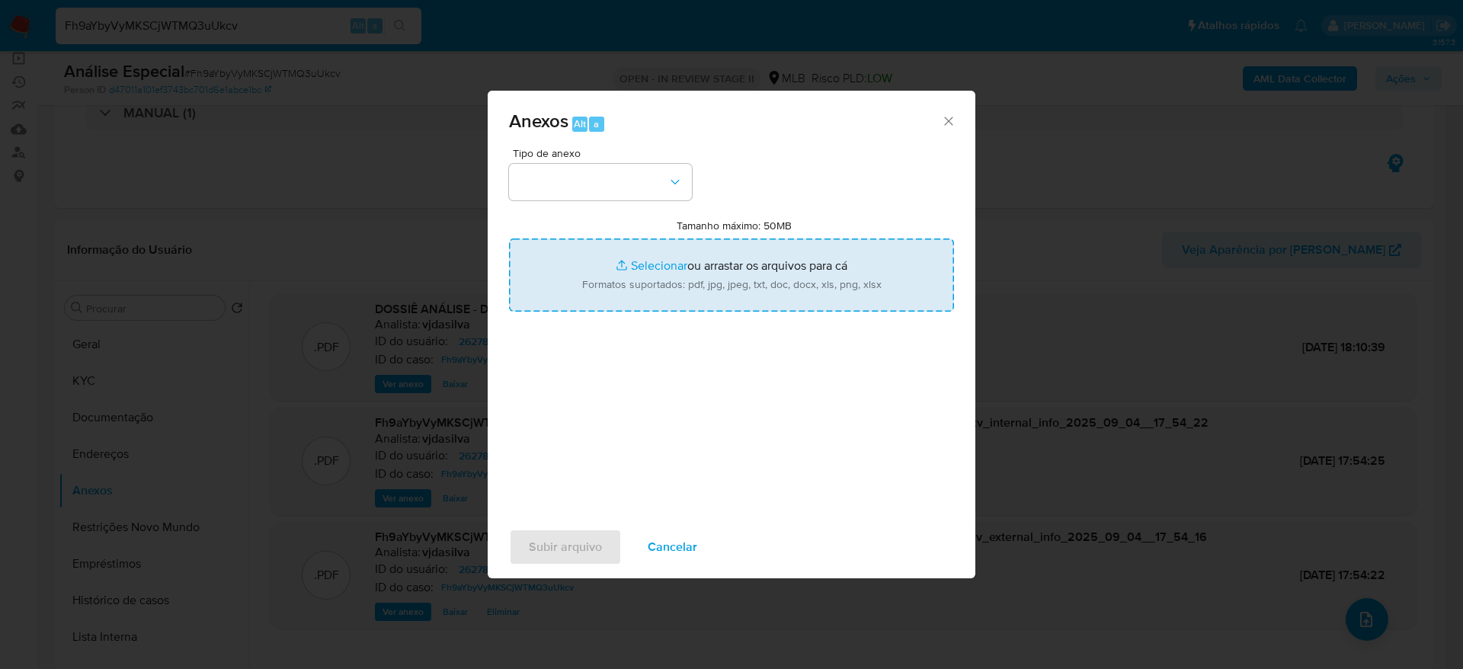
type input "C:\fakepath\DECLÍNIO - CNPJ 09608621000127 - JOSE MENDES DE AMORIM.pdf"
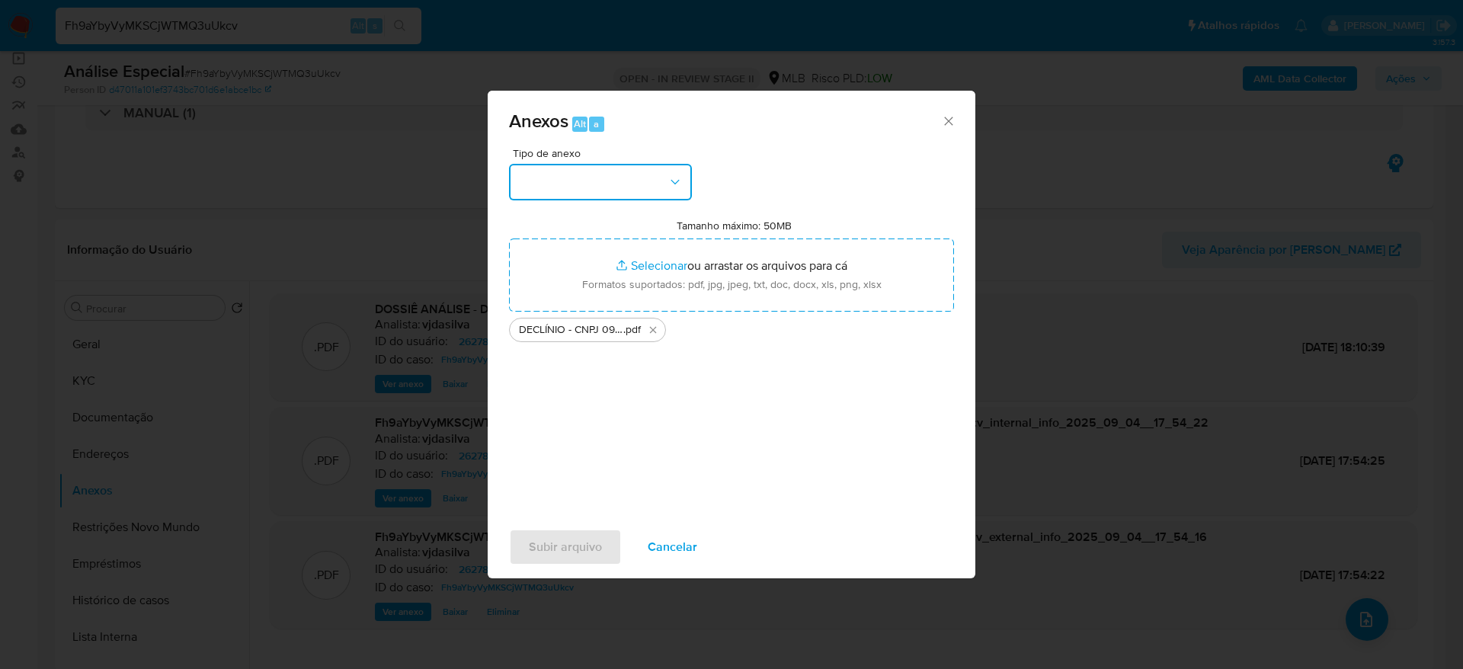
click at [663, 183] on button "button" at bounding box center [600, 182] width 183 height 37
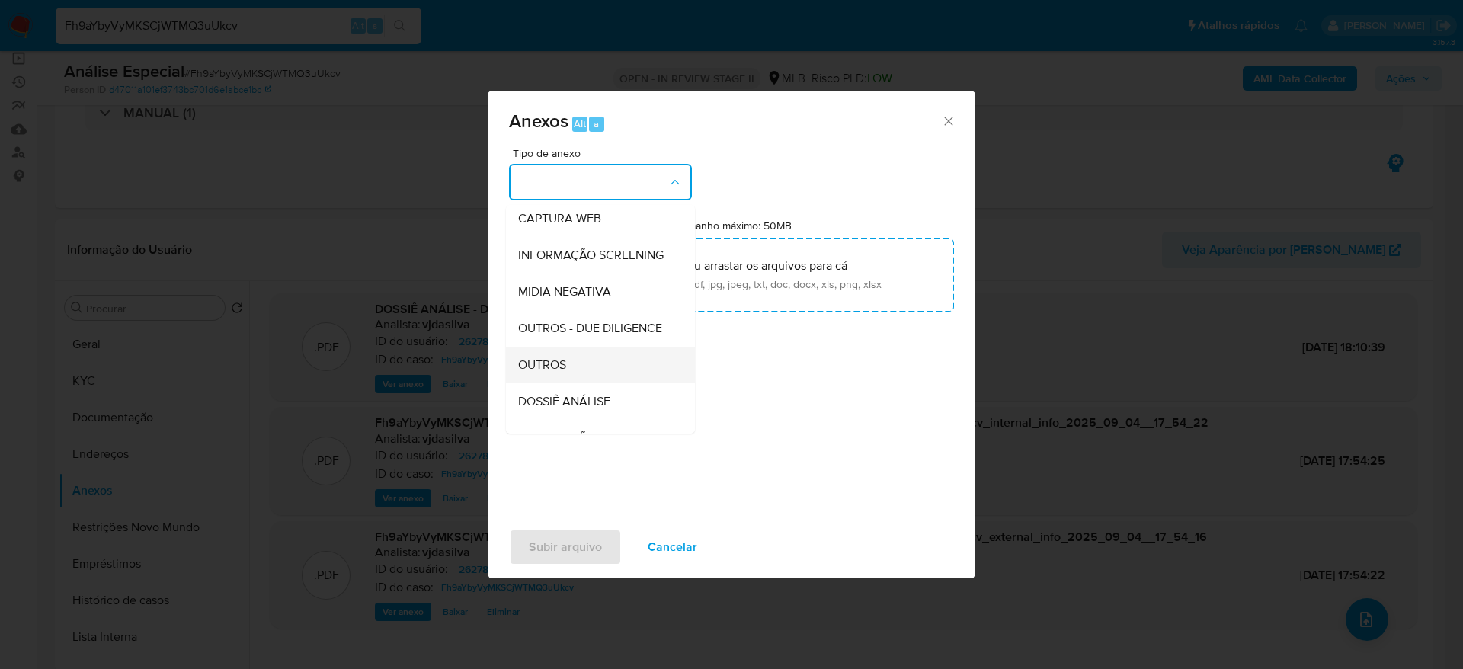
click at [568, 383] on div "OUTROS" at bounding box center [595, 365] width 155 height 37
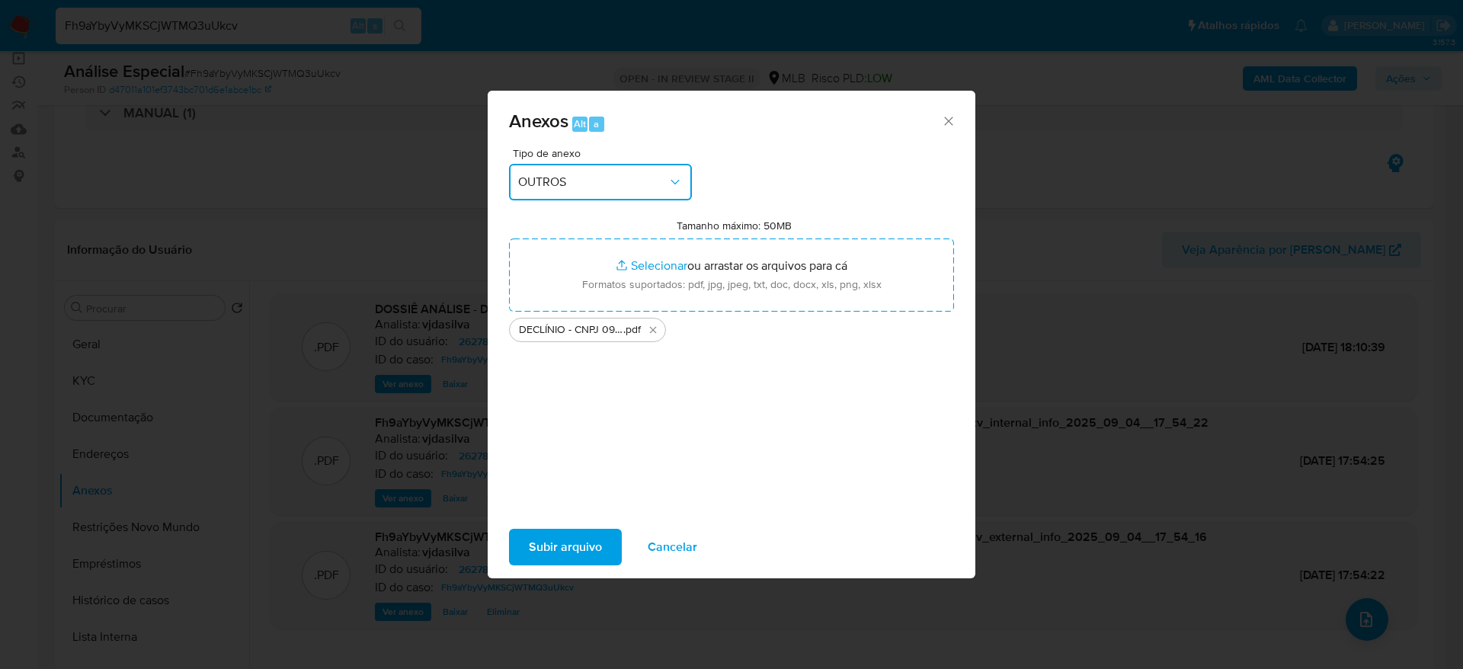
click at [625, 164] on button "OUTROS" at bounding box center [600, 182] width 183 height 37
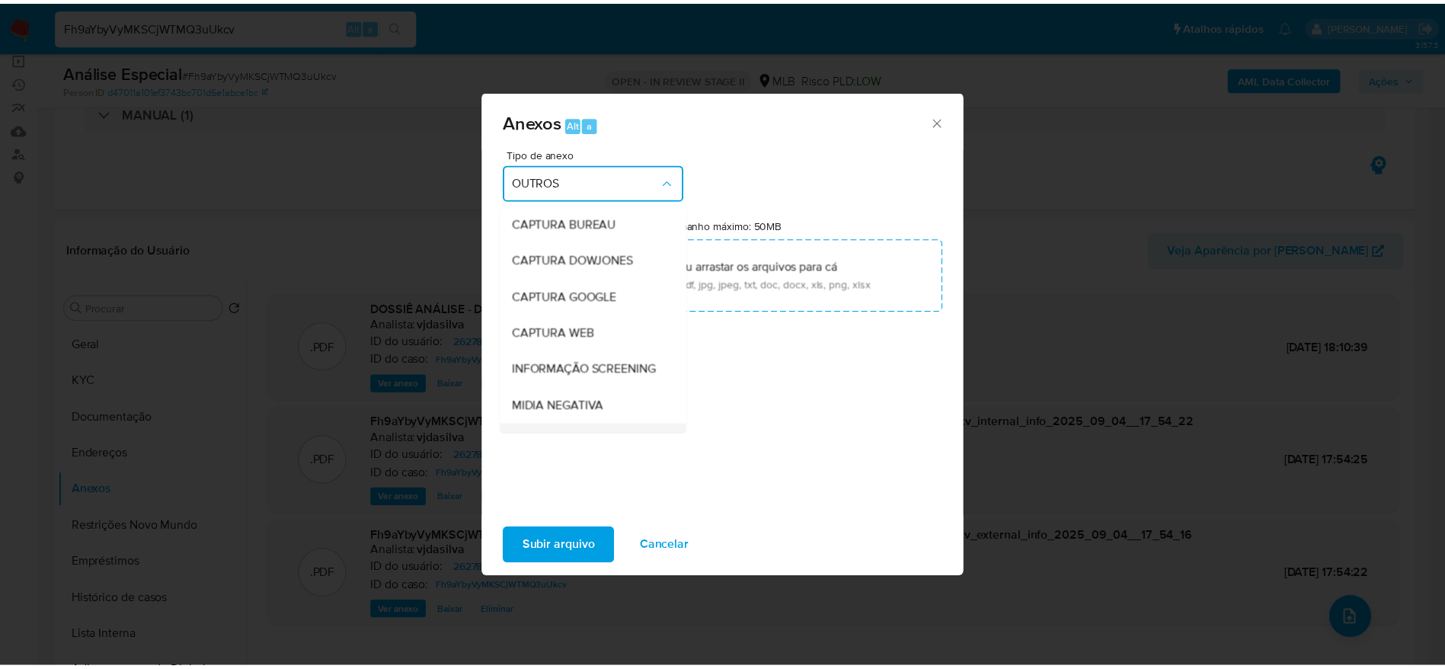
scroll to position [190, 0]
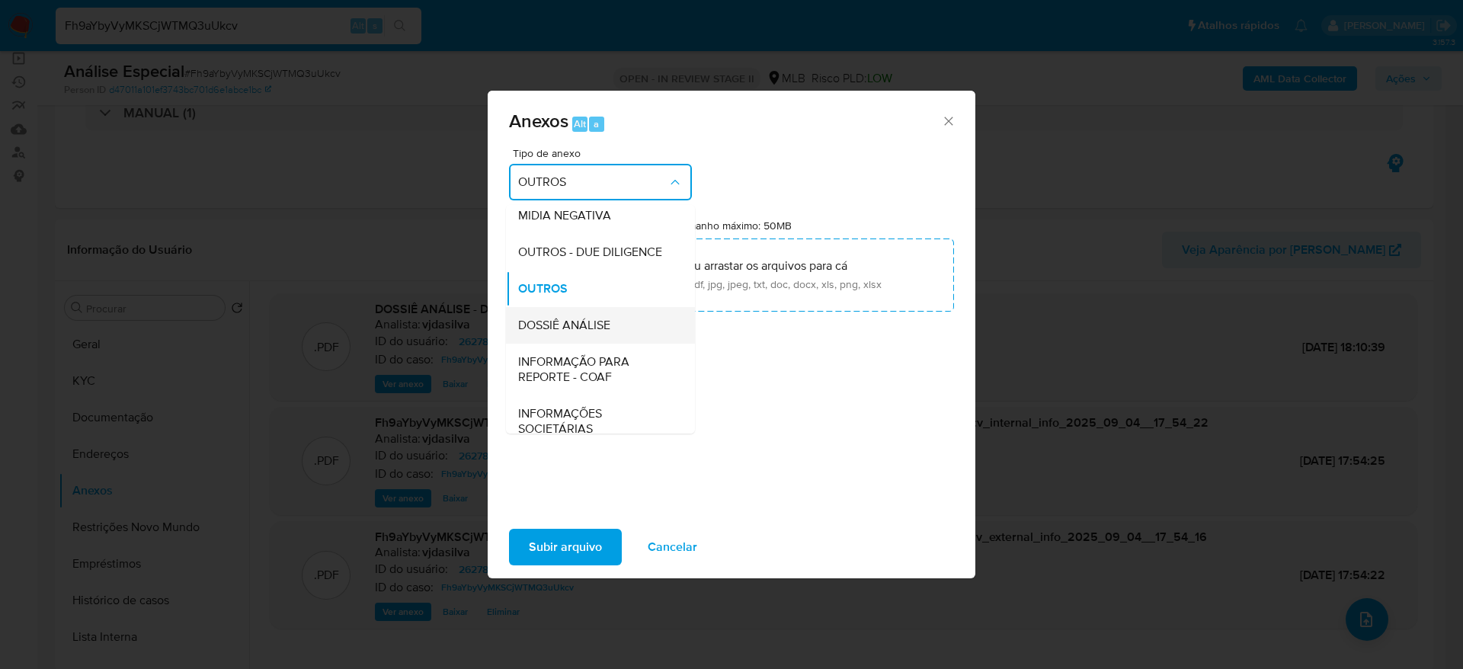
click at [598, 333] on span "DOSSIÊ ANÁLISE" at bounding box center [564, 325] width 92 height 15
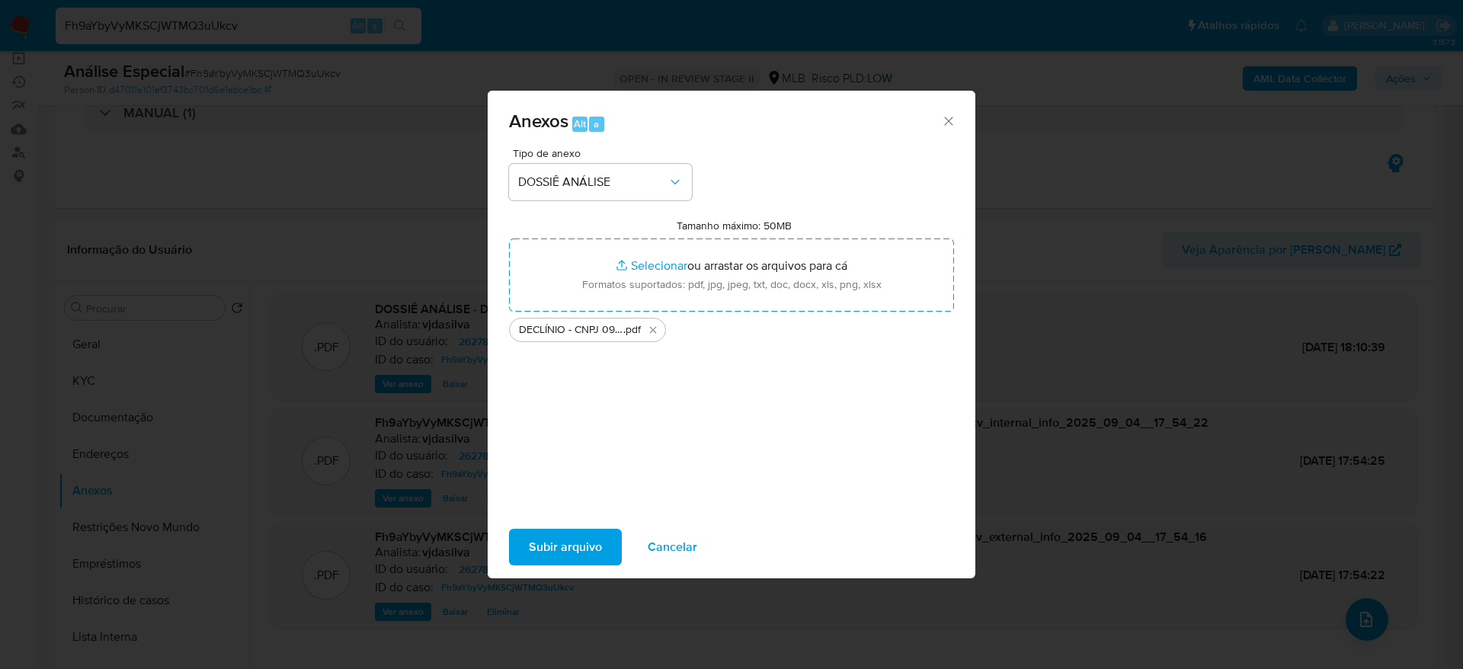
click at [571, 536] on span "Subir arquivo" at bounding box center [565, 547] width 73 height 34
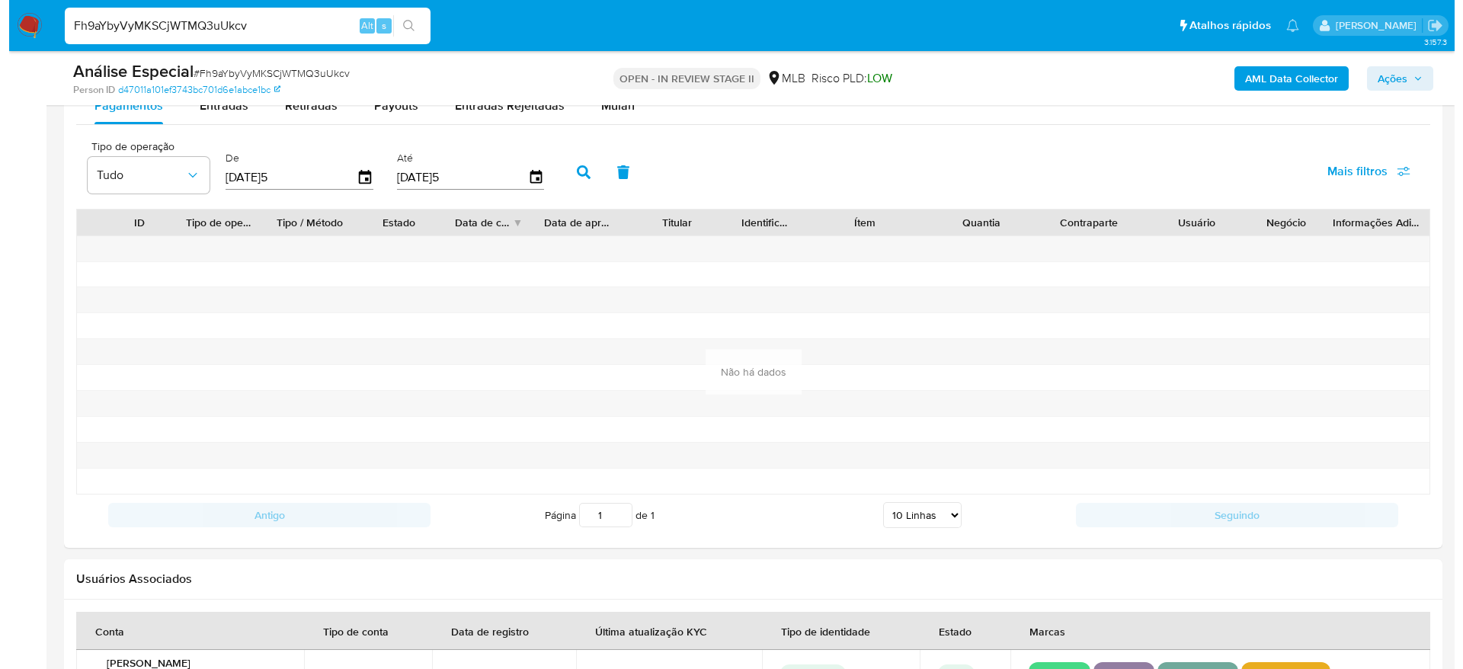
scroll to position [2171, 0]
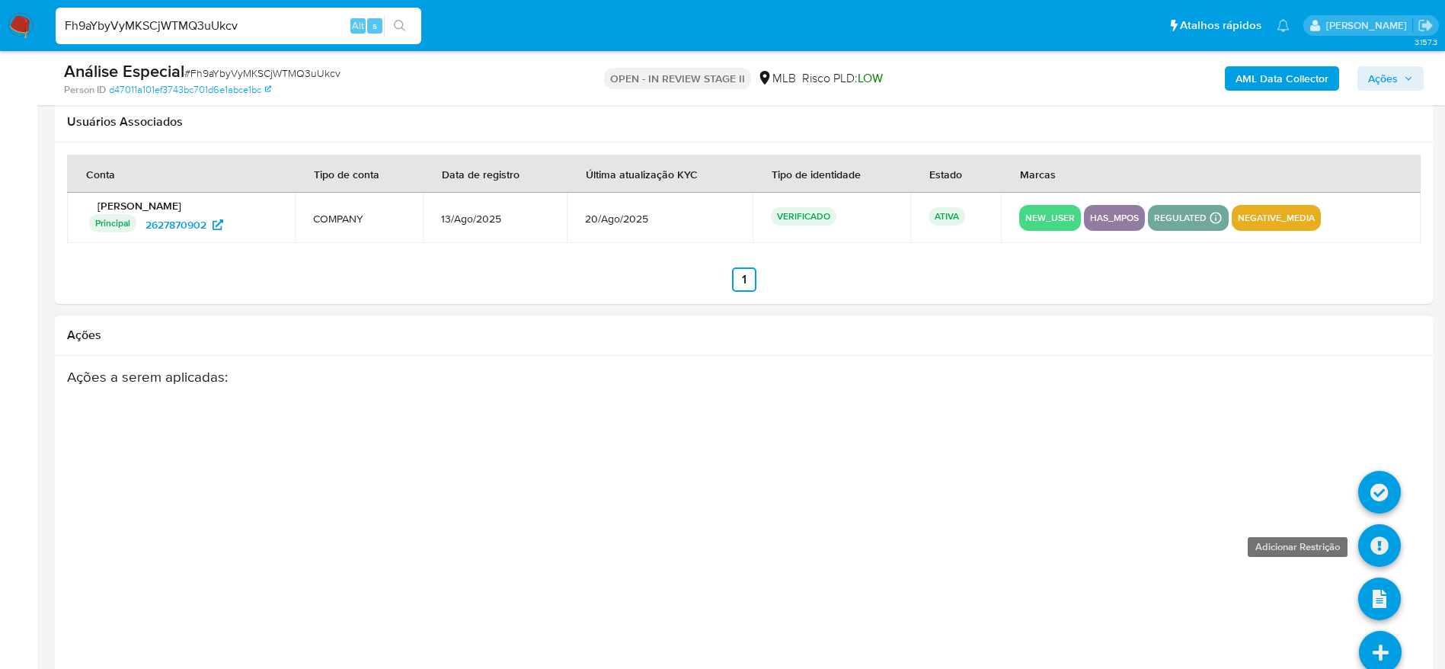
click at [1378, 549] on icon at bounding box center [1379, 545] width 43 height 43
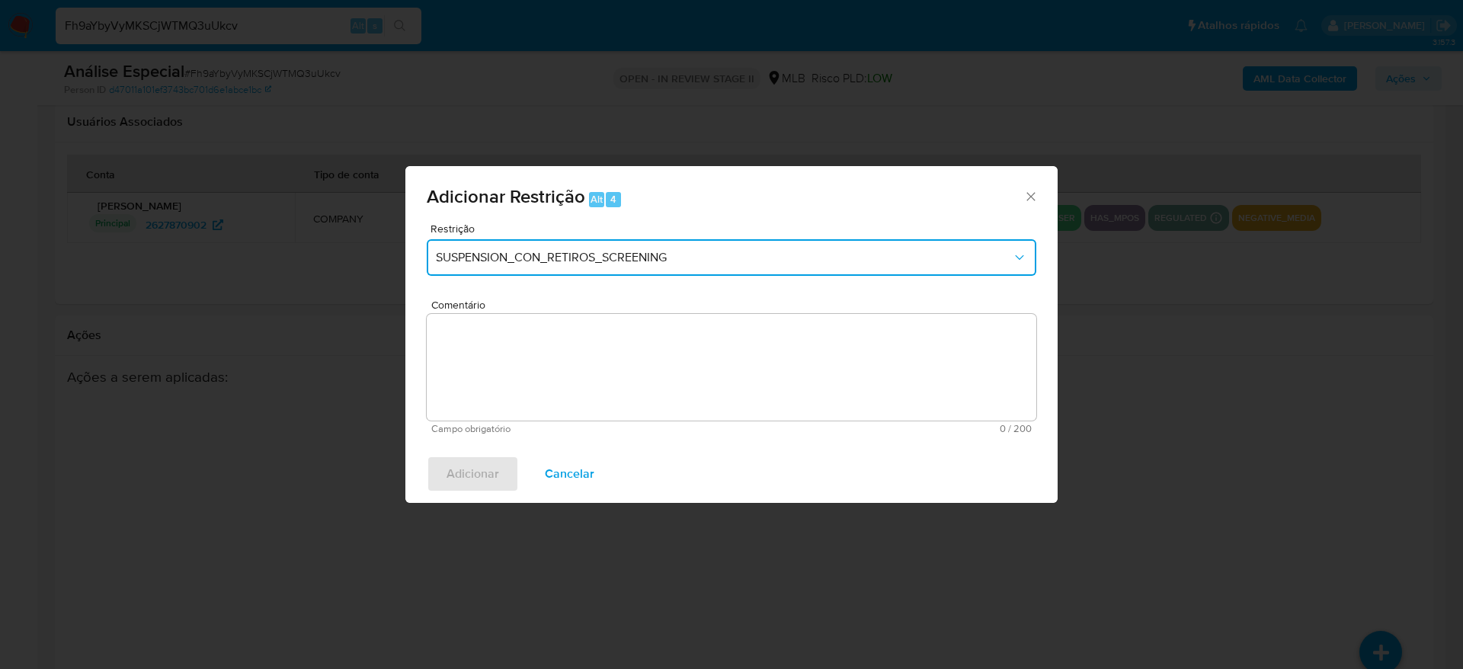
click at [614, 251] on span "SUSPENSION_CON_RETIROS_SCREENING" at bounding box center [724, 257] width 576 height 15
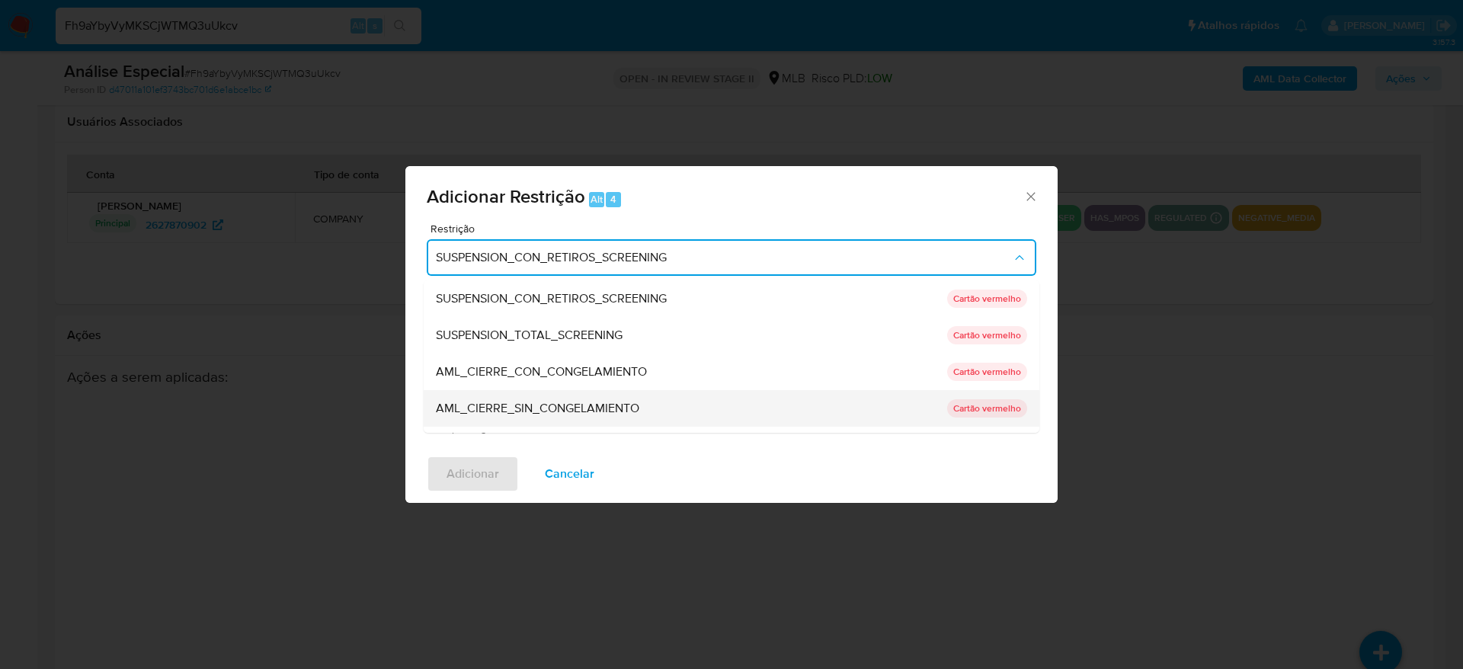
click at [545, 408] on span "AML_CIERRE_SIN_CONGELAMIENTO" at bounding box center [537, 408] width 203 height 15
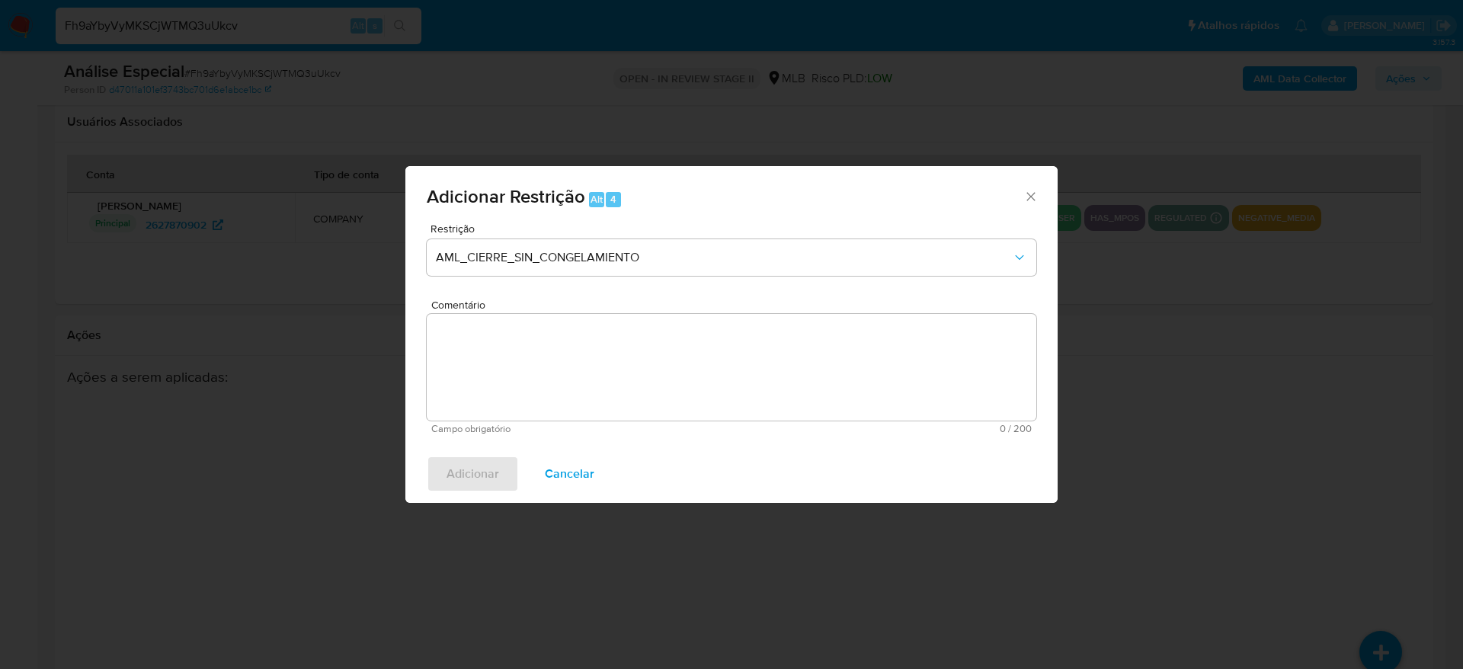
click at [565, 392] on textarea "Comentário" at bounding box center [732, 367] width 610 height 107
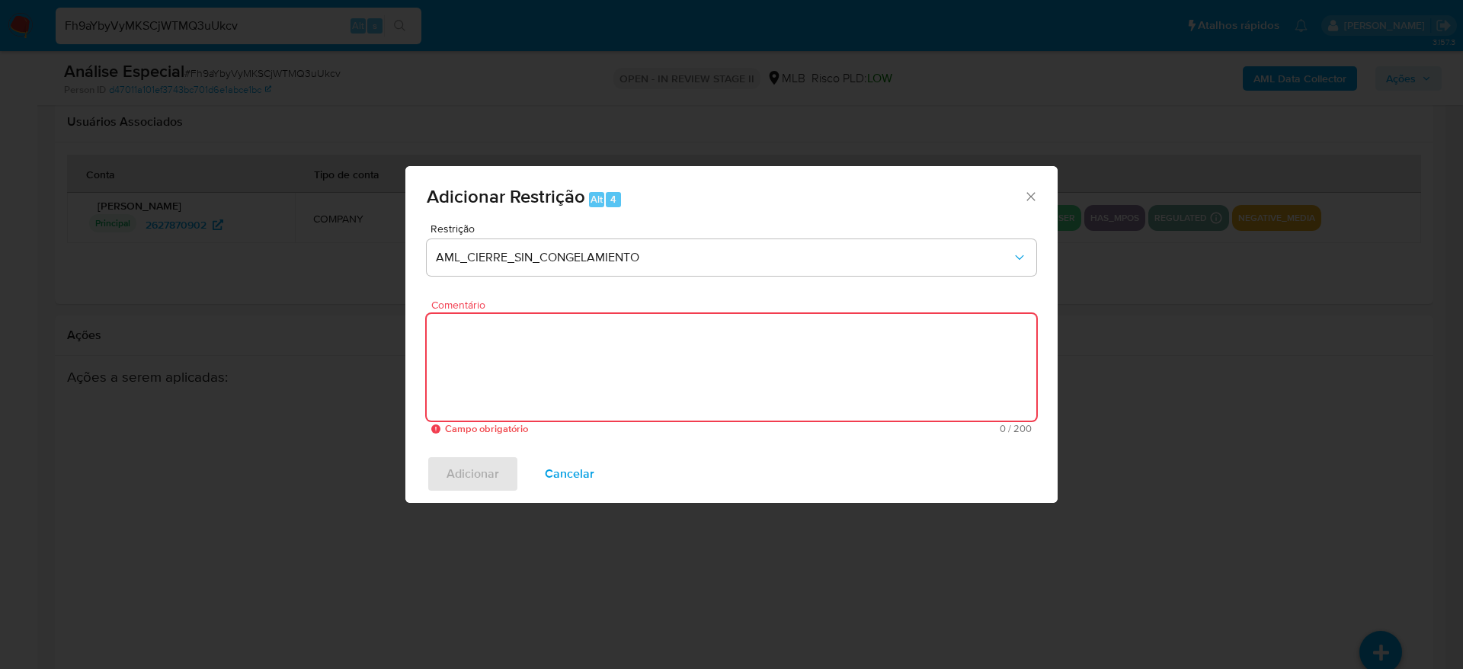
click at [702, 376] on textarea "Comentário" at bounding box center [732, 367] width 610 height 107
paste textarea "Deliberação para encerrar o relacionamento. NÃO INFORMAR AO USUÁRIO QUE SE TRAT…"
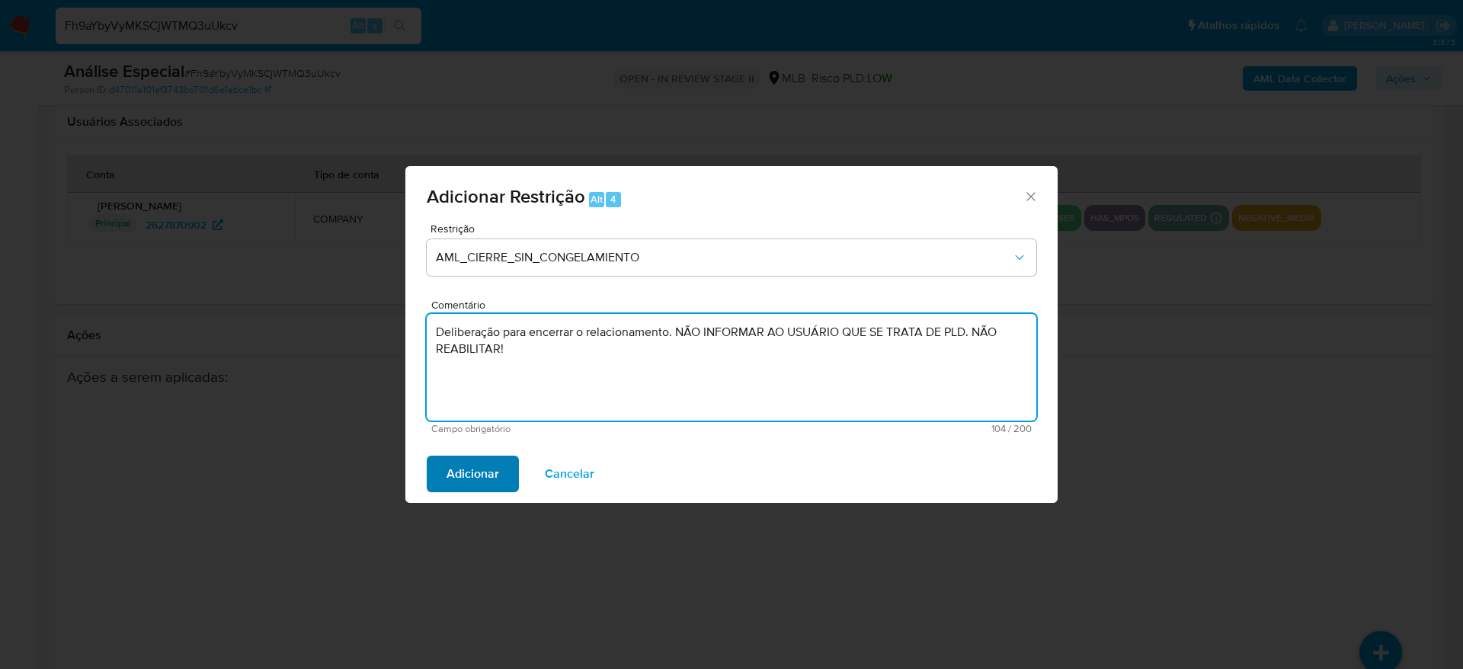
type textarea "Deliberação para encerrar o relacionamento. NÃO INFORMAR AO USUÁRIO QUE SE TRAT…"
click at [472, 472] on span "Adicionar" at bounding box center [472, 474] width 53 height 34
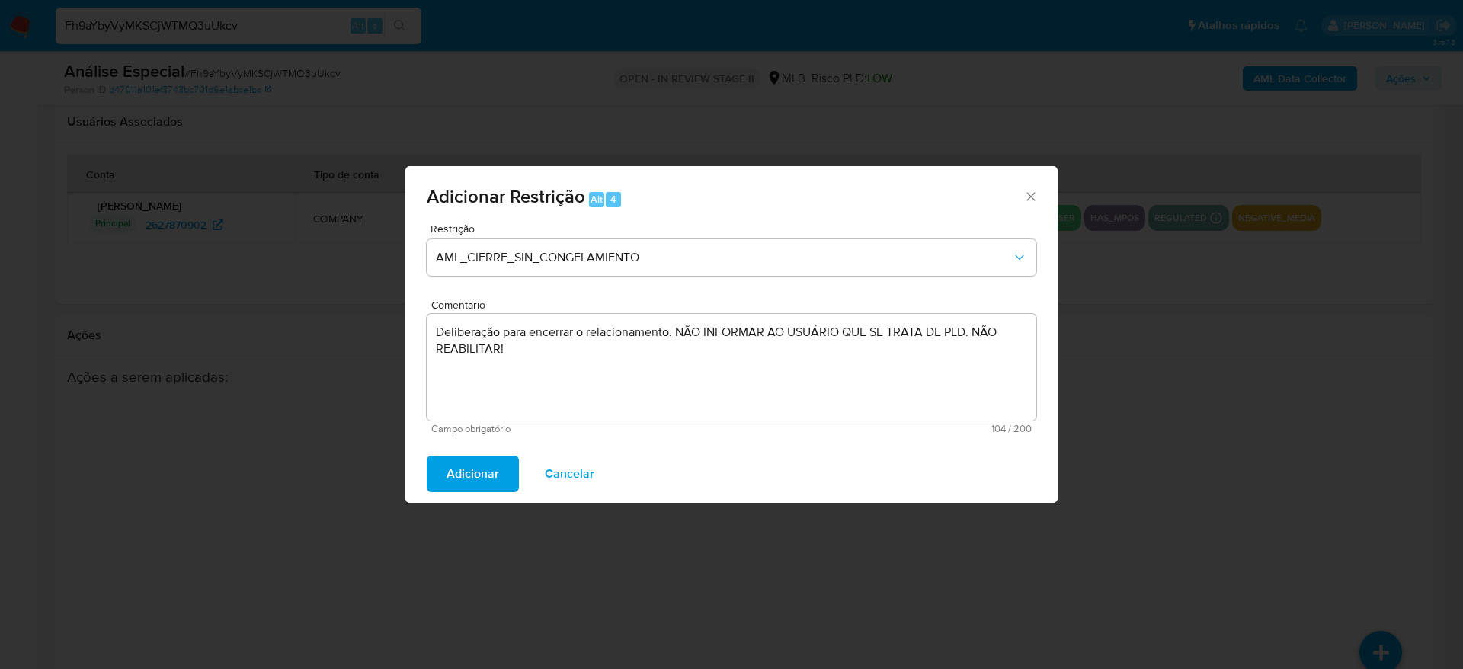
click at [462, 470] on span "Adicionar" at bounding box center [472, 474] width 53 height 34
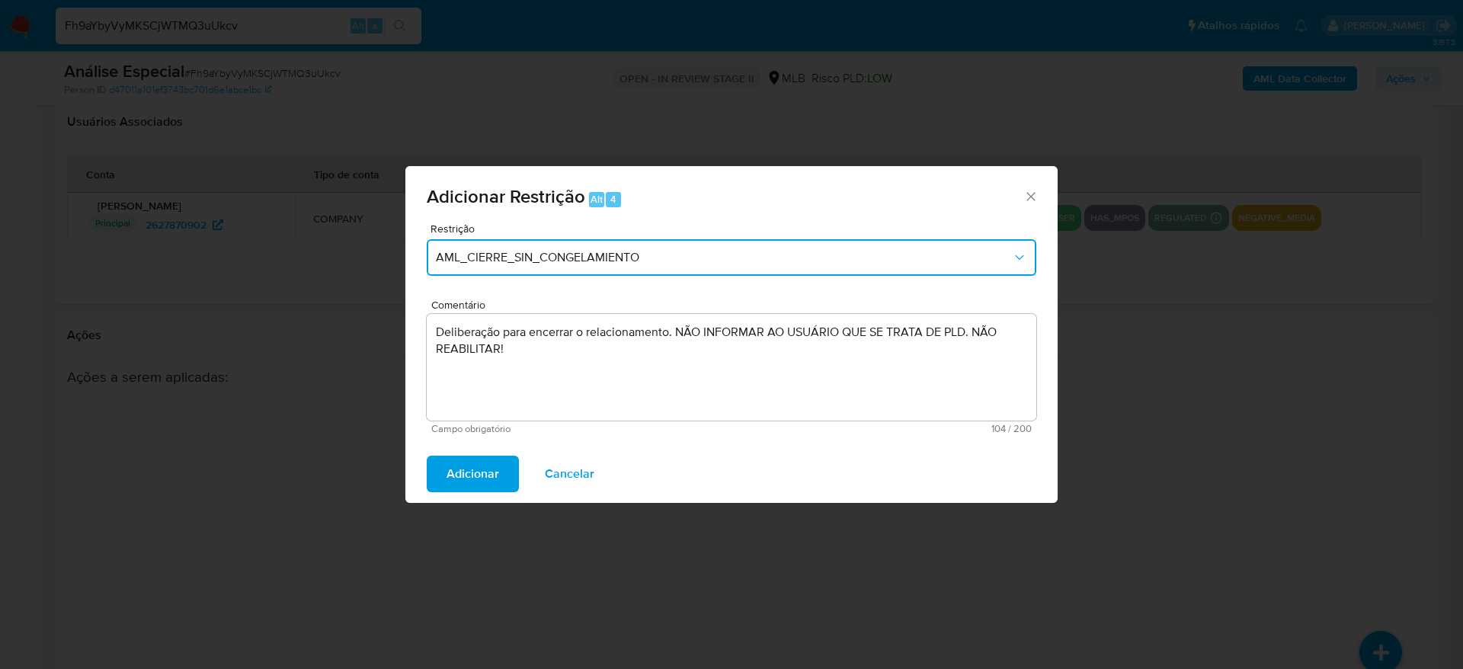
click at [545, 269] on button "AML_CIERRE_SIN_CONGELAMIENTO" at bounding box center [732, 257] width 610 height 37
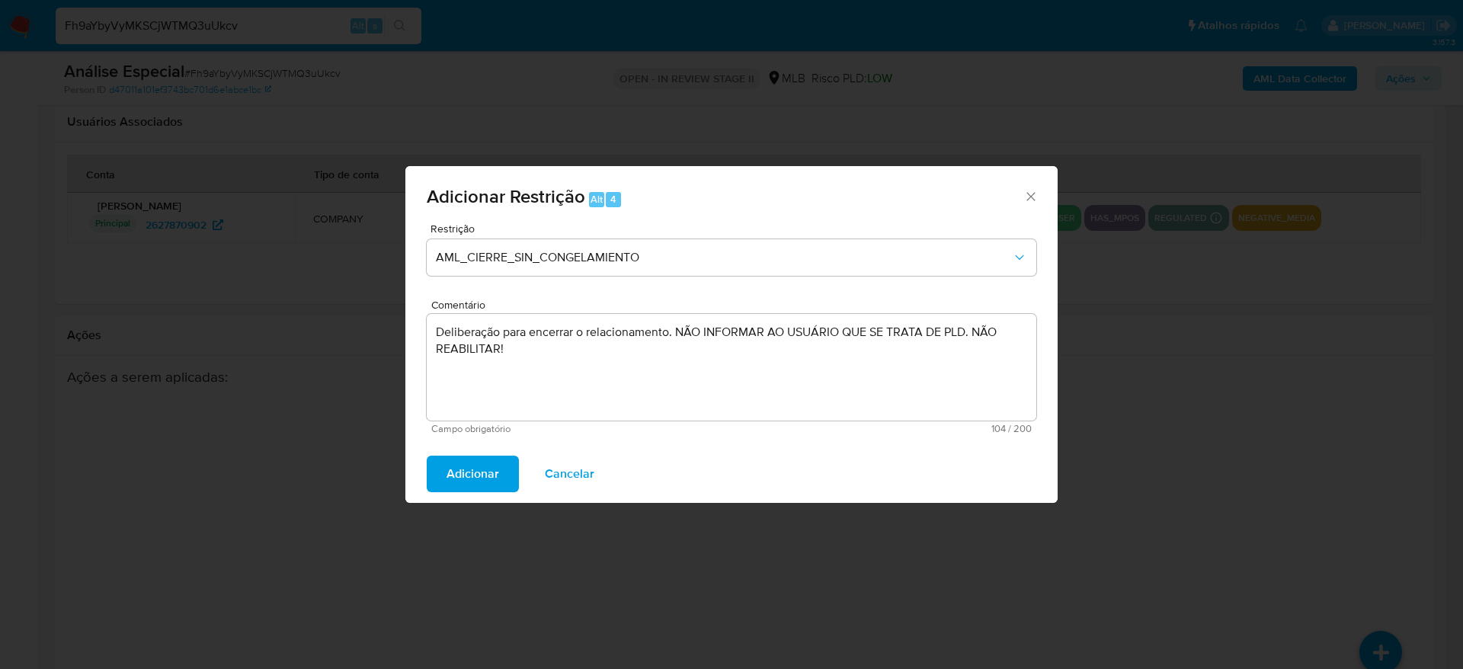
click at [668, 470] on div "Adicionar Cancelar" at bounding box center [731, 474] width 652 height 58
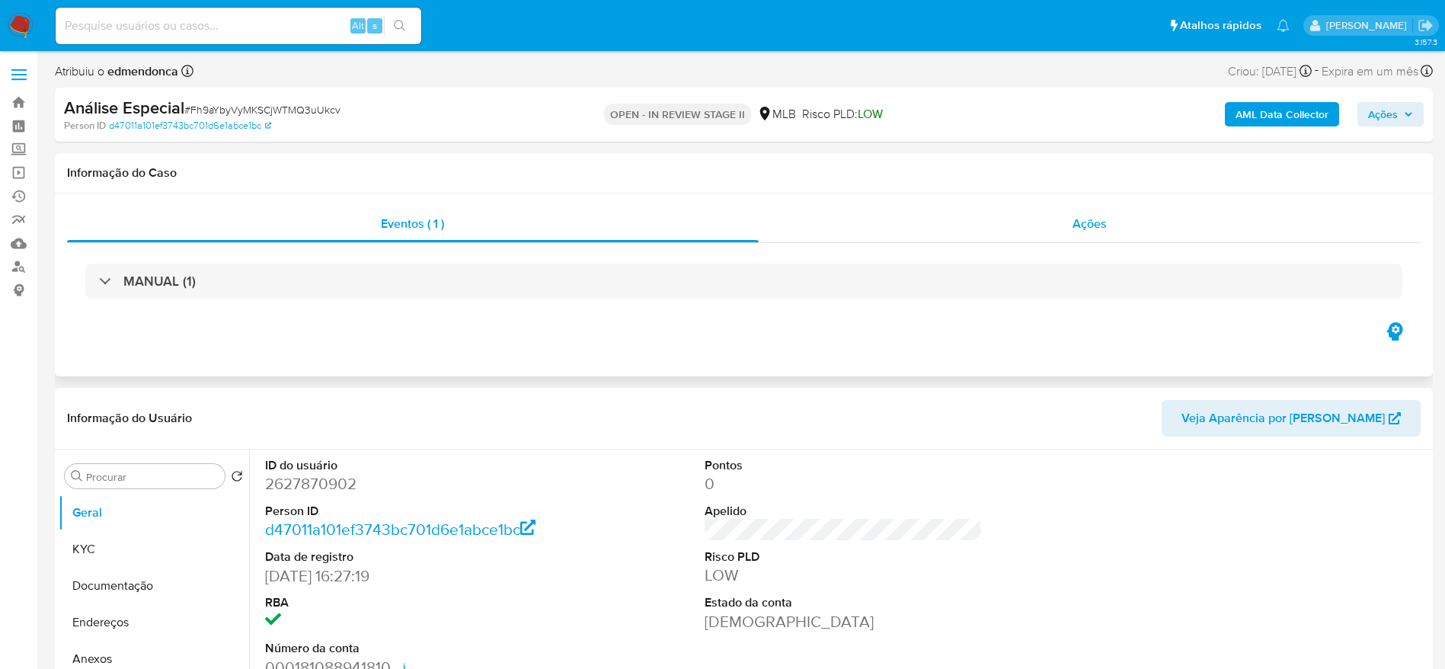
select select "10"
click at [1077, 217] on span "Ações" at bounding box center [1090, 224] width 34 height 18
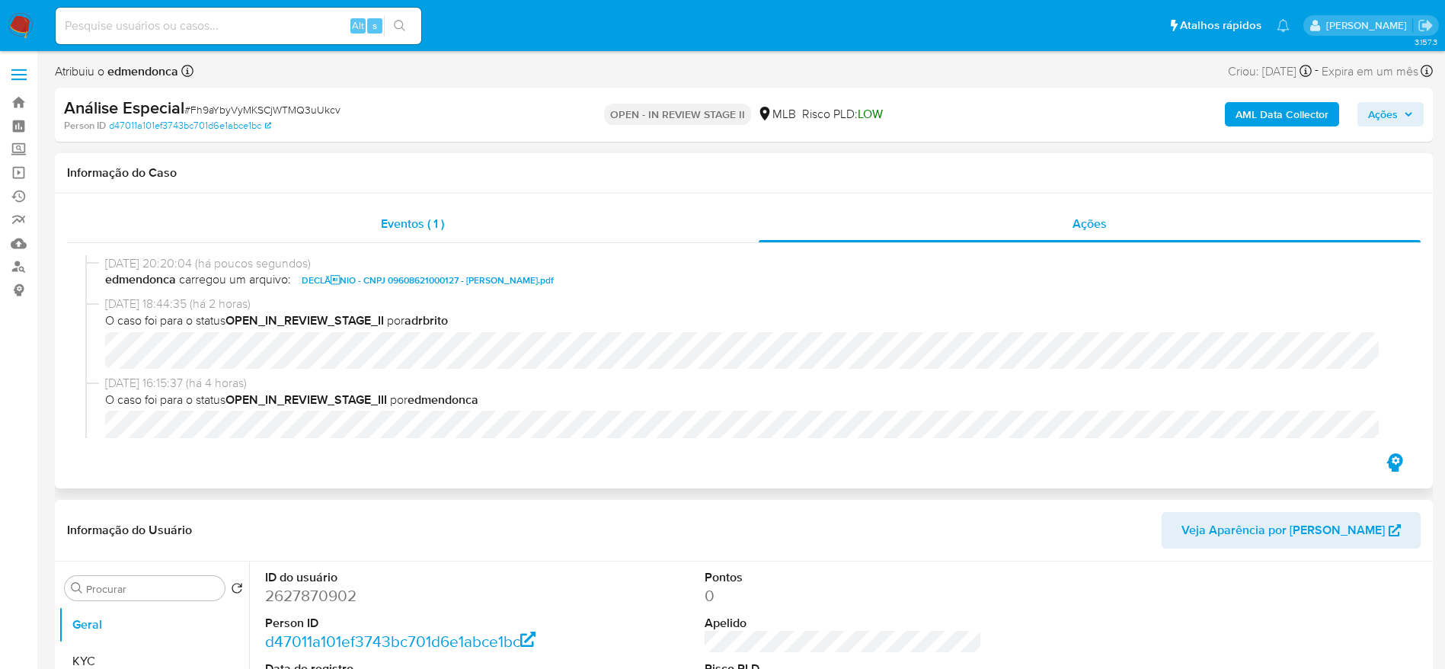
click at [426, 225] on span "Eventos ( 1 )" at bounding box center [412, 224] width 63 height 18
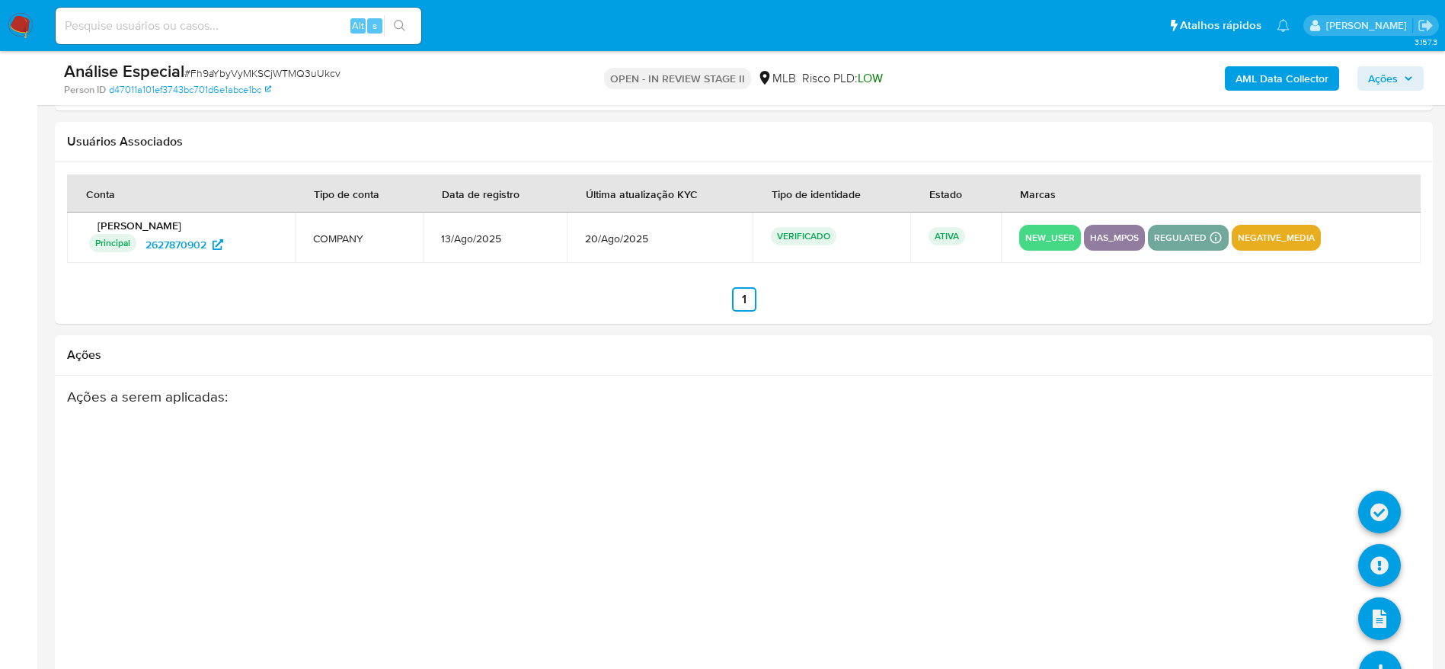
scroll to position [2216, 0]
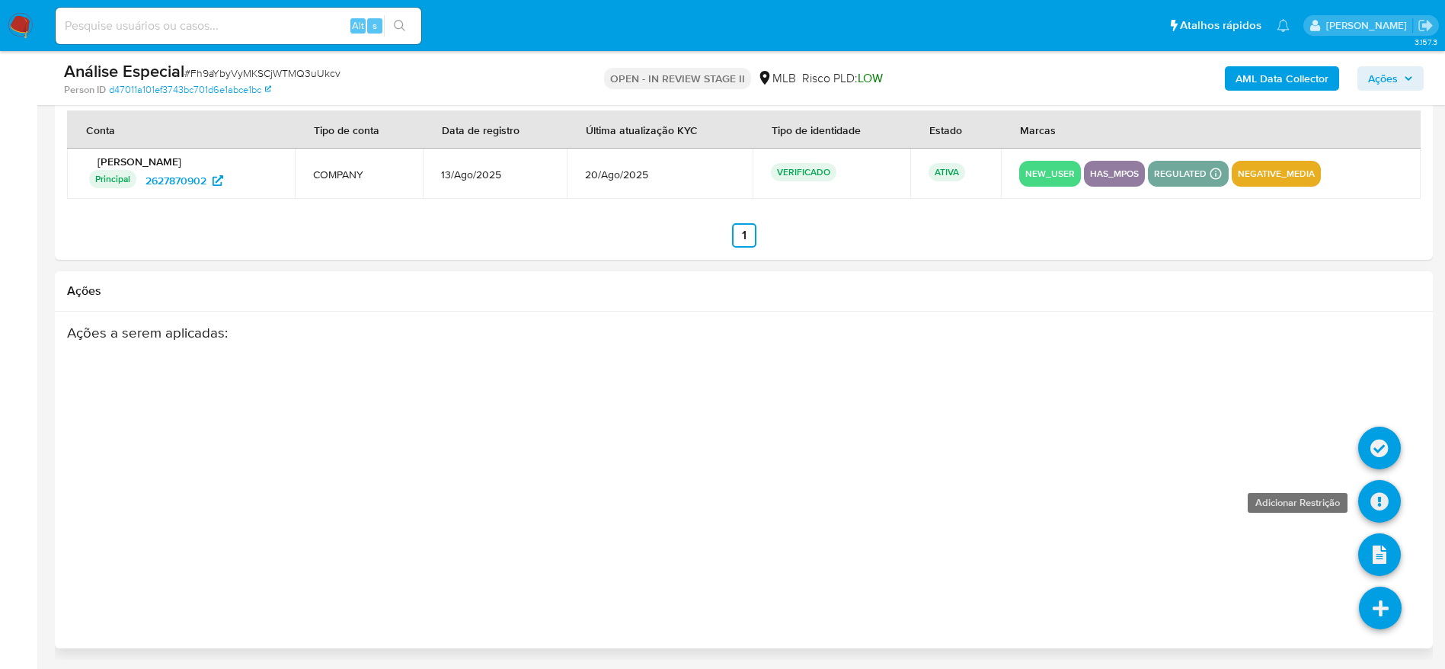
click at [1372, 498] on icon at bounding box center [1379, 501] width 43 height 43
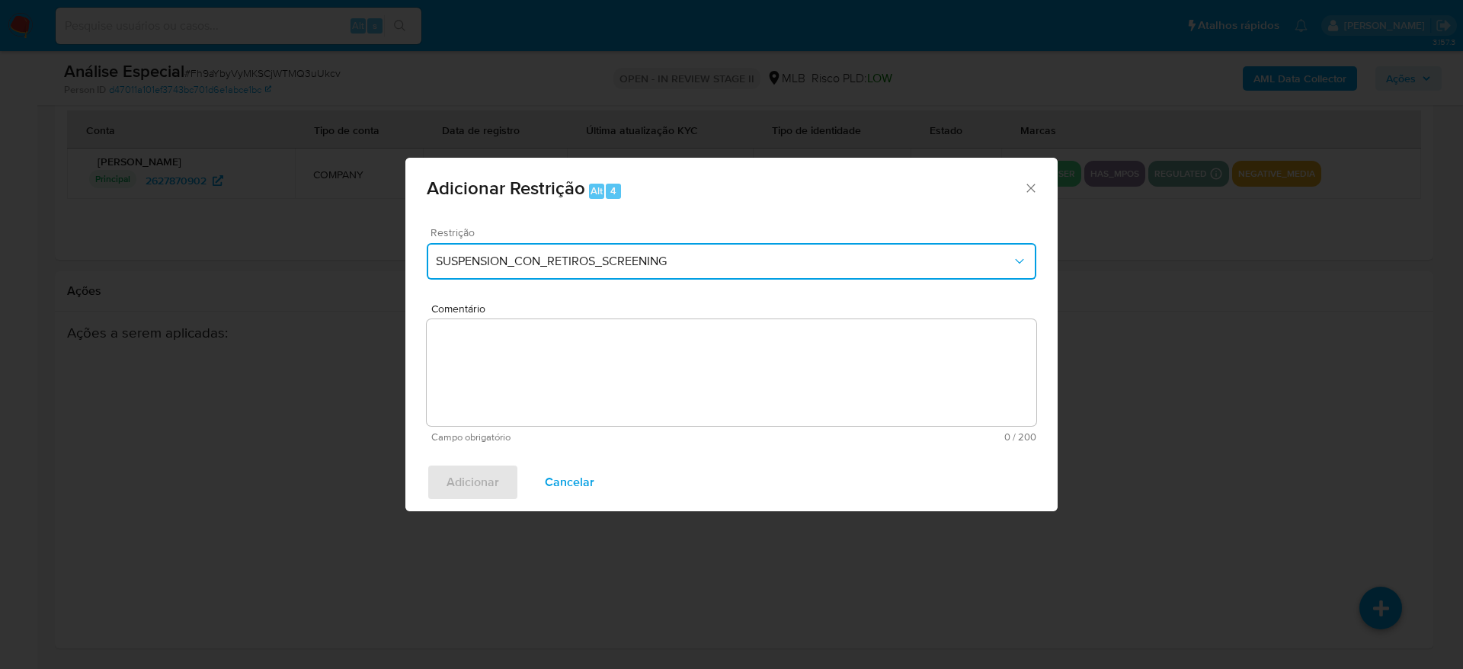
click at [662, 269] on button "SUSPENSION_CON_RETIROS_SCREENING" at bounding box center [732, 261] width 610 height 37
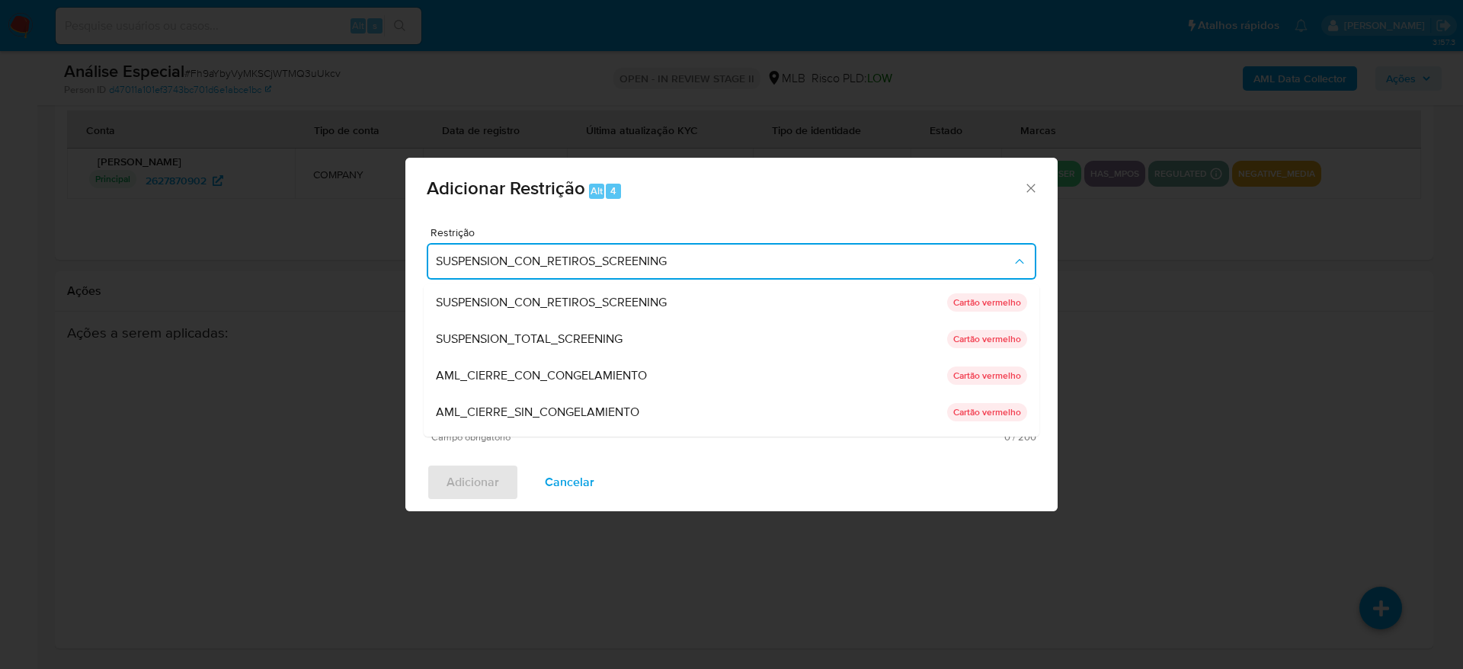
click at [486, 415] on span "AML_CIERRE_SIN_CONGELAMIENTO" at bounding box center [537, 412] width 203 height 15
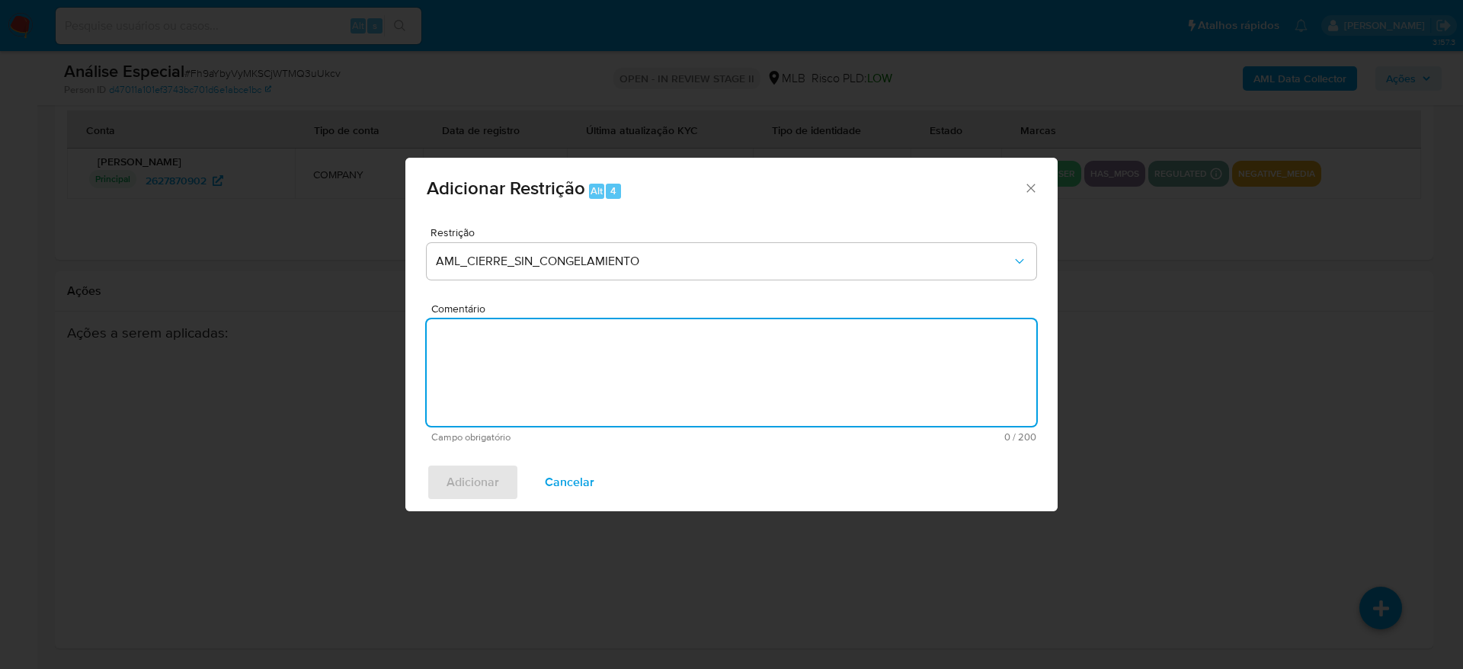
click at [504, 352] on textarea "Comentário" at bounding box center [732, 372] width 610 height 107
paste textarea "Deliberação para encerrar o relacionamento. NÃO INFORMAR AO USUÁRIO QUE SE TRAT…"
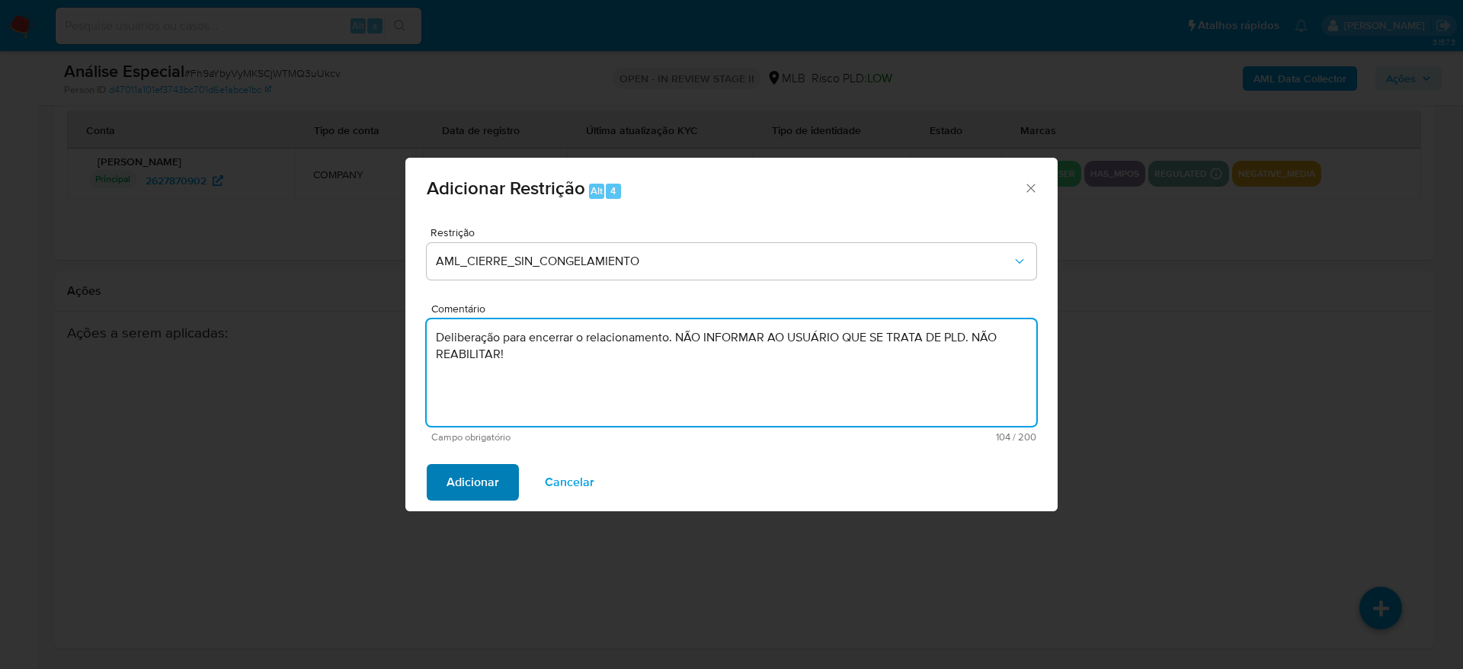
type textarea "Deliberação para encerrar o relacionamento. NÃO INFORMAR AO USUÁRIO QUE SE TRAT…"
click at [478, 484] on span "Adicionar" at bounding box center [472, 483] width 53 height 34
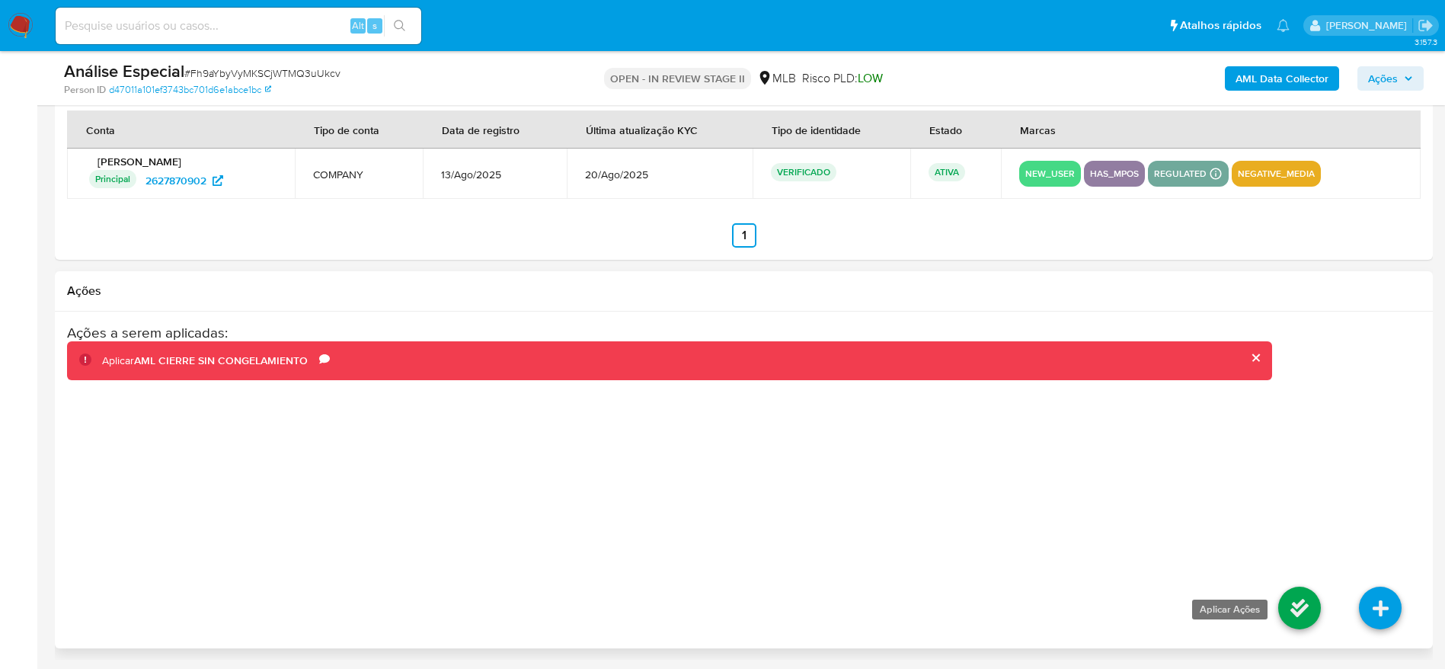
click at [1286, 611] on icon at bounding box center [1299, 608] width 43 height 43
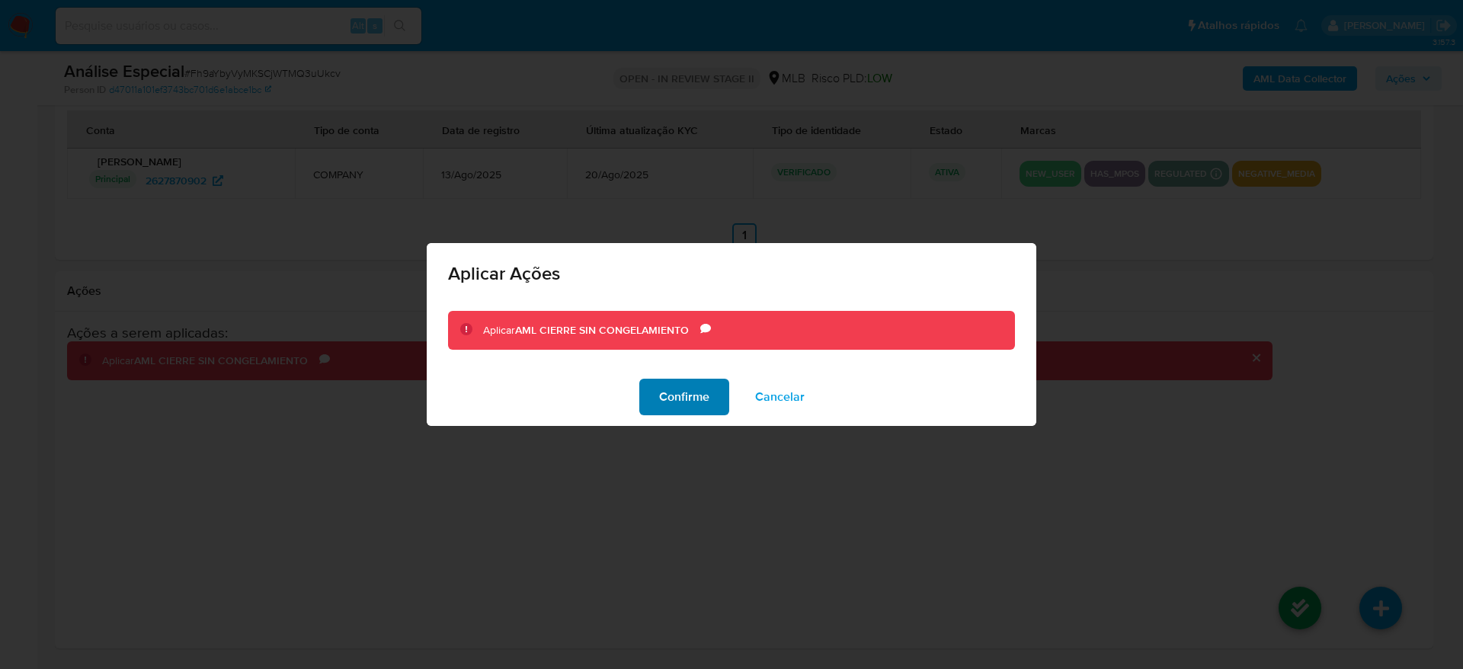
click at [680, 397] on span "Confirme" at bounding box center [684, 397] width 50 height 34
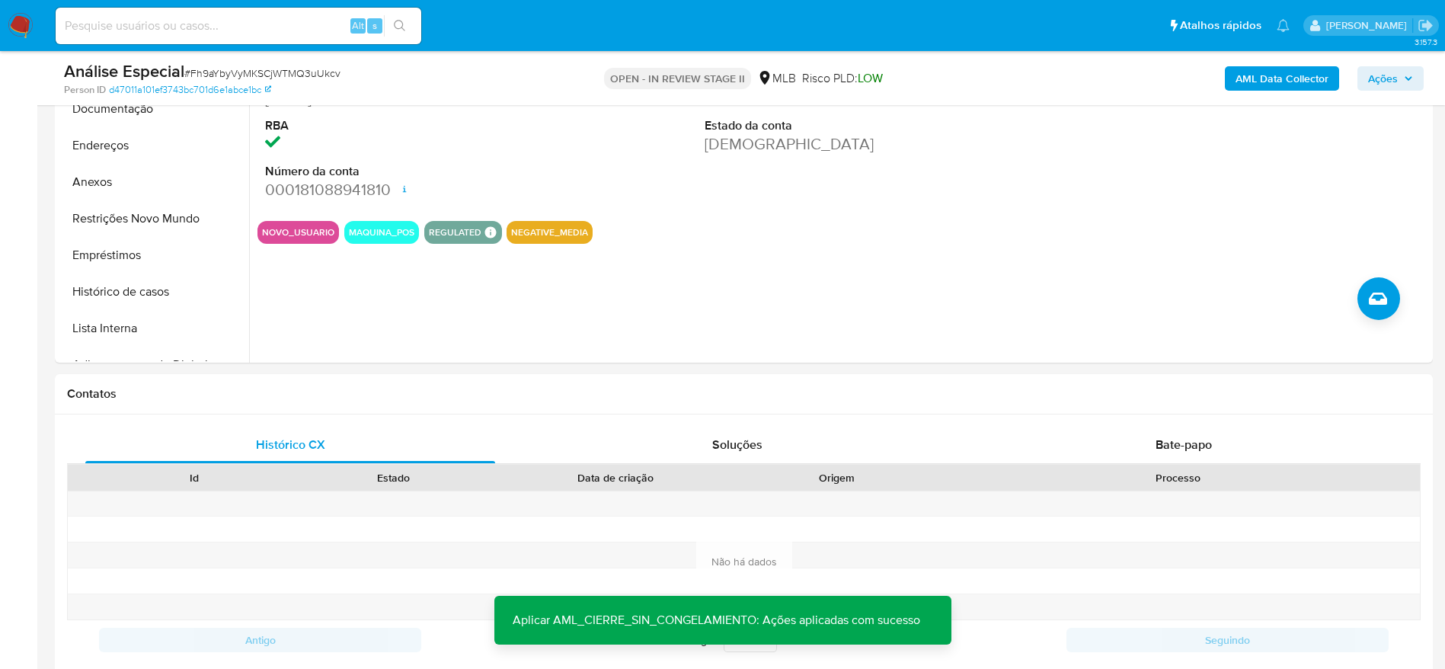
scroll to position [387, 0]
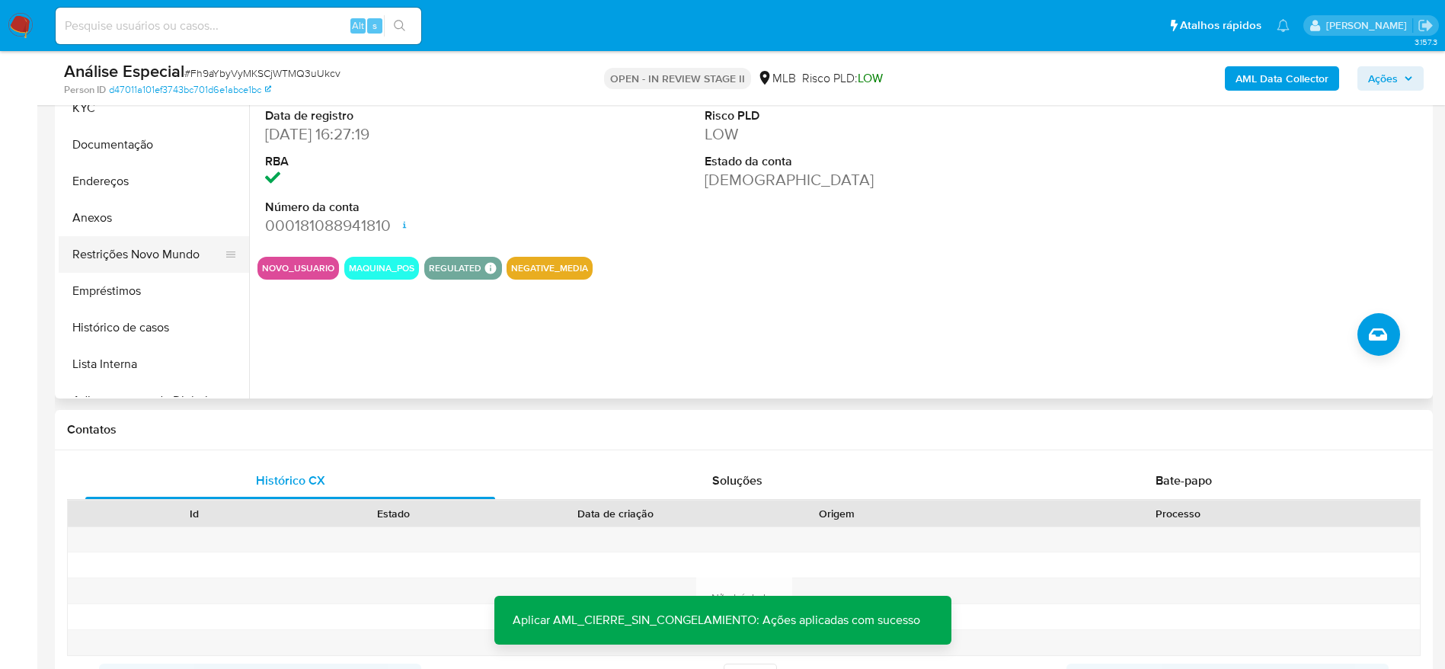
click at [120, 242] on button "Restrições Novo Mundo" at bounding box center [148, 254] width 178 height 37
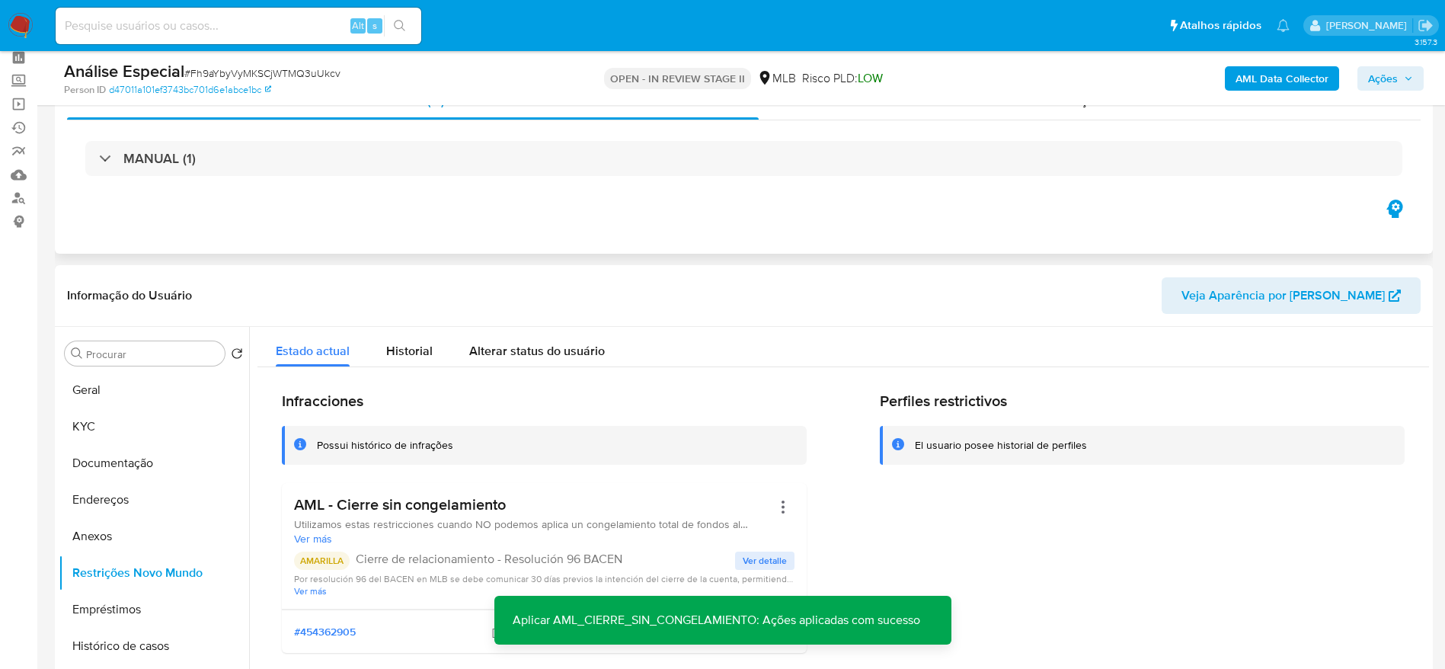
scroll to position [0, 0]
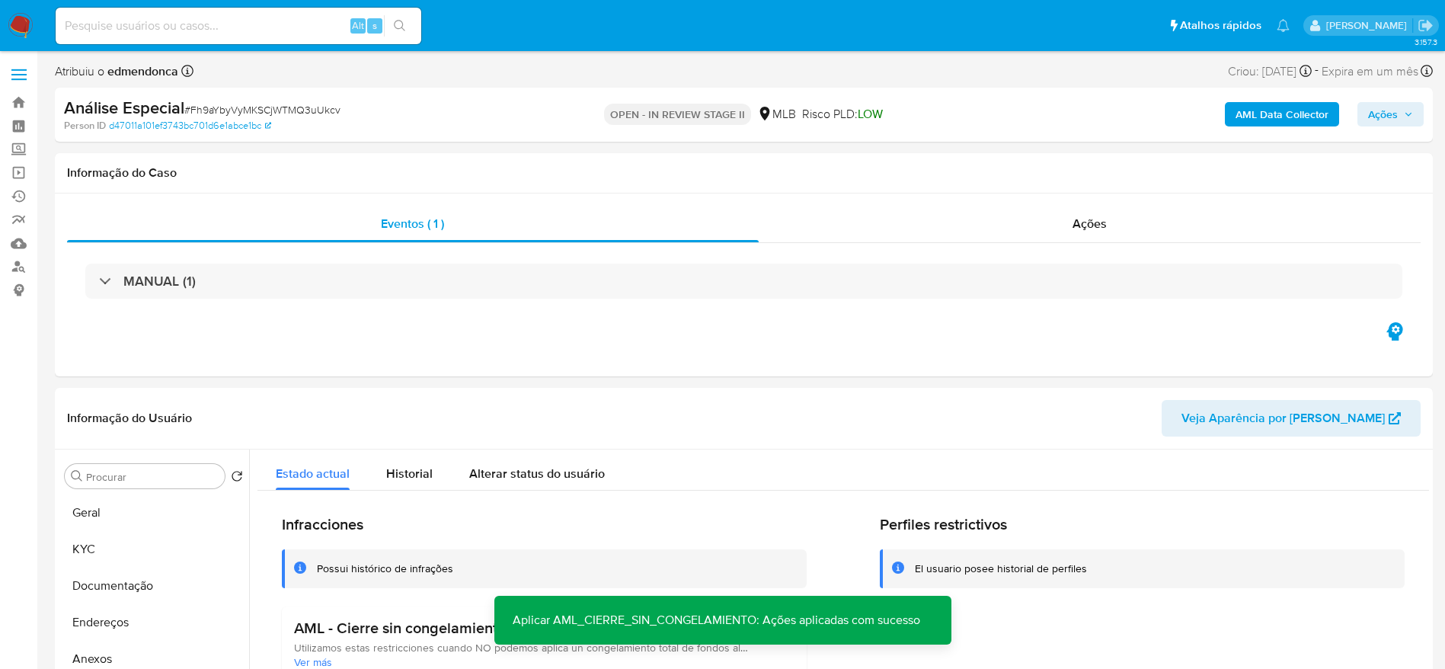
click at [1397, 115] on span "Ações" at bounding box center [1383, 114] width 30 height 24
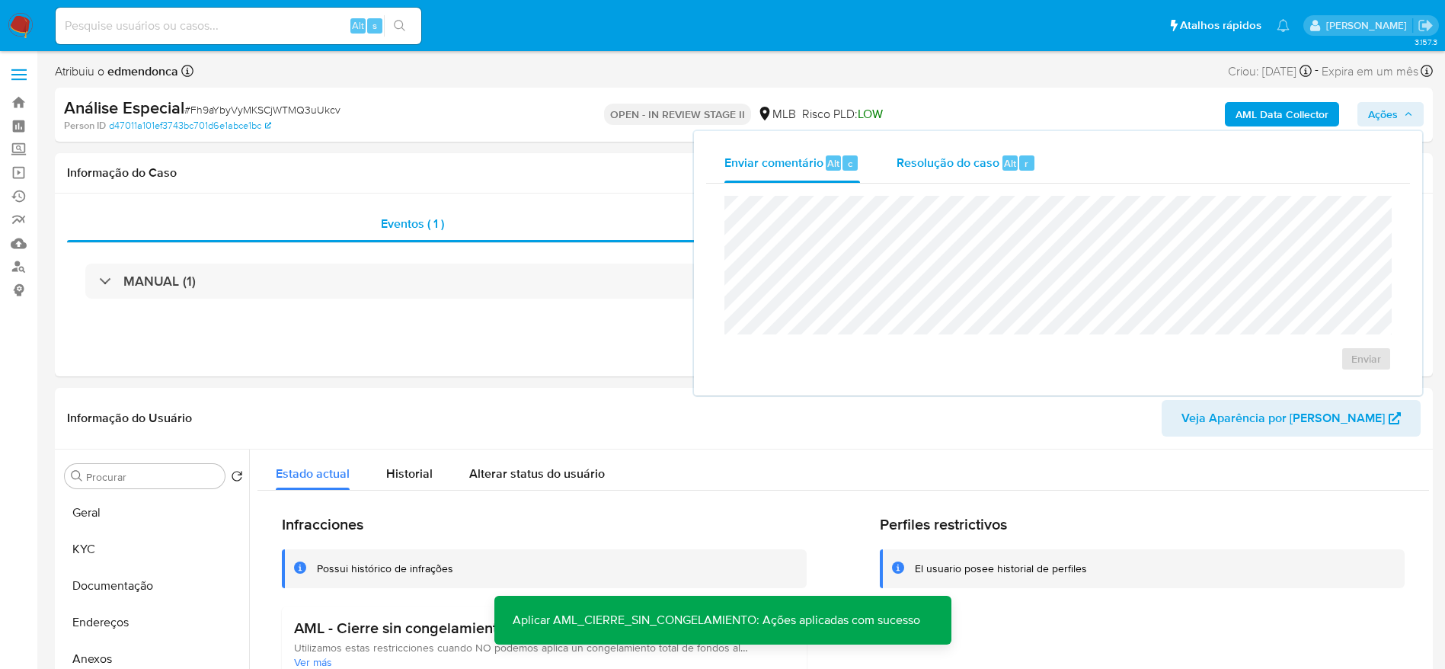
click at [939, 156] on span "Resolução do caso" at bounding box center [948, 163] width 103 height 18
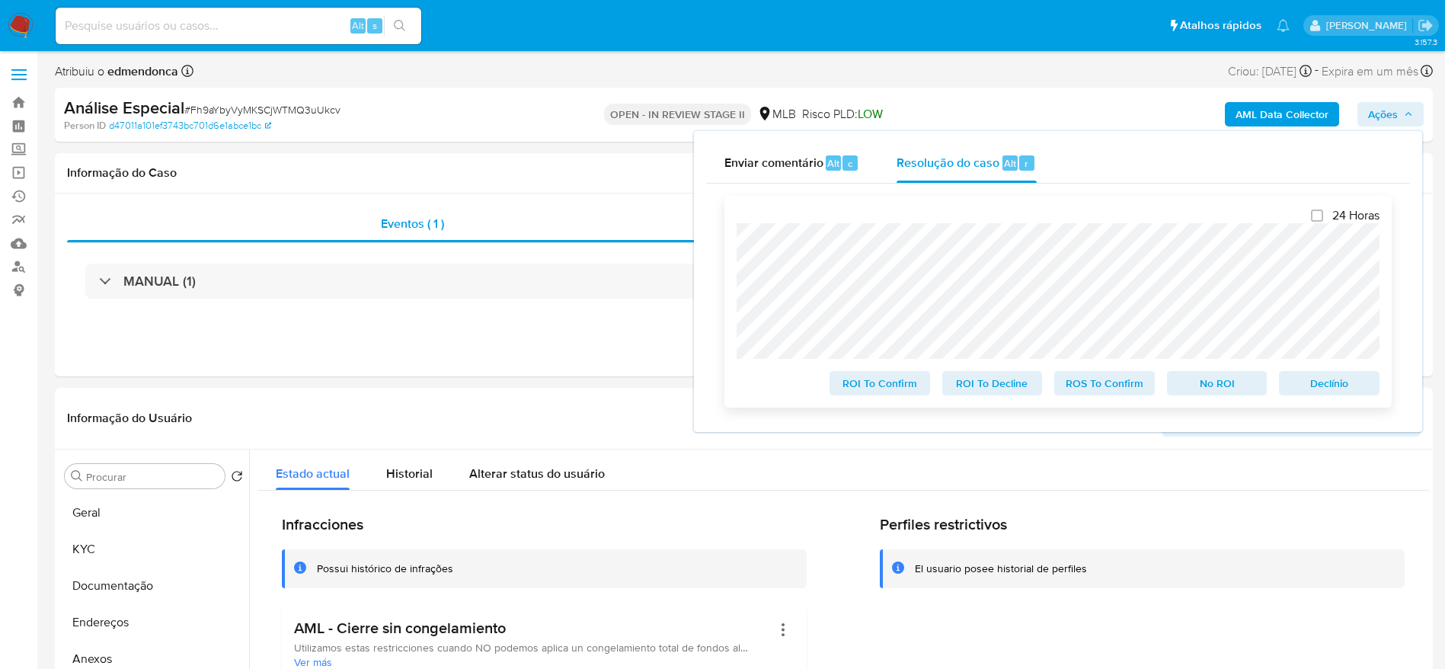
click at [1214, 386] on span "No ROI" at bounding box center [1217, 383] width 79 height 21
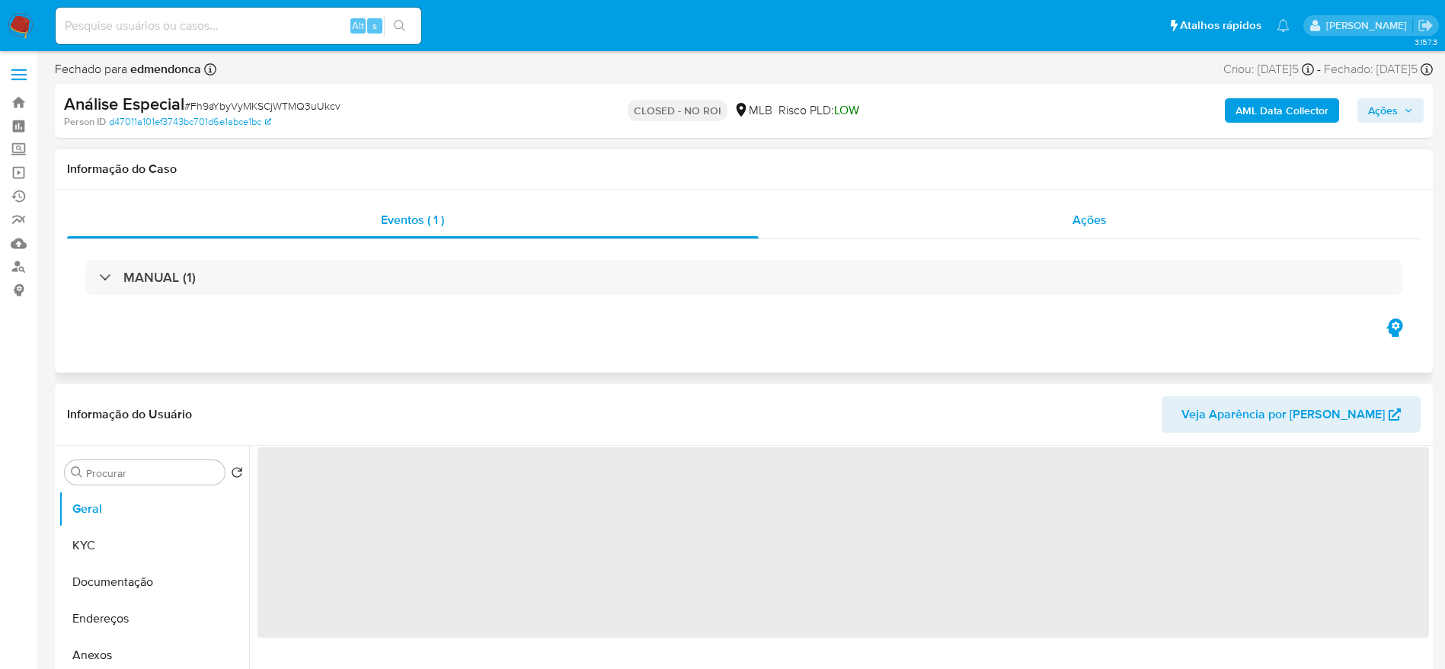
click at [1134, 226] on div "Ações" at bounding box center [1090, 220] width 663 height 37
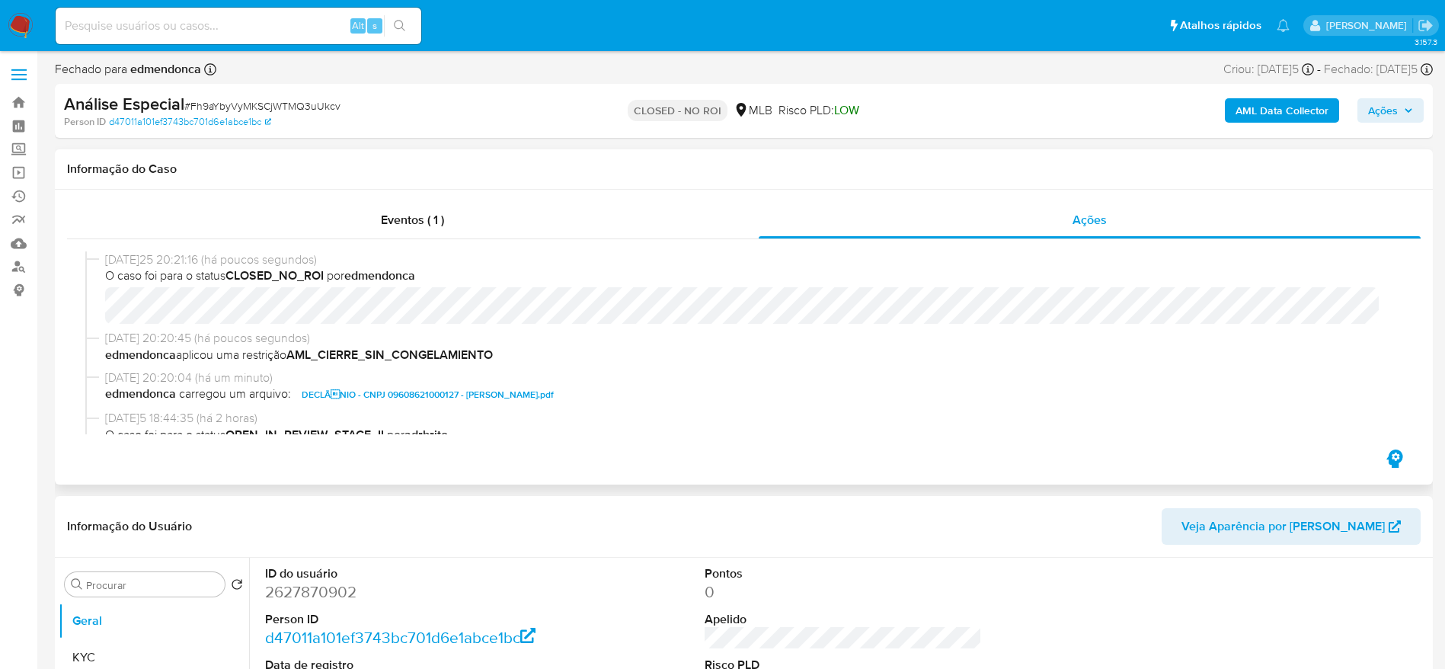
scroll to position [114, 0]
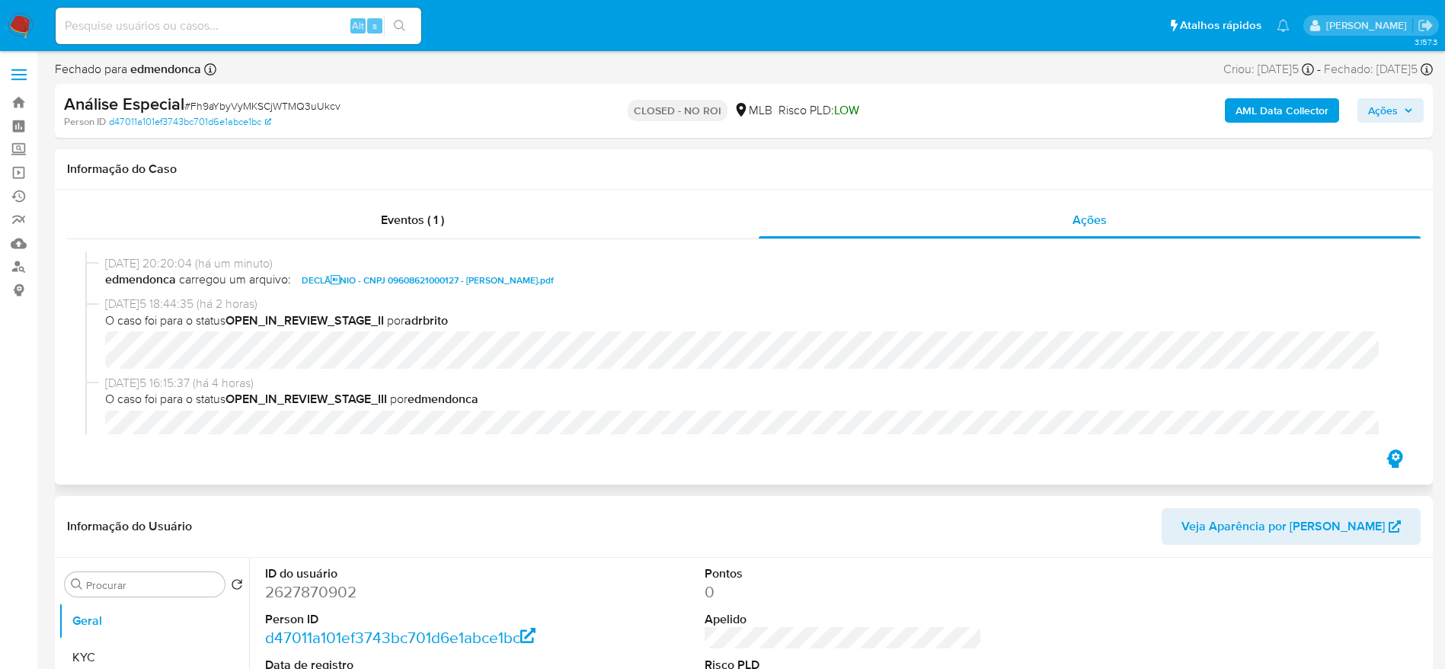
select select "10"
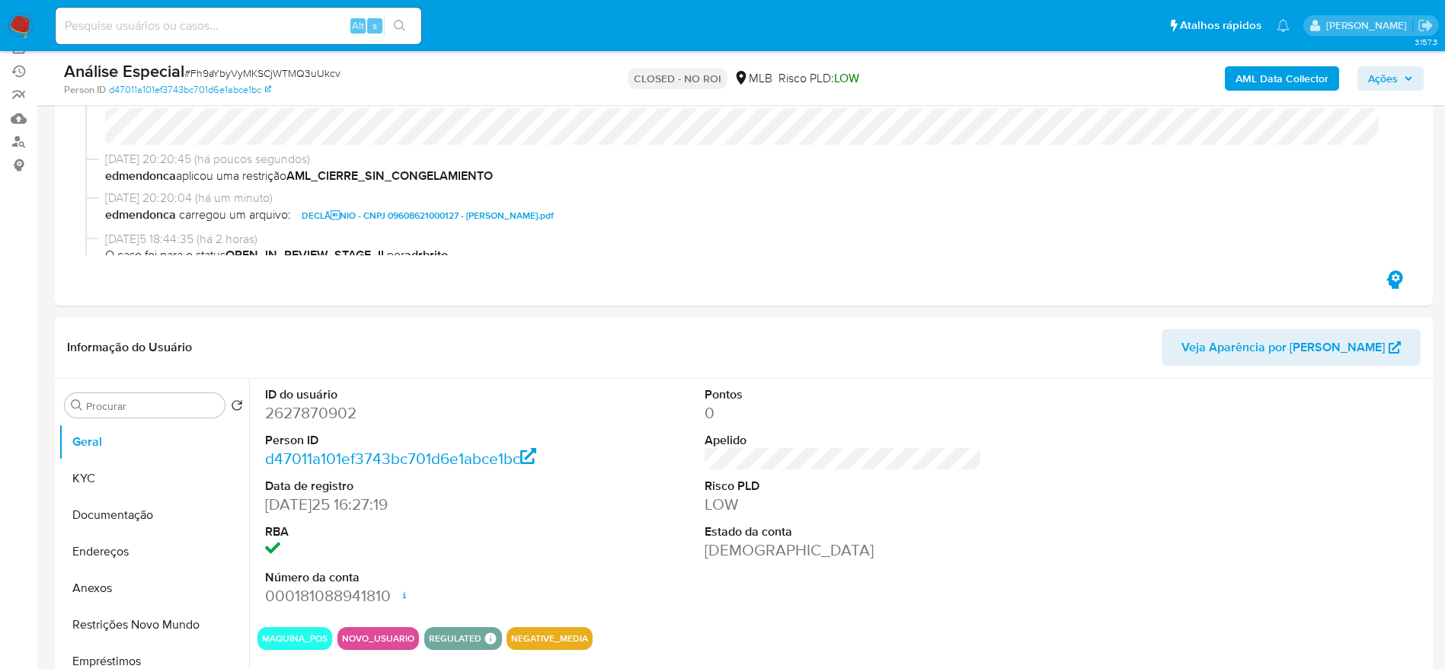
scroll to position [229, 0]
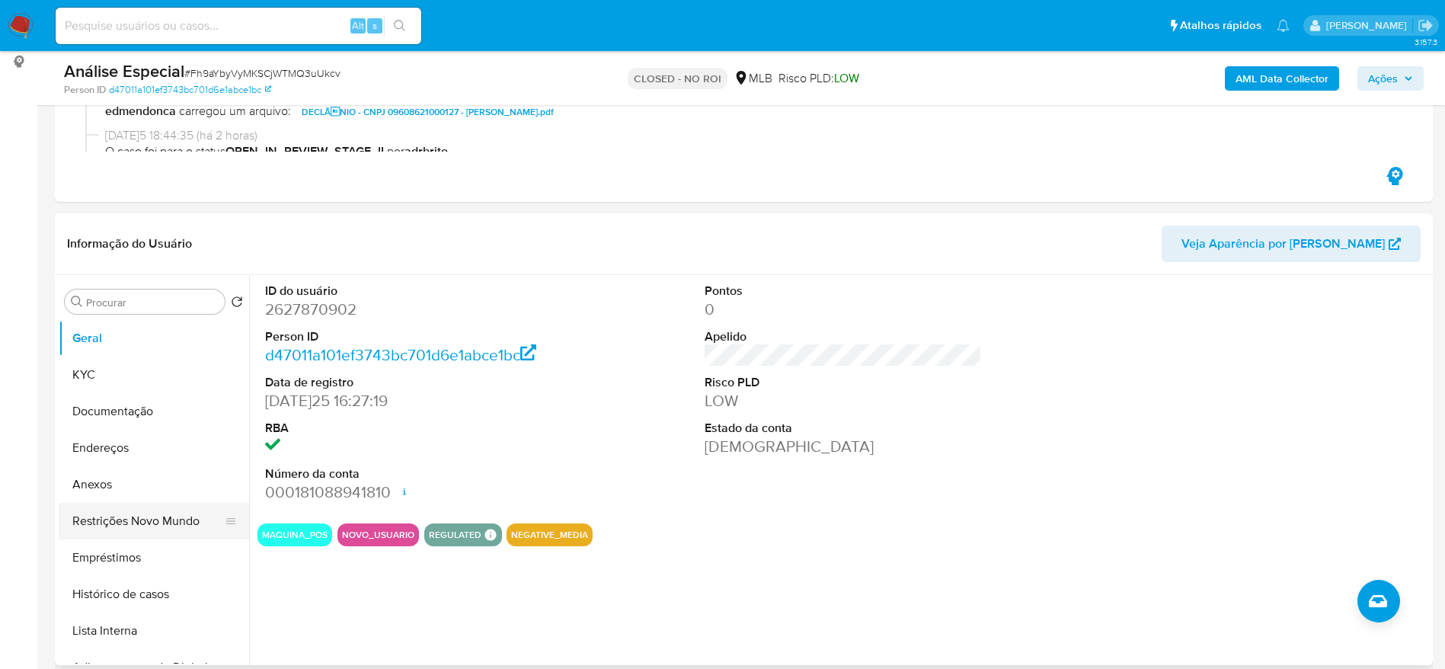
click at [101, 525] on button "Restrições Novo Mundo" at bounding box center [148, 521] width 178 height 37
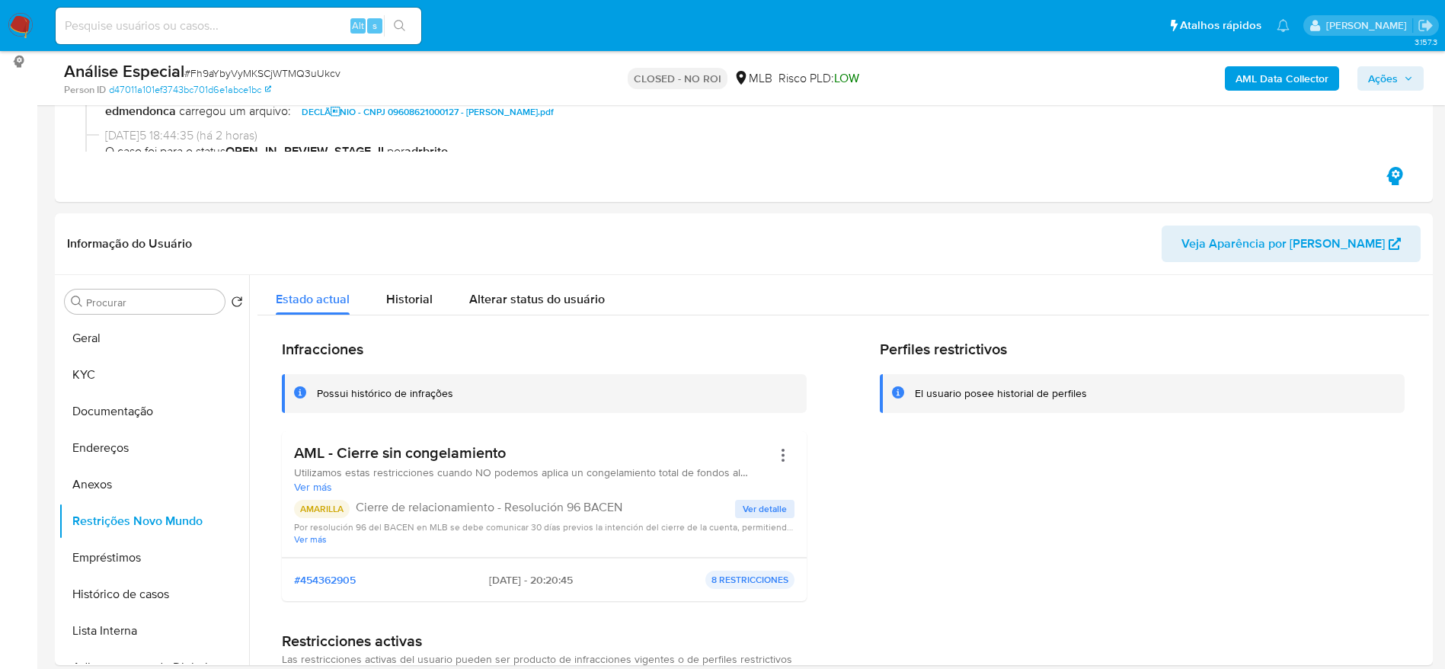
click at [261, 34] on input at bounding box center [239, 26] width 366 height 20
paste input "2komMitHcC0HILDOoUQ740ib"
type input "2komMitHcC0HILDOoUQ740ib"
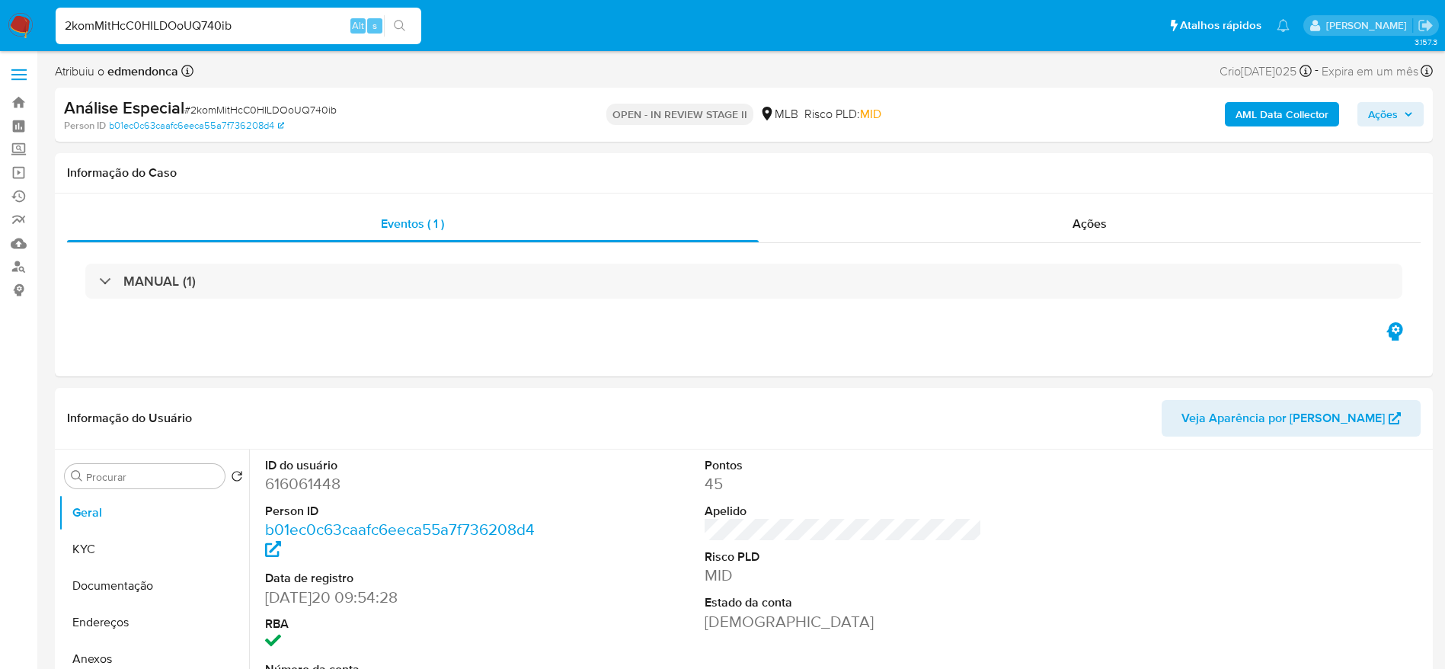
select select "10"
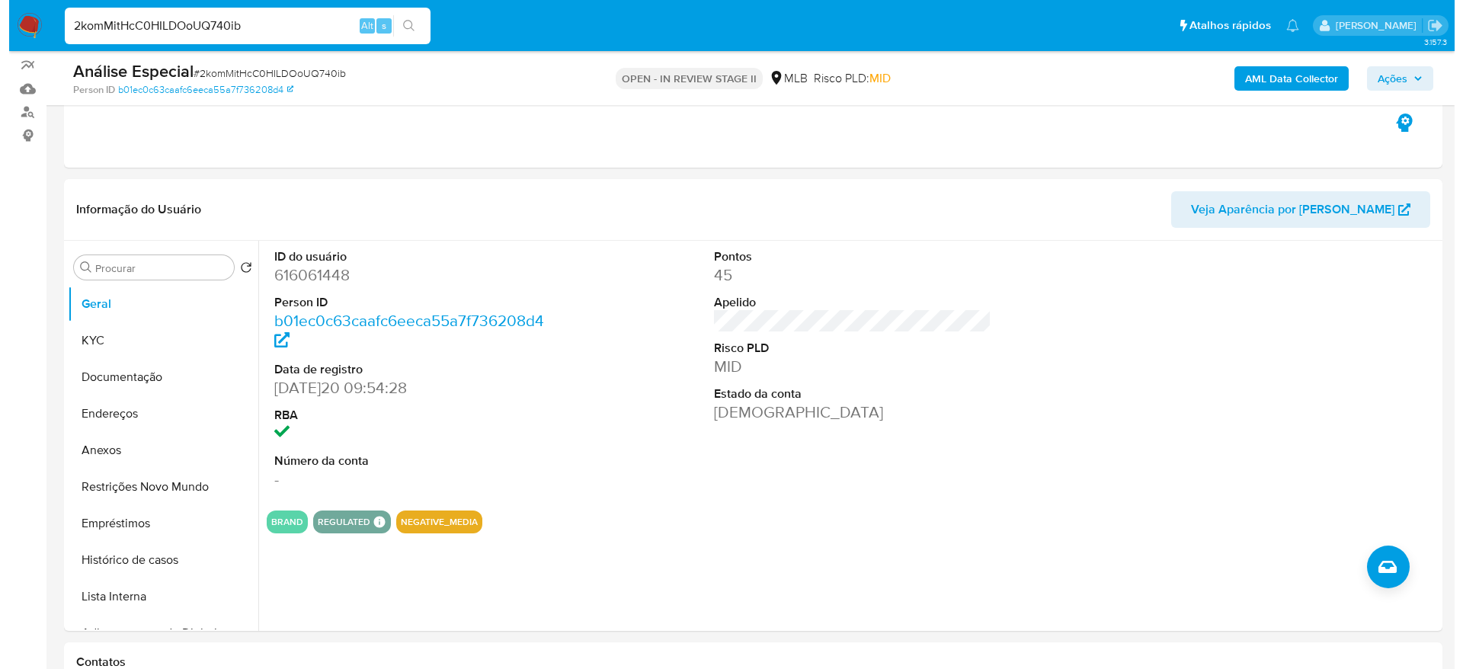
scroll to position [229, 0]
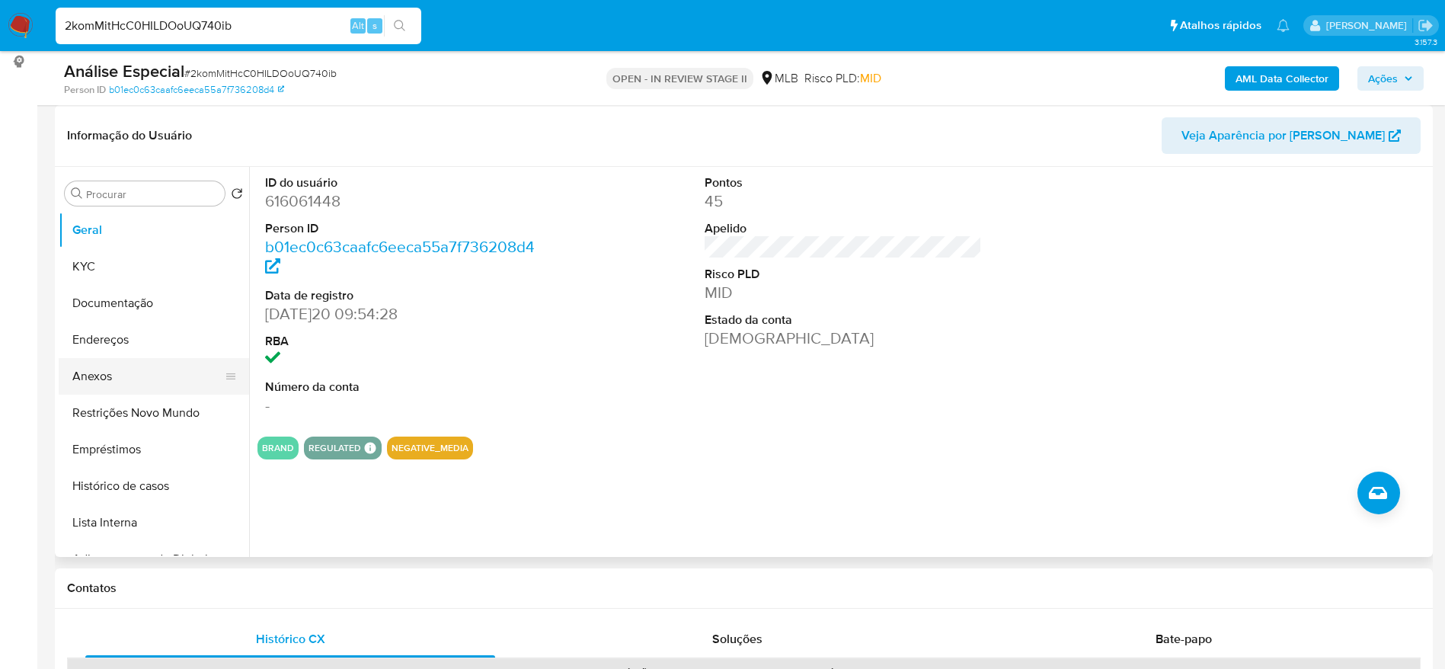
click at [84, 376] on button "Anexos" at bounding box center [148, 376] width 178 height 37
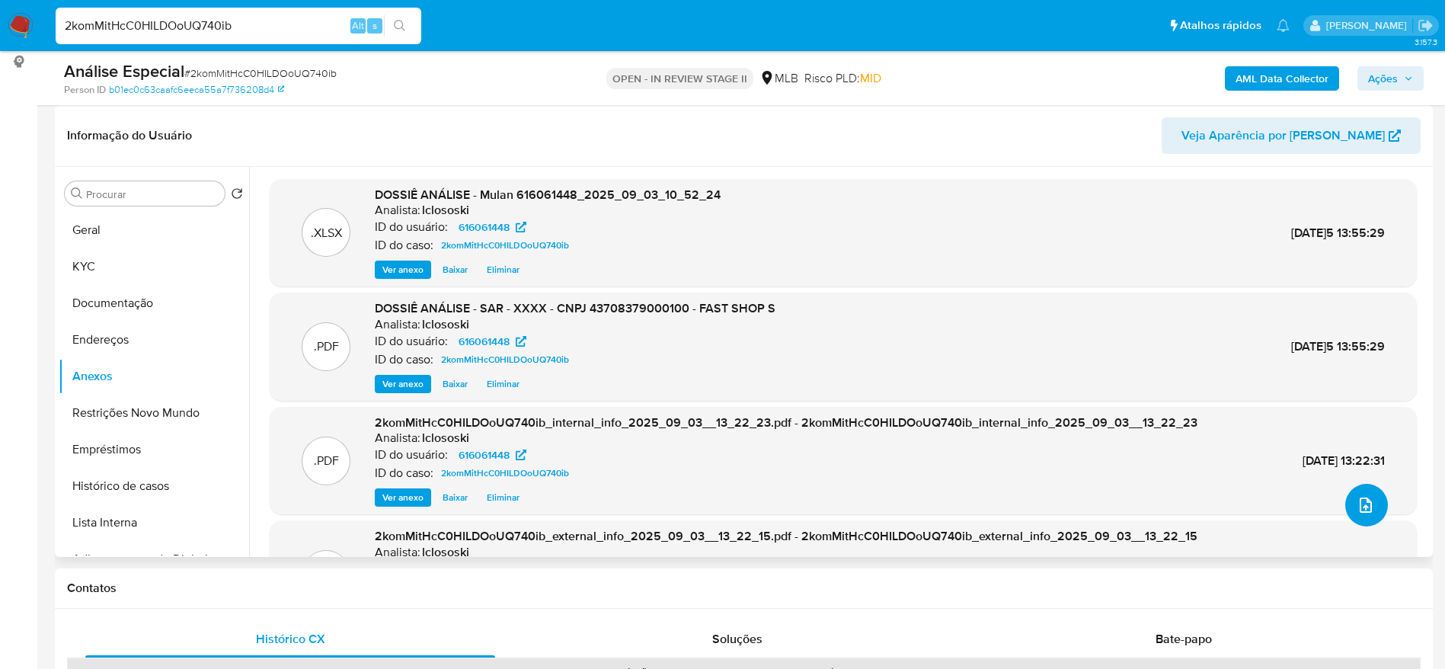
click at [1362, 505] on icon "upload-file" at bounding box center [1366, 505] width 18 height 18
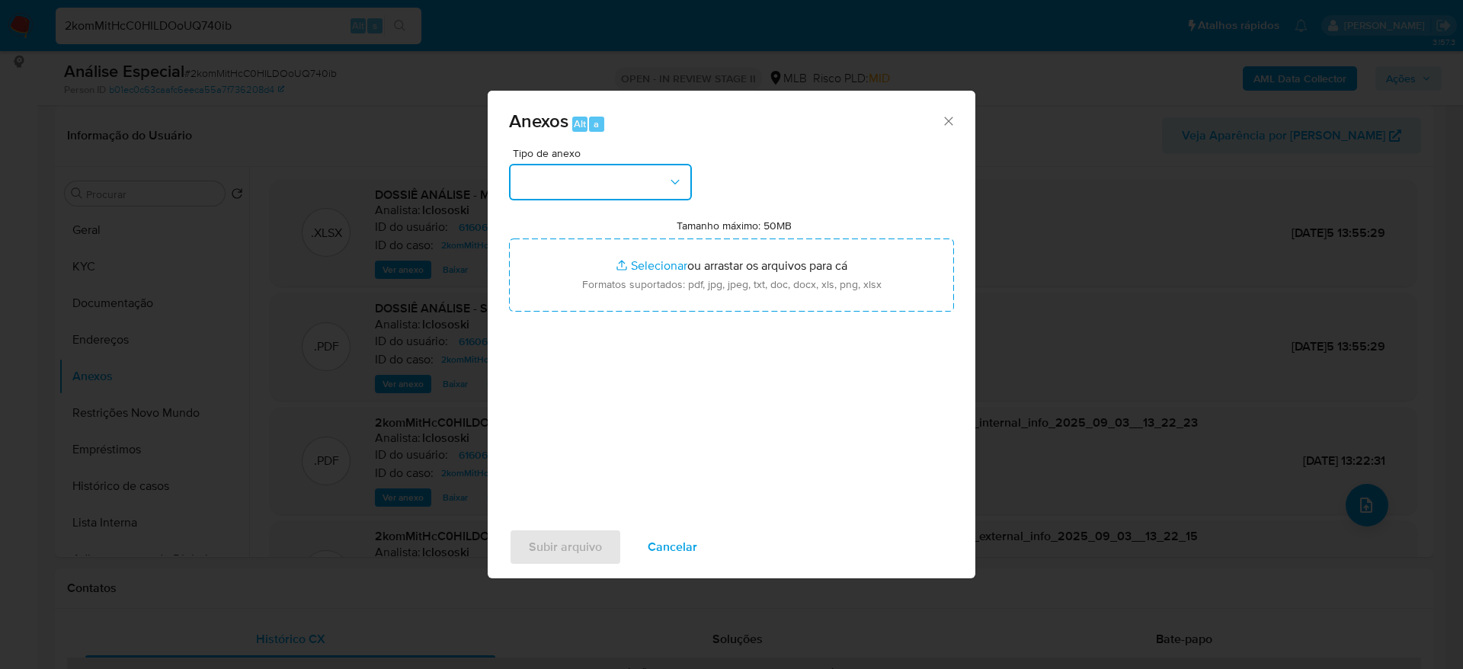
click at [635, 172] on button "button" at bounding box center [600, 182] width 183 height 37
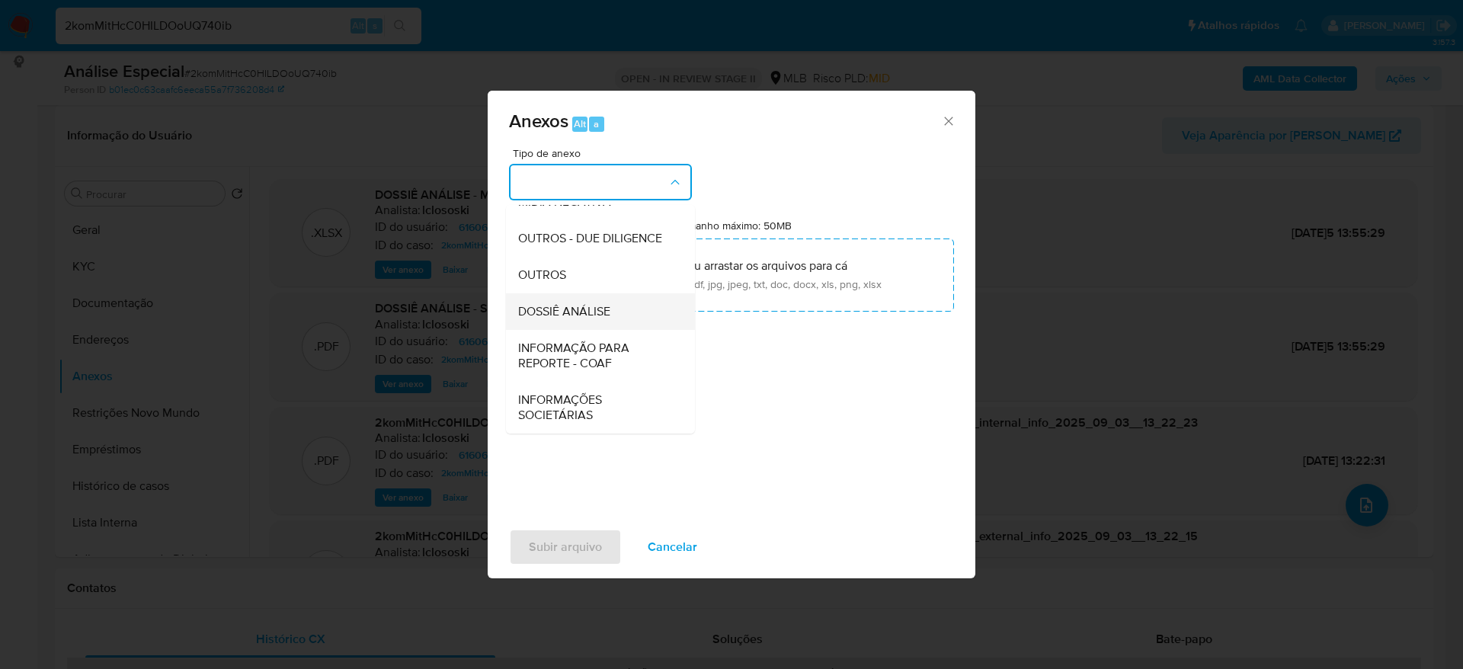
click at [597, 317] on span "DOSSIÊ ANÁLISE" at bounding box center [564, 311] width 92 height 15
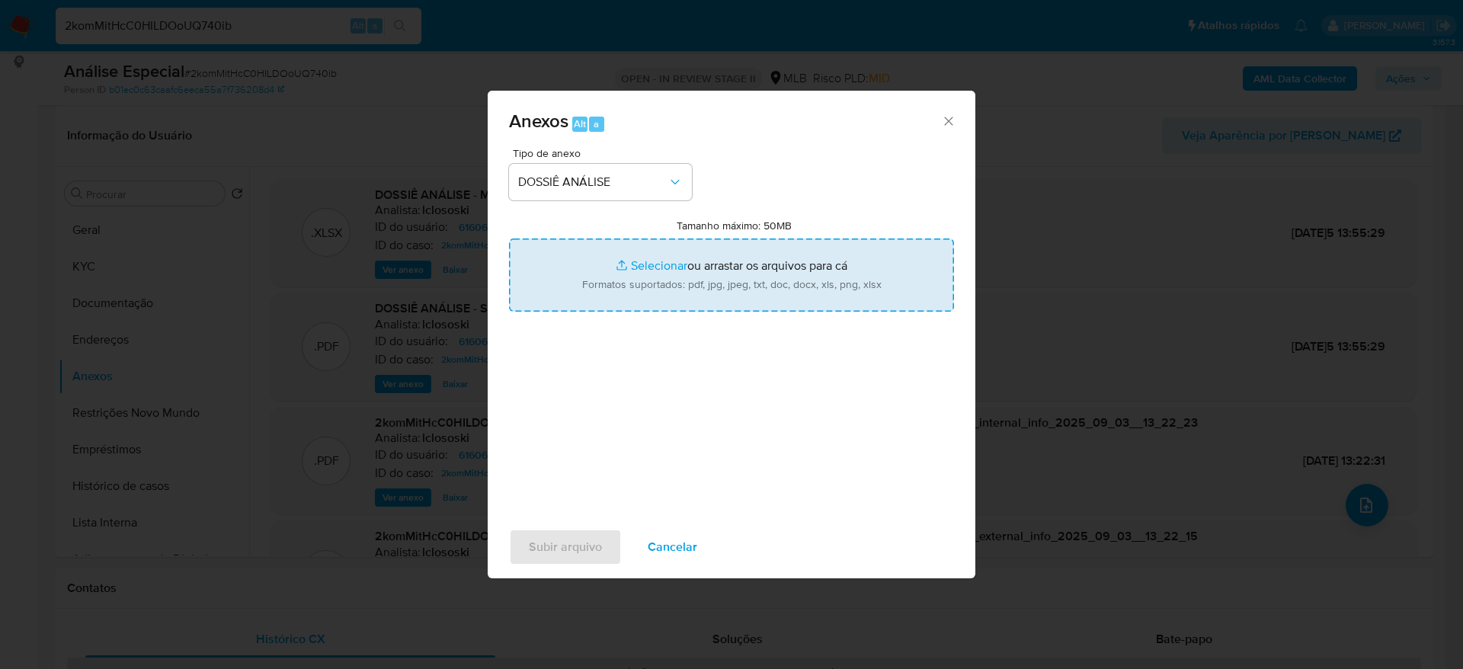
type input "C:\fakepath\DECLÍNIO - CNPJ 43708379000100 - FAST SHOP S.A.pdf"
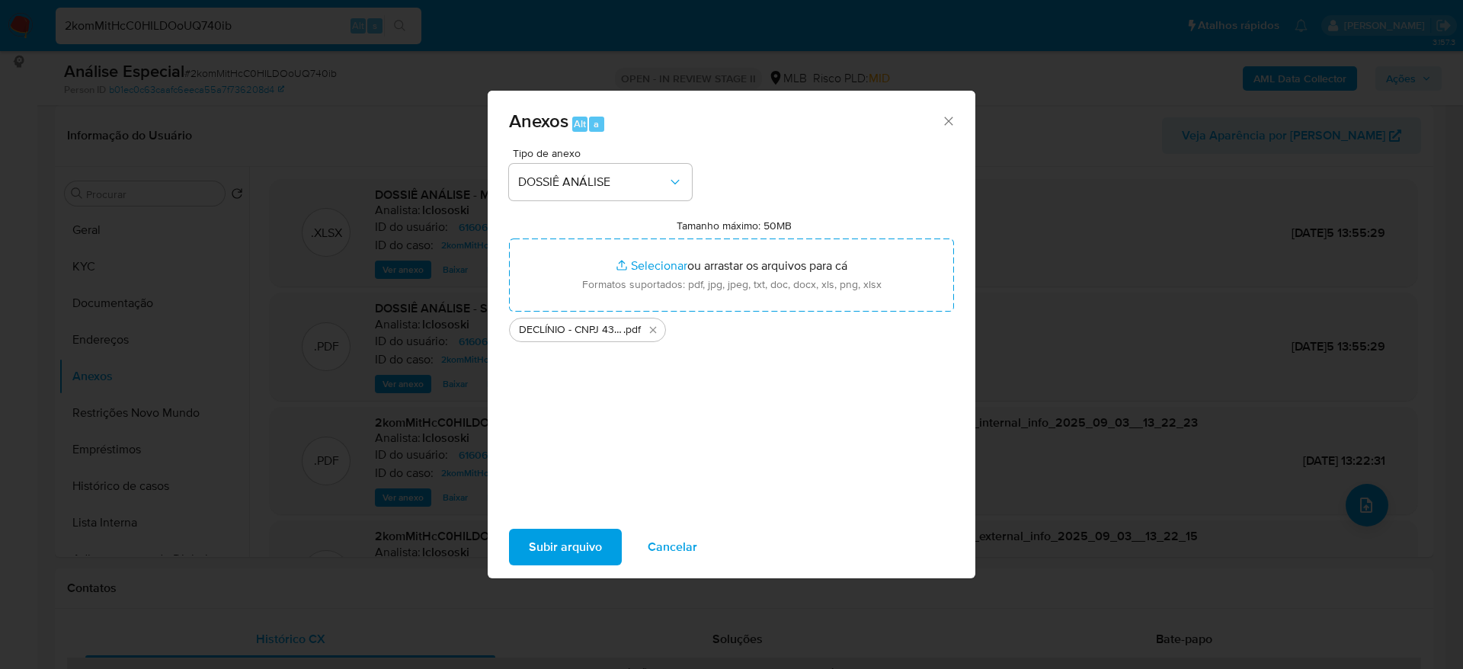
click at [583, 548] on span "Subir arquivo" at bounding box center [565, 547] width 73 height 34
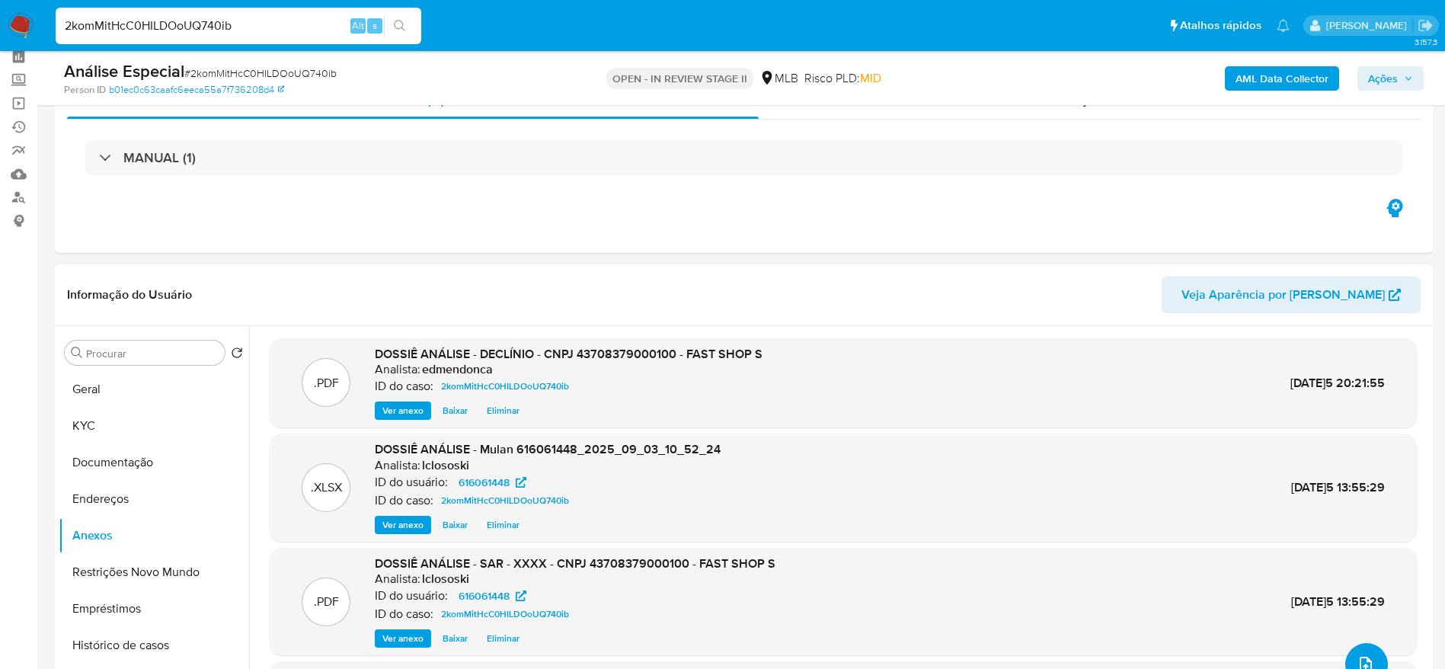
scroll to position [0, 0]
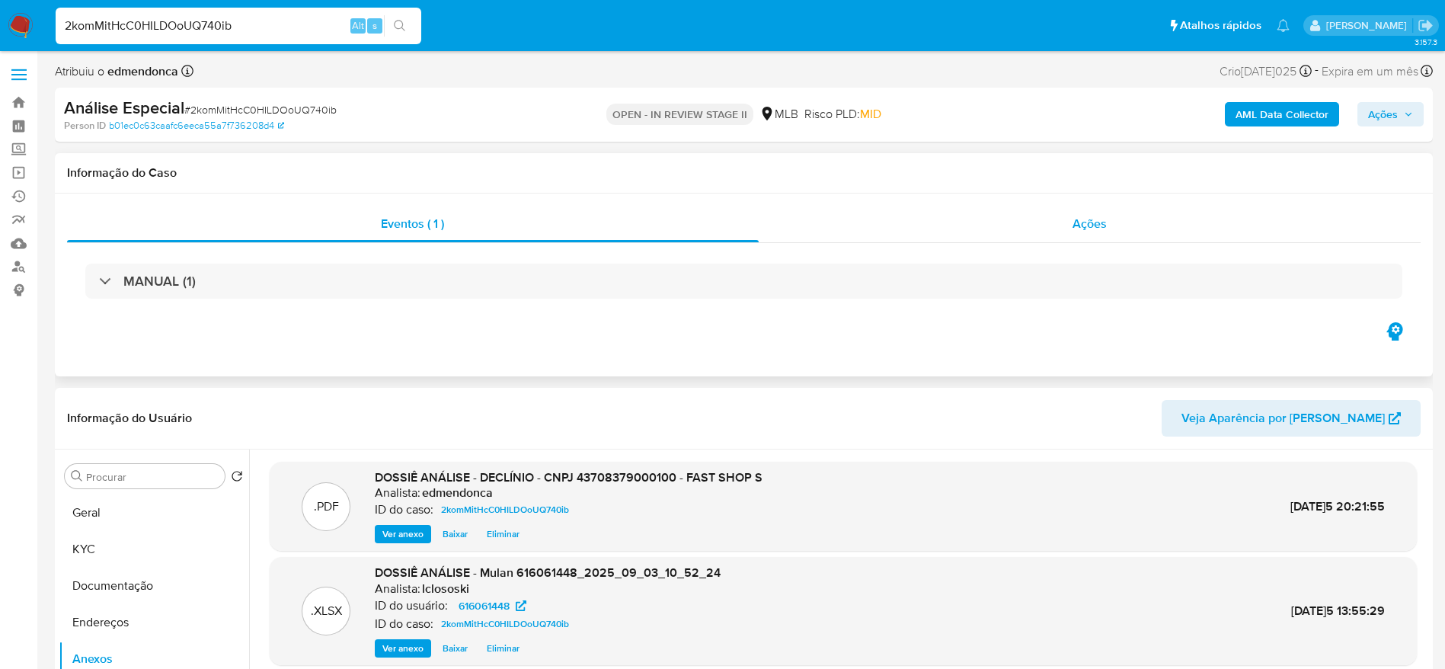
click at [1012, 228] on div "Ações" at bounding box center [1090, 224] width 663 height 37
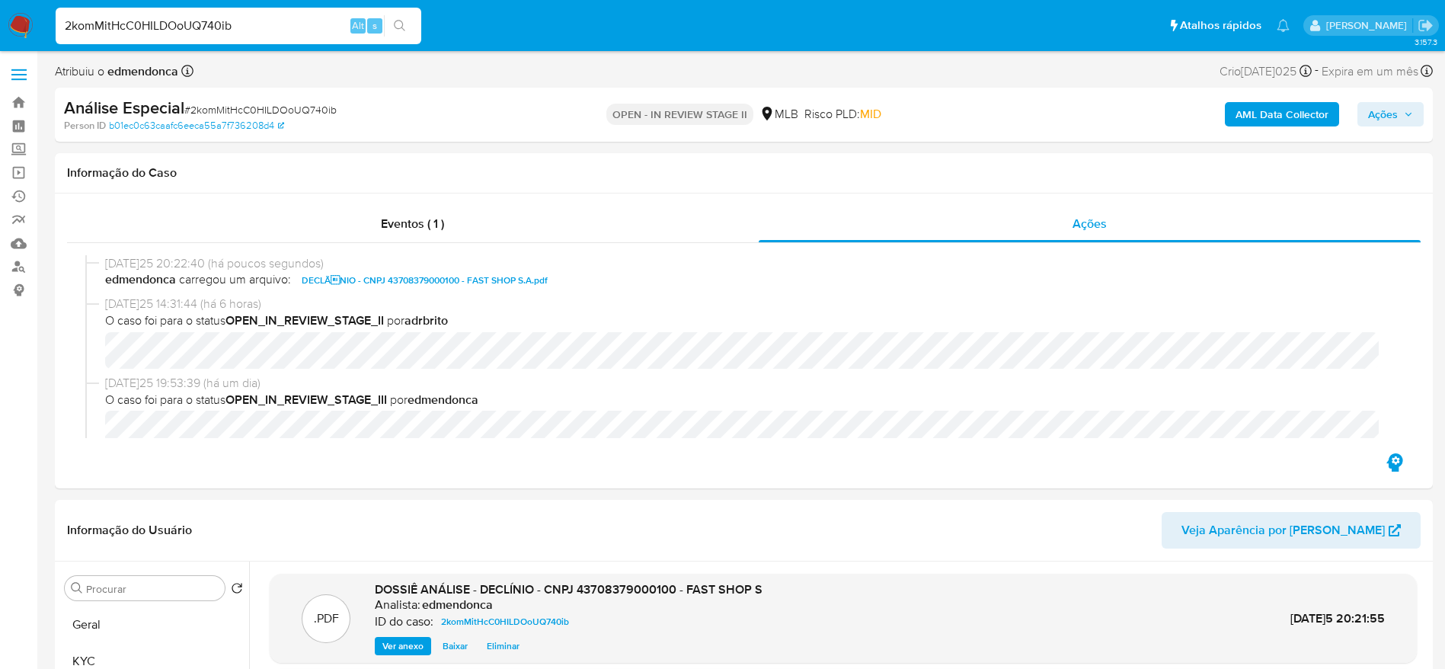
click at [1384, 115] on span "Ações" at bounding box center [1383, 114] width 30 height 24
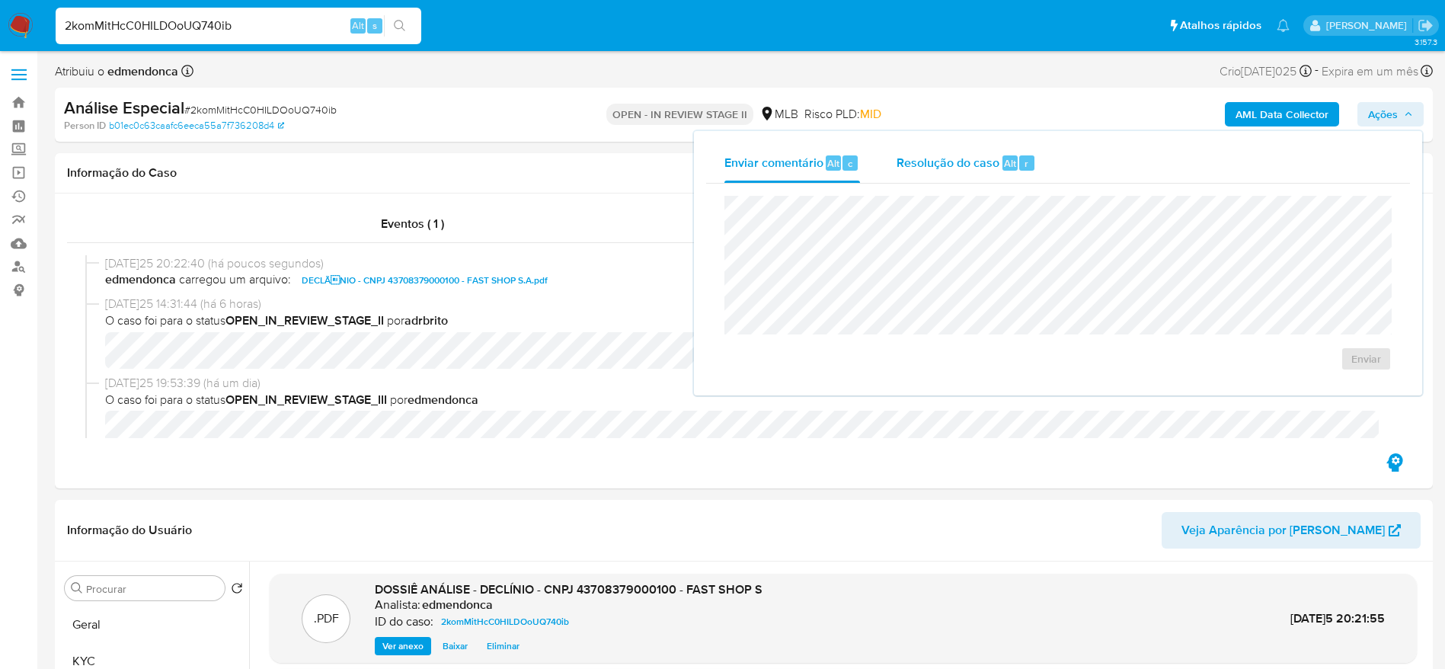
click at [996, 150] on div "Resolução do caso Alt r" at bounding box center [966, 163] width 139 height 40
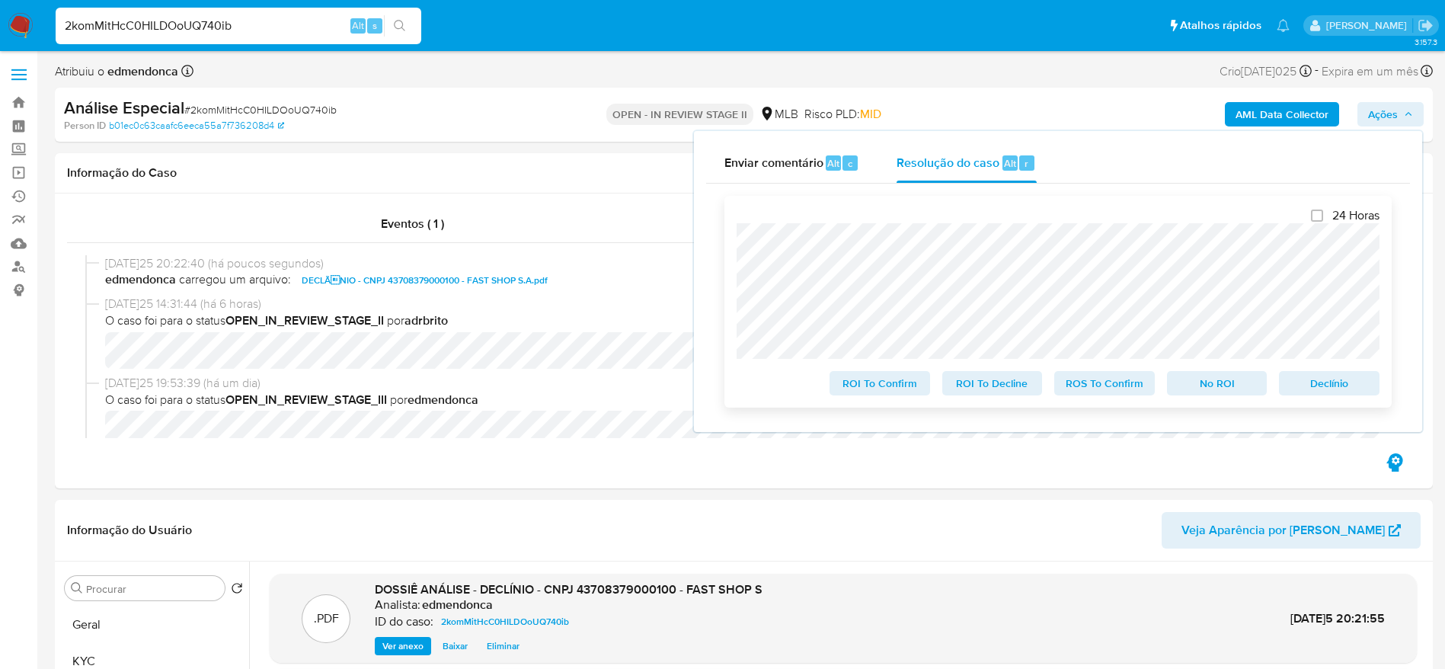
click at [1236, 382] on span "No ROI" at bounding box center [1217, 383] width 79 height 21
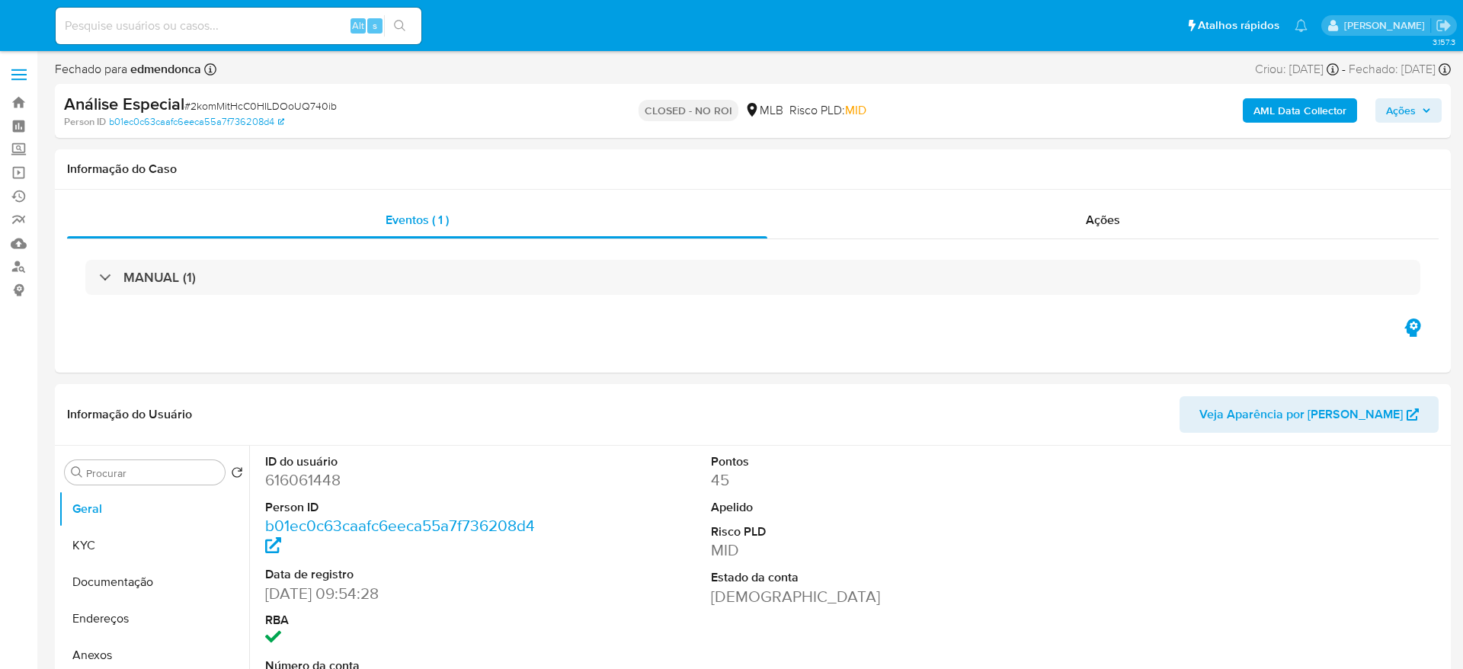
select select "10"
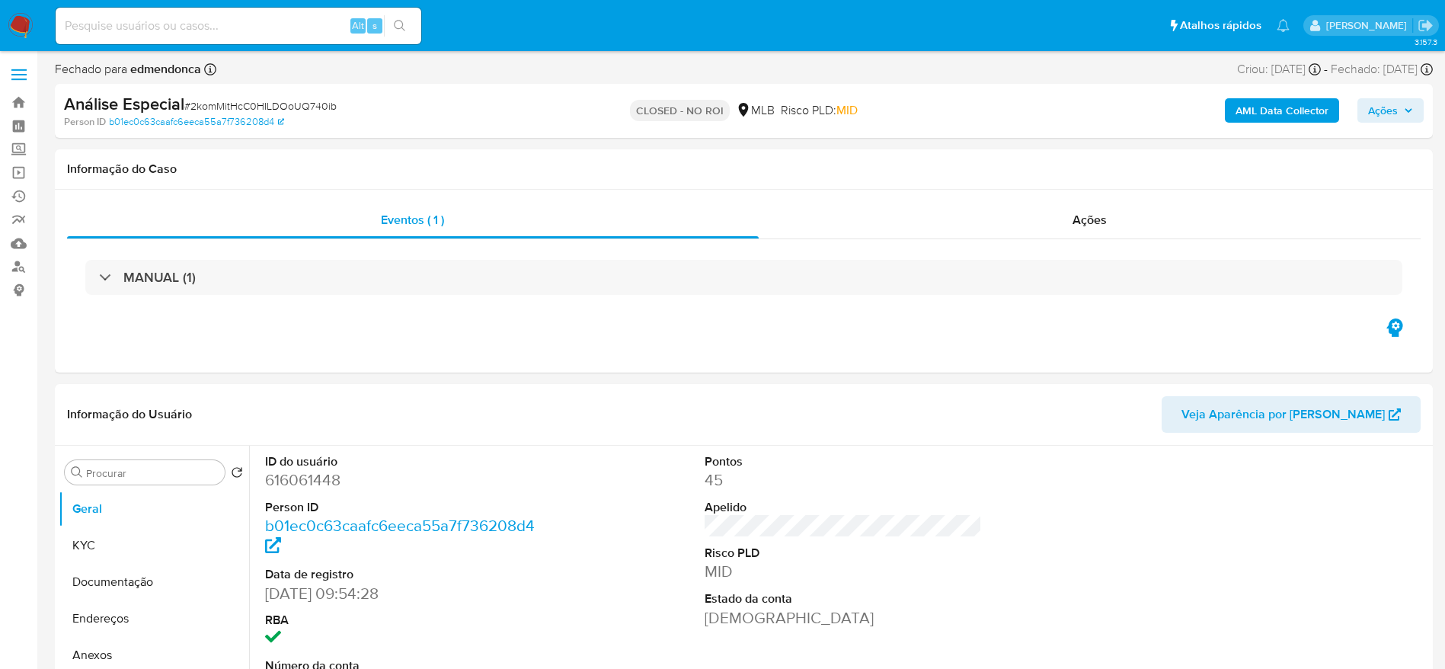
click at [24, 24] on img at bounding box center [21, 26] width 26 height 26
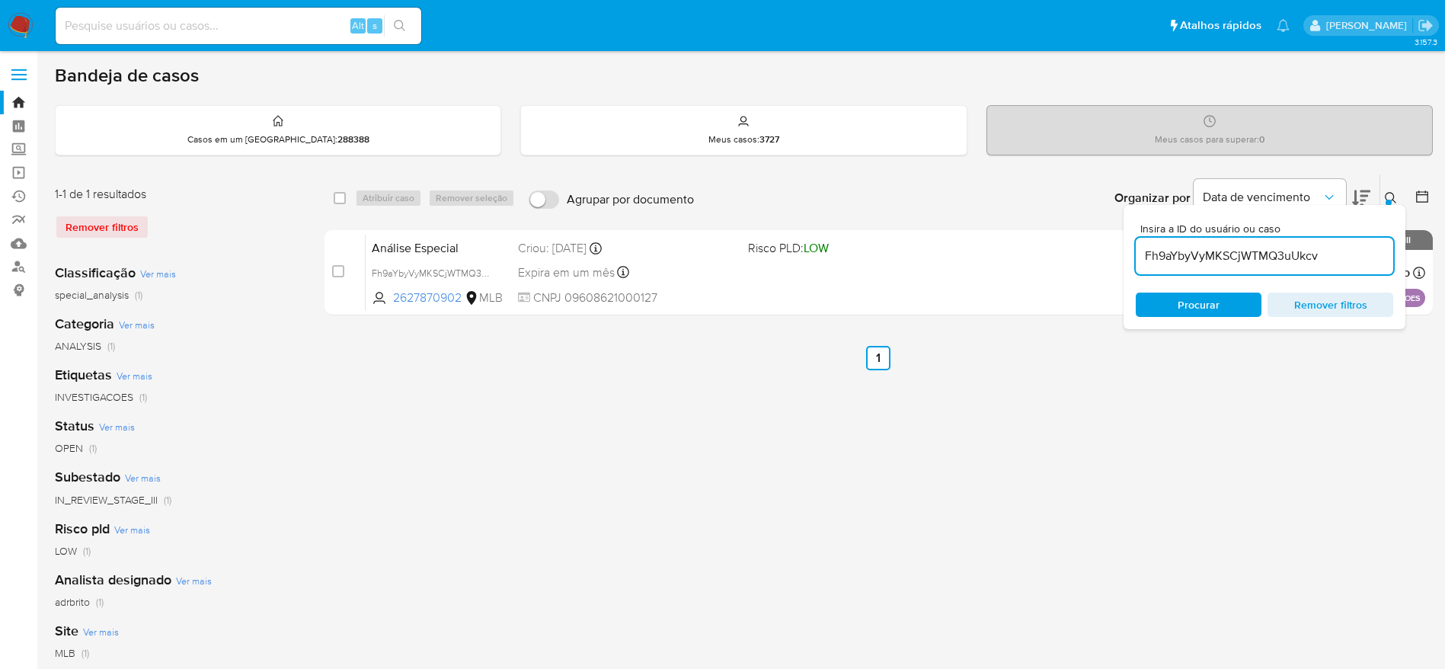
click at [165, 21] on input at bounding box center [239, 26] width 366 height 20
paste input "GPmcAsavm26AAwoTy1ZVZdg9"
type input "GPmcAsavm26AAwoTy1ZVZdg9"
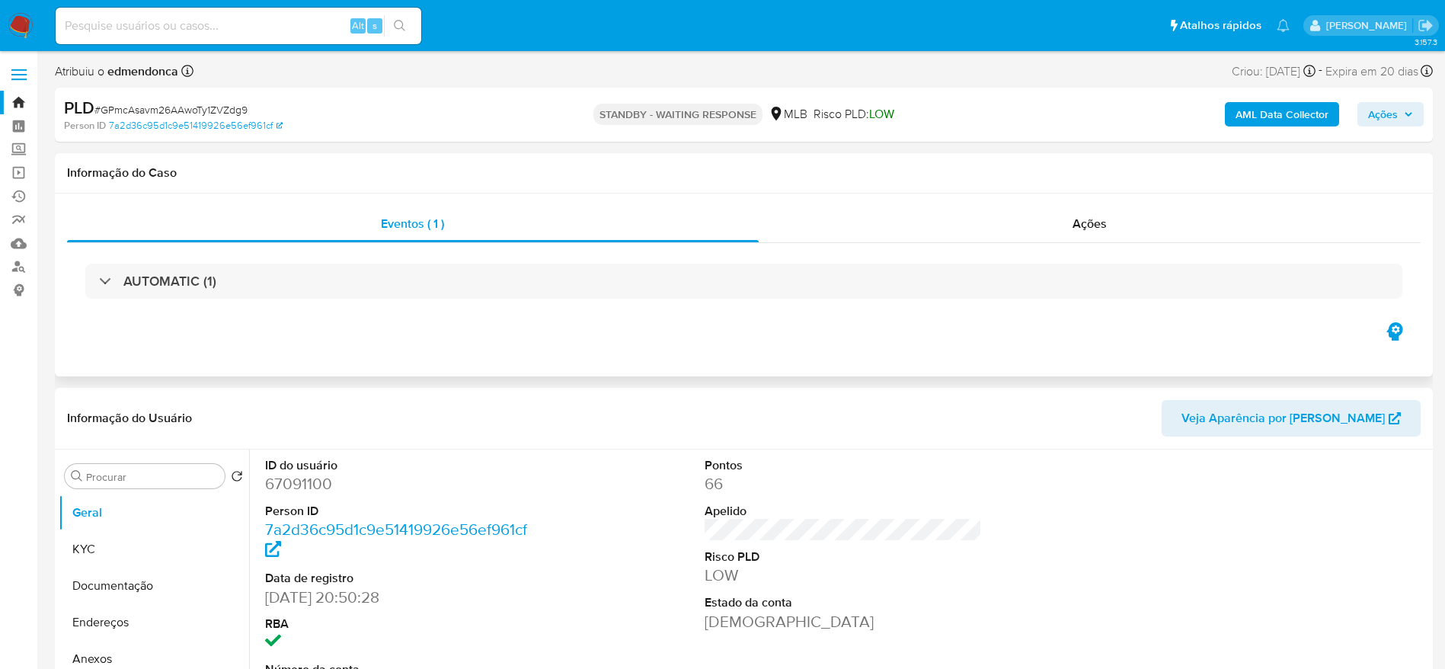
select select "10"
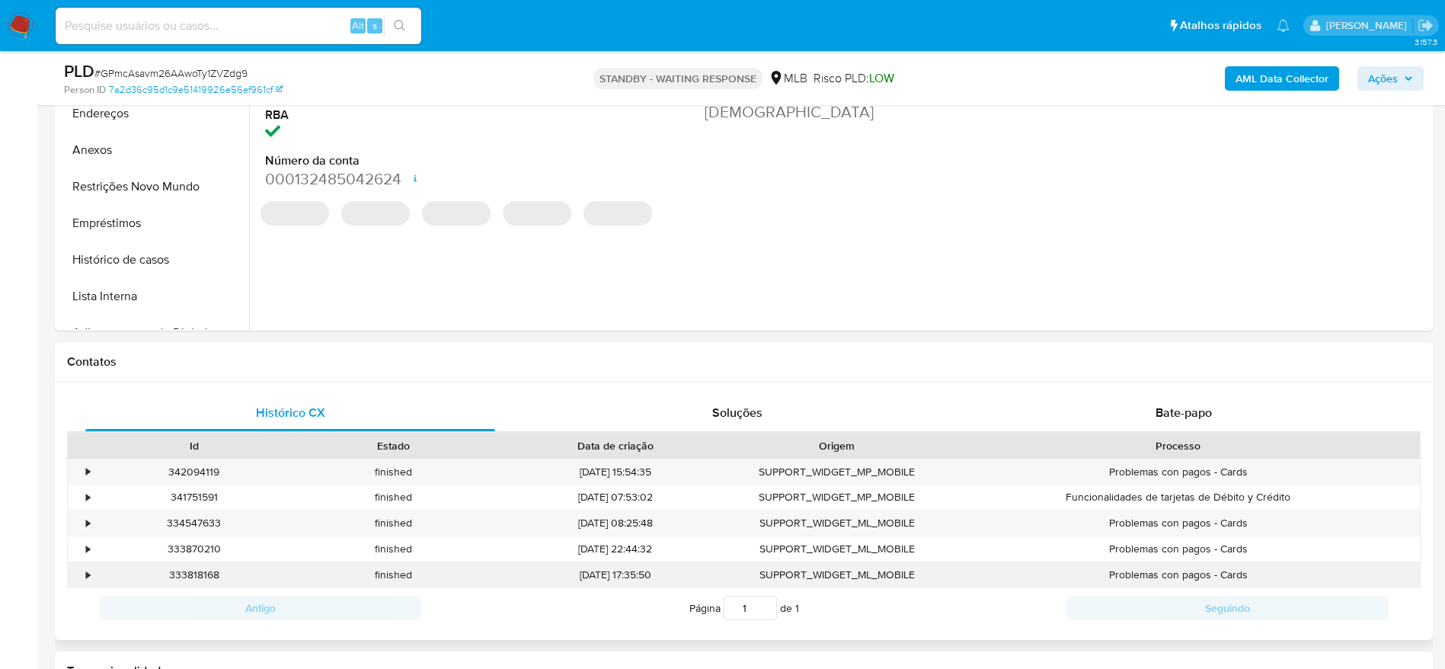
scroll to position [686, 0]
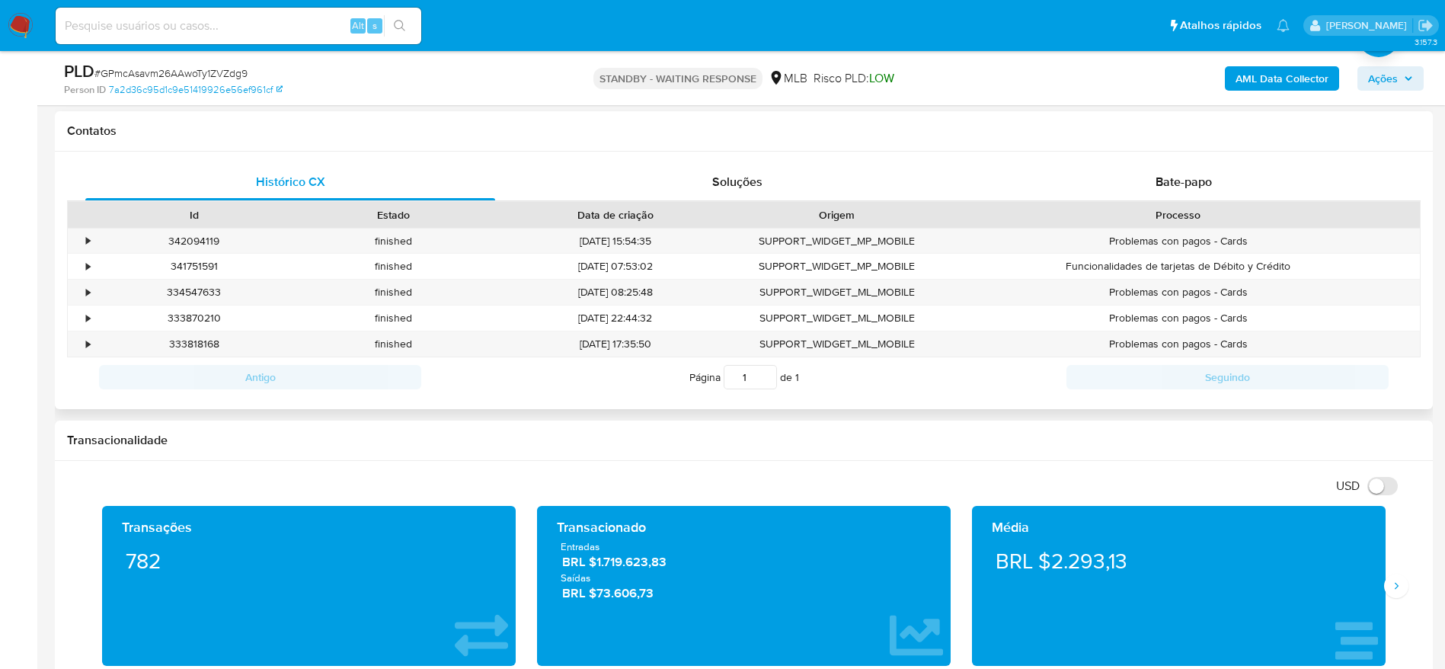
click at [1159, 158] on div "Histórico CX Soluções Bate-papo Id Estado Data de criação Origem Processo • 342…" at bounding box center [744, 281] width 1378 height 258
click at [1153, 177] on div "Bate-papo" at bounding box center [1184, 182] width 410 height 37
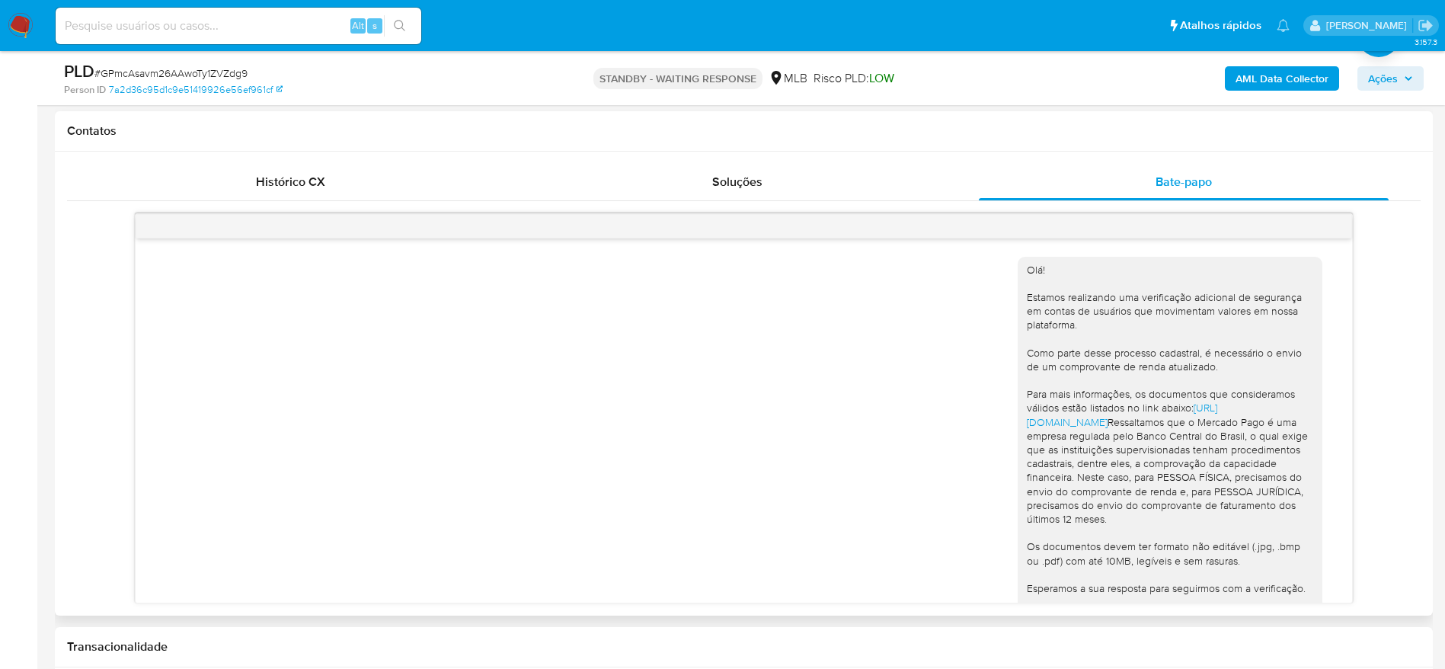
scroll to position [139, 0]
